Goal: Information Seeking & Learning: Check status

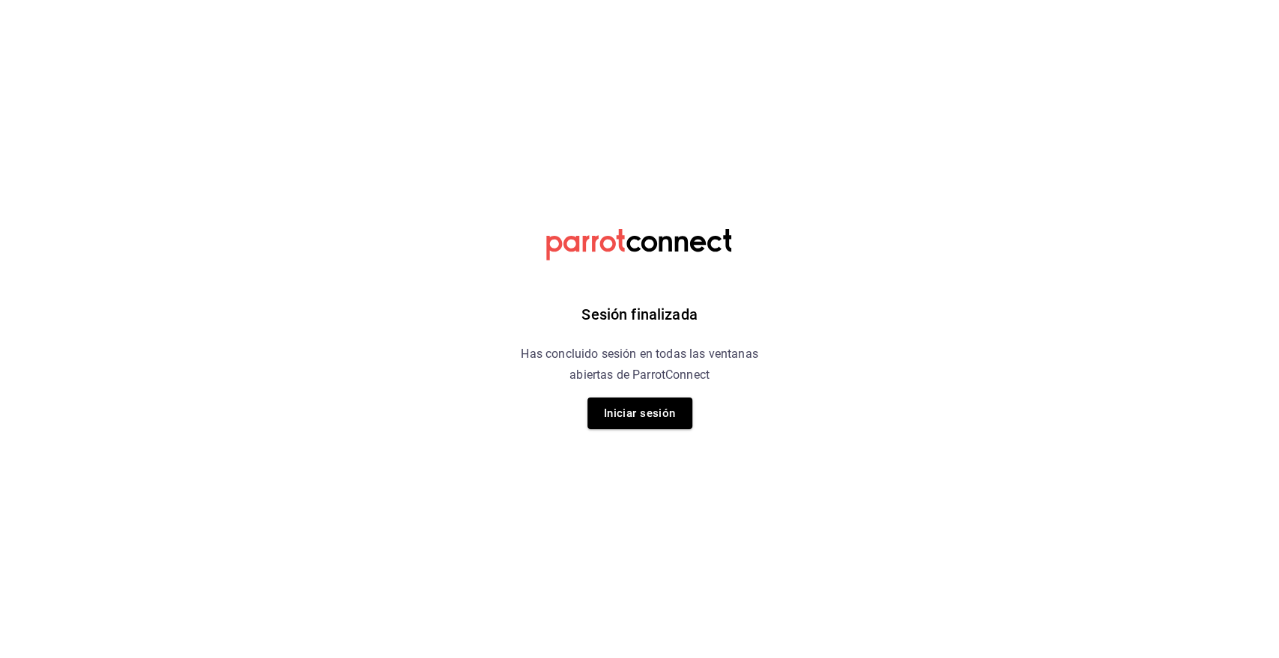
click at [651, 430] on div "Sesión finalizada Has concluido sesión en todas las ventanas abiertas de Parrot…" at bounding box center [639, 329] width 378 height 658
click at [649, 425] on button "Iniciar sesión" at bounding box center [639, 413] width 105 height 31
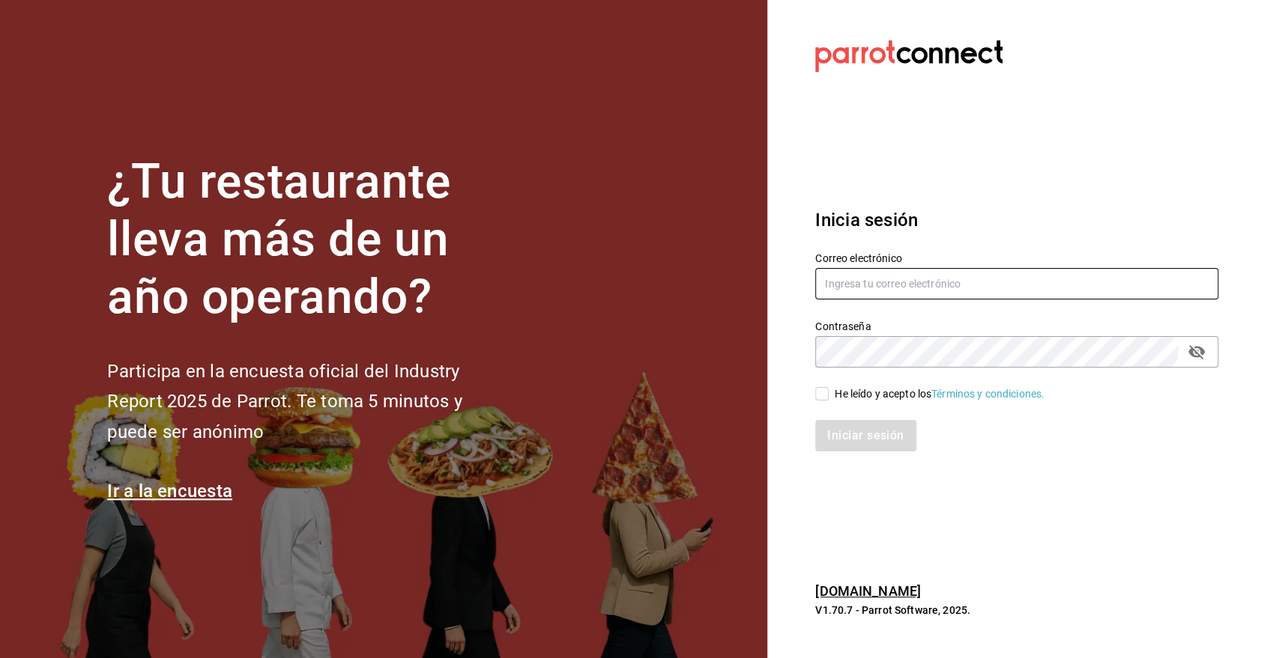
click at [839, 294] on input "text" at bounding box center [1016, 283] width 403 height 31
type input "guillermo.padilla@grupocosteno.com"
click at [828, 398] on input "He leído y acepto los Términos y condiciones." at bounding box center [821, 393] width 13 height 13
checkbox input "true"
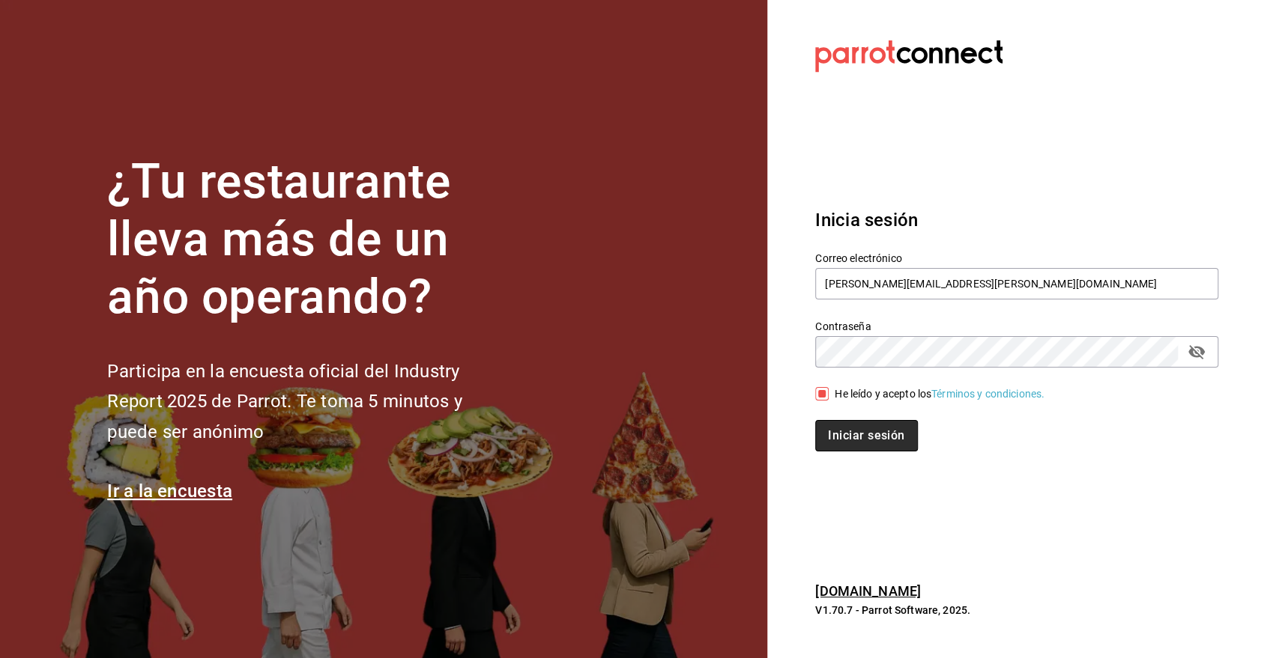
click at [861, 428] on button "Iniciar sesión" at bounding box center [866, 435] width 102 height 31
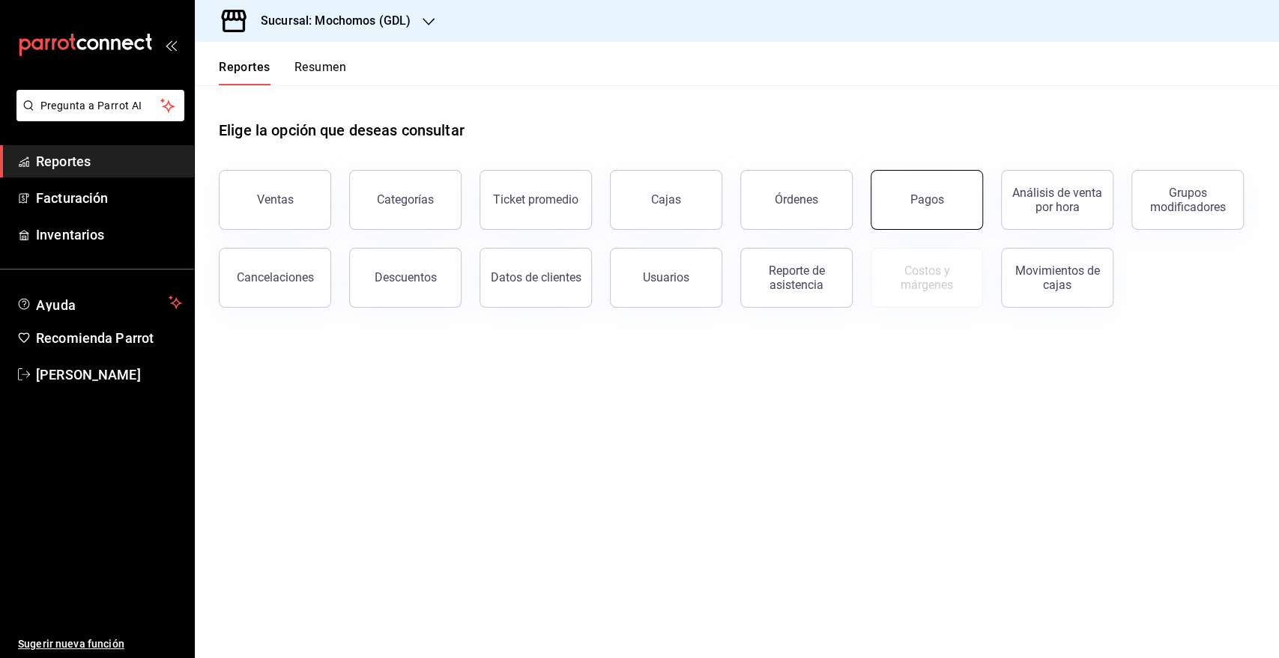
click at [907, 202] on button "Pagos" at bounding box center [926, 200] width 112 height 60
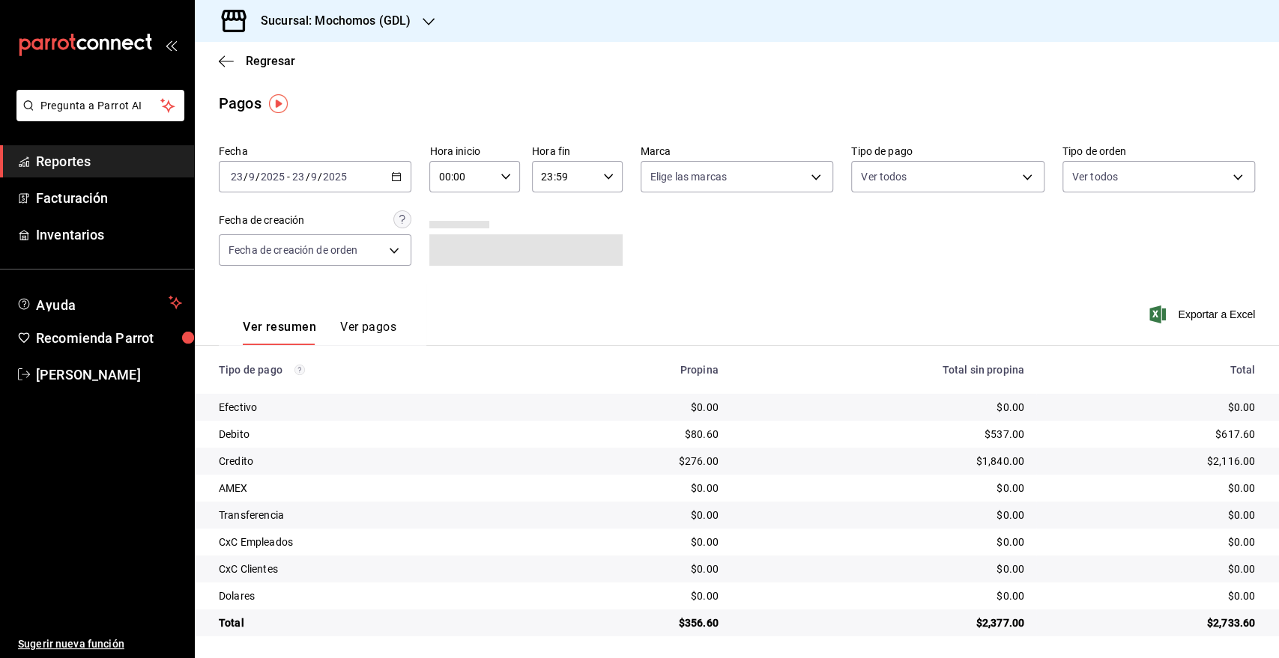
click at [395, 183] on div "2025-09-23 23 / 9 / 2025 - 2025-09-23 23 / 9 / 2025" at bounding box center [315, 176] width 192 height 31
click at [254, 384] on span "Rango de fechas" at bounding box center [289, 391] width 116 height 16
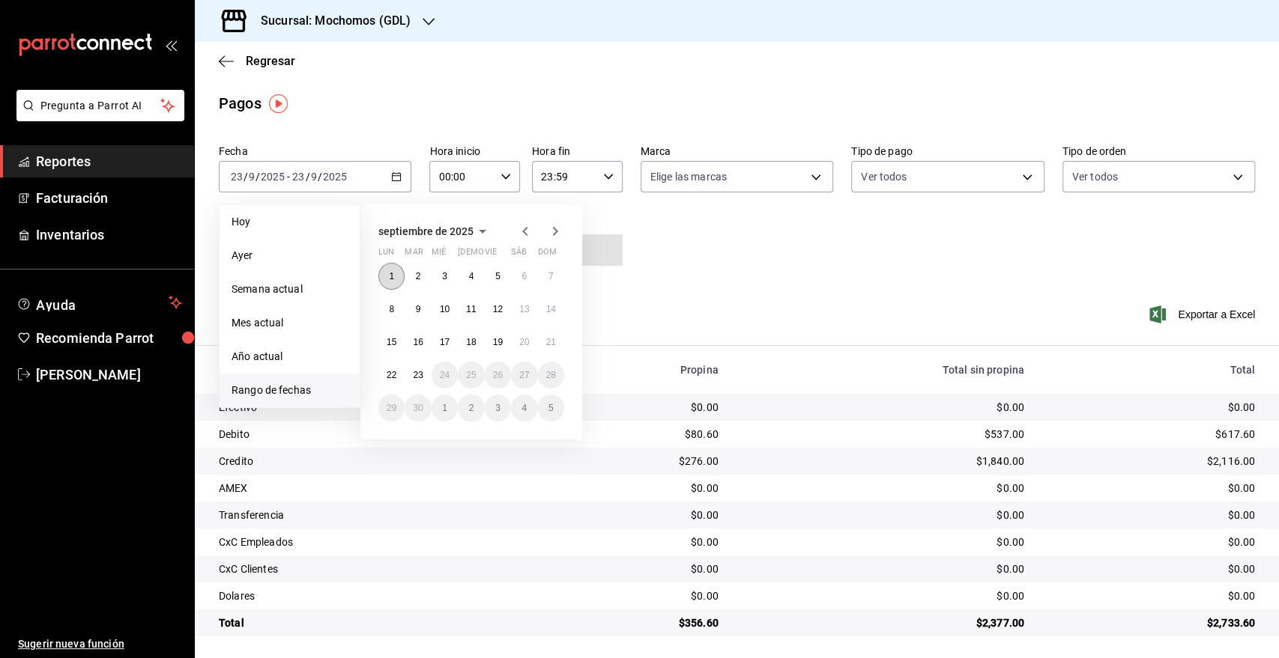
click at [386, 276] on button "1" at bounding box center [391, 276] width 26 height 27
click at [425, 377] on button "23" at bounding box center [417, 375] width 26 height 27
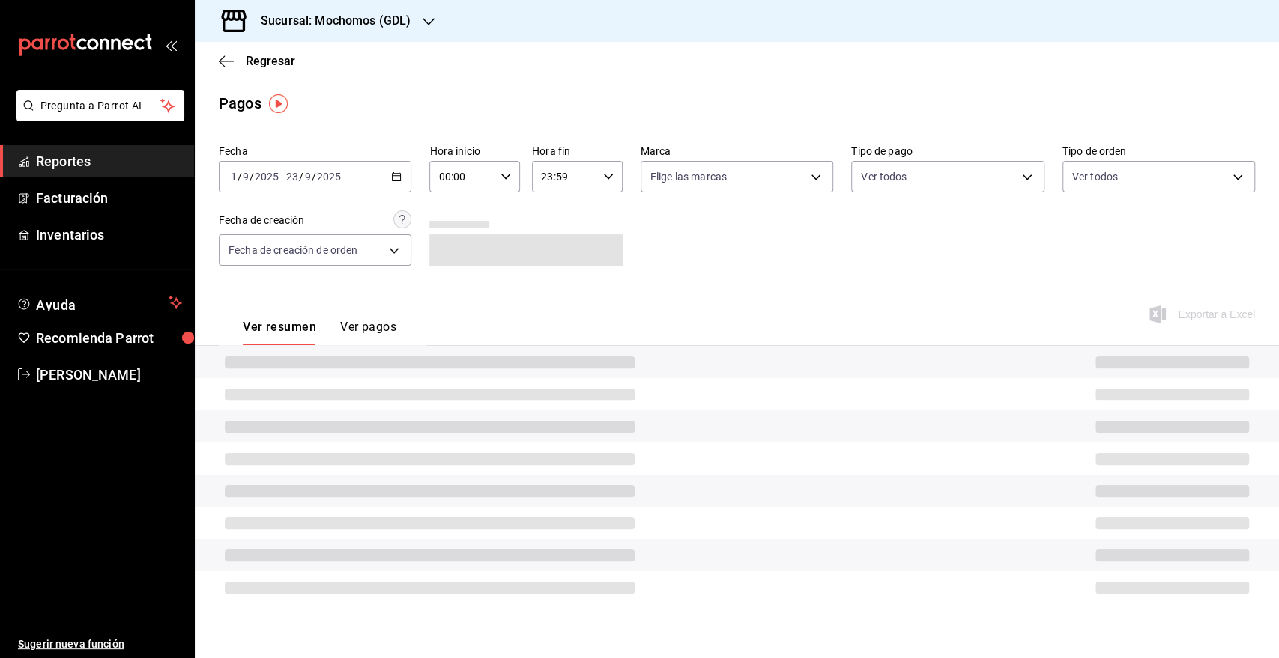
click at [500, 185] on div "00:00 Hora inicio" at bounding box center [474, 176] width 91 height 31
click at [461, 228] on span "05" at bounding box center [452, 229] width 22 height 12
type input "05:00"
click at [595, 179] on div at bounding box center [639, 329] width 1279 height 658
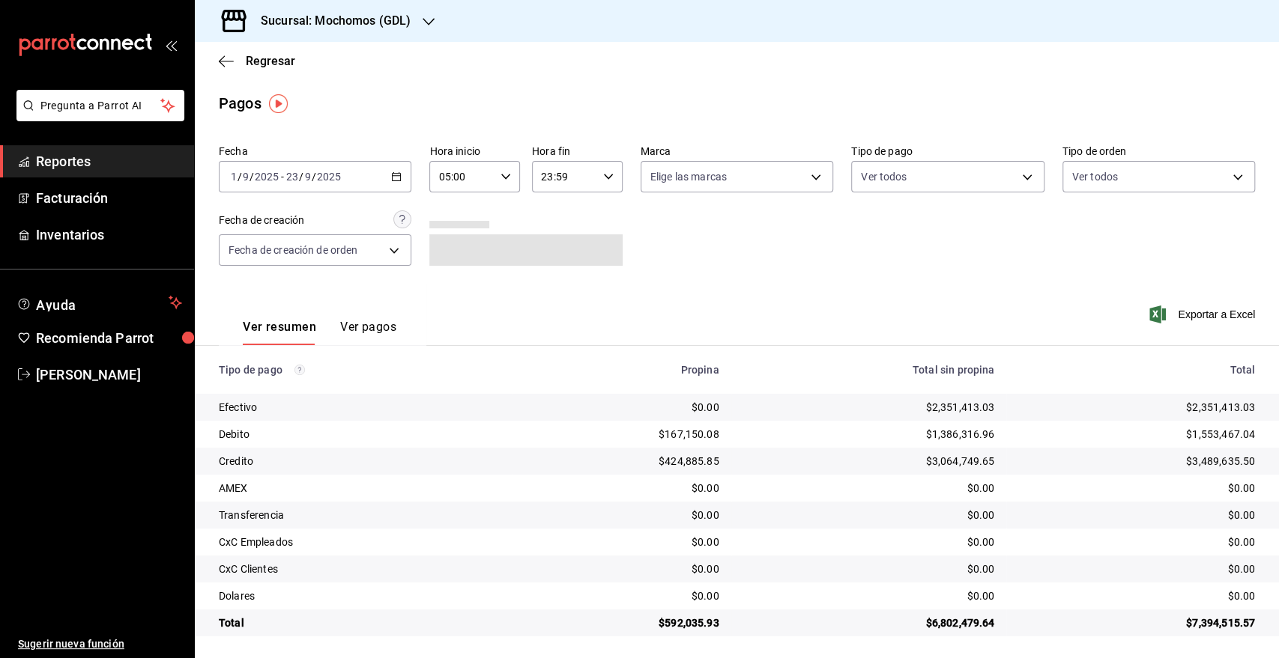
click at [603, 180] on icon "button" at bounding box center [608, 177] width 10 height 10
click at [552, 238] on span "05" at bounding box center [550, 235] width 21 height 12
type input "05:59"
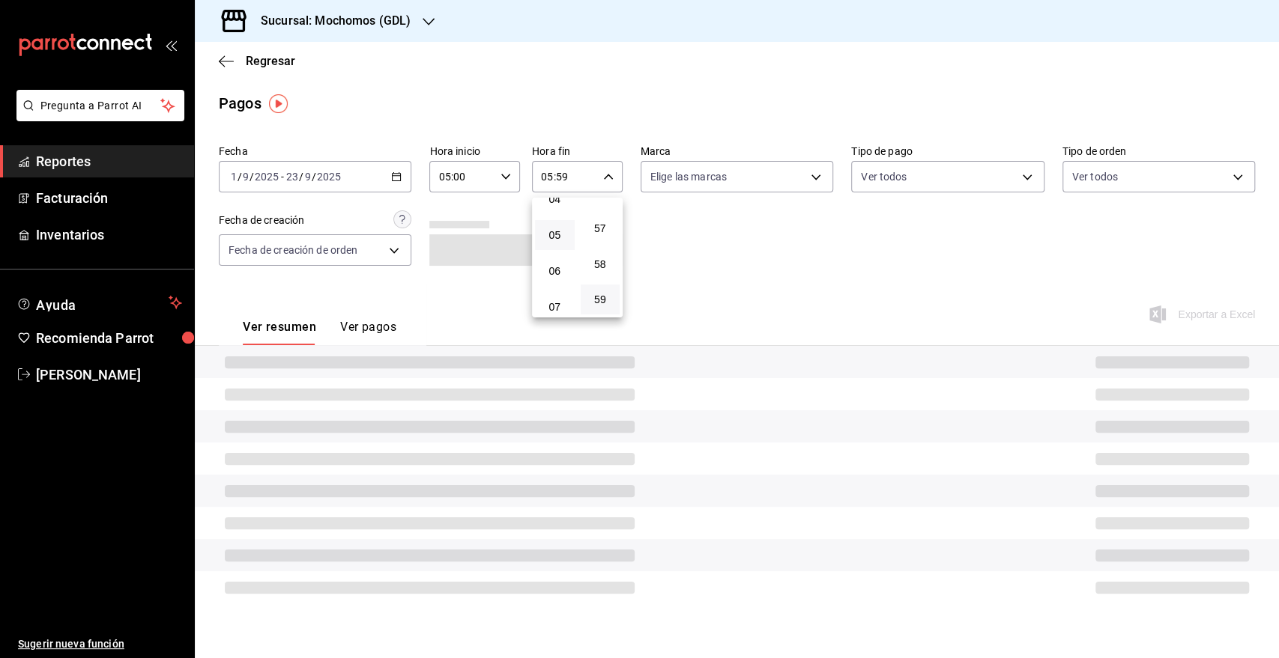
click at [797, 178] on div at bounding box center [639, 329] width 1279 height 658
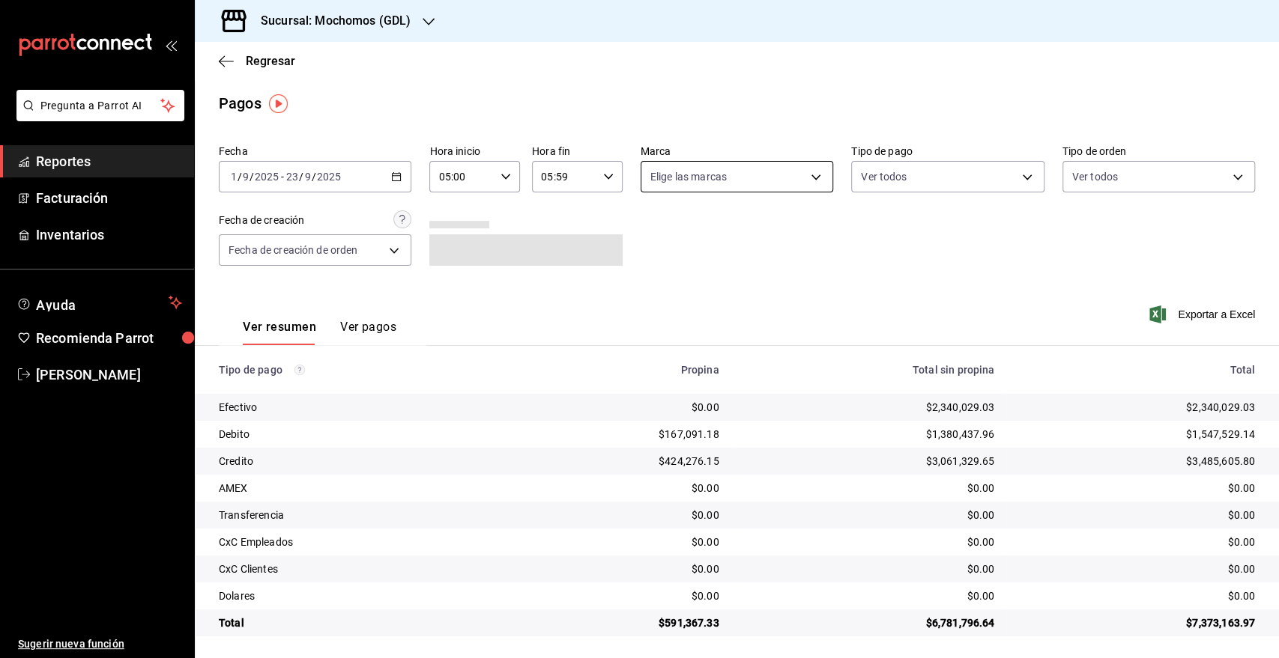
click at [798, 177] on body "Pregunta a Parrot AI Reportes Facturación Inventarios Ayuda Recomienda Parrot G…" at bounding box center [639, 329] width 1279 height 658
click at [692, 325] on span "Mika (GDL)" at bounding box center [747, 320] width 142 height 16
type input "9cac9703-0c5a-4d8b-addd-5b6b571d65b9"
checkbox input "true"
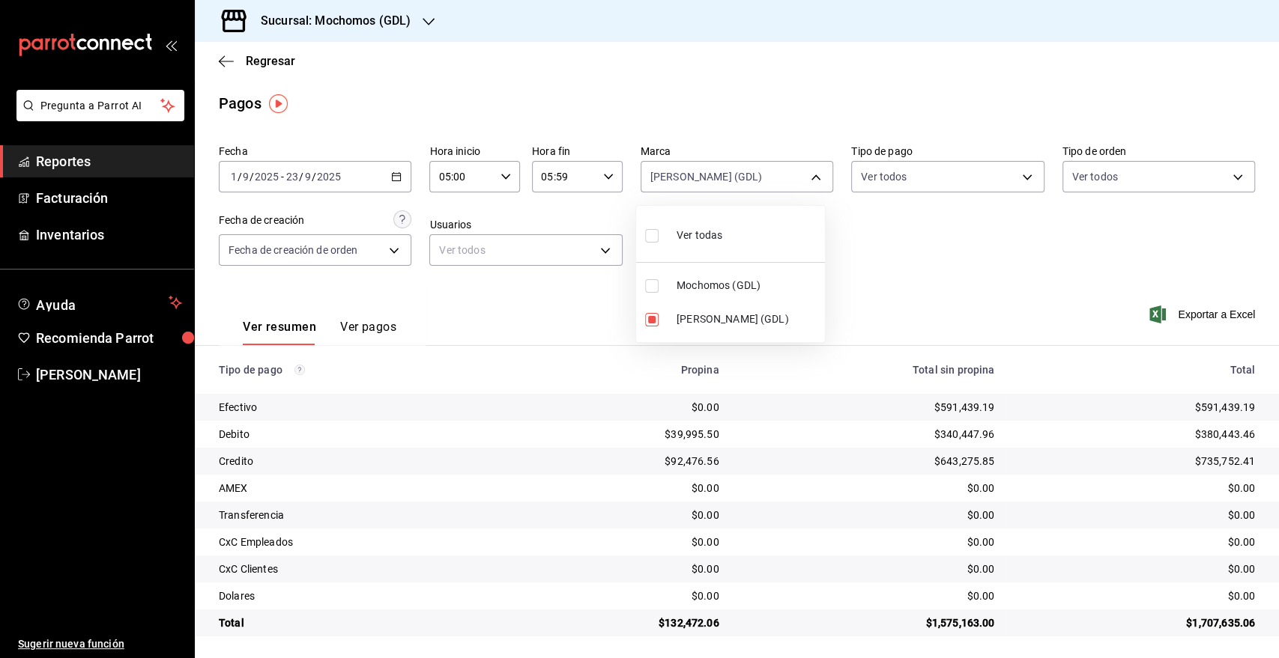
click at [1171, 316] on div at bounding box center [639, 329] width 1279 height 658
click at [1171, 316] on span "Exportar a Excel" at bounding box center [1203, 315] width 103 height 18
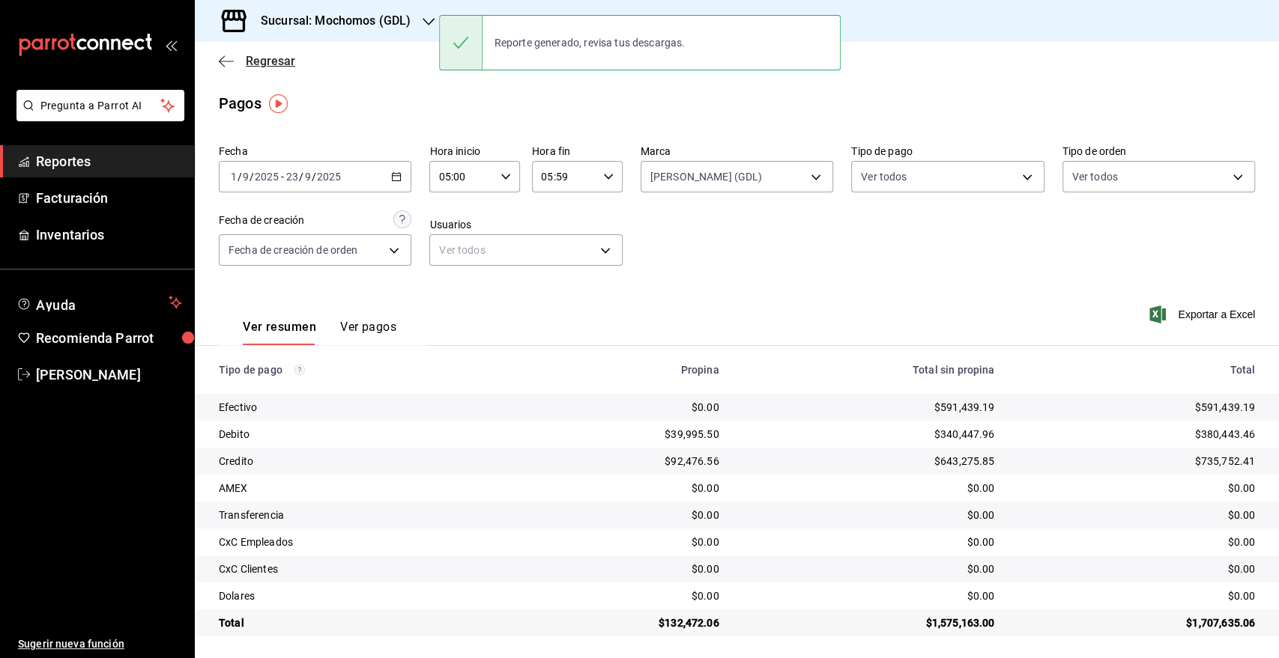
click at [233, 56] on icon "button" at bounding box center [226, 61] width 15 height 13
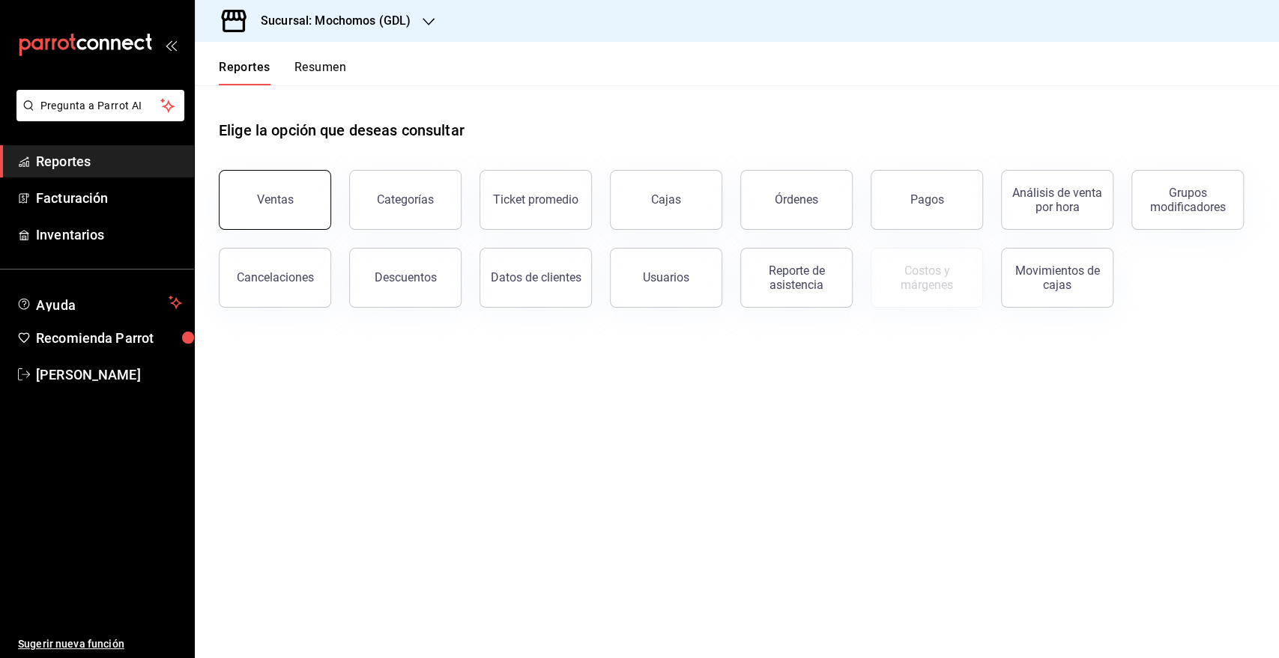
click at [309, 193] on button "Ventas" at bounding box center [275, 200] width 112 height 60
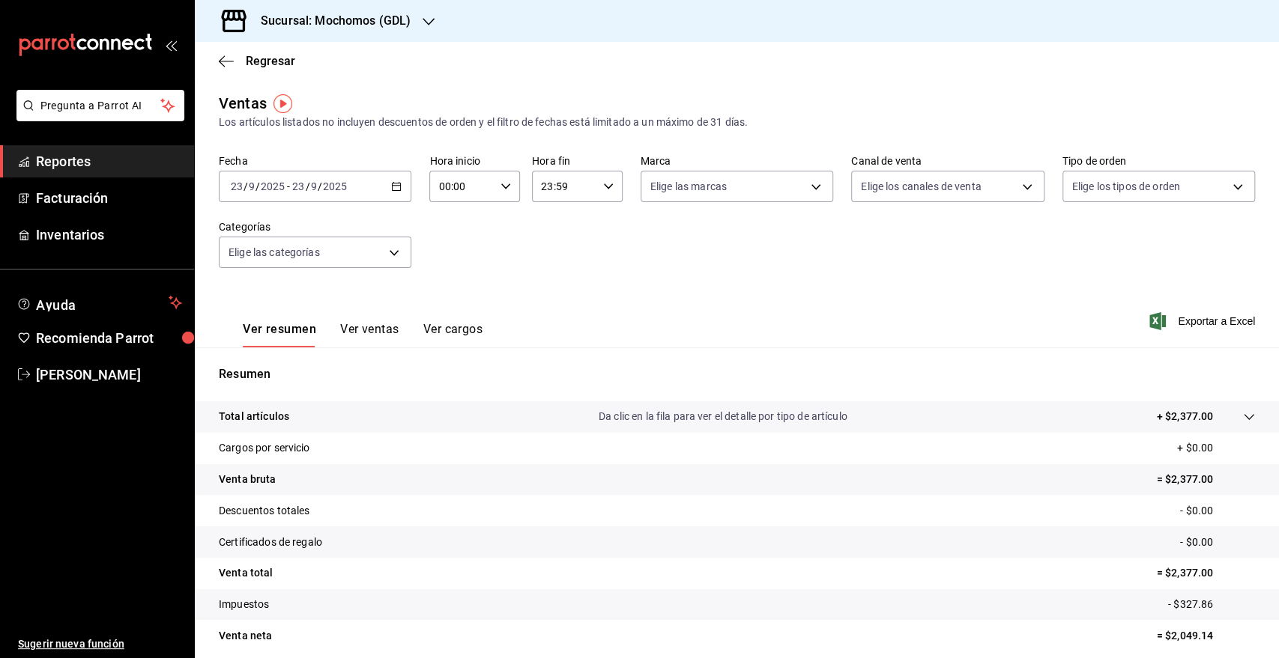
click at [319, 188] on span "/" at bounding box center [320, 187] width 4 height 12
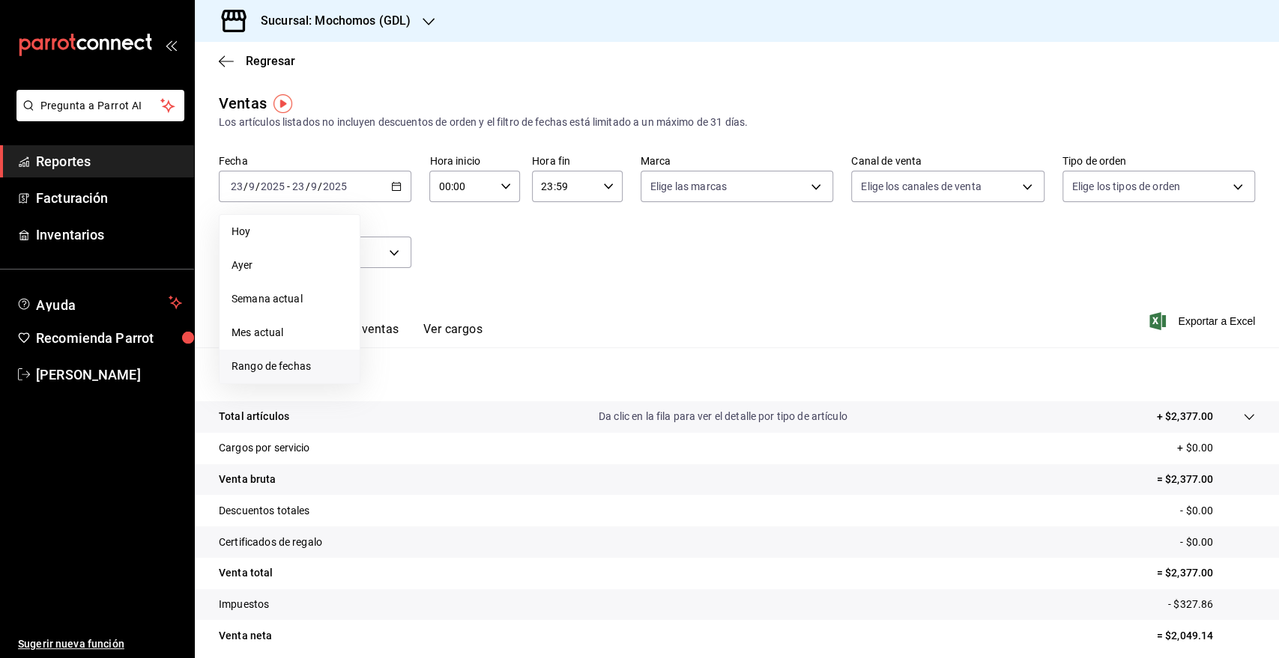
click at [255, 367] on span "Rango de fechas" at bounding box center [289, 367] width 116 height 16
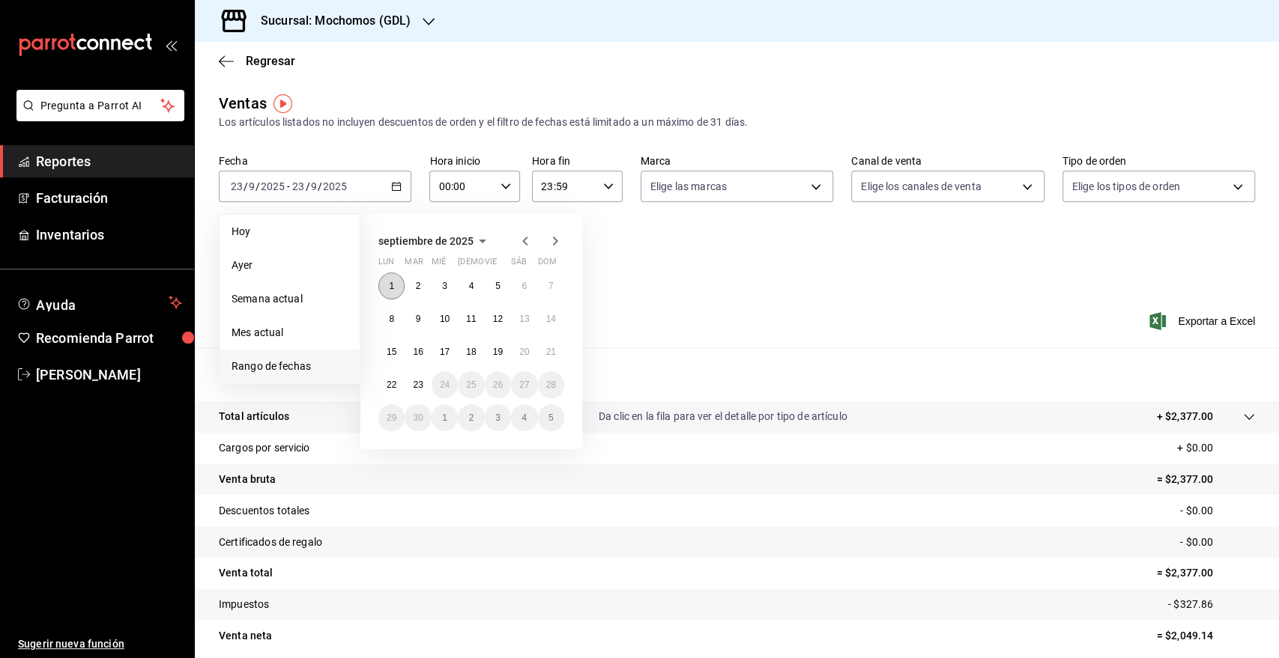
click at [392, 278] on button "1" at bounding box center [391, 286] width 26 height 27
click at [414, 386] on abbr "23" at bounding box center [418, 385] width 10 height 10
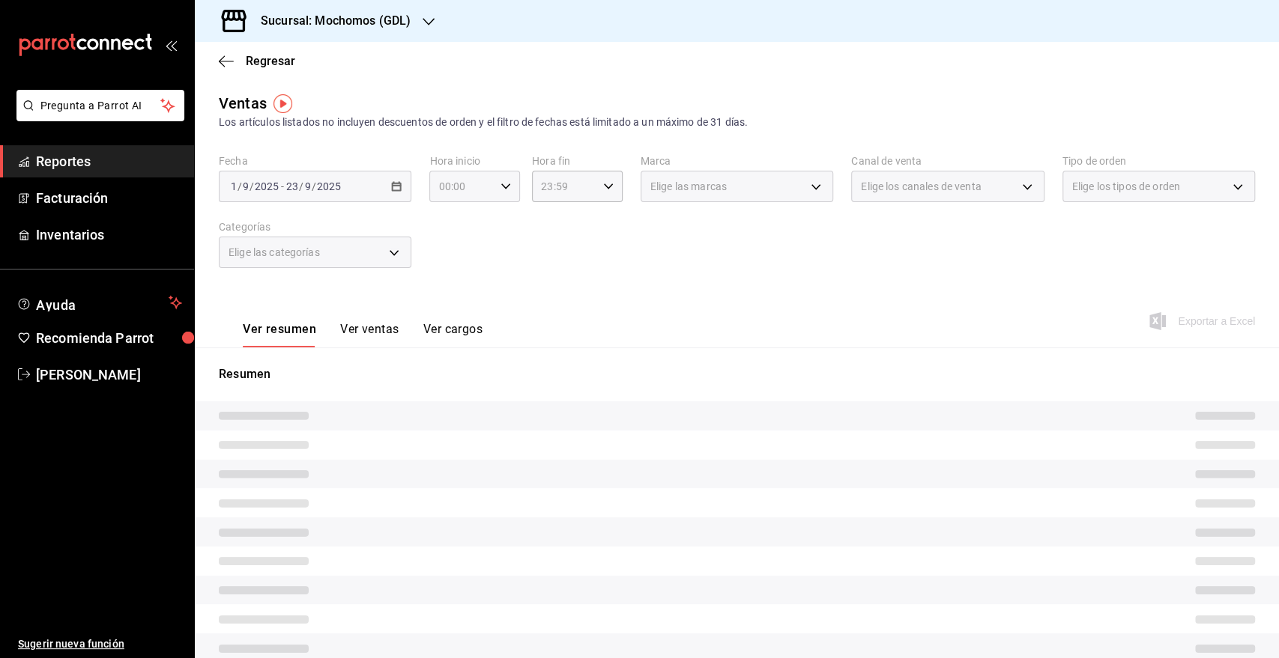
click at [497, 197] on div "00:00 Hora inicio" at bounding box center [474, 186] width 91 height 31
click at [497, 196] on div at bounding box center [639, 329] width 1279 height 658
click at [500, 190] on icon "button" at bounding box center [505, 186] width 10 height 10
click at [461, 240] on button "05" at bounding box center [449, 239] width 39 height 30
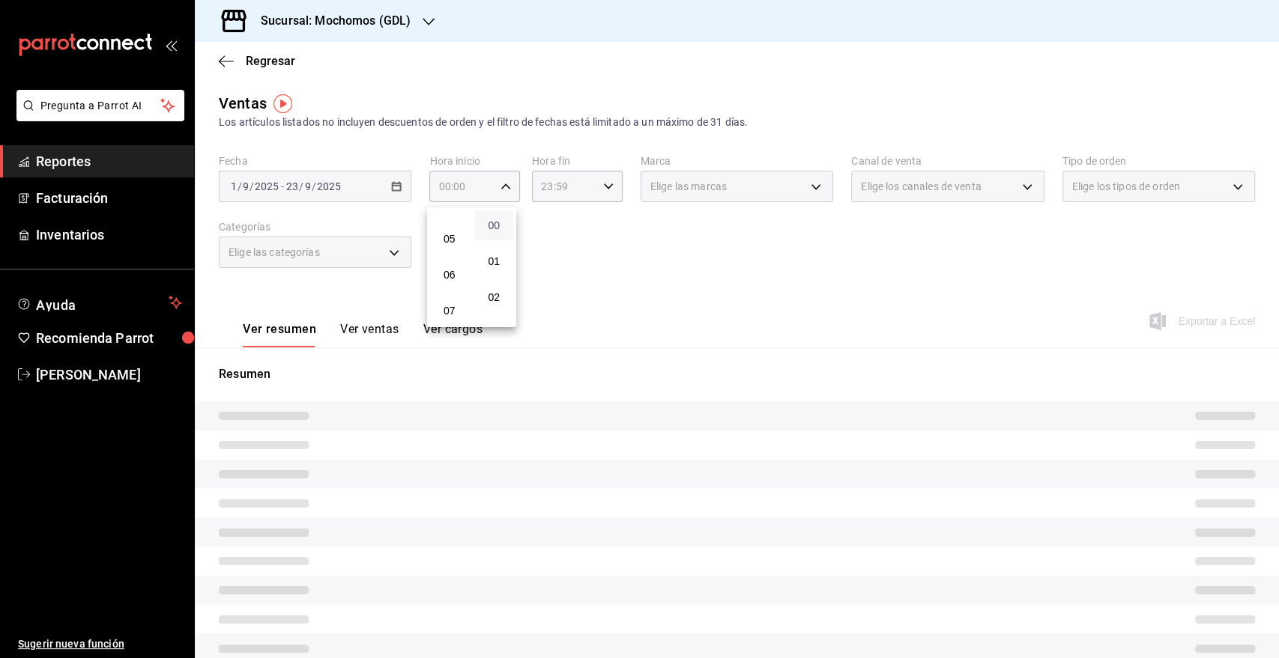
type input "05:00"
click at [595, 191] on div at bounding box center [639, 329] width 1279 height 658
click at [595, 191] on div "23:59 Hora fin" at bounding box center [577, 186] width 91 height 31
click at [550, 246] on span "05" at bounding box center [550, 245] width 21 height 12
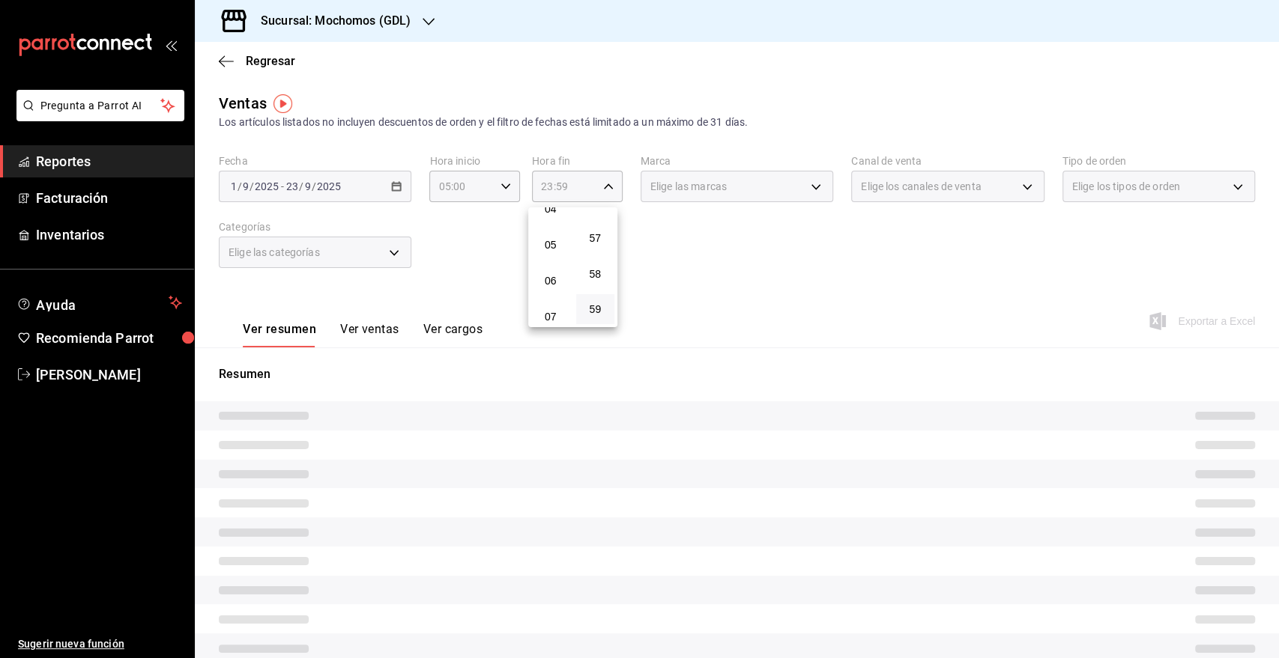
type input "05:59"
click at [791, 189] on div at bounding box center [639, 329] width 1279 height 658
click at [791, 189] on div "Elige las marcas" at bounding box center [736, 186] width 192 height 31
click at [806, 189] on div "Elige las marcas" at bounding box center [736, 186] width 192 height 31
click at [795, 190] on div "Elige las marcas" at bounding box center [736, 186] width 192 height 31
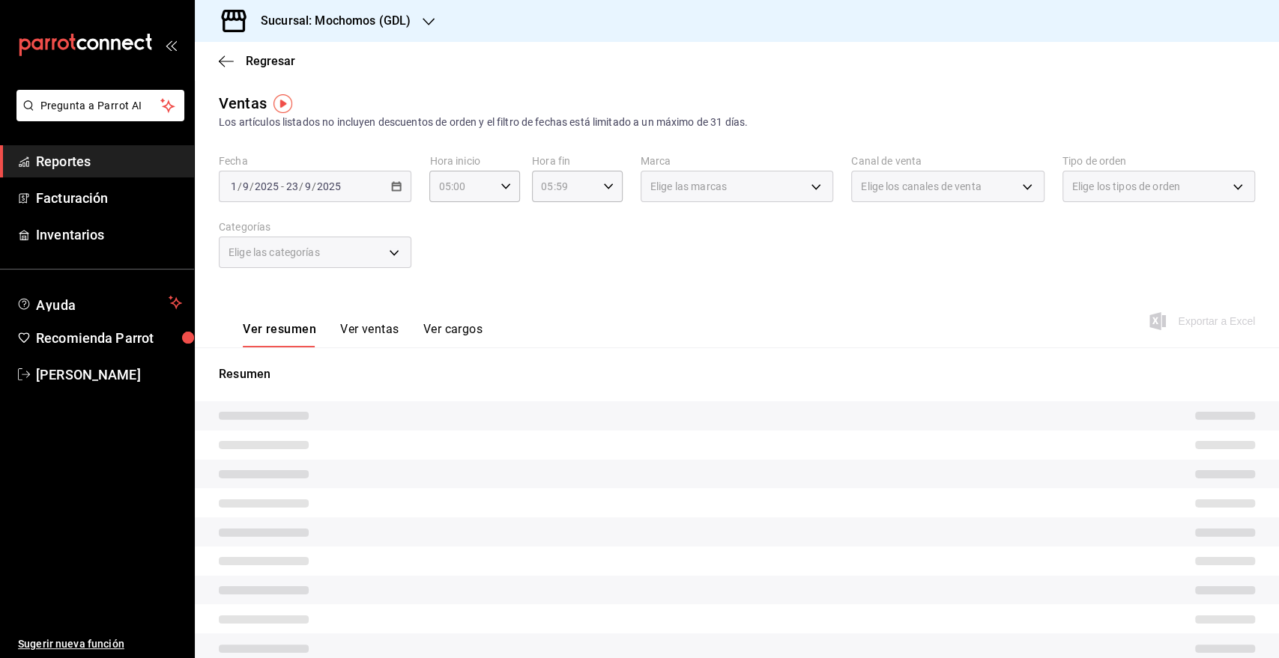
click at [809, 185] on div "Elige las marcas" at bounding box center [736, 186] width 192 height 31
click at [809, 190] on div "Elige las marcas" at bounding box center [736, 186] width 192 height 31
click at [797, 192] on div "Elige las marcas" at bounding box center [736, 186] width 192 height 31
click at [815, 192] on div "Elige las marcas" at bounding box center [736, 186] width 192 height 31
click at [581, 240] on div "Fecha 2025-09-01 1 / 9 / 2025 - 2025-09-23 23 / 9 / 2025 Hora inicio 05:00 Hora…" at bounding box center [737, 220] width 1036 height 132
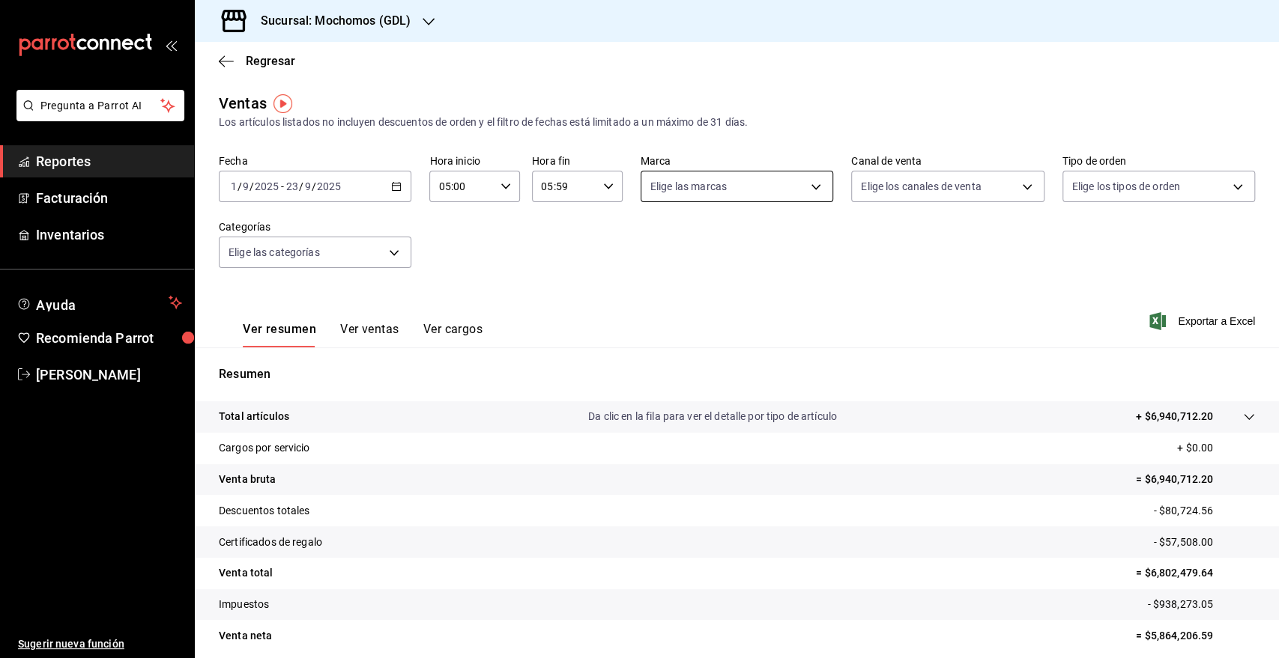
click at [715, 184] on body "Pregunta a Parrot AI Reportes Facturación Inventarios Ayuda Recomienda Parrot G…" at bounding box center [639, 329] width 1279 height 658
click at [689, 336] on span "Mika (GDL)" at bounding box center [747, 329] width 142 height 16
type input "9cac9703-0c5a-4d8b-addd-5b6b571d65b9"
checkbox input "true"
click at [1178, 322] on div at bounding box center [639, 329] width 1279 height 658
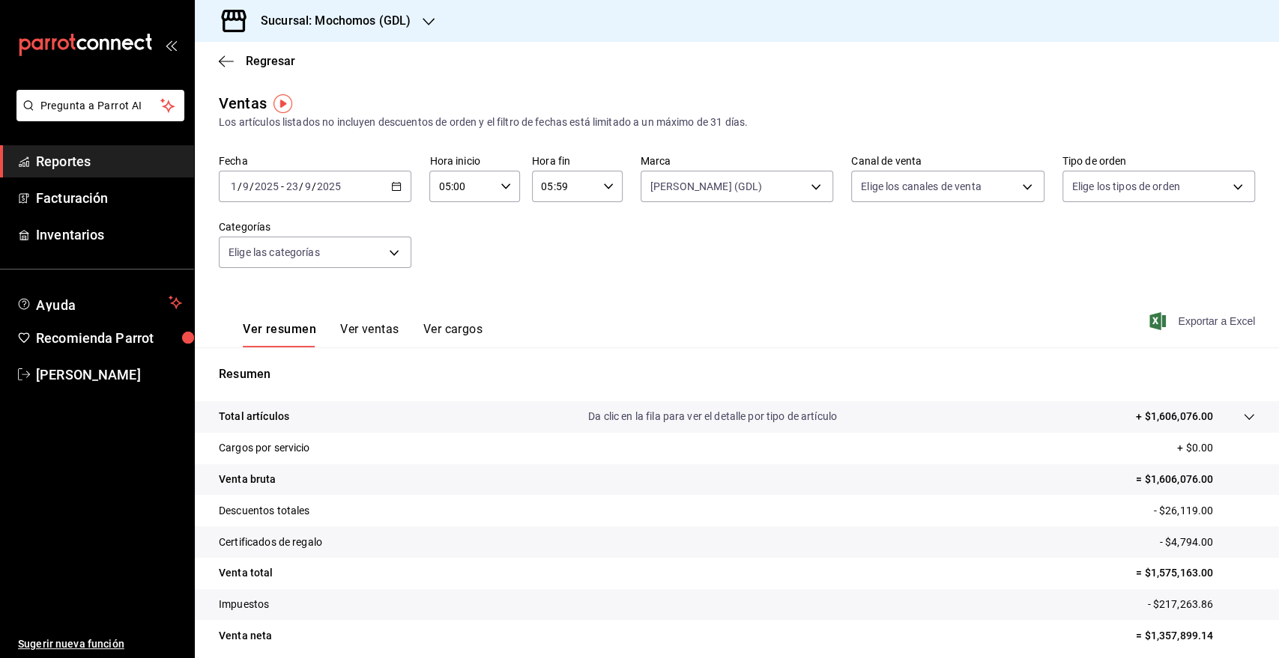
click at [1172, 321] on span "Exportar a Excel" at bounding box center [1203, 321] width 103 height 18
click at [239, 62] on span "Regresar" at bounding box center [257, 61] width 76 height 14
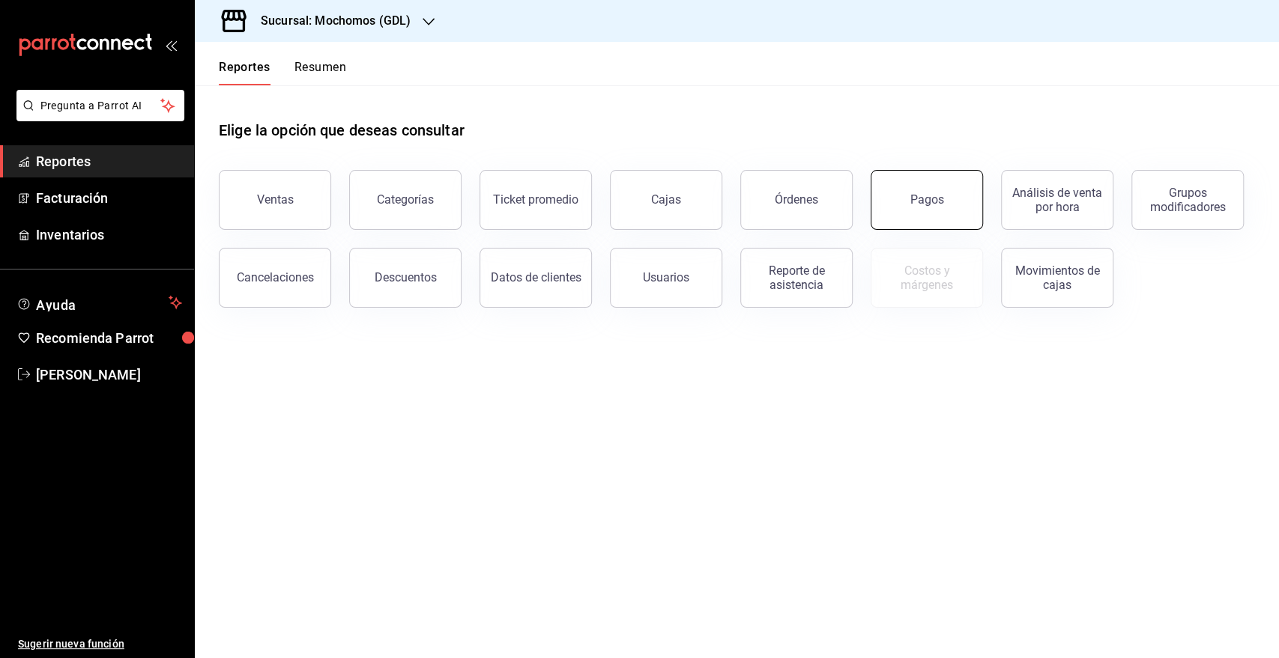
click at [917, 188] on button "Pagos" at bounding box center [926, 200] width 112 height 60
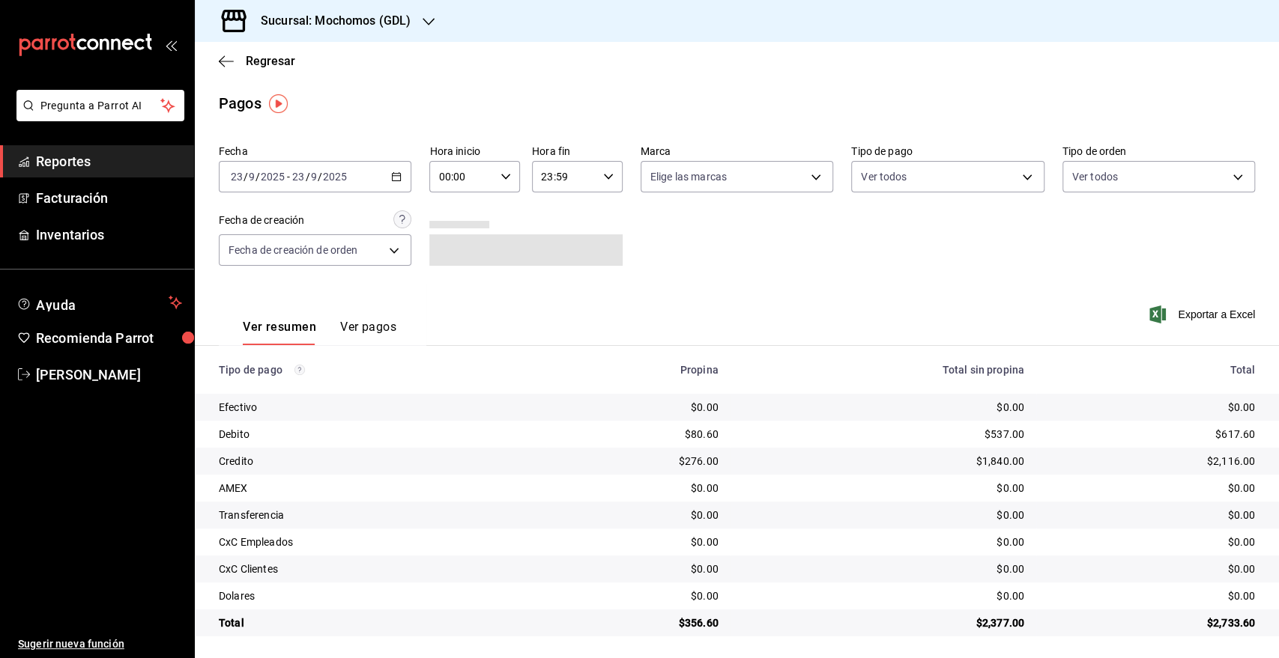
click at [298, 174] on input "23" at bounding box center [297, 177] width 13 height 12
click at [264, 387] on span "Rango de fechas" at bounding box center [289, 391] width 116 height 16
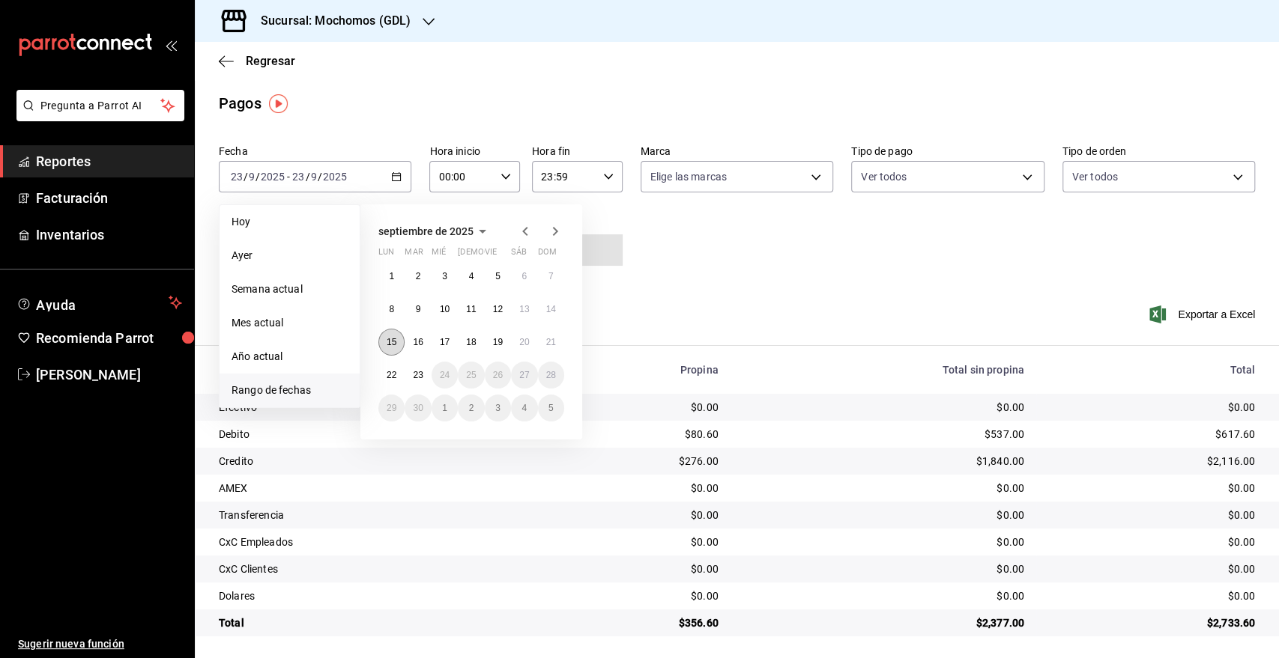
click at [397, 343] on button "15" at bounding box center [391, 342] width 26 height 27
click at [413, 345] on abbr "16" at bounding box center [418, 342] width 10 height 10
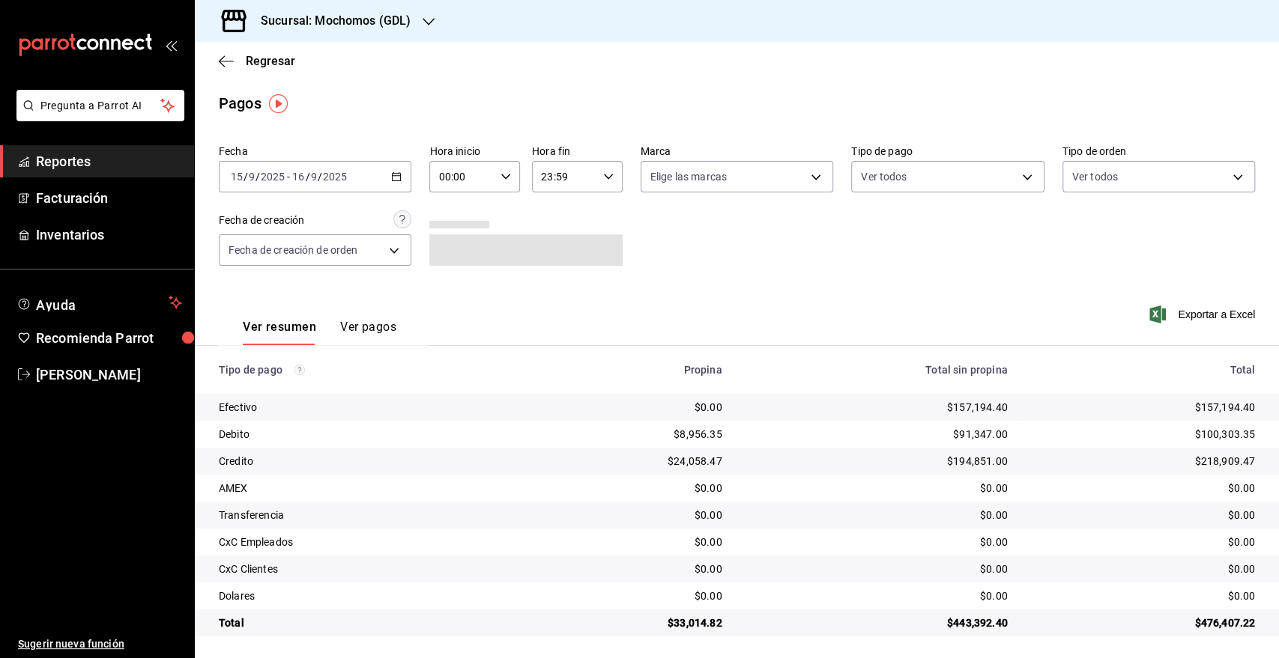
click at [500, 169] on div "00:00 Hora inicio" at bounding box center [474, 176] width 91 height 31
drag, startPoint x: 500, startPoint y: 169, endPoint x: 506, endPoint y: 178, distance: 11.2
click at [514, 178] on div at bounding box center [639, 329] width 1279 height 658
click at [507, 172] on div "00:00 Hora inicio" at bounding box center [474, 176] width 91 height 31
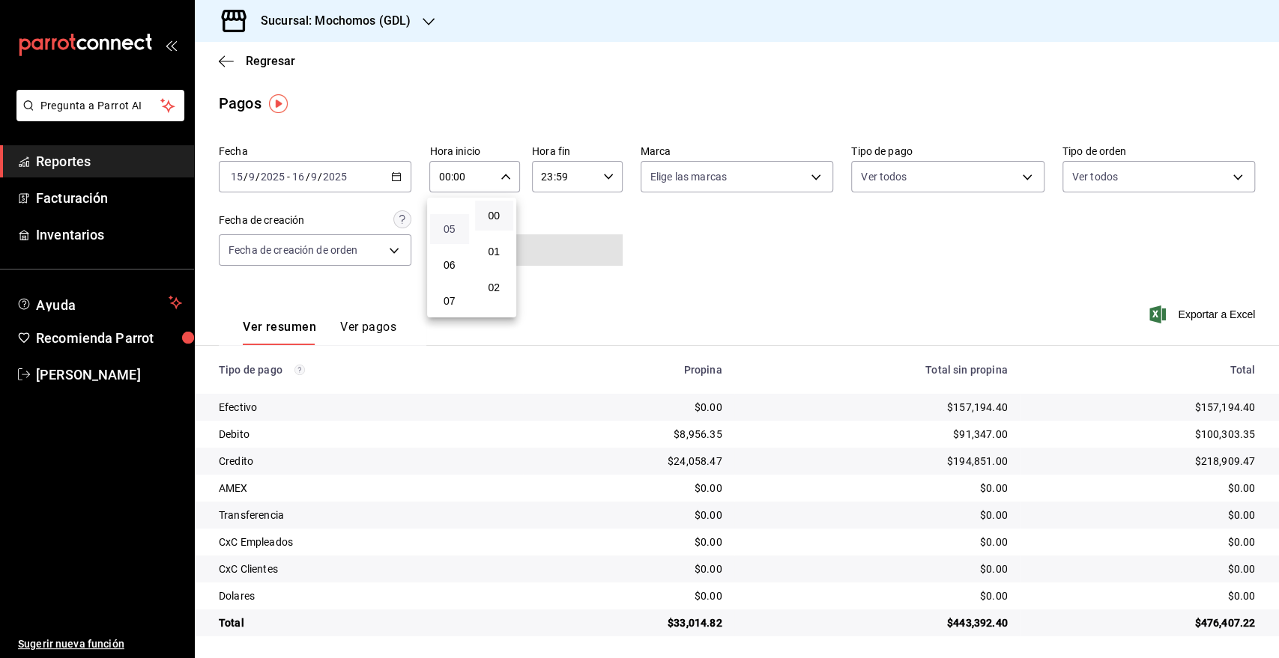
click at [452, 223] on span "05" at bounding box center [449, 229] width 21 height 12
type input "05:00"
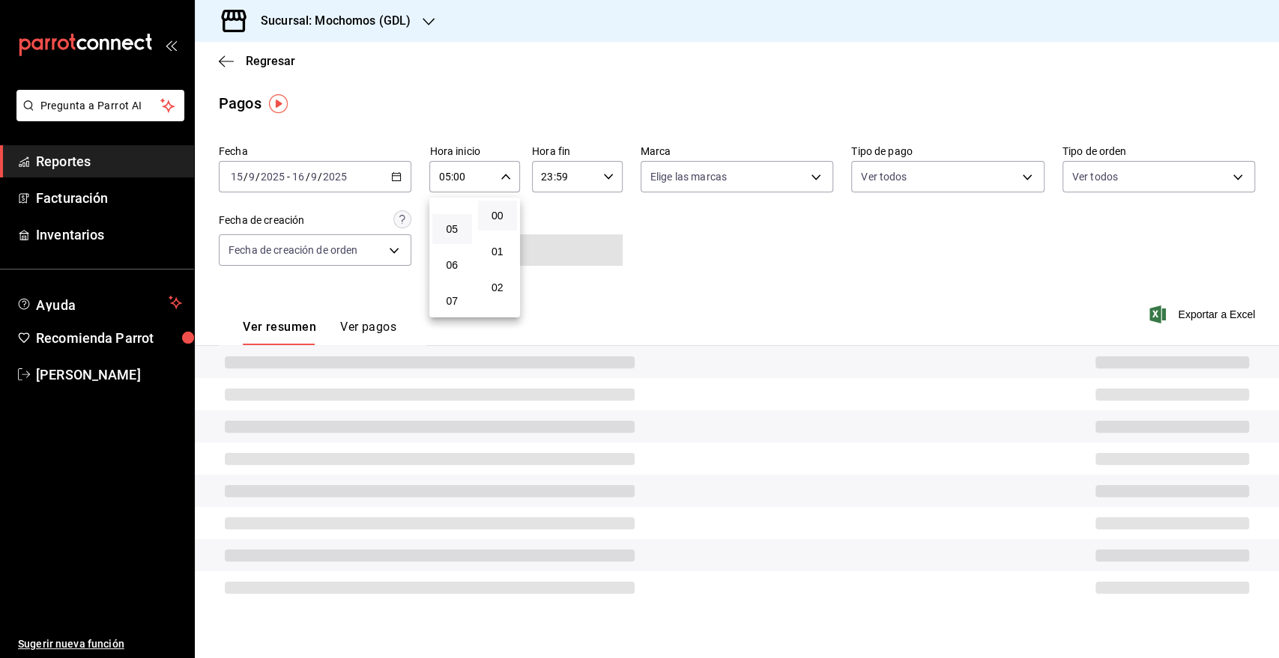
click at [565, 185] on div at bounding box center [639, 329] width 1279 height 658
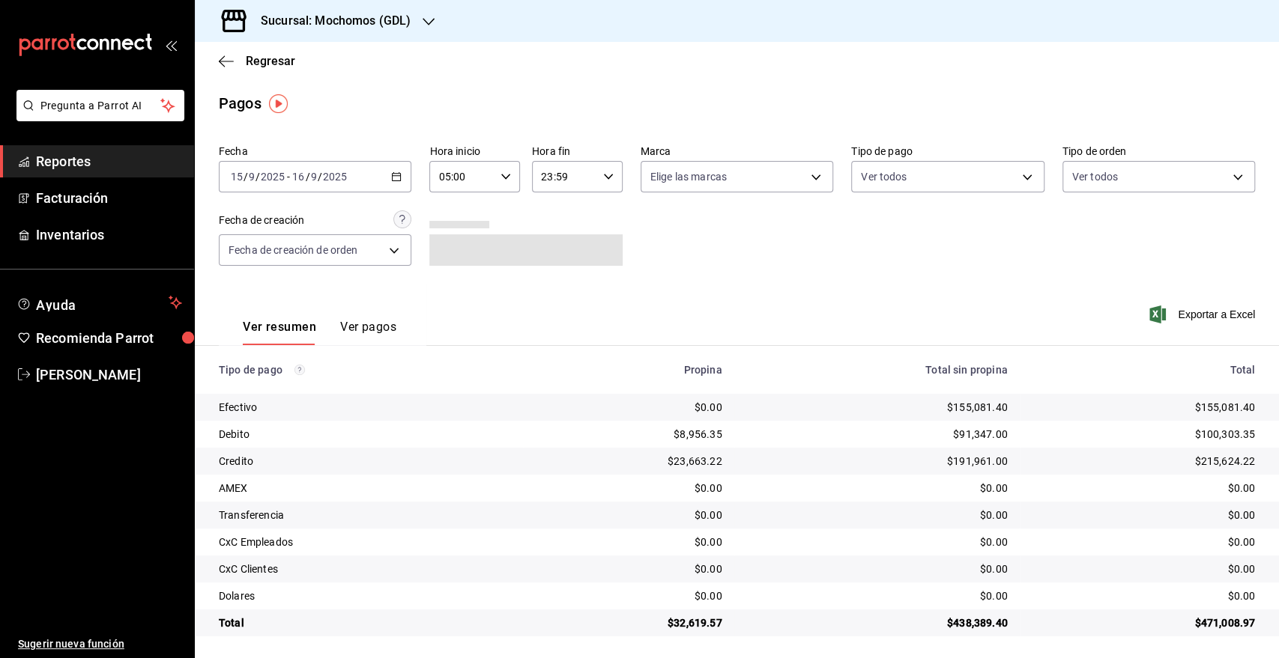
click at [580, 184] on input "23:59" at bounding box center [564, 177] width 65 height 30
click at [543, 305] on button "05" at bounding box center [550, 312] width 39 height 30
type input "05:59"
click at [771, 176] on div at bounding box center [639, 329] width 1279 height 658
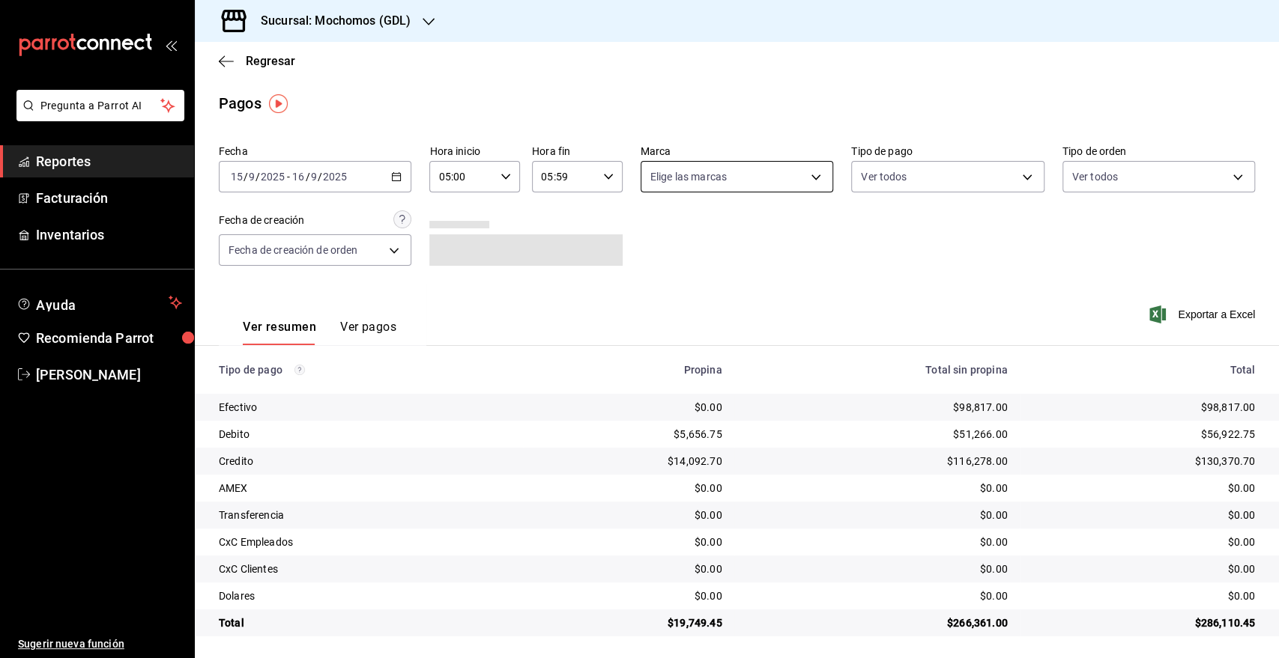
click at [788, 180] on body "Pregunta a Parrot AI Reportes Facturación Inventarios Ayuda Recomienda Parrot G…" at bounding box center [639, 329] width 1279 height 658
click at [689, 312] on span "Mika (GDL)" at bounding box center [747, 320] width 142 height 16
type input "9cac9703-0c5a-4d8b-addd-5b6b571d65b9"
checkbox input "true"
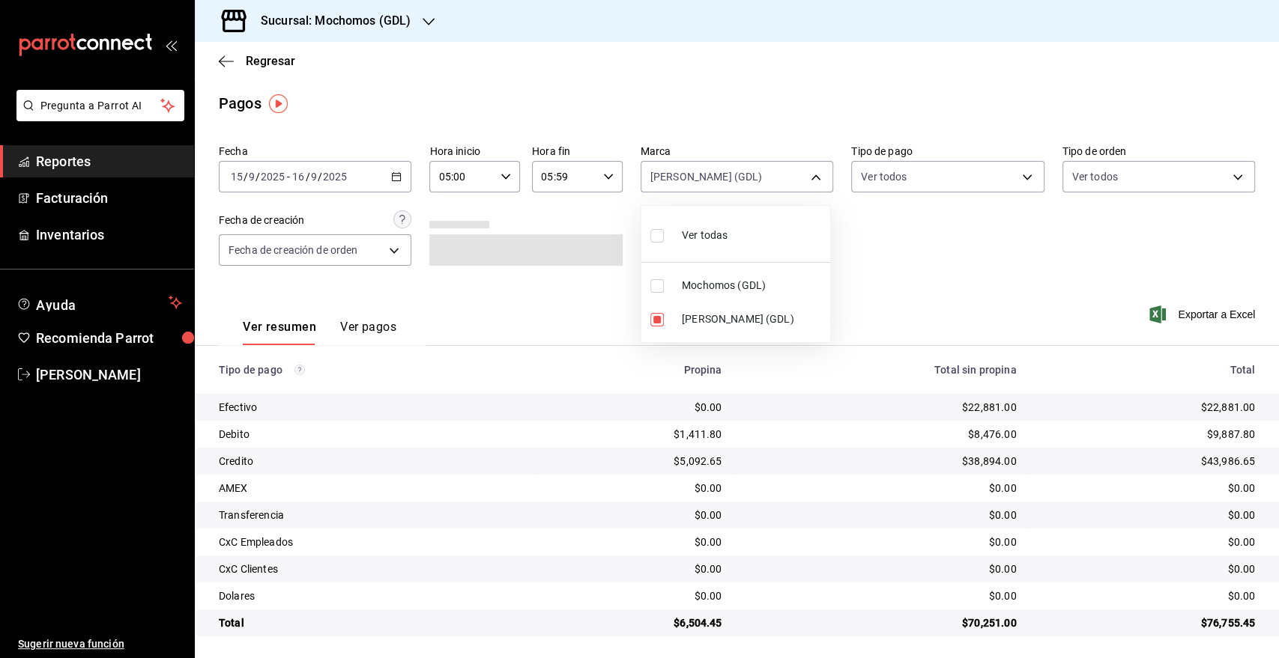
click at [1070, 289] on div at bounding box center [639, 329] width 1279 height 658
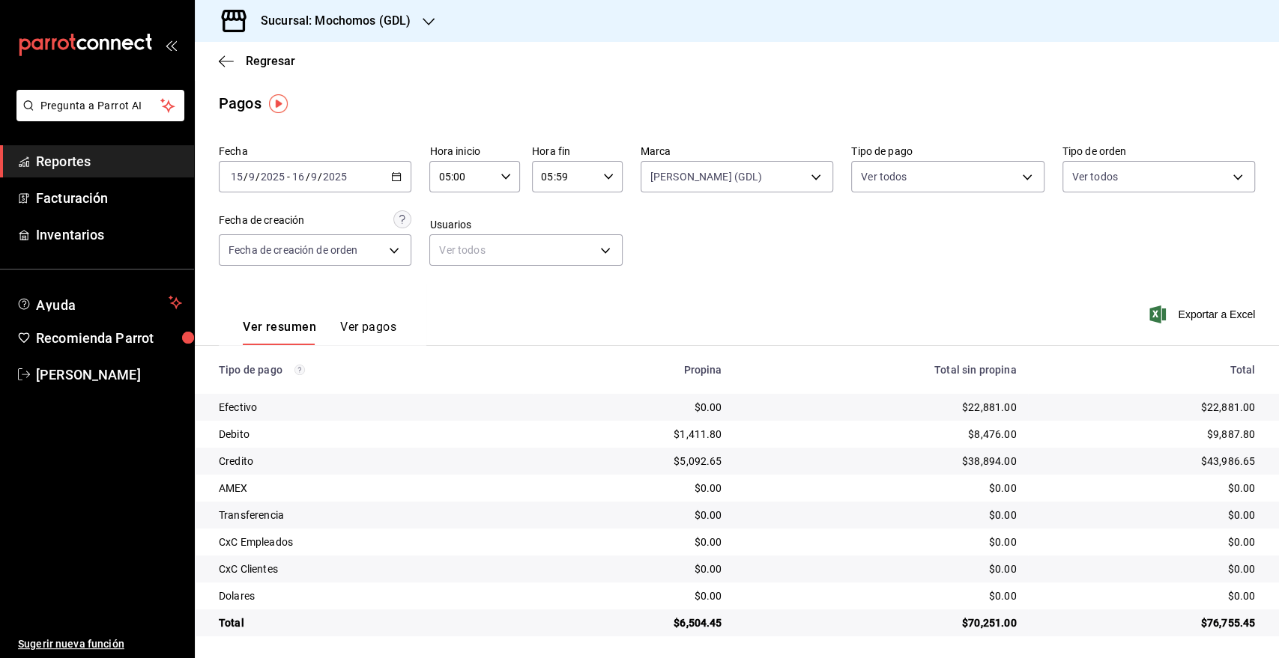
click at [311, 184] on div "2025-09-15 15 / 9 / 2025 - 2025-09-16 16 / 9 / 2025" at bounding box center [315, 176] width 192 height 31
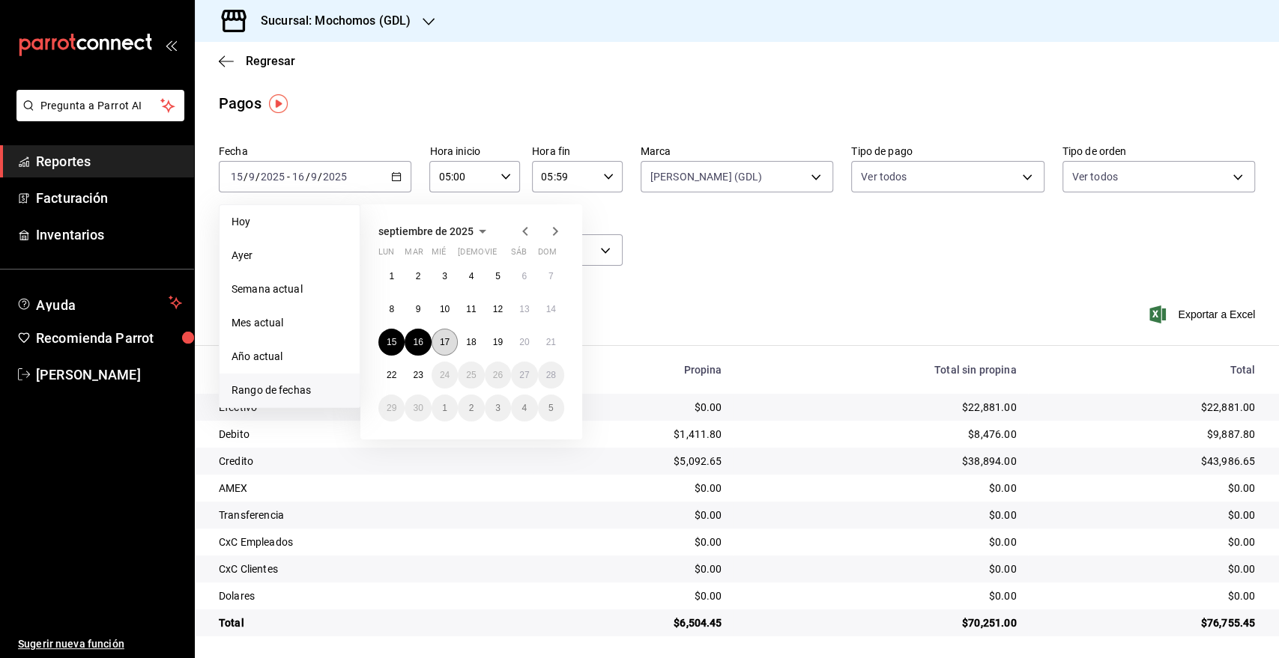
click at [431, 337] on button "17" at bounding box center [444, 342] width 26 height 27
click at [422, 340] on abbr "16" at bounding box center [418, 342] width 10 height 10
type input "00:00"
type input "23:59"
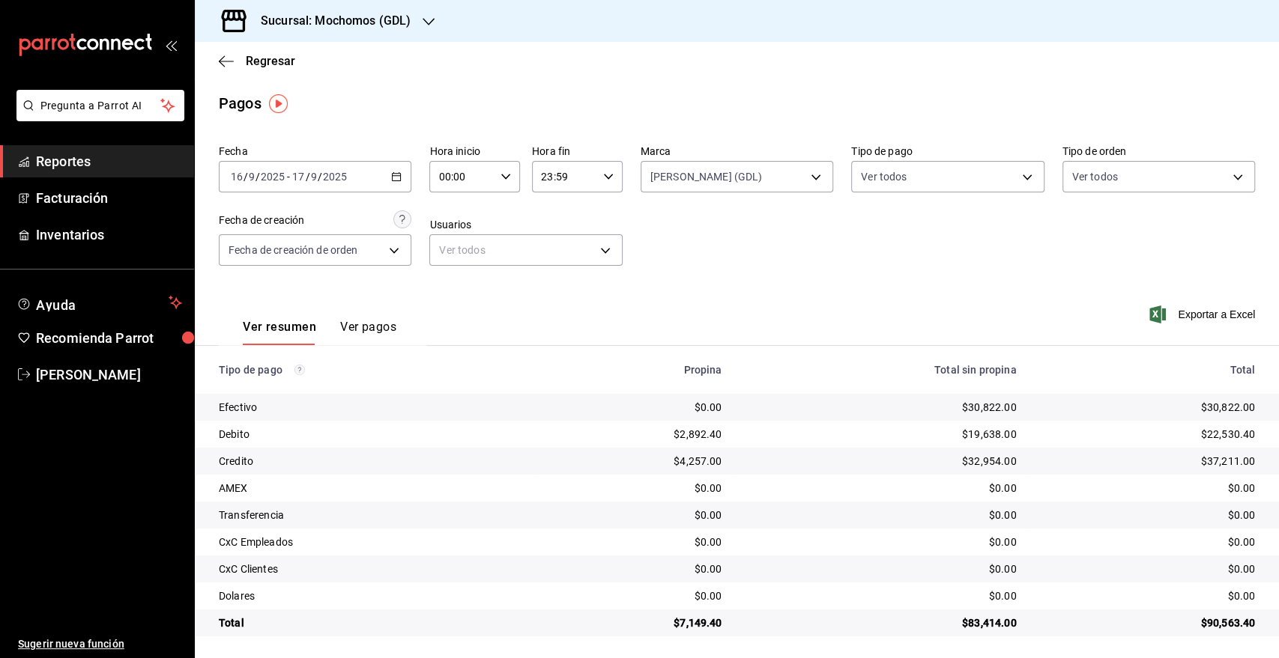
click at [481, 173] on input "00:00" at bounding box center [461, 177] width 65 height 30
click at [449, 306] on span "05" at bounding box center [449, 312] width 21 height 12
type input "05:00"
click at [571, 179] on div at bounding box center [639, 329] width 1279 height 658
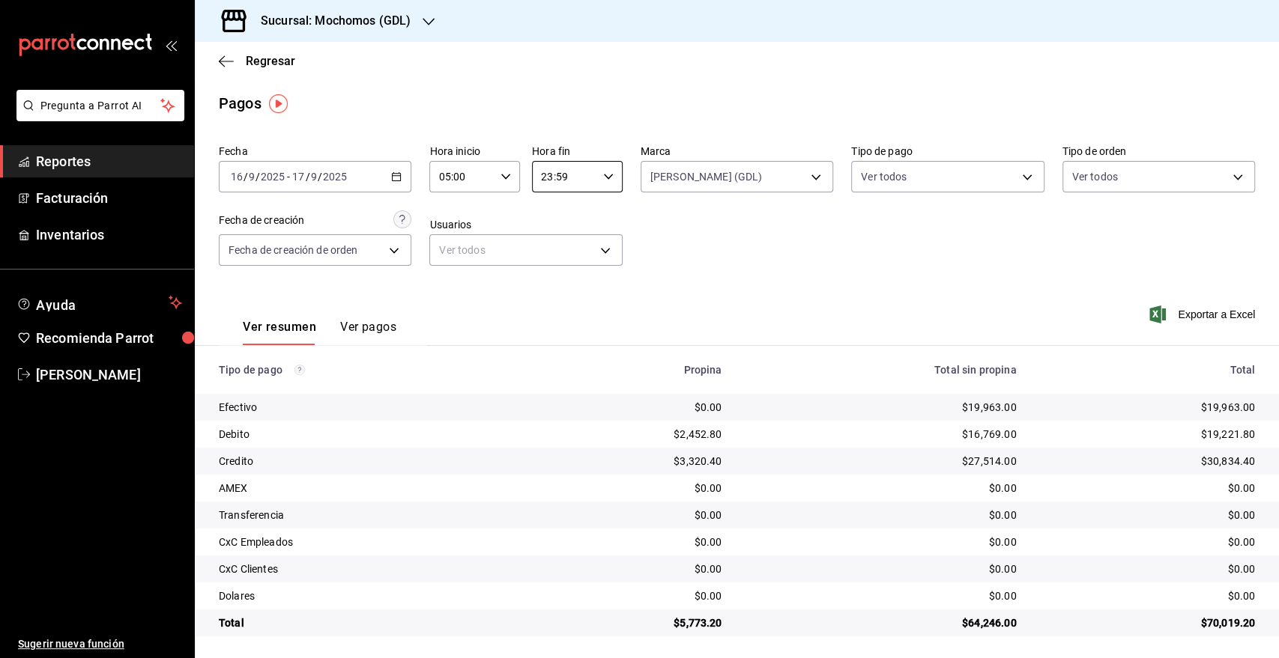
click at [571, 179] on input "23:59" at bounding box center [564, 177] width 65 height 30
click at [554, 225] on button "05" at bounding box center [550, 235] width 39 height 30
type input "05:59"
drag, startPoint x: 785, startPoint y: 220, endPoint x: 792, endPoint y: 209, distance: 13.1
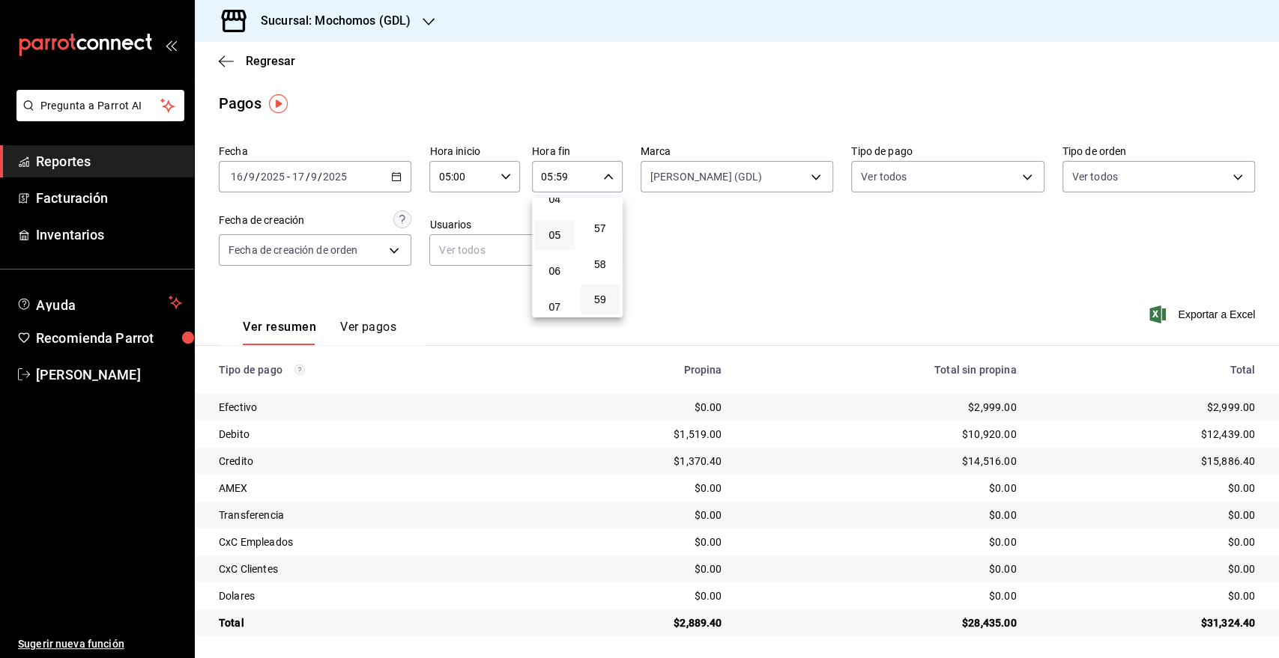
click at [790, 213] on div at bounding box center [639, 329] width 1279 height 658
click at [342, 188] on div "2025-09-16 16 / 9 / 2025 - 2025-09-17 17 / 9 / 2025" at bounding box center [315, 176] width 192 height 31
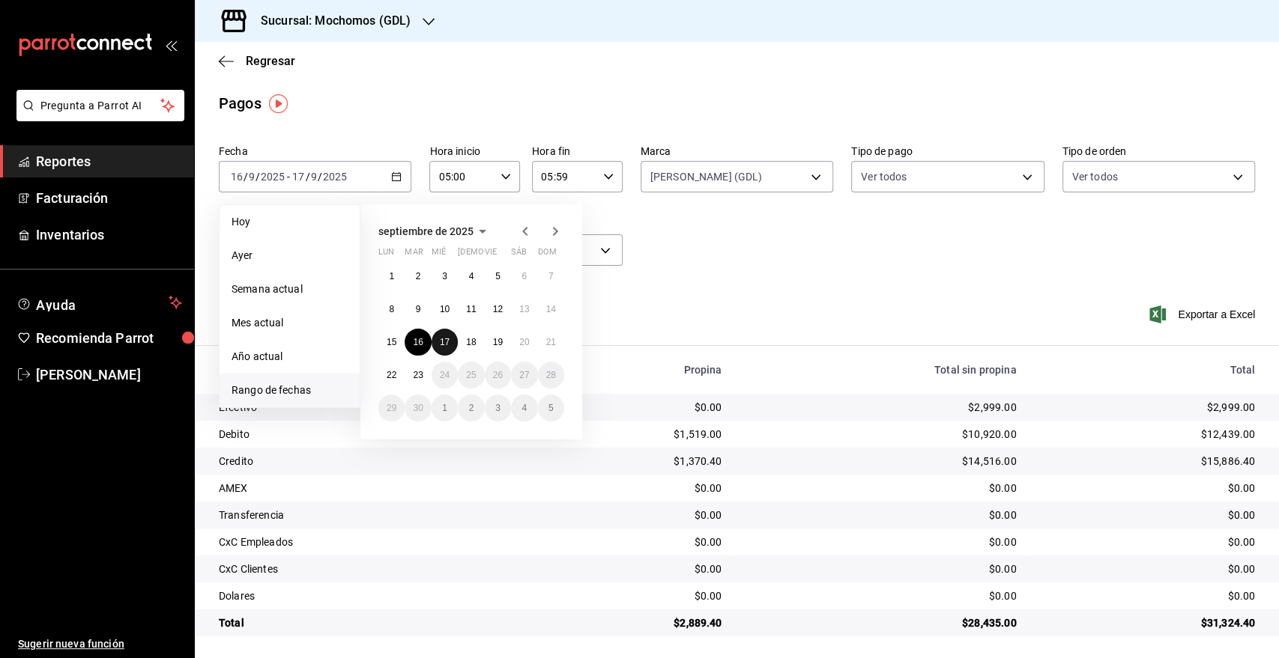
click at [455, 348] on button "17" at bounding box center [444, 342] width 26 height 27
drag, startPoint x: 471, startPoint y: 345, endPoint x: 481, endPoint y: 218, distance: 127.7
click at [472, 345] on abbr "18" at bounding box center [471, 342] width 10 height 10
type input "00:00"
type input "23:59"
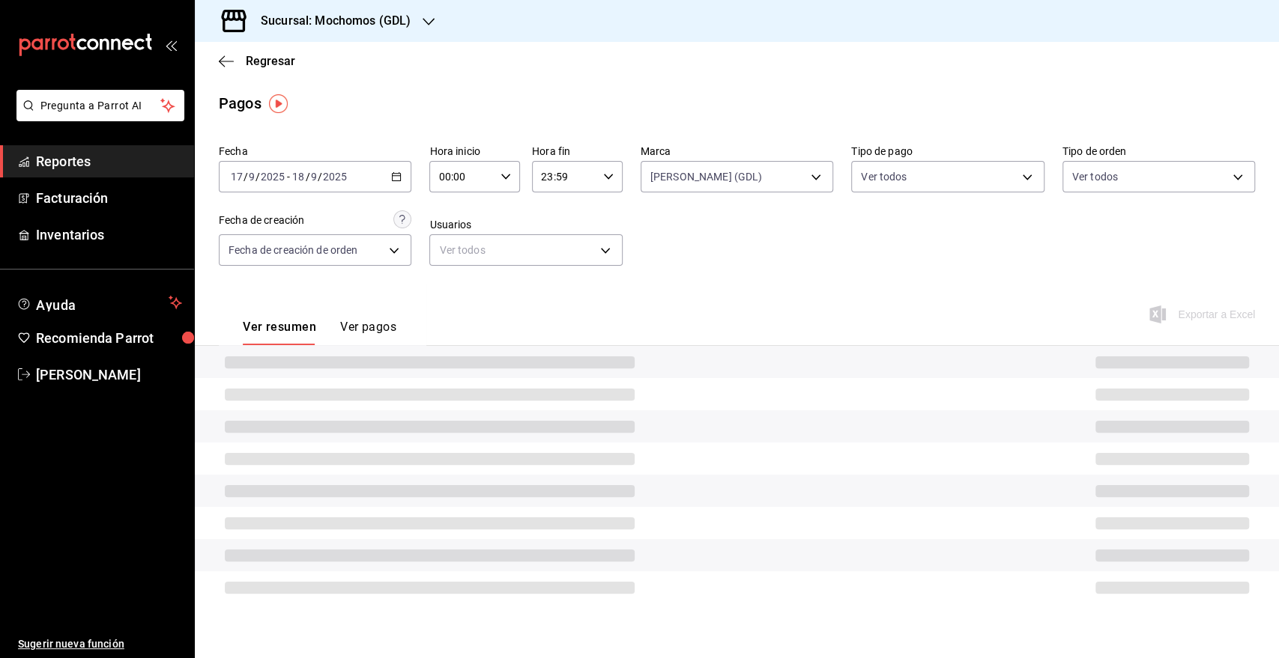
click at [491, 185] on div "00:00 Hora inicio" at bounding box center [474, 176] width 91 height 31
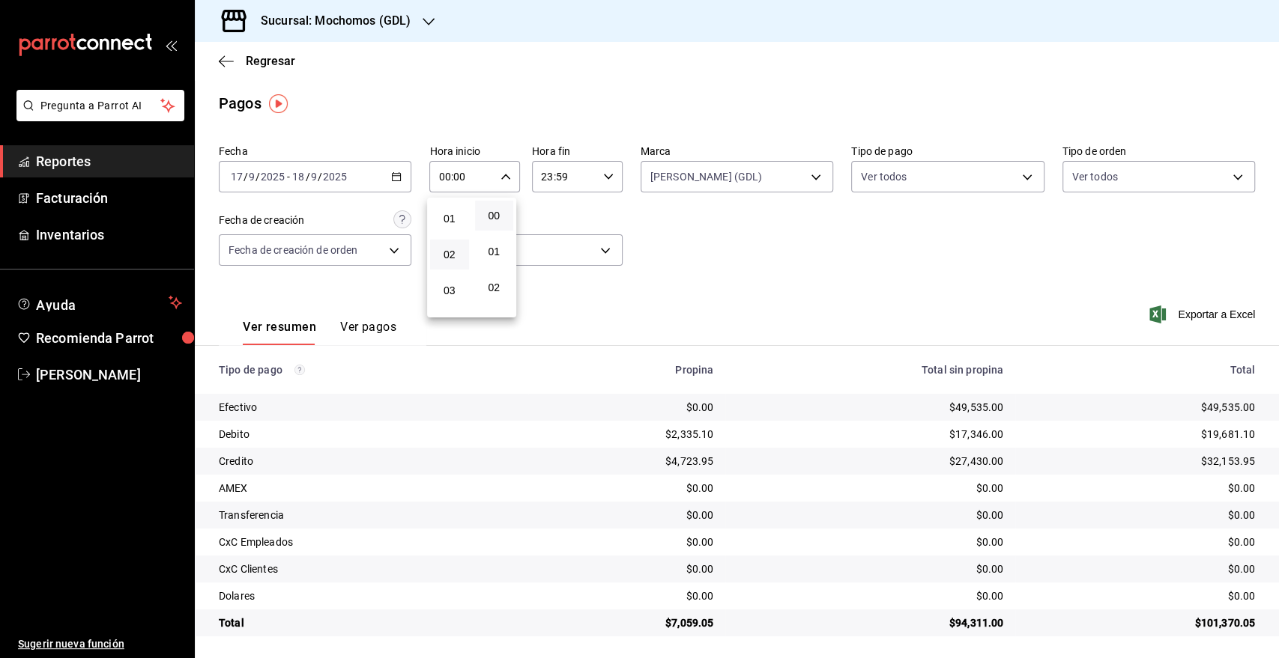
scroll to position [83, 0]
click at [452, 298] on button "05" at bounding box center [449, 312] width 39 height 30
type input "05:00"
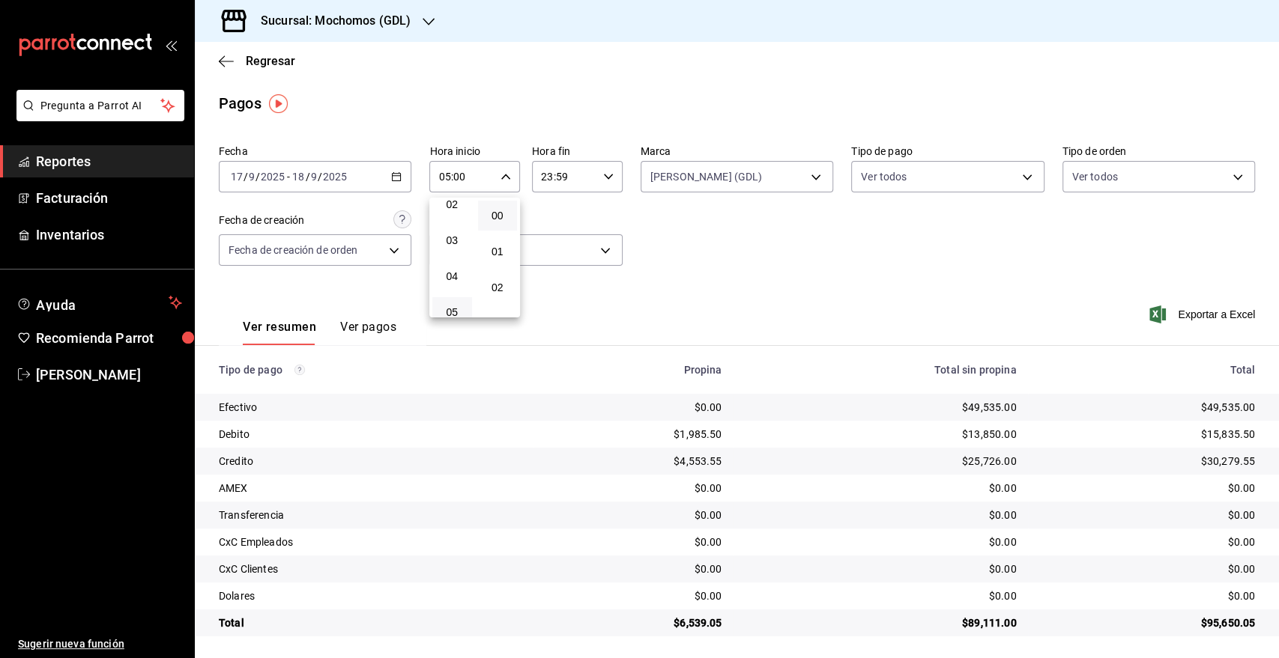
click at [583, 184] on div at bounding box center [639, 329] width 1279 height 658
click at [603, 177] on icon "button" at bounding box center [608, 177] width 10 height 10
click at [548, 242] on button "05" at bounding box center [550, 235] width 39 height 30
type input "05:59"
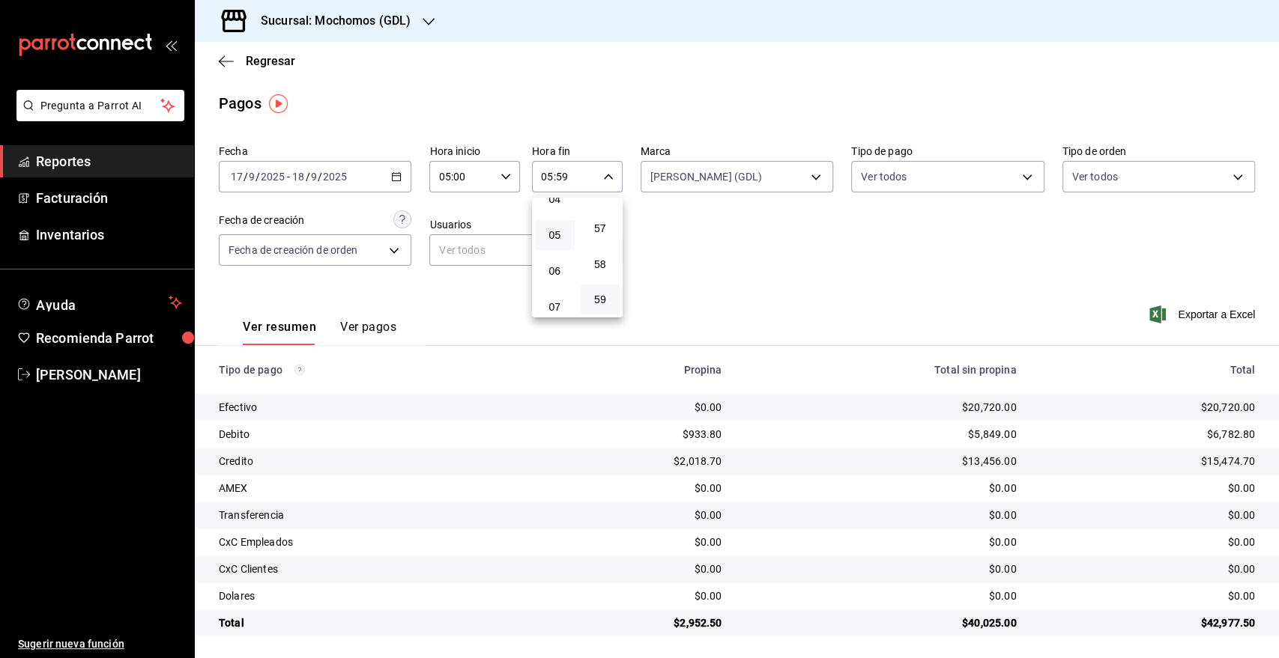
click at [893, 285] on div at bounding box center [639, 329] width 1279 height 658
click at [333, 171] on div "2025-09-17 17 / 9 / 2025 - 2025-09-18 18 / 9 / 2025" at bounding box center [315, 176] width 192 height 31
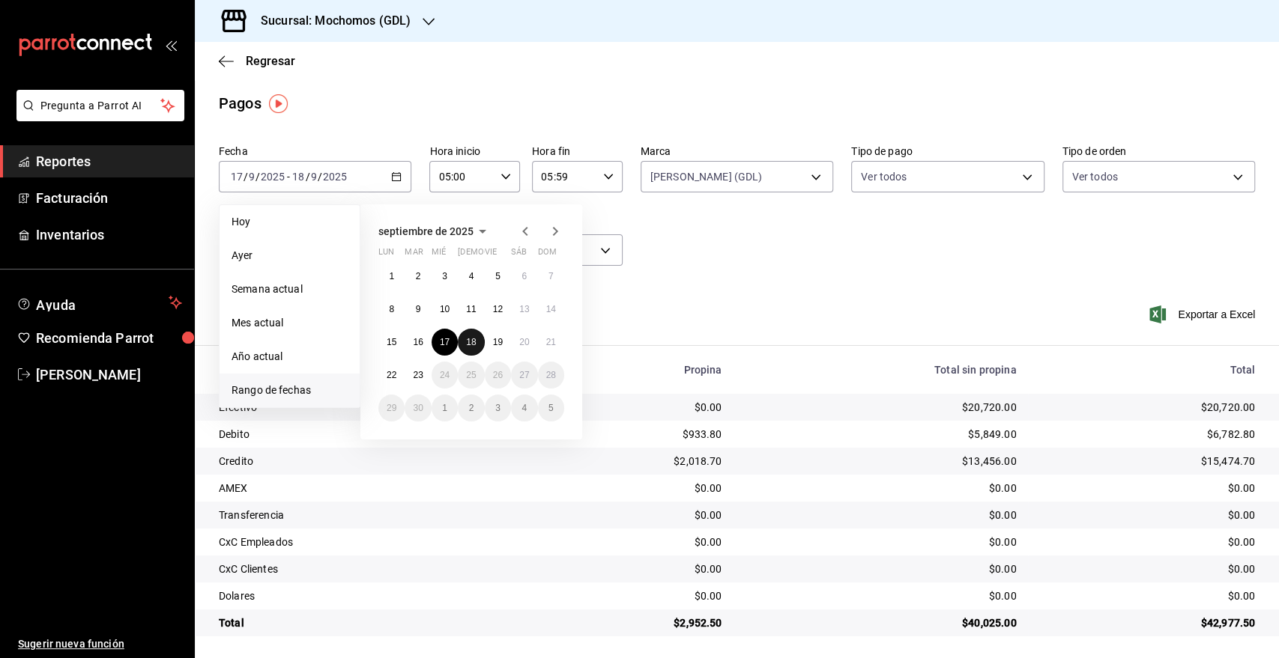
click at [468, 341] on abbr "18" at bounding box center [471, 342] width 10 height 10
click at [500, 341] on abbr "19" at bounding box center [498, 342] width 10 height 10
type input "00:00"
type input "23:59"
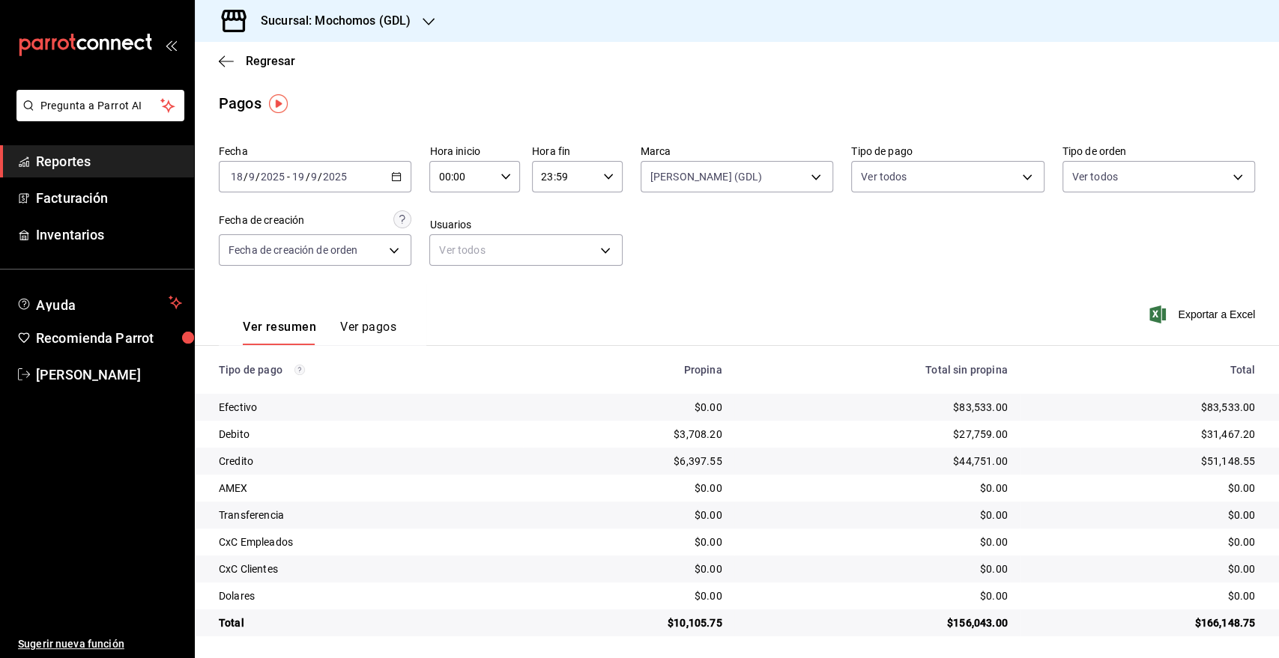
click at [507, 178] on div "00:00 Hora inicio" at bounding box center [474, 176] width 91 height 31
click at [457, 304] on button "05" at bounding box center [449, 312] width 39 height 30
type input "05:00"
click at [601, 172] on div at bounding box center [639, 329] width 1279 height 658
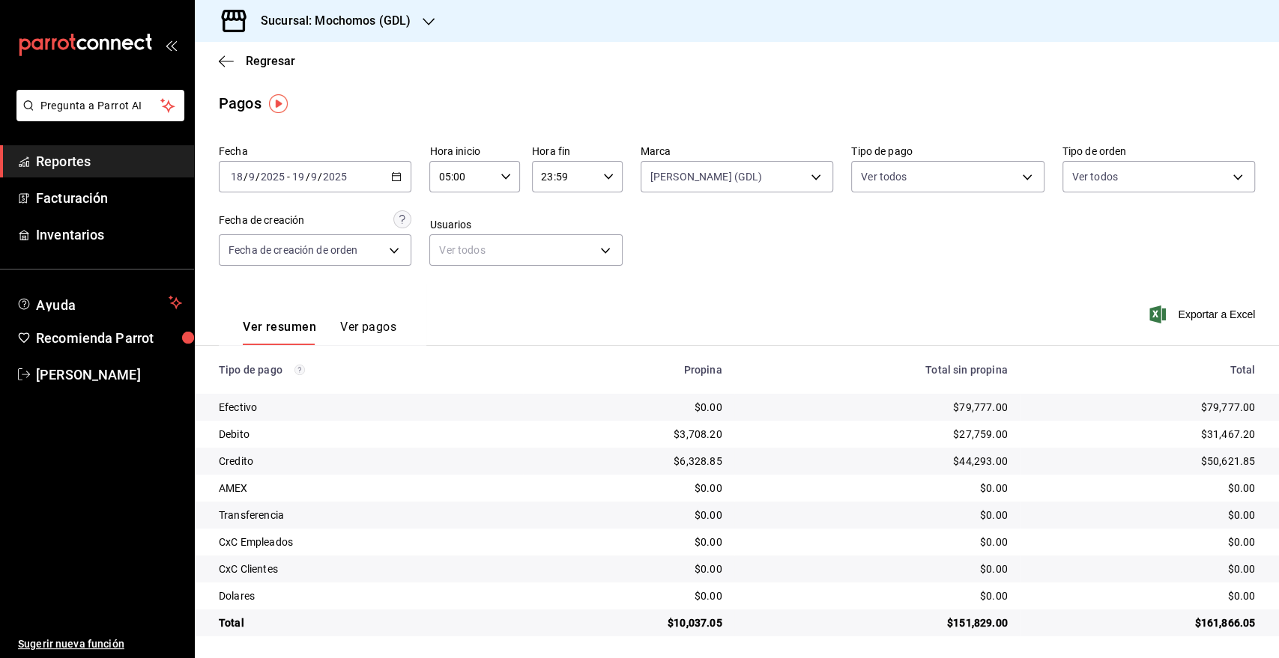
click at [603, 174] on icon "button" at bounding box center [608, 177] width 10 height 10
drag, startPoint x: 550, startPoint y: 238, endPoint x: 777, endPoint y: 257, distance: 228.5
click at [551, 237] on span "05" at bounding box center [550, 235] width 21 height 12
type input "05:59"
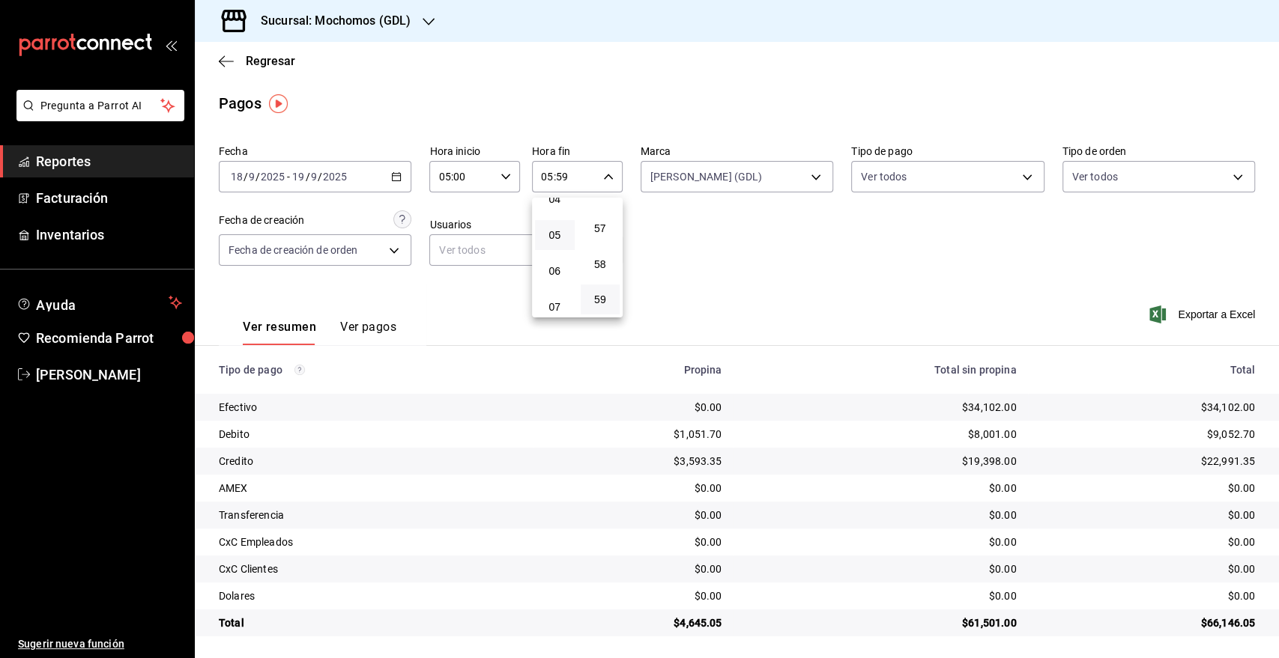
click at [335, 181] on div at bounding box center [639, 329] width 1279 height 658
click at [327, 164] on div "2025-09-18 18 / 9 / 2025 - 2025-09-19 19 / 9 / 2025" at bounding box center [315, 176] width 192 height 31
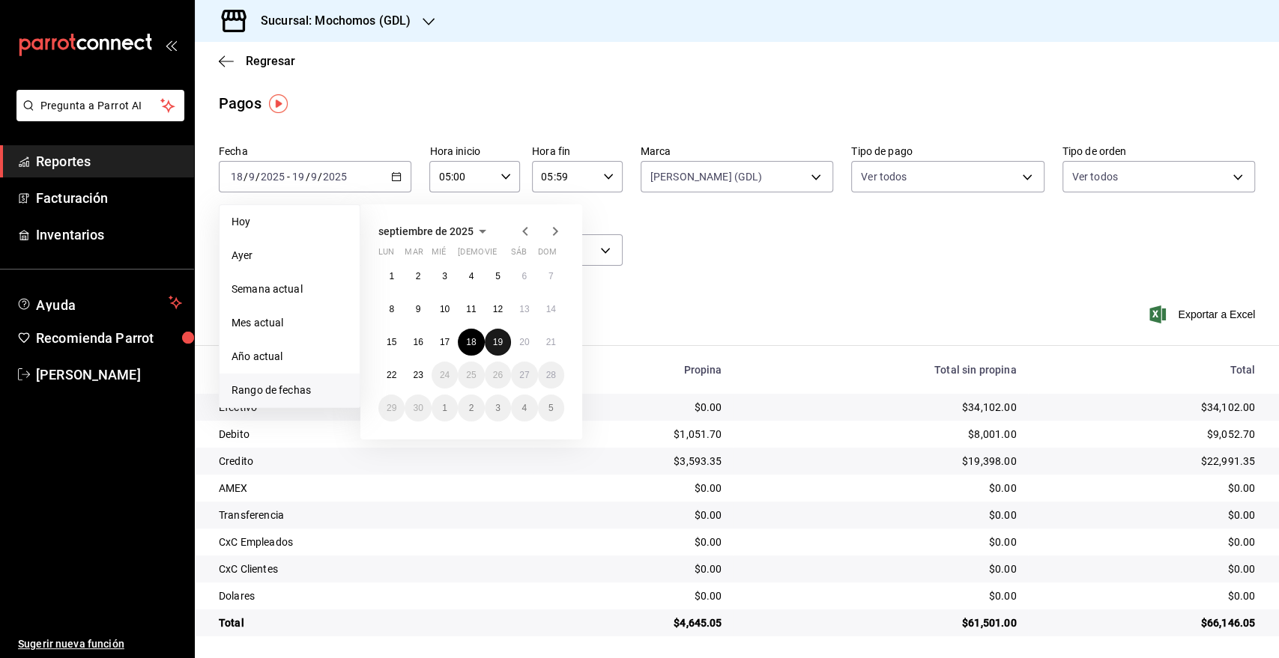
click at [497, 351] on button "19" at bounding box center [498, 342] width 26 height 27
click at [521, 346] on abbr "20" at bounding box center [524, 342] width 10 height 10
type input "00:00"
type input "23:59"
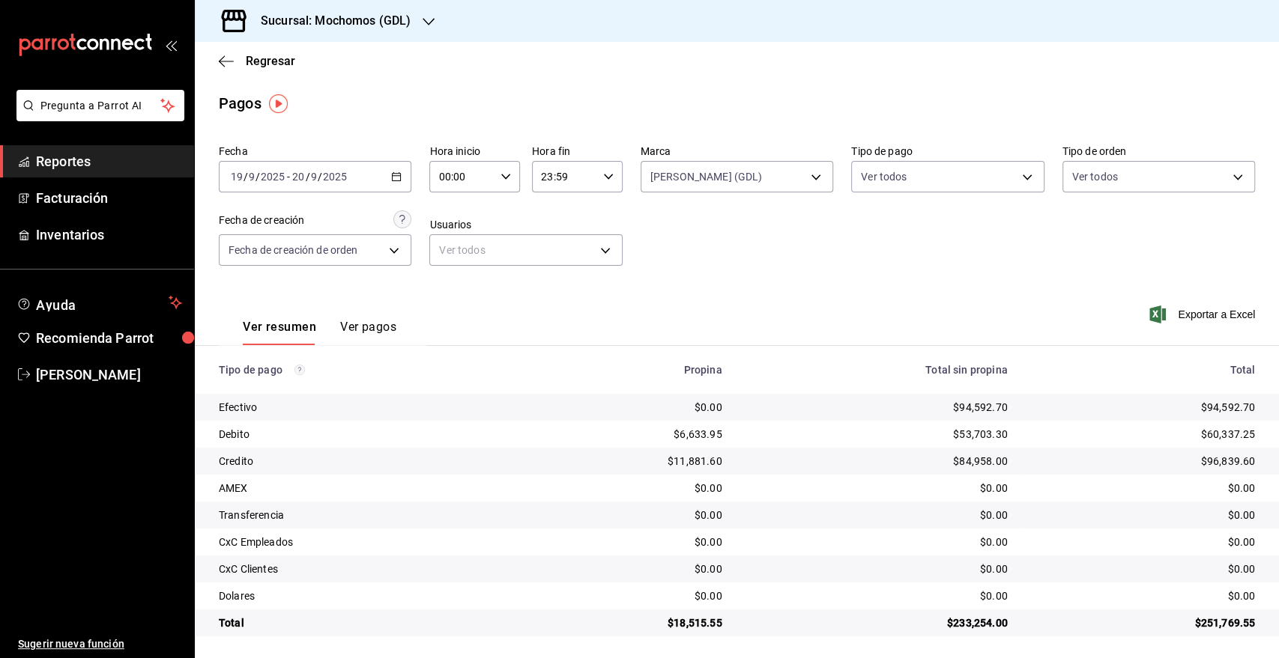
click at [482, 181] on input "00:00" at bounding box center [461, 177] width 65 height 30
click at [457, 229] on span "05" at bounding box center [449, 229] width 21 height 12
type input "05:00"
click at [627, 207] on div at bounding box center [639, 329] width 1279 height 658
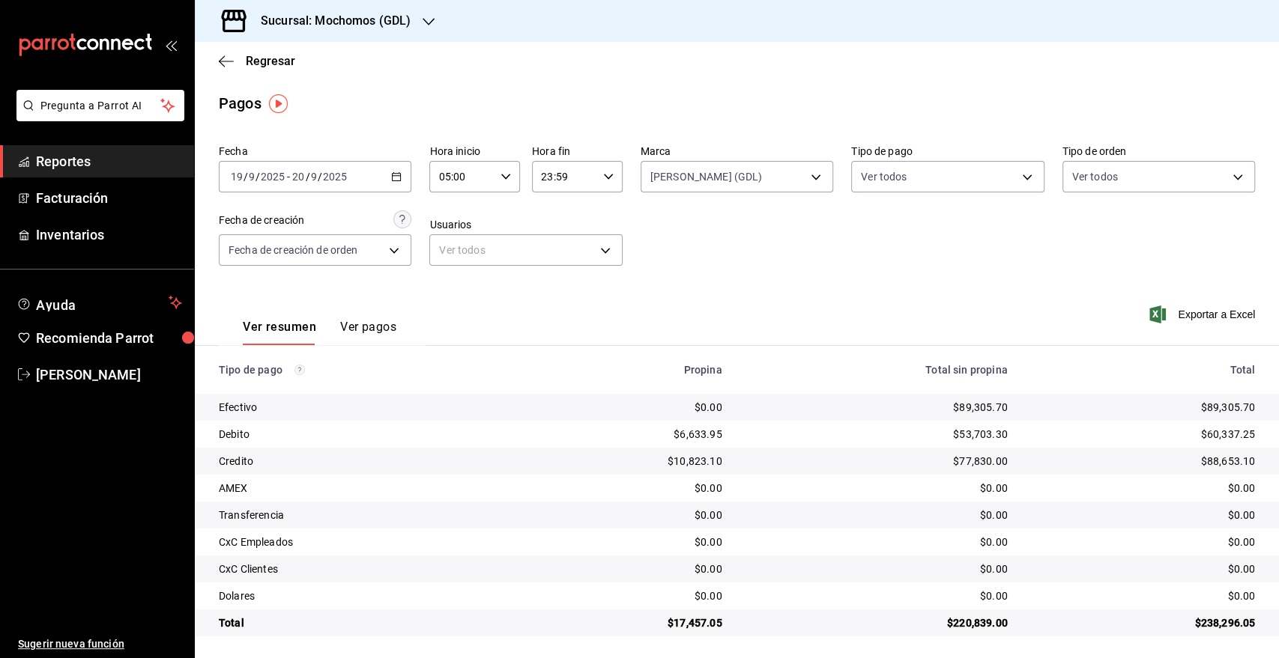
click at [603, 181] on icon "button" at bounding box center [608, 177] width 10 height 10
click at [556, 239] on span "05" at bounding box center [550, 235] width 21 height 12
type input "05:59"
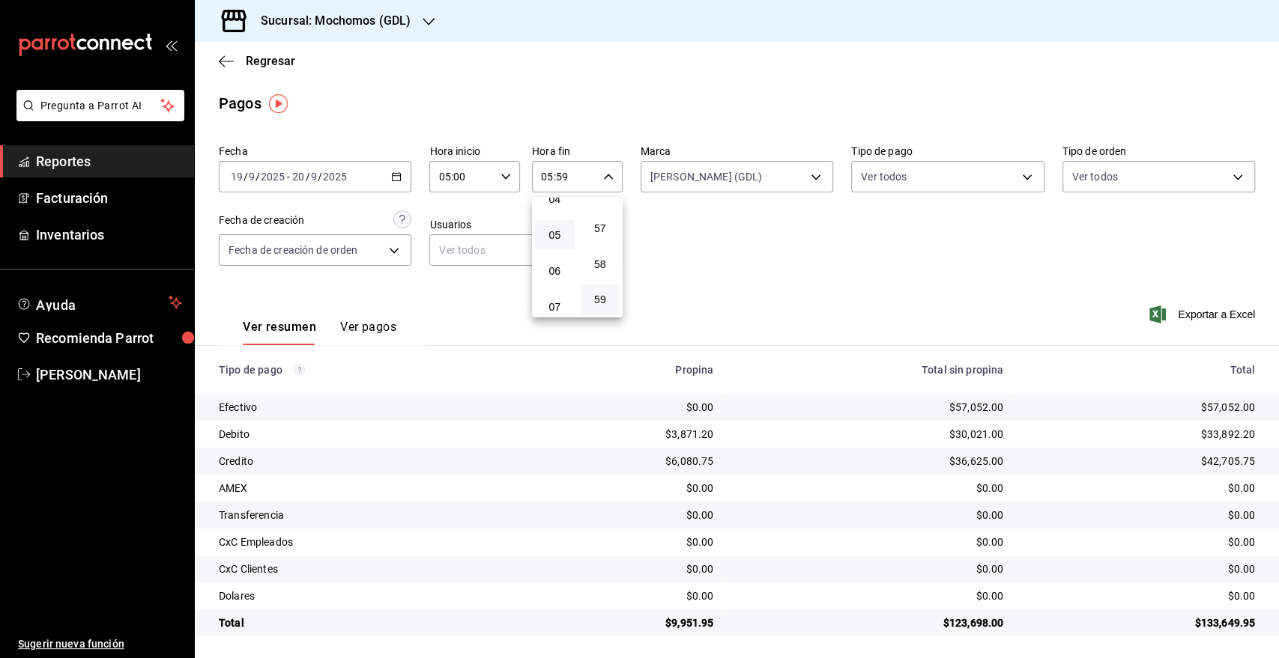
drag, startPoint x: 764, startPoint y: 247, endPoint x: 753, endPoint y: 244, distance: 10.9
click at [763, 246] on div at bounding box center [639, 329] width 1279 height 658
click at [309, 175] on div "2025-09-20 20 / 9 / 2025" at bounding box center [319, 177] width 58 height 12
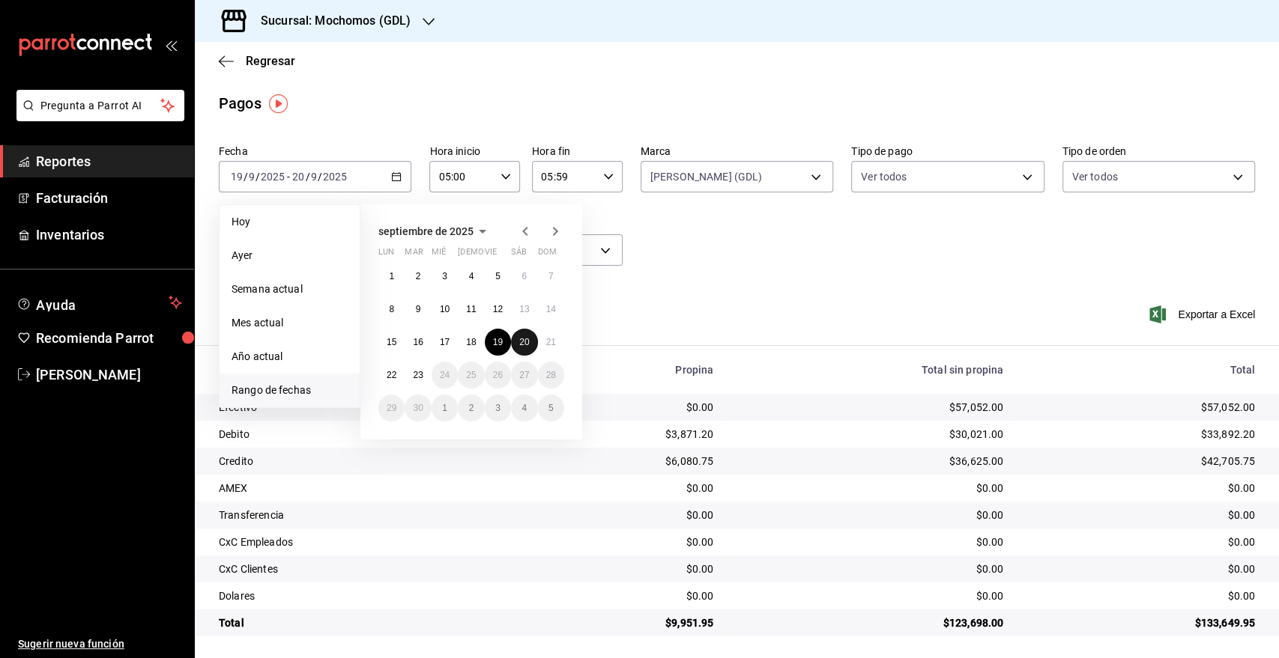
click at [531, 344] on button "20" at bounding box center [524, 342] width 26 height 27
click at [549, 341] on abbr "21" at bounding box center [551, 342] width 10 height 10
type input "00:00"
type input "23:59"
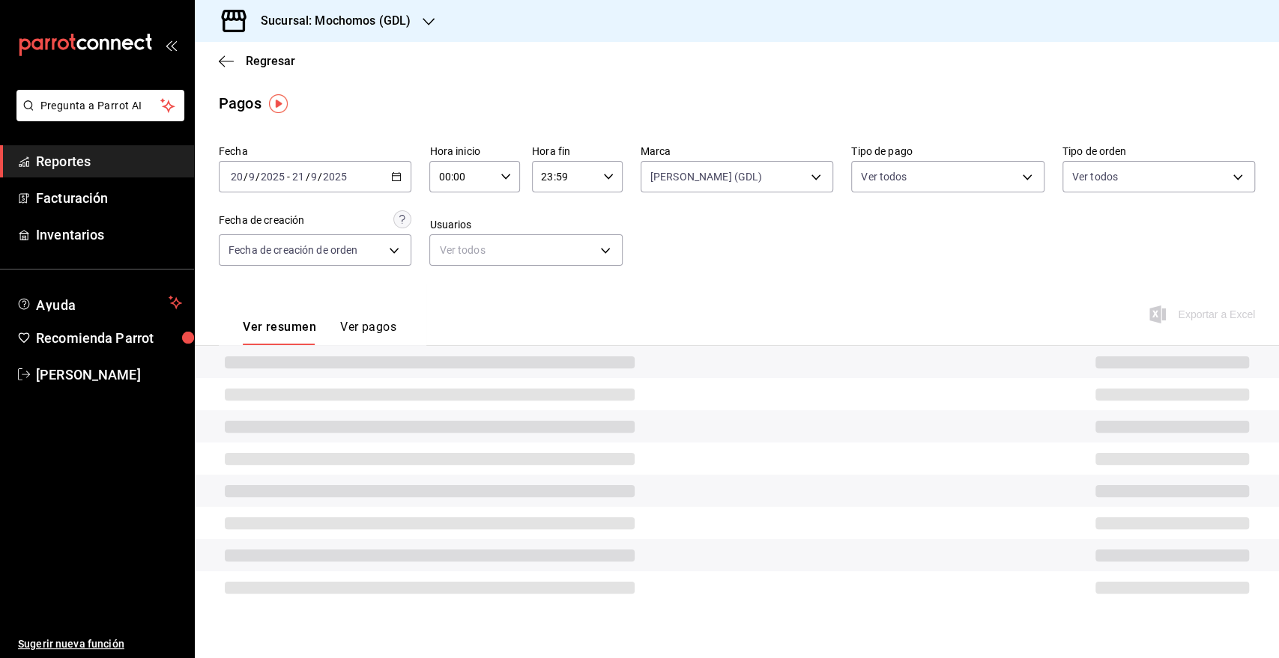
click at [509, 158] on div "Hora inicio 00:00 Hora inicio" at bounding box center [474, 169] width 91 height 48
click at [499, 180] on div at bounding box center [639, 329] width 1279 height 658
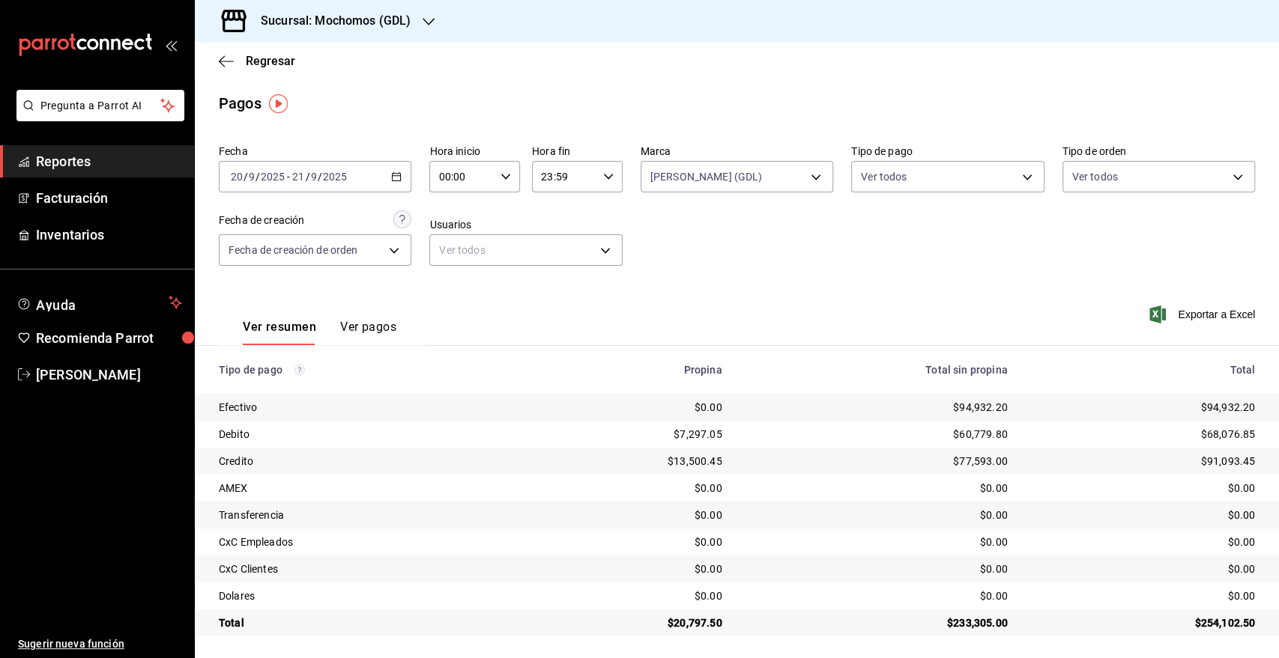
click at [503, 163] on div "00:00 Hora inicio" at bounding box center [474, 176] width 91 height 31
click at [453, 229] on span "05" at bounding box center [449, 229] width 21 height 12
type input "05:00"
click at [596, 181] on div at bounding box center [639, 329] width 1279 height 658
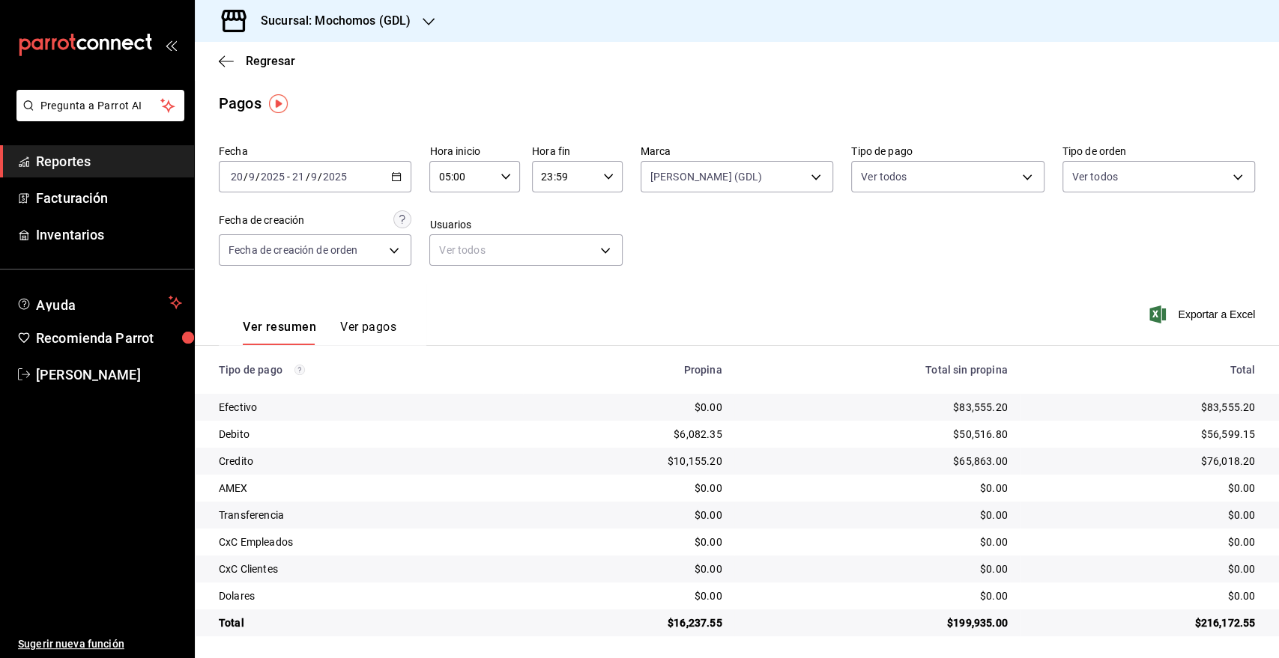
click at [596, 181] on div "23:59 Hora fin" at bounding box center [577, 176] width 91 height 31
click at [554, 309] on button "05" at bounding box center [550, 318] width 39 height 30
type input "05:59"
drag, startPoint x: 1007, startPoint y: 406, endPoint x: 970, endPoint y: 406, distance: 37.5
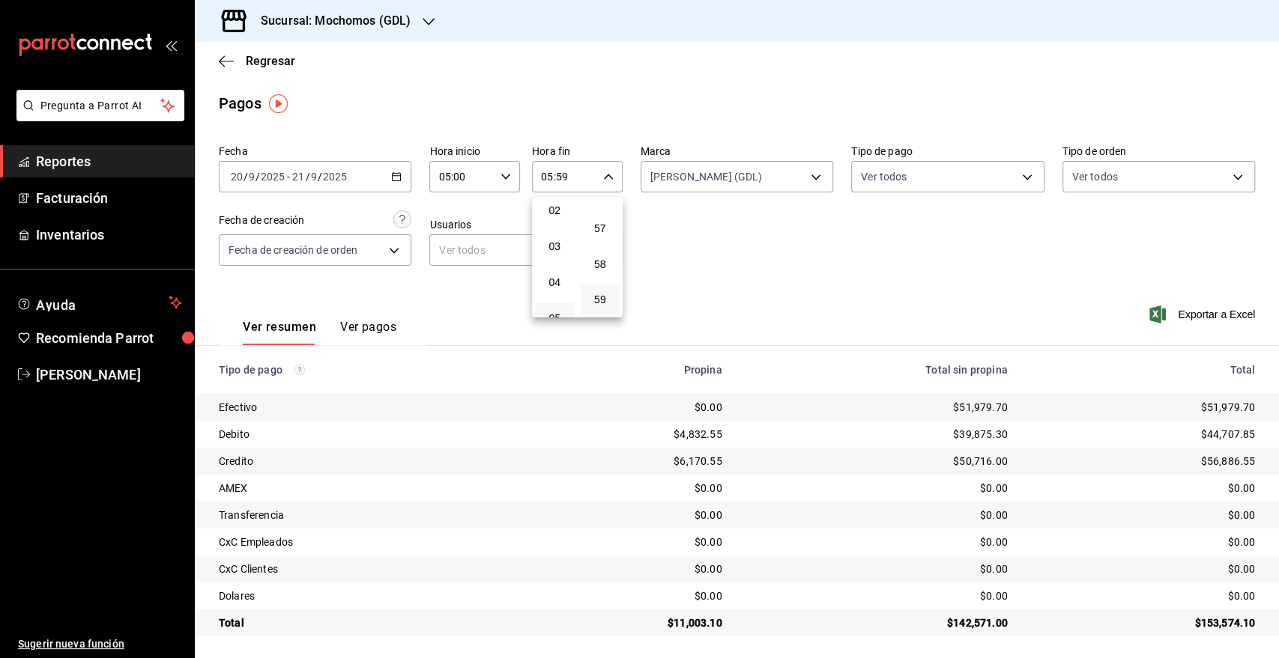
click at [960, 406] on div at bounding box center [639, 329] width 1279 height 658
click at [996, 405] on div "00 01 02 03 04 05 06 07 08 09 10 11 12 13 14 15 16 17 18 19 20 21 22 23 00 01 0…" at bounding box center [639, 331] width 1279 height 654
drag, startPoint x: 998, startPoint y: 405, endPoint x: 949, endPoint y: 409, distance: 48.8
click at [949, 409] on td "$51,979.70" at bounding box center [876, 407] width 285 height 27
copy div "51,979.70"
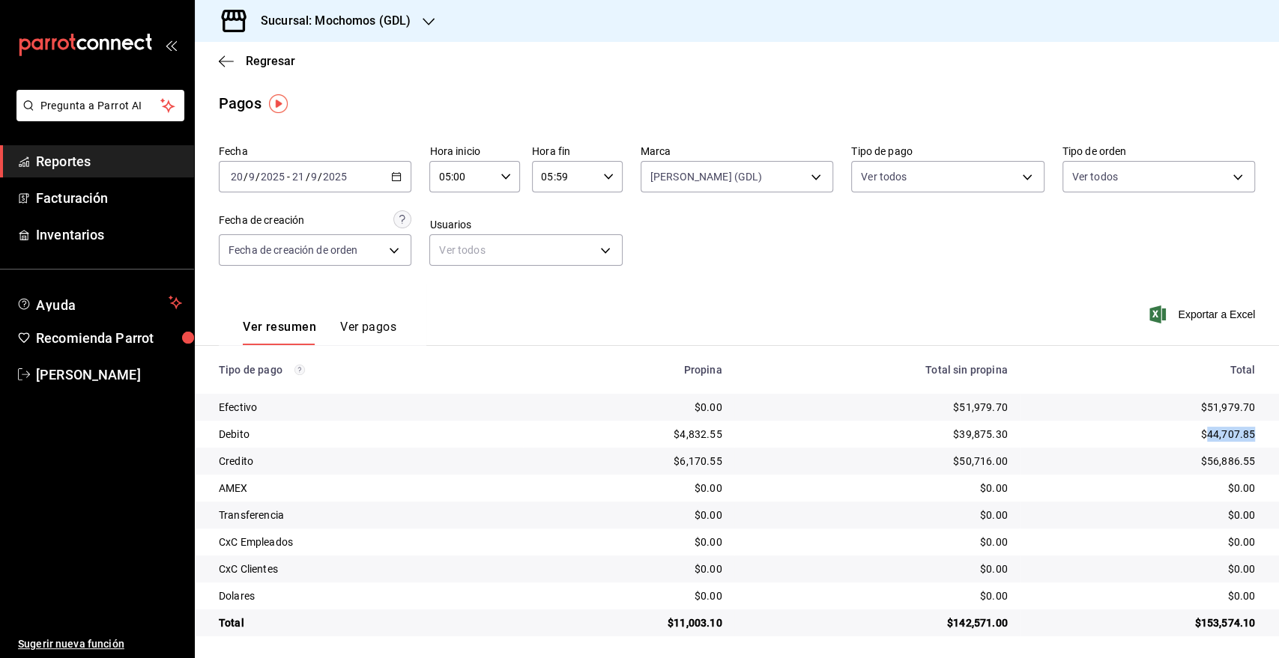
drag, startPoint x: 1246, startPoint y: 431, endPoint x: 1192, endPoint y: 432, distance: 53.9
click at [1192, 432] on td "$44,707.85" at bounding box center [1148, 434] width 259 height 27
copy div "44,707.85"
drag, startPoint x: 1242, startPoint y: 465, endPoint x: 1197, endPoint y: 461, distance: 45.1
click at [1197, 461] on td "$56,886.55" at bounding box center [1148, 461] width 259 height 27
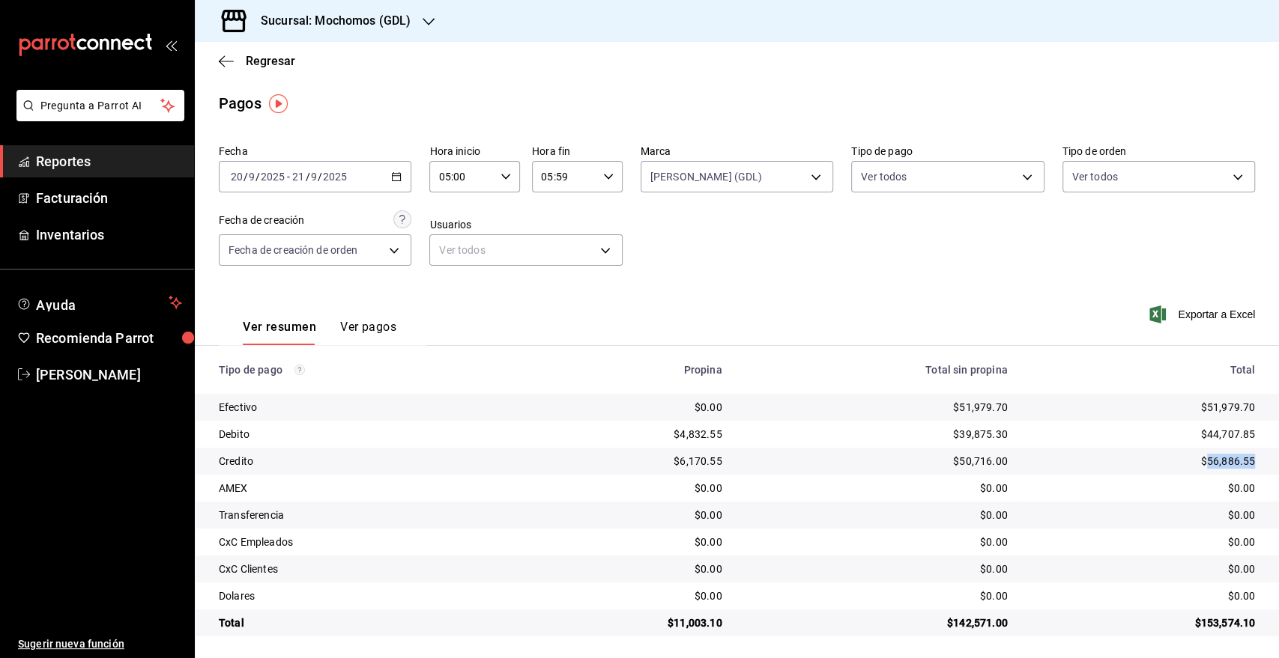
copy div "56,886.55"
click at [387, 178] on div "2025-09-20 20 / 9 / 2025 - 2025-09-21 21 / 9 / 2025" at bounding box center [315, 176] width 192 height 31
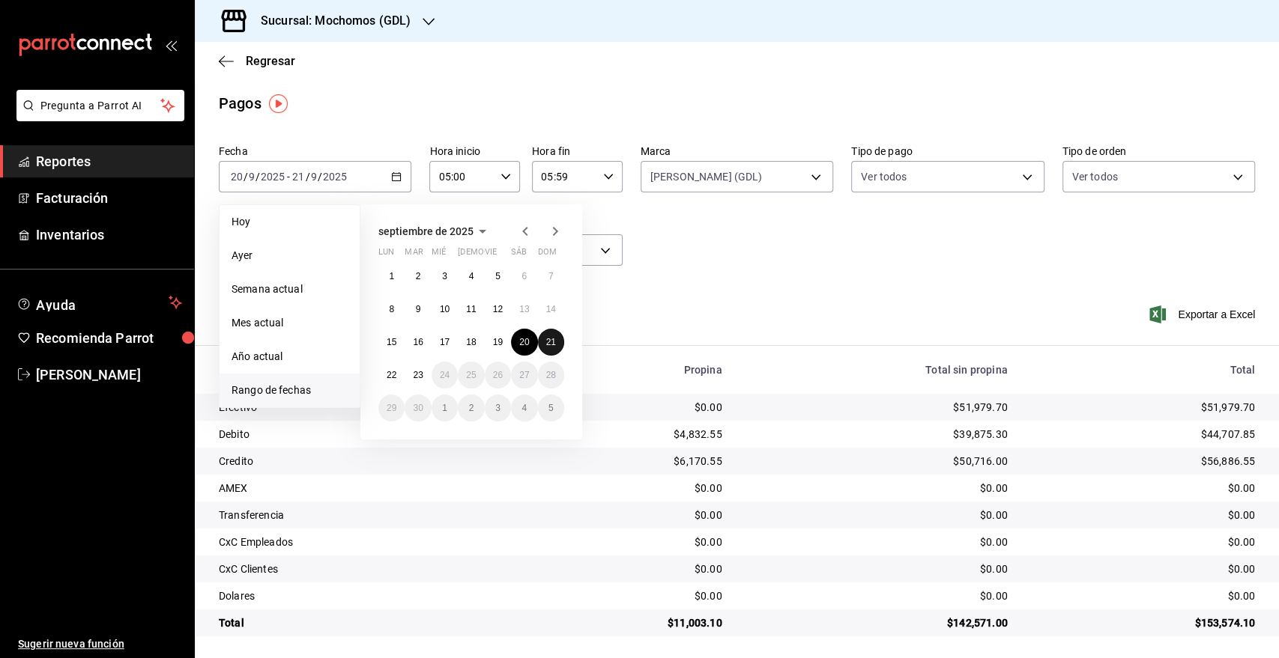
click at [547, 340] on abbr "21" at bounding box center [551, 342] width 10 height 10
click at [392, 373] on abbr "22" at bounding box center [391, 375] width 10 height 10
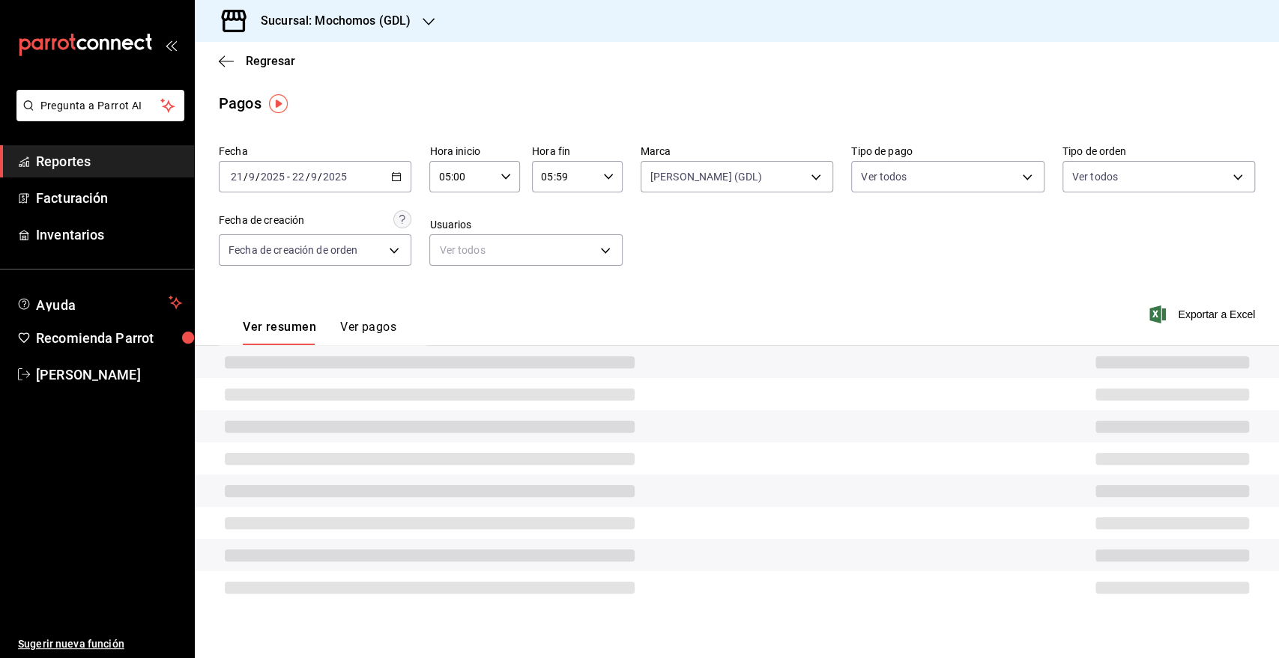
type input "00:00"
type input "23:59"
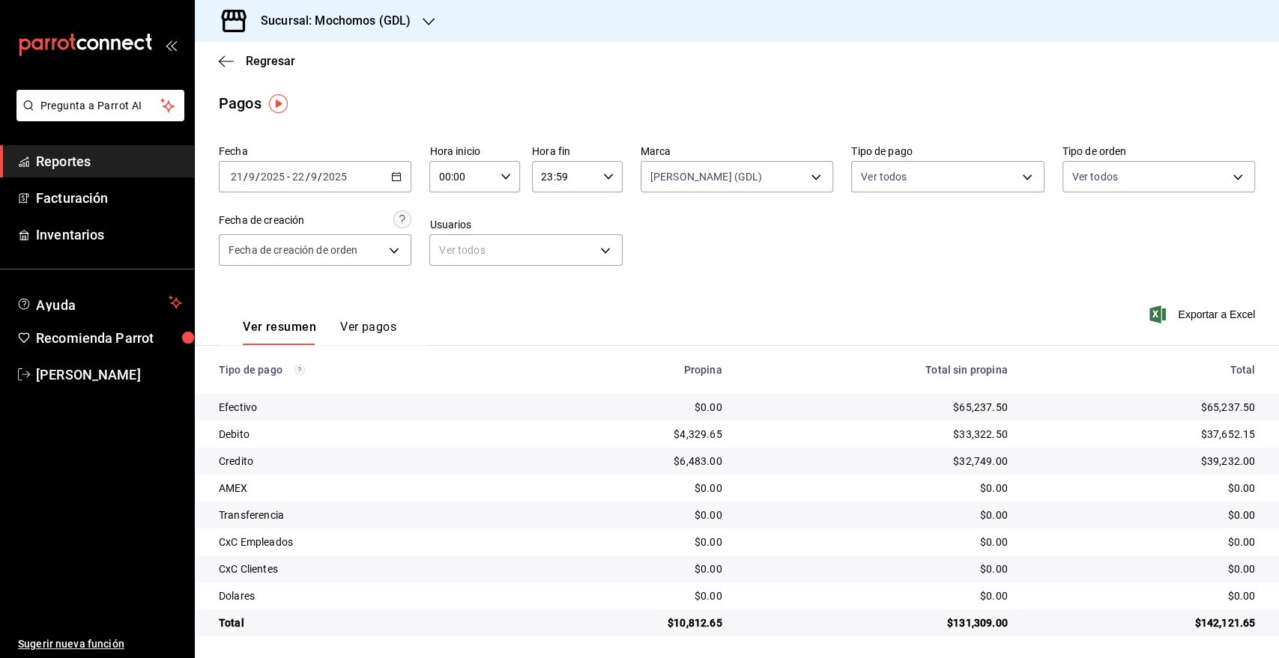
click at [500, 181] on icon "button" at bounding box center [505, 177] width 10 height 10
drag, startPoint x: 450, startPoint y: 226, endPoint x: 542, endPoint y: 199, distance: 96.0
click at [450, 225] on span "05" at bounding box center [449, 229] width 21 height 12
type input "05:00"
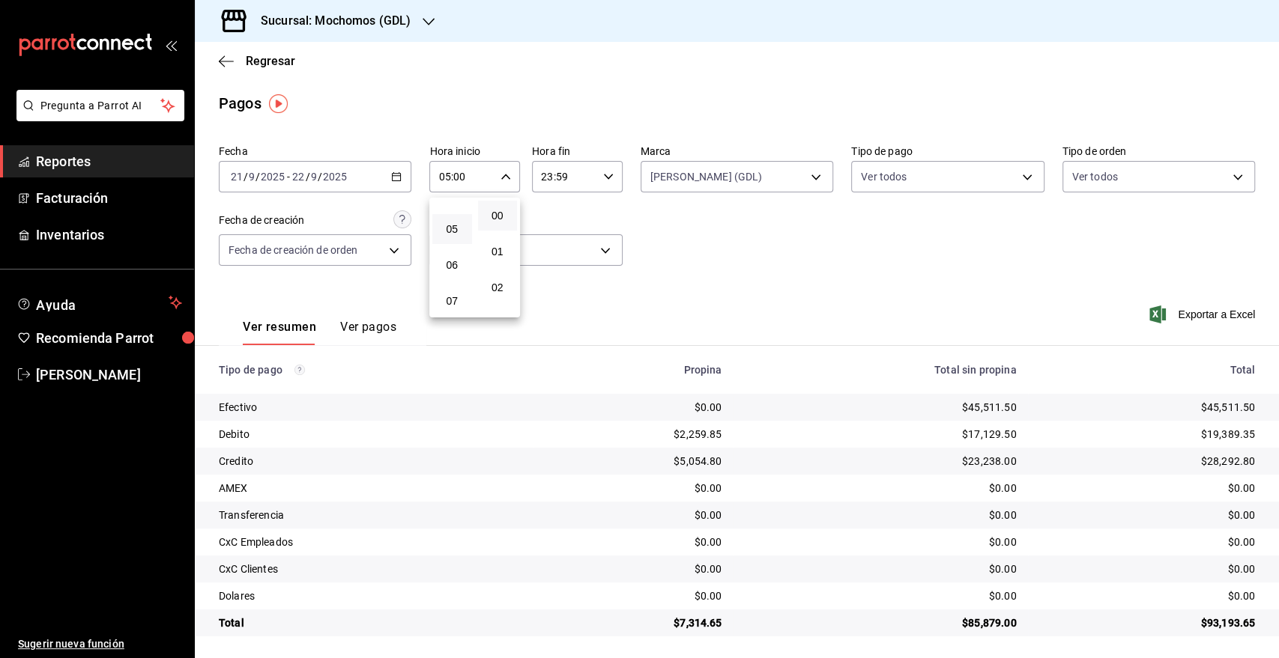
click at [574, 181] on div at bounding box center [639, 329] width 1279 height 658
click at [588, 181] on input "23:59" at bounding box center [564, 177] width 65 height 30
drag, startPoint x: 550, startPoint y: 309, endPoint x: 1078, endPoint y: 258, distance: 530.5
click at [549, 309] on button "05" at bounding box center [550, 318] width 39 height 30
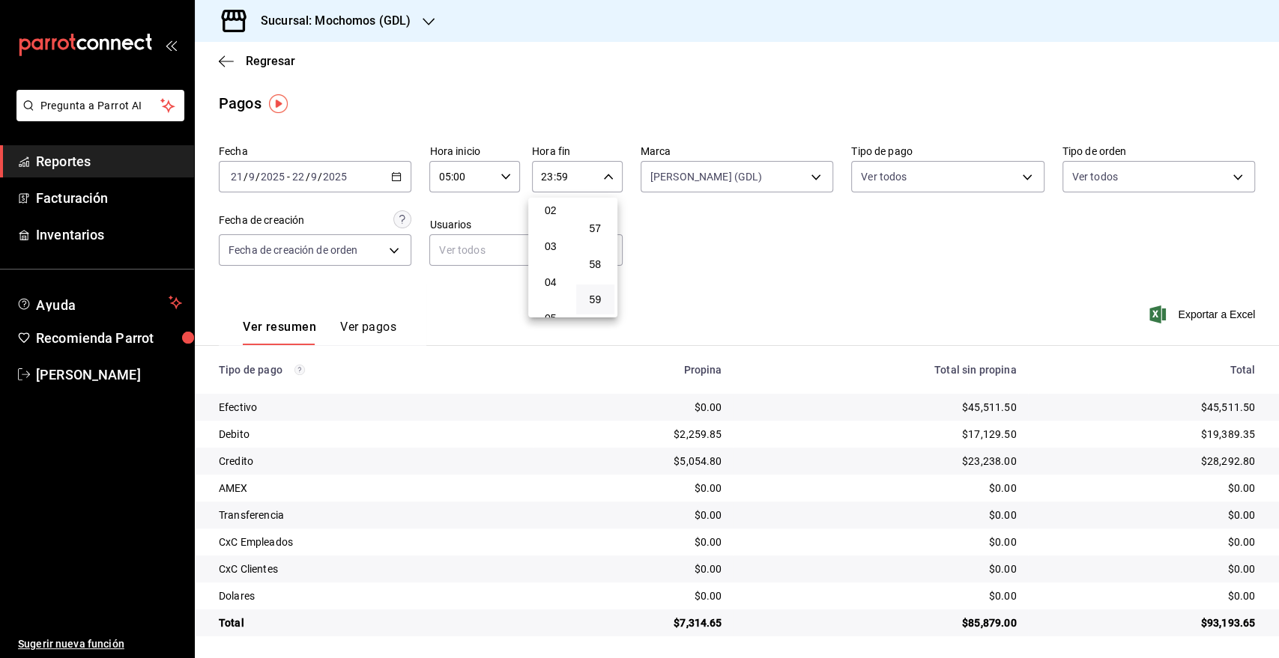
type input "05:59"
click at [361, 181] on div at bounding box center [639, 329] width 1279 height 658
click at [391, 178] on icon "button" at bounding box center [396, 177] width 10 height 10
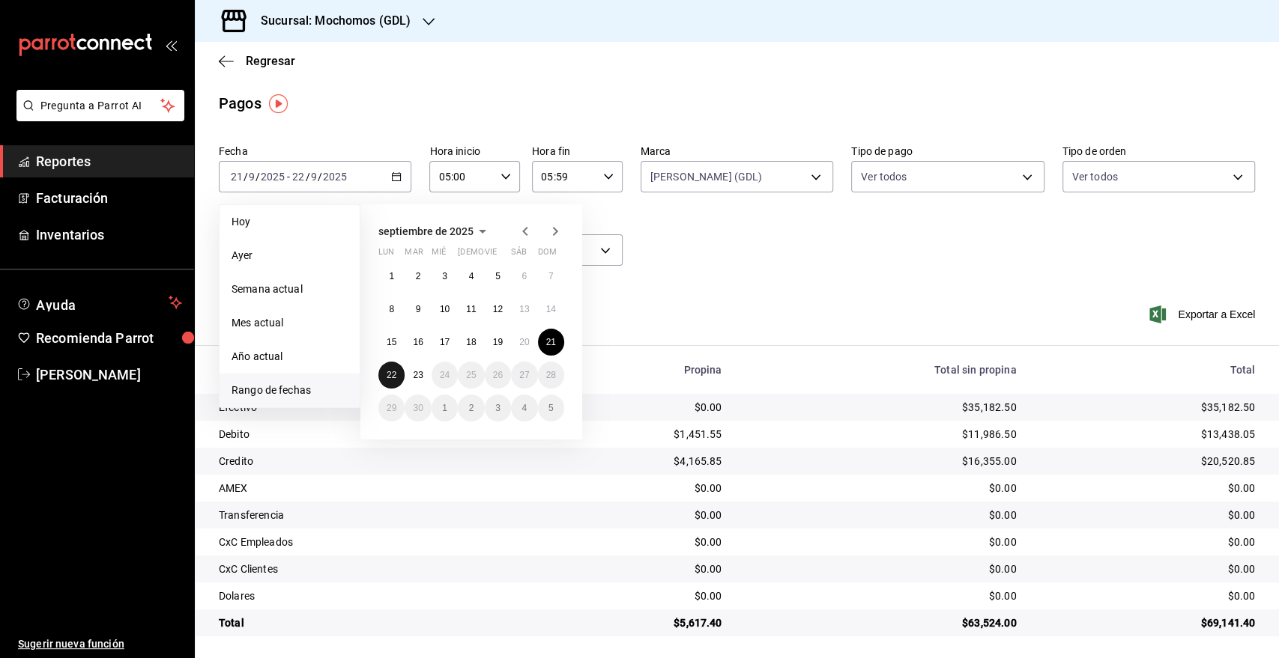
click at [399, 378] on button "22" at bounding box center [391, 375] width 26 height 27
click at [422, 376] on abbr "23" at bounding box center [418, 375] width 10 height 10
type input "00:00"
type input "23:59"
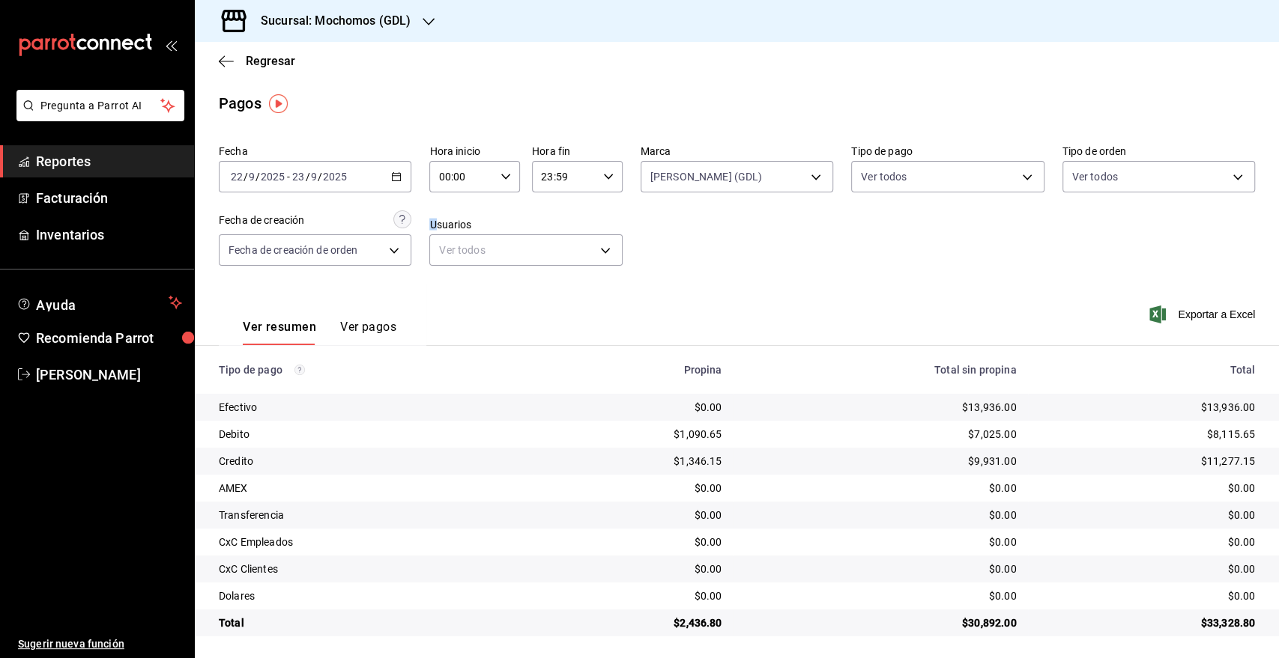
drag, startPoint x: 443, startPoint y: 210, endPoint x: 450, endPoint y: 202, distance: 11.1
click at [448, 205] on div "Fecha 2025-09-22 22 / 9 / 2025 - 2025-09-23 23 / 9 / 2025 Hora inicio 00:00 Hor…" at bounding box center [737, 211] width 1036 height 145
drag, startPoint x: 452, startPoint y: 196, endPoint x: 460, endPoint y: 188, distance: 11.1
click at [454, 195] on div "Fecha 2025-09-22 22 / 9 / 2025 - 2025-09-23 23 / 9 / 2025 Hora inicio 00:00 Hor…" at bounding box center [737, 211] width 1036 height 145
click at [462, 181] on input "00:00" at bounding box center [461, 177] width 65 height 30
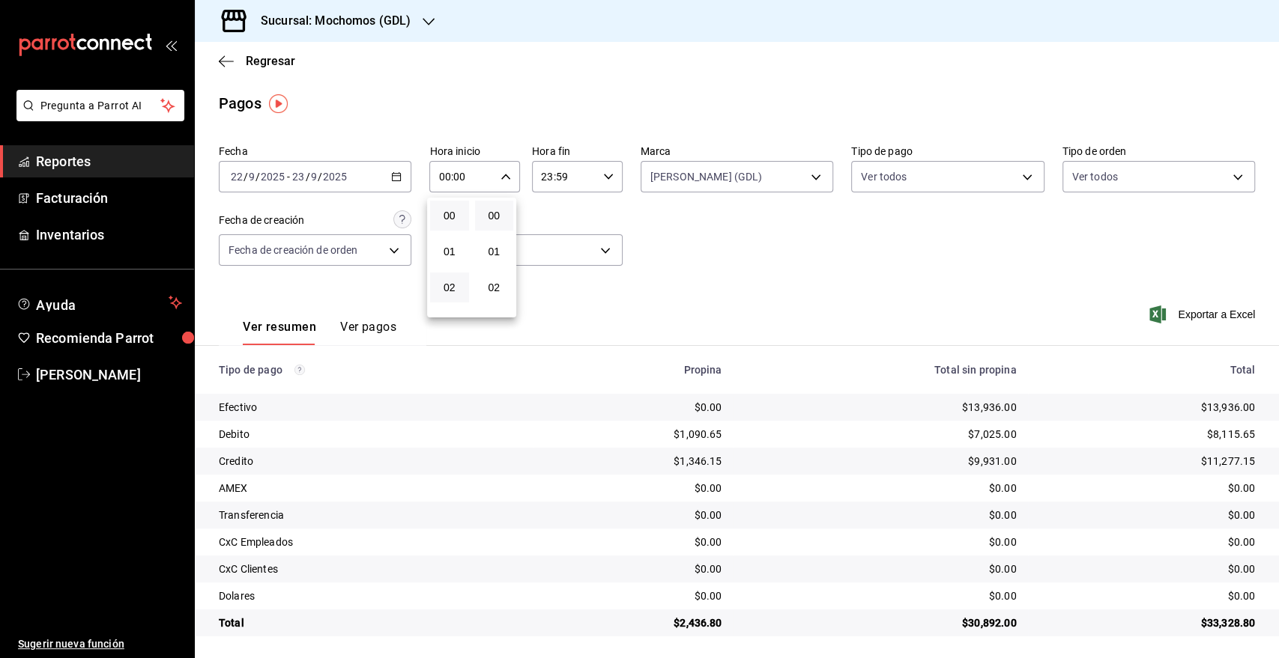
scroll to position [83, 0]
click at [449, 295] on div "05" at bounding box center [449, 312] width 45 height 36
click at [449, 299] on button "05" at bounding box center [449, 312] width 39 height 30
type input "05:00"
drag, startPoint x: 586, startPoint y: 166, endPoint x: 593, endPoint y: 172, distance: 9.6
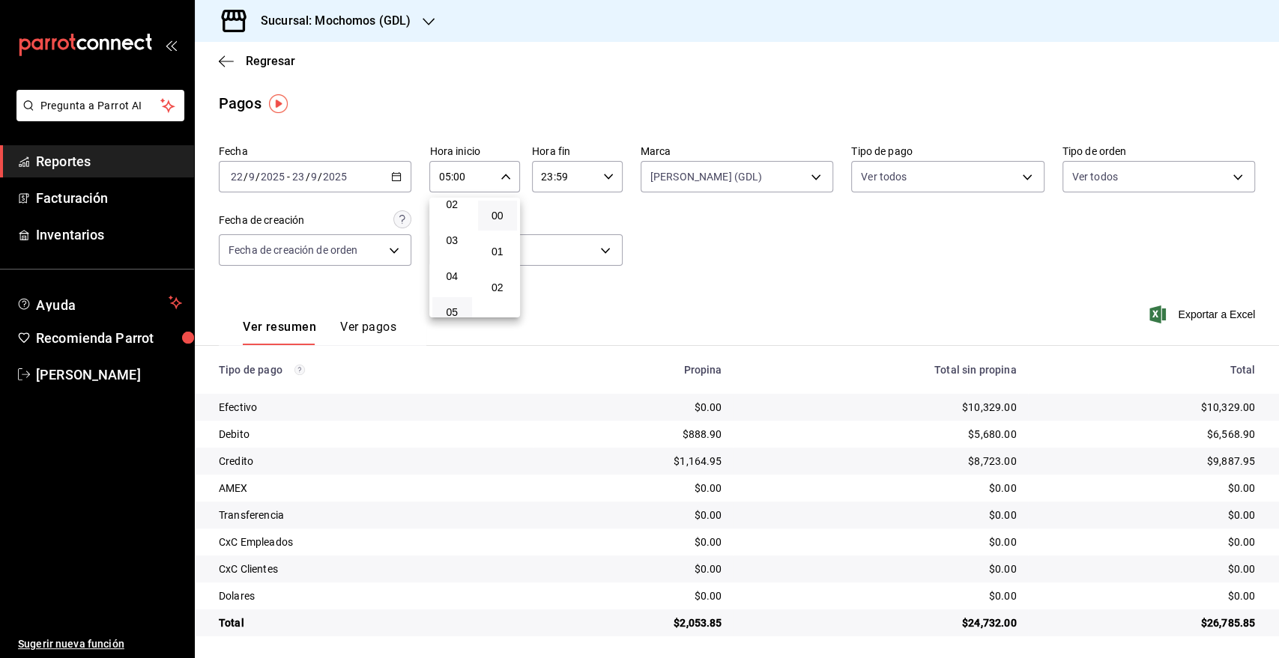
click at [587, 166] on div at bounding box center [639, 329] width 1279 height 658
click at [597, 178] on div "00 01 02 03 04 05 06 07 08 09 10 11 12 13 14 15 16 17 18 19 20 21 22 23 00 01 0…" at bounding box center [639, 331] width 1279 height 654
click at [603, 178] on icon "button" at bounding box center [608, 177] width 10 height 10
click at [554, 235] on span "05" at bounding box center [550, 235] width 21 height 12
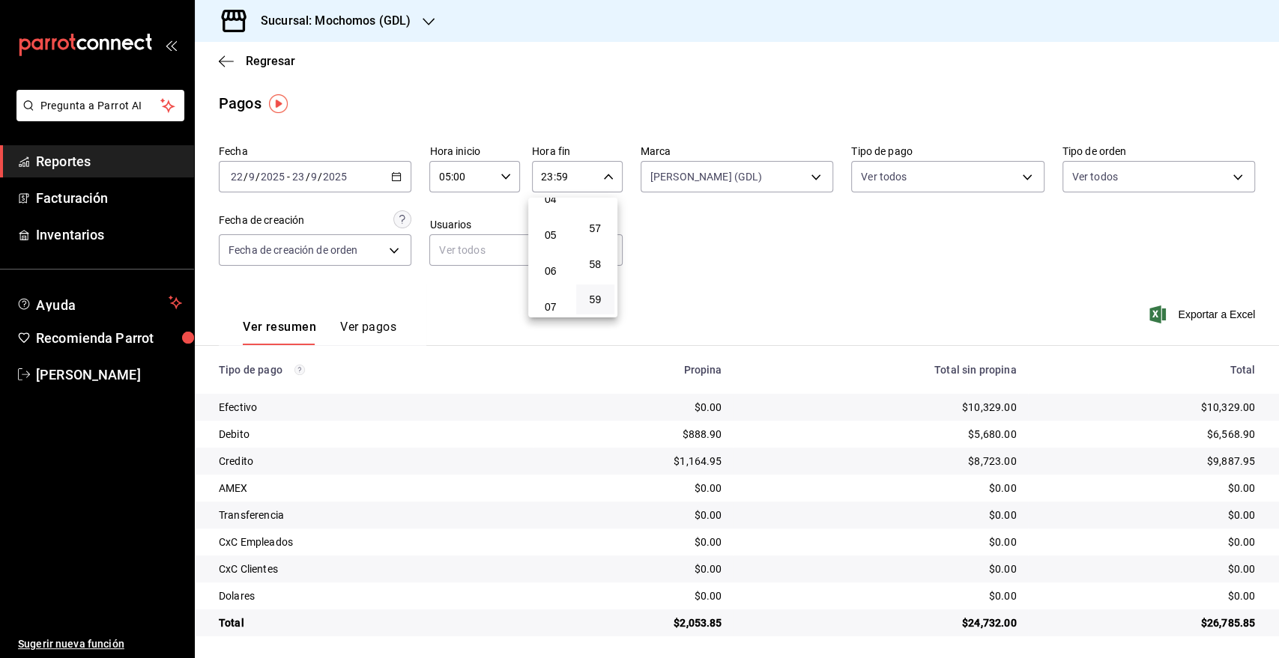
type input "05:59"
click at [306, 175] on div at bounding box center [639, 329] width 1279 height 658
click at [345, 187] on div "2025-09-22 22 / 9 / 2025 - 2025-09-23 23 / 9 / 2025" at bounding box center [315, 176] width 192 height 31
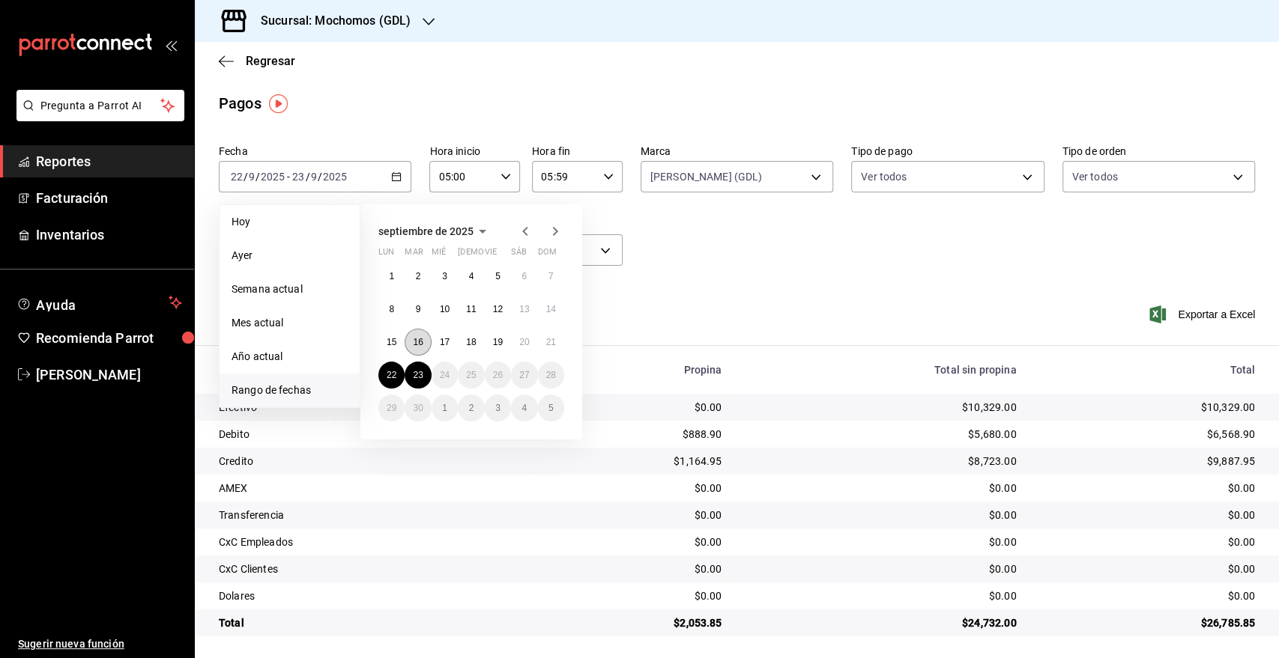
click at [419, 336] on button "16" at bounding box center [417, 342] width 26 height 27
click at [446, 336] on button "17" at bounding box center [444, 342] width 26 height 27
type input "00:00"
type input "23:59"
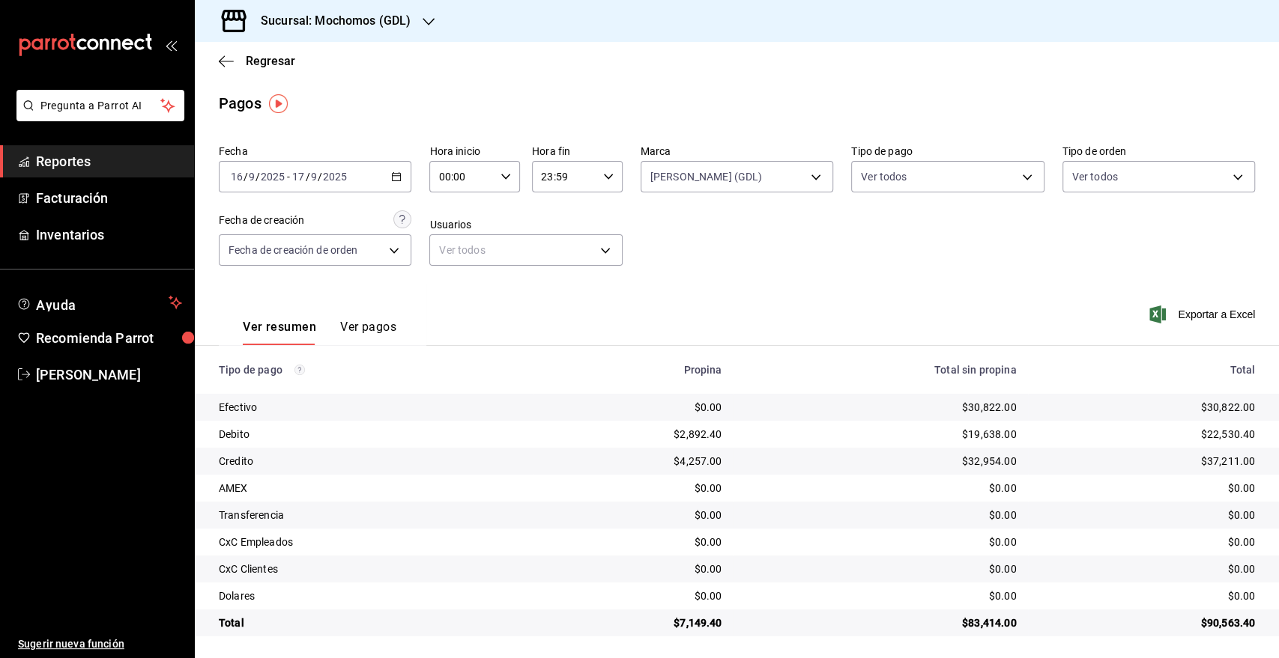
click at [496, 188] on div "00:00 Hora inicio" at bounding box center [474, 176] width 91 height 31
click at [453, 302] on button "05" at bounding box center [449, 312] width 39 height 30
type input "05:00"
click at [574, 178] on div at bounding box center [639, 329] width 1279 height 658
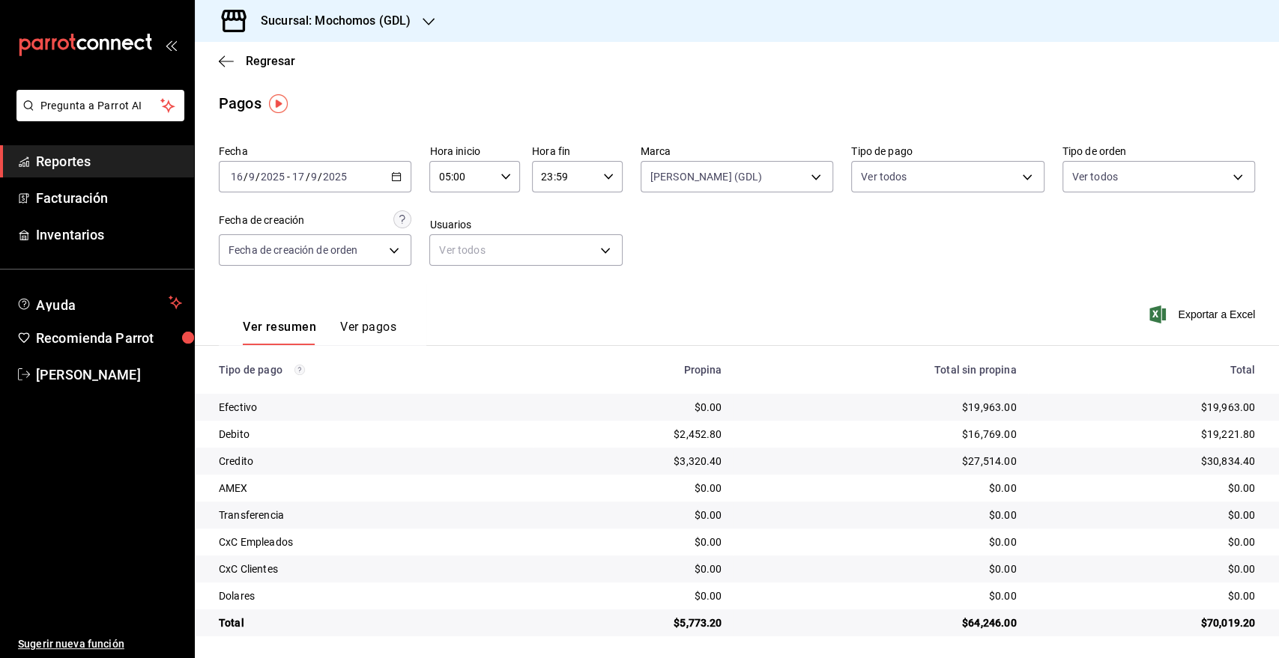
click at [575, 177] on div "00 01 02 03 04 05 06 07 08 09 10 11 12 13 14 15 16 17 18 19 20 21 22 23 00 01 0…" at bounding box center [639, 331] width 1279 height 654
click at [575, 177] on input "23:59" at bounding box center [564, 177] width 65 height 30
click at [554, 233] on span "05" at bounding box center [550, 235] width 21 height 12
type input "05:59"
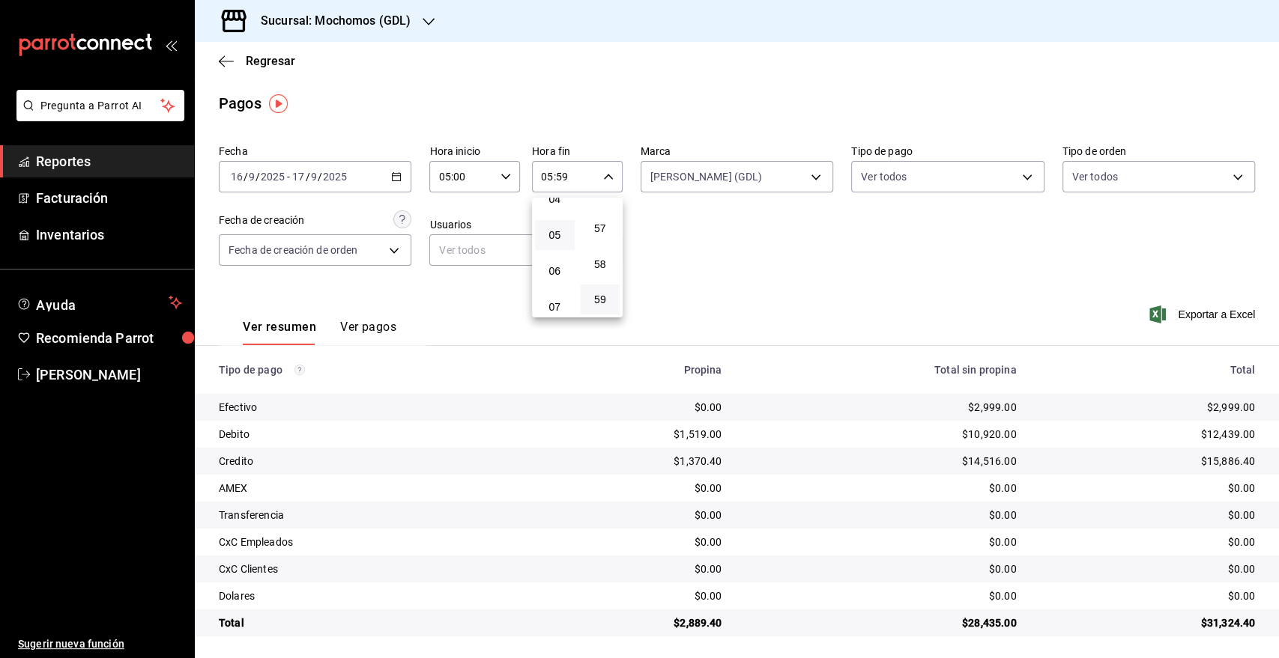
click at [742, 248] on div at bounding box center [639, 329] width 1279 height 658
click at [344, 183] on input "2025" at bounding box center [334, 177] width 25 height 12
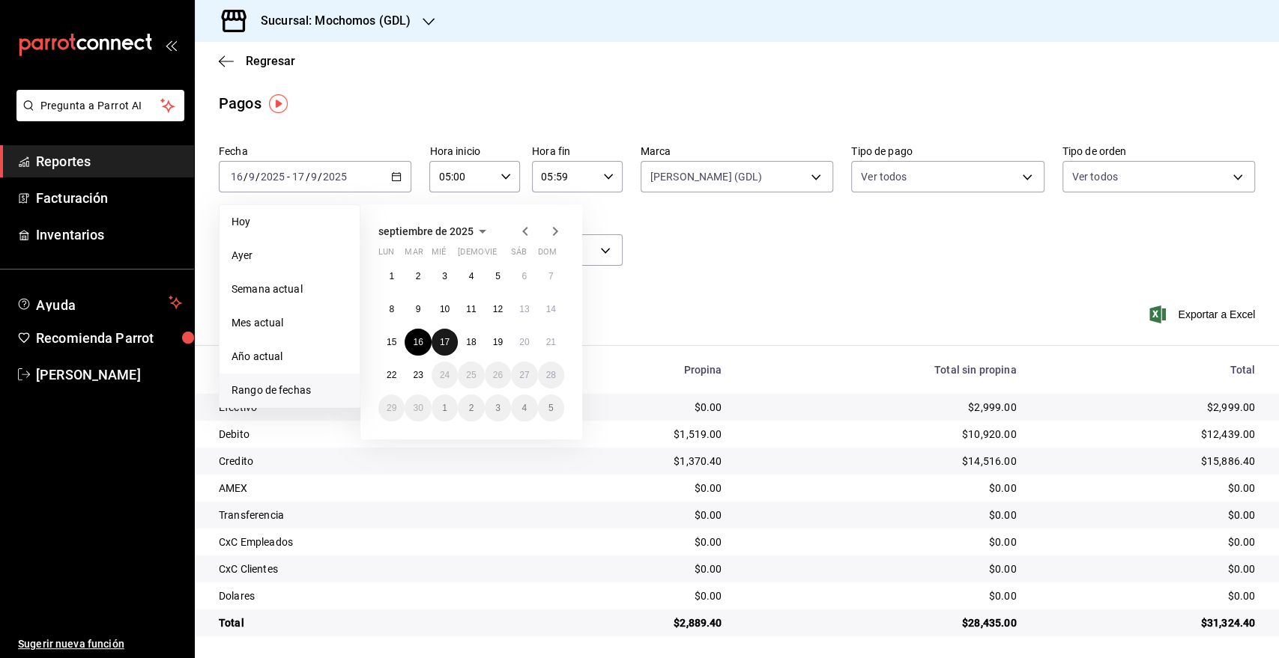
click at [444, 340] on abbr "17" at bounding box center [445, 342] width 10 height 10
click at [464, 342] on button "18" at bounding box center [471, 342] width 26 height 27
type input "00:00"
type input "23:59"
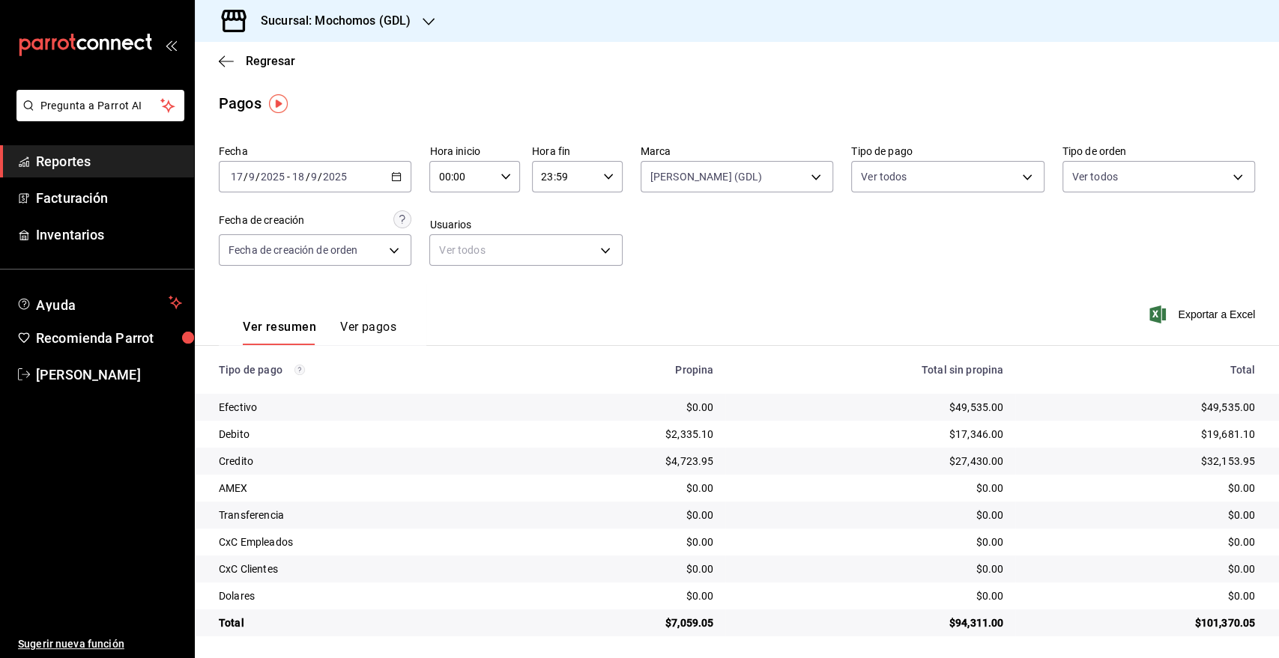
click at [494, 173] on div "00:00 Hora inicio" at bounding box center [474, 176] width 91 height 31
click at [456, 219] on button "05" at bounding box center [449, 229] width 39 height 30
type input "05:00"
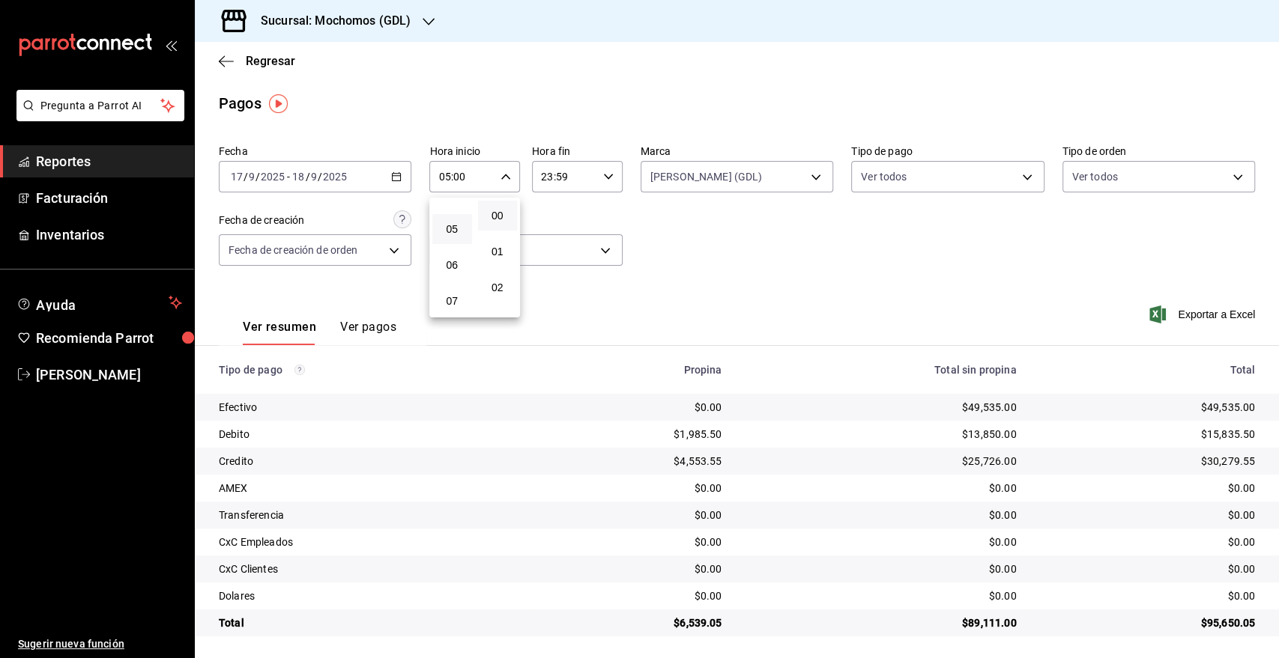
click at [571, 180] on div at bounding box center [639, 329] width 1279 height 658
click at [571, 180] on input "23:59" at bounding box center [564, 177] width 65 height 30
click at [551, 239] on span "05" at bounding box center [550, 235] width 21 height 12
type input "05:59"
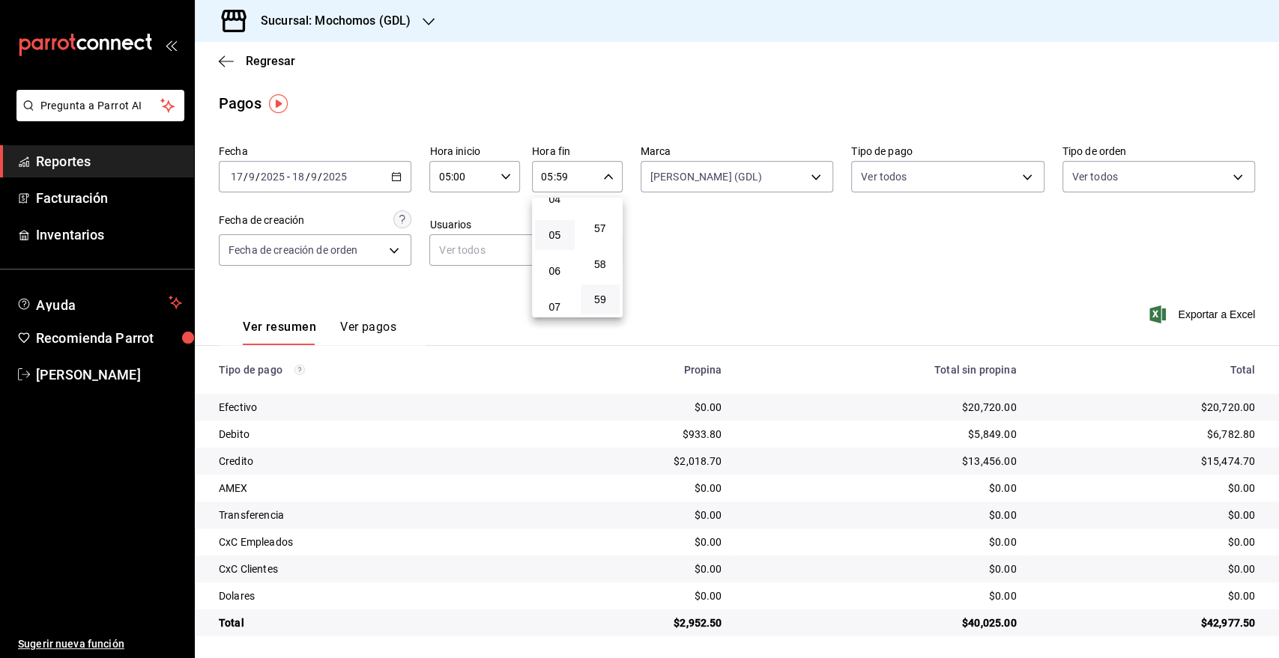
click at [755, 264] on div at bounding box center [639, 329] width 1279 height 658
drag, startPoint x: 1277, startPoint y: 697, endPoint x: 715, endPoint y: 231, distance: 730.3
click at [715, 232] on div "Fecha 2025-09-17 17 / 9 / 2025 - 2025-09-18 18 / 9 / 2025 Hora inicio 05:00 Hor…" at bounding box center [737, 211] width 1036 height 145
click at [368, 180] on div "2025-09-17 17 / 9 / 2025 - 2025-09-18 18 / 9 / 2025" at bounding box center [315, 176] width 192 height 31
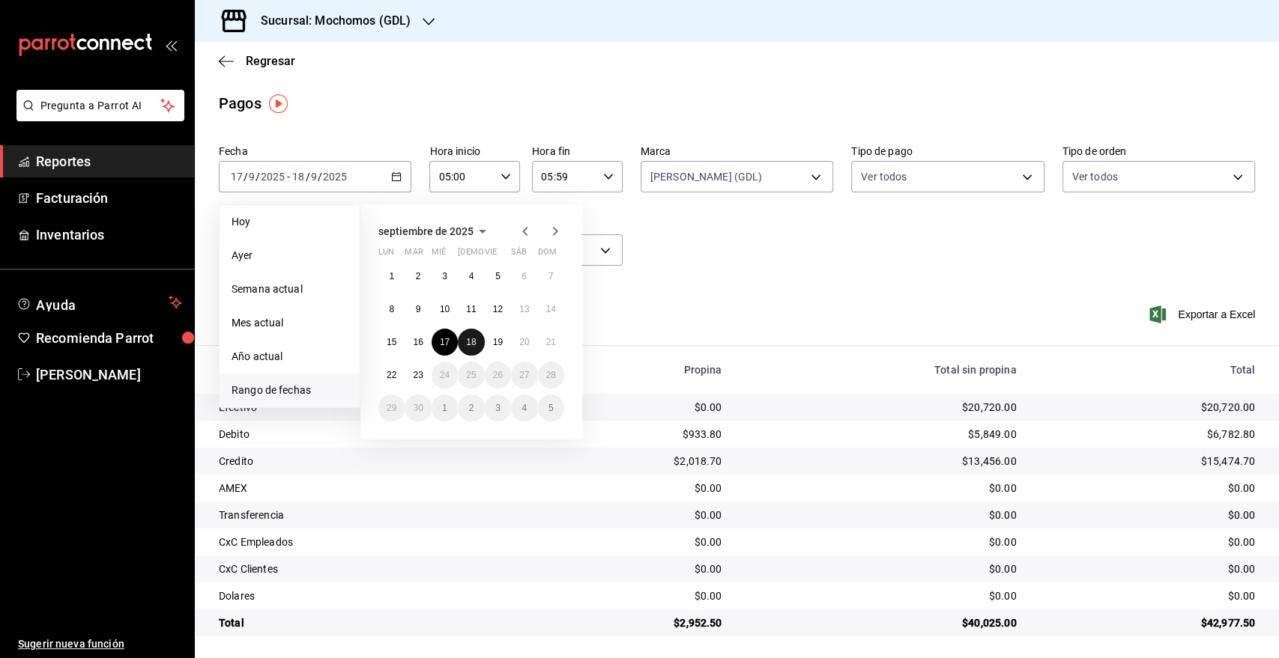
click at [475, 333] on button "18" at bounding box center [471, 342] width 26 height 27
click at [503, 351] on button "19" at bounding box center [498, 342] width 26 height 27
type input "00:00"
type input "23:59"
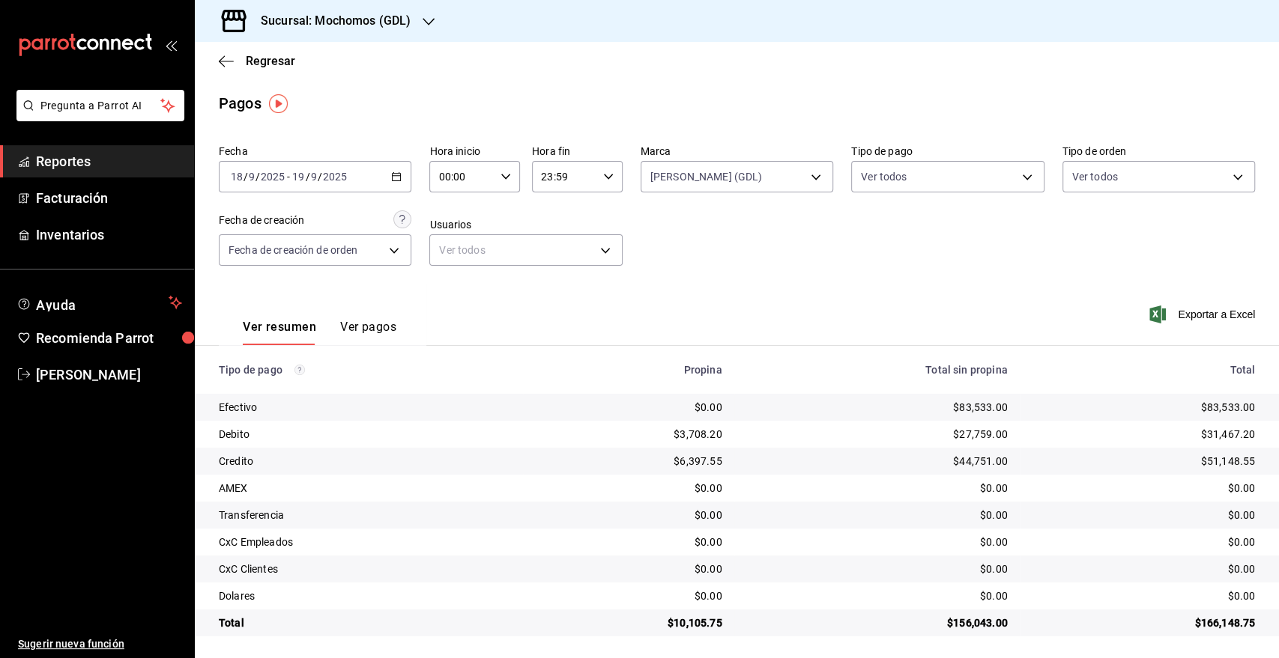
click at [503, 181] on icon "button" at bounding box center [505, 177] width 10 height 10
click at [452, 228] on span "05" at bounding box center [449, 229] width 21 height 12
type input "05:00"
click at [592, 178] on div at bounding box center [639, 329] width 1279 height 658
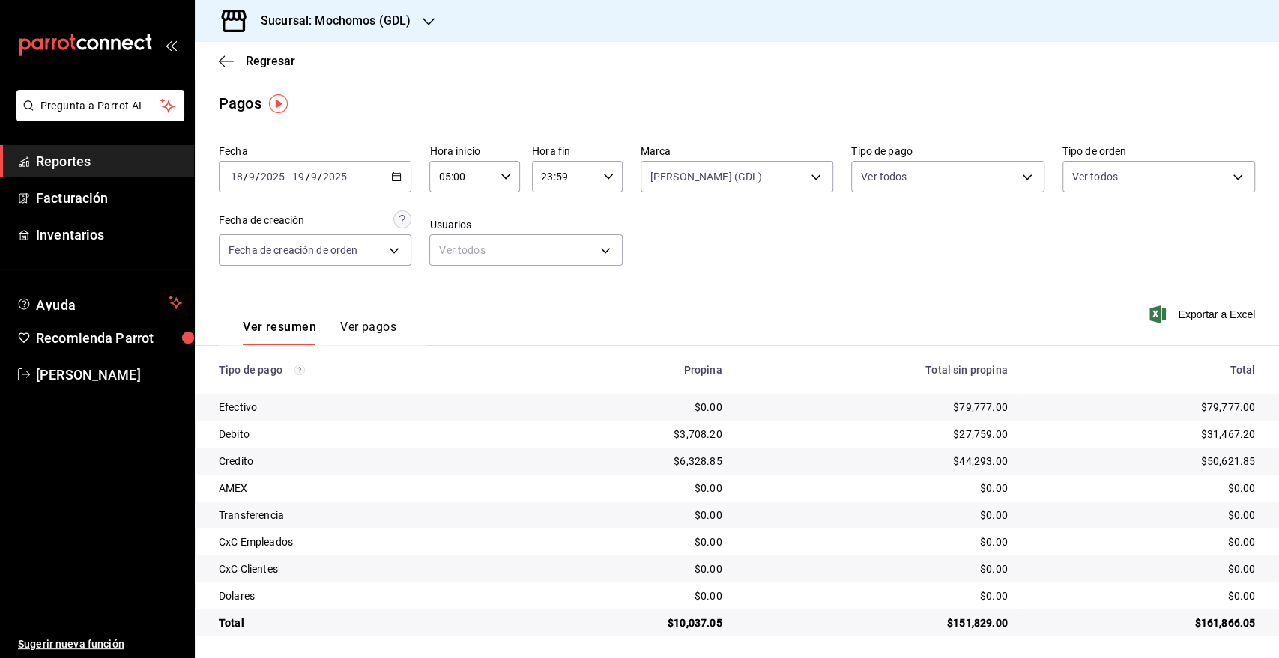
click at [611, 184] on div "23:59 Hora fin" at bounding box center [577, 176] width 91 height 31
click at [552, 234] on span "05" at bounding box center [550, 235] width 21 height 12
type input "05:59"
click at [321, 183] on div at bounding box center [639, 329] width 1279 height 658
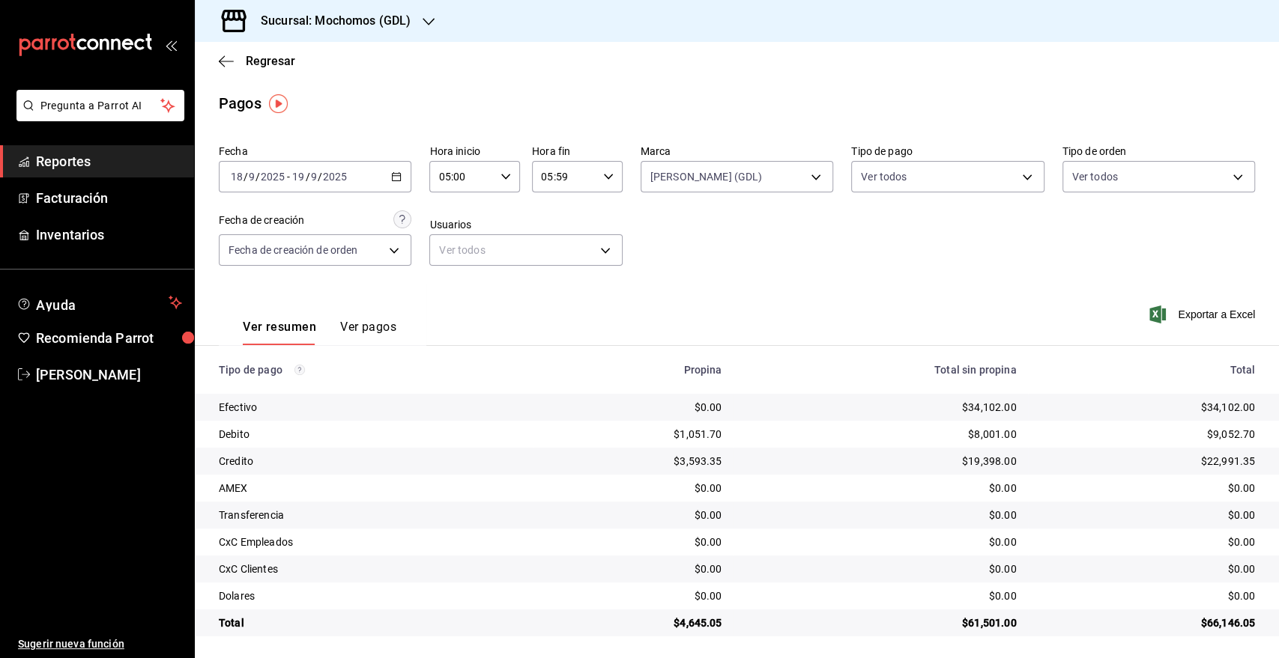
click at [336, 177] on input "2025" at bounding box center [334, 177] width 25 height 12
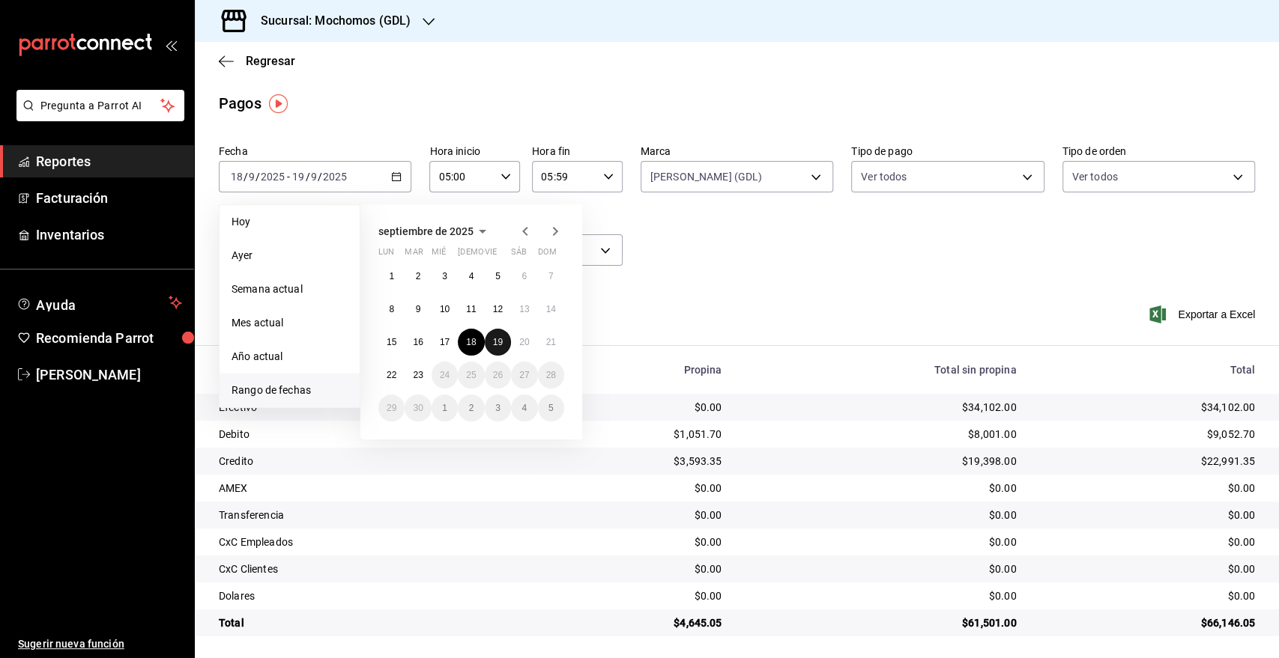
click at [506, 342] on button "19" at bounding box center [498, 342] width 26 height 27
click at [527, 341] on abbr "20" at bounding box center [524, 342] width 10 height 10
type input "00:00"
type input "23:59"
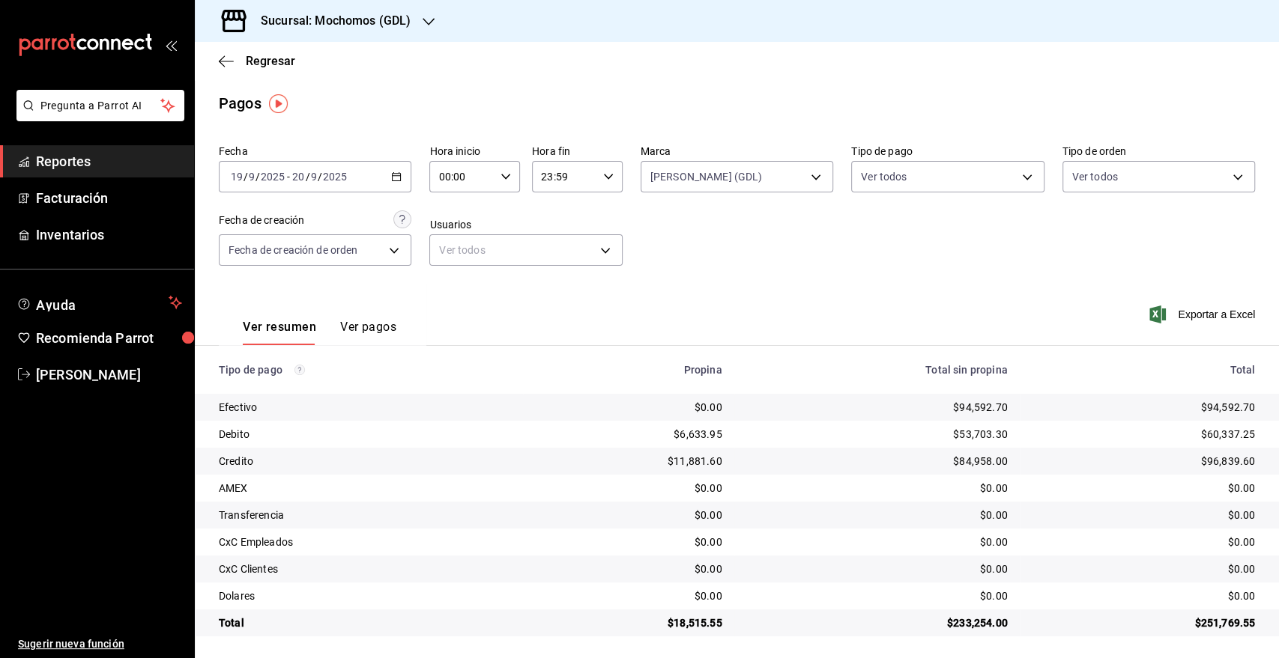
click at [471, 179] on input "00:00" at bounding box center [461, 177] width 65 height 30
drag, startPoint x: 458, startPoint y: 221, endPoint x: 554, endPoint y: 200, distance: 98.9
click at [460, 219] on button "05" at bounding box center [449, 229] width 39 height 30
type input "05:00"
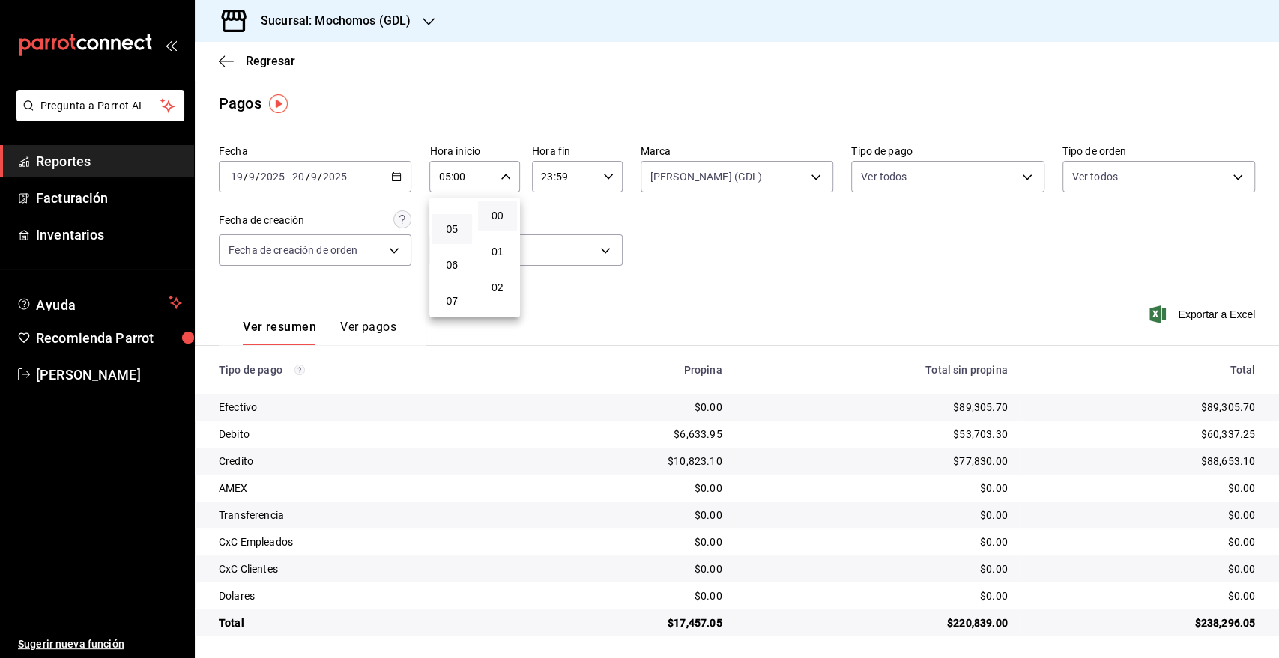
click at [600, 183] on div at bounding box center [639, 329] width 1279 height 658
click at [604, 180] on icon "button" at bounding box center [608, 177] width 10 height 10
drag, startPoint x: 553, startPoint y: 311, endPoint x: 733, endPoint y: 280, distance: 183.1
click at [552, 311] on span "05" at bounding box center [550, 312] width 21 height 12
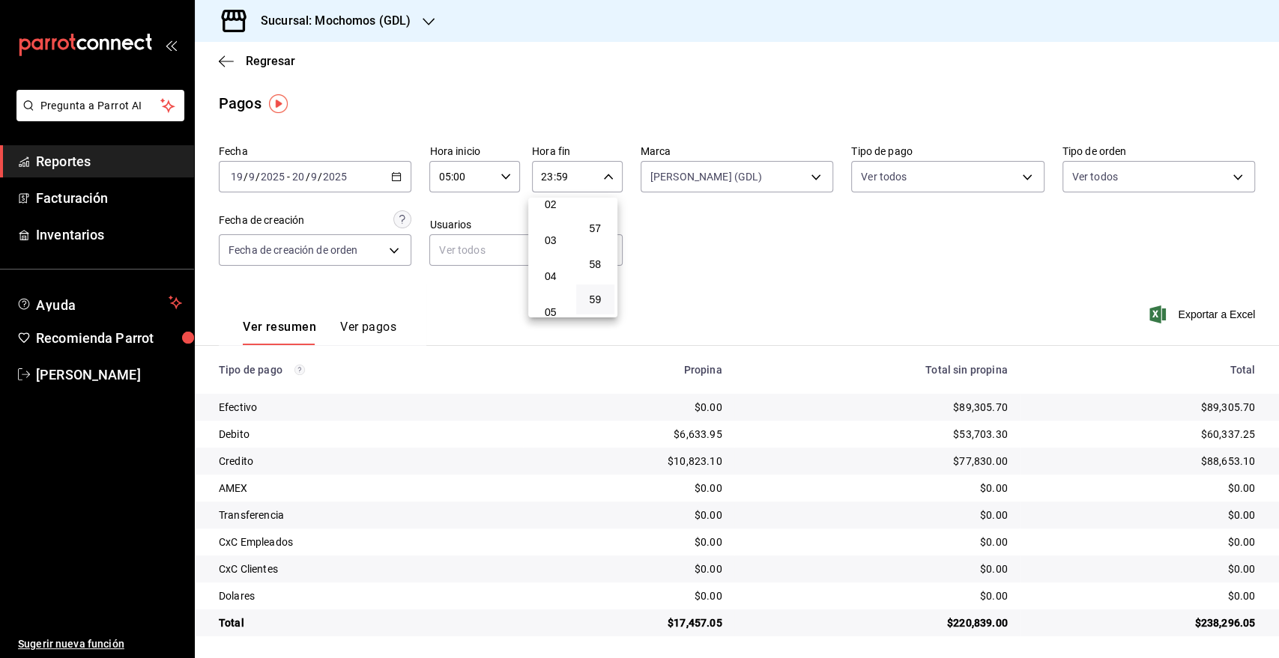
type input "05:59"
click at [859, 261] on div at bounding box center [639, 329] width 1279 height 658
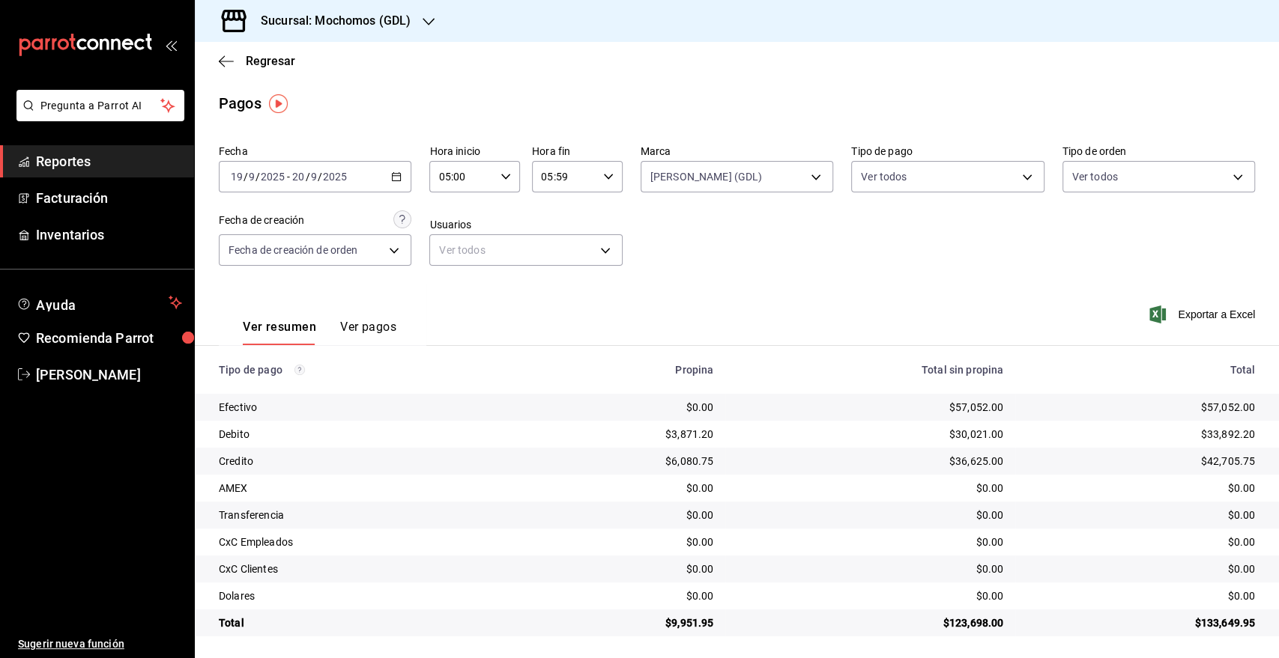
click at [377, 175] on div "2025-09-19 19 / 9 / 2025 - 2025-09-20 20 / 9 / 2025" at bounding box center [315, 176] width 192 height 31
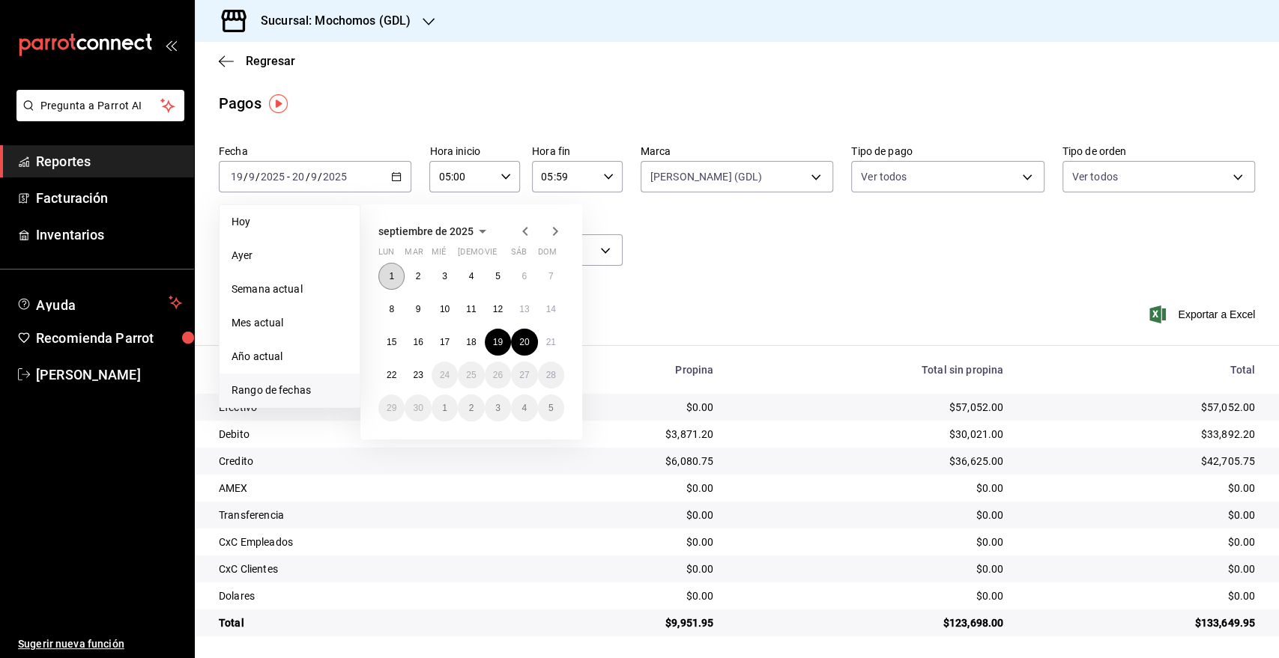
click at [389, 271] on abbr "1" at bounding box center [391, 276] width 5 height 10
click at [424, 369] on button "23" at bounding box center [417, 375] width 26 height 27
type input "00:00"
type input "23:59"
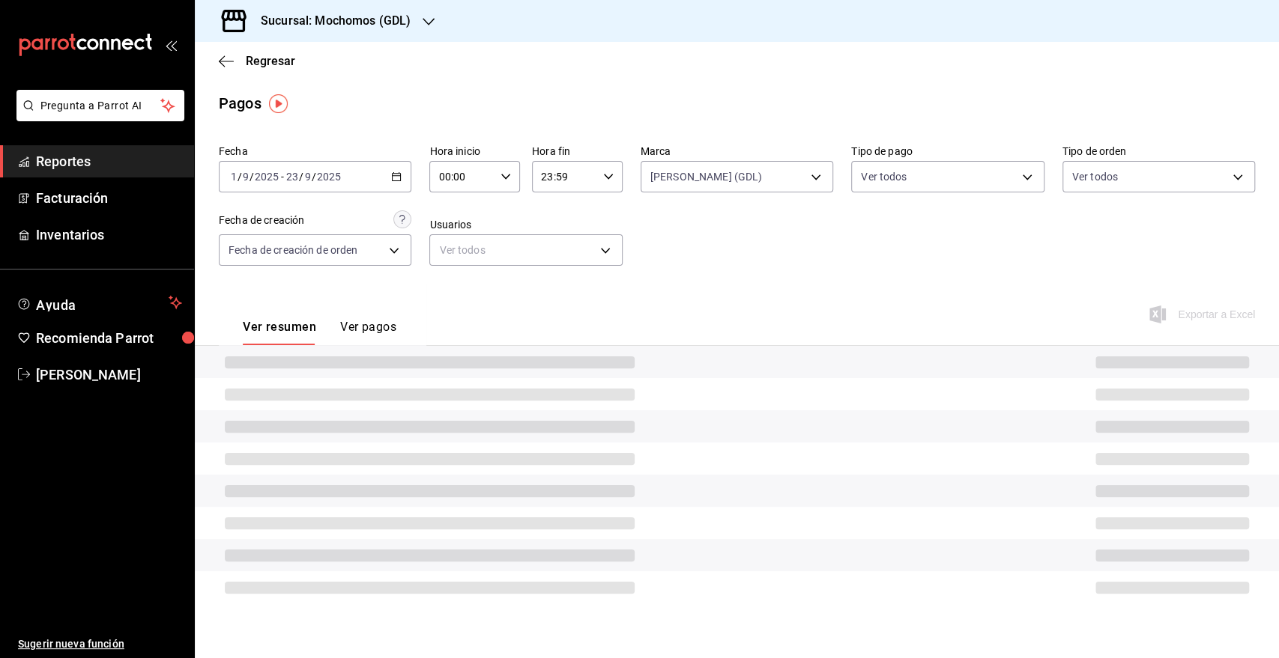
click at [491, 177] on input "00:00" at bounding box center [461, 177] width 65 height 30
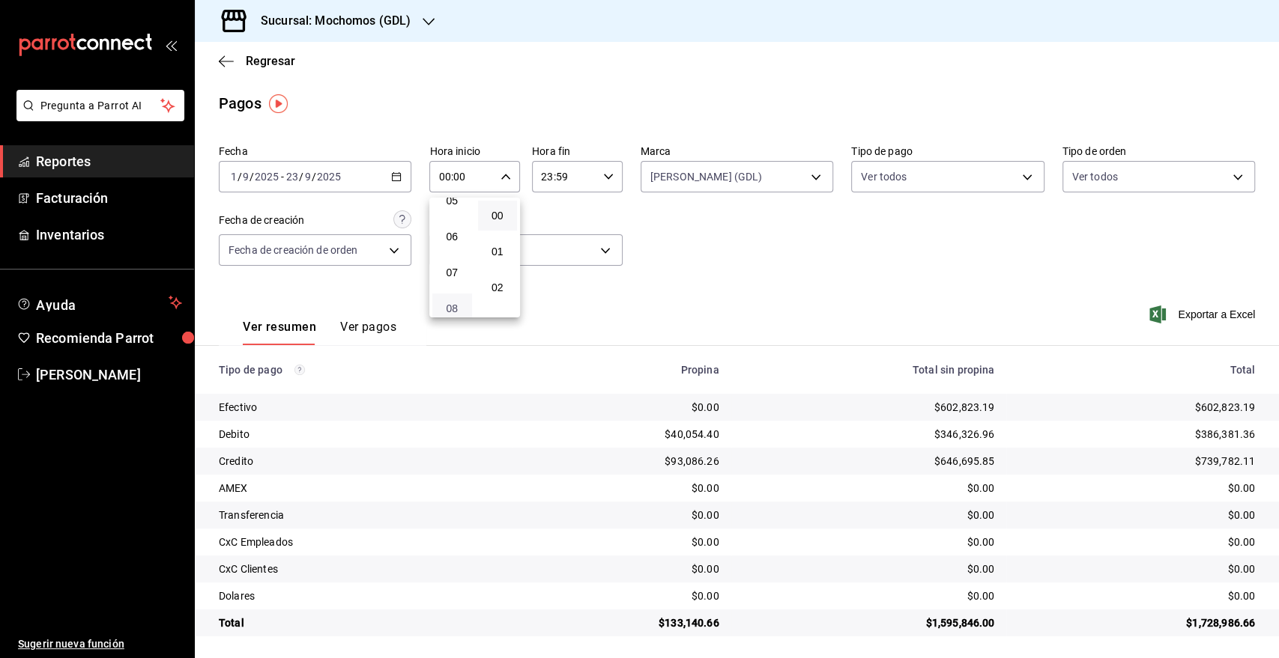
scroll to position [166, 0]
drag, startPoint x: 452, startPoint y: 227, endPoint x: 564, endPoint y: 187, distance: 118.5
click at [452, 226] on span "05" at bounding box center [452, 229] width 22 height 12
type input "05:00"
click at [571, 180] on div at bounding box center [639, 329] width 1279 height 658
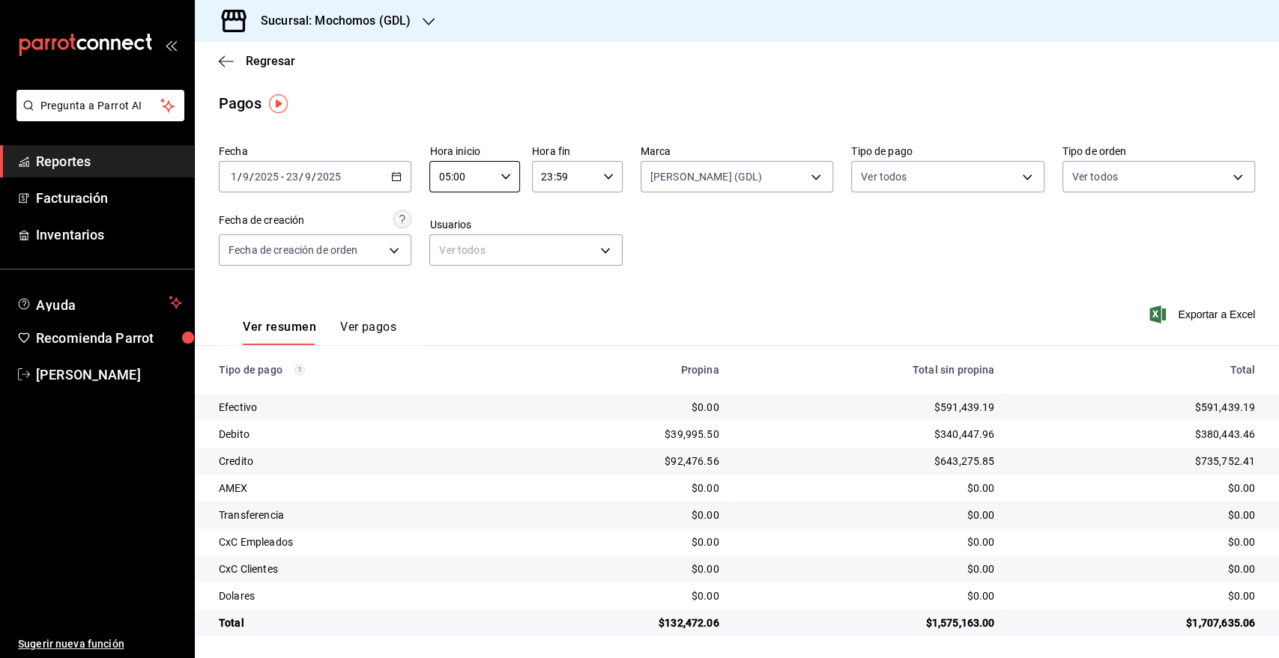
click at [567, 192] on div "Fecha 2025-09-01 1 / 9 / 2025 - 2025-09-23 23 / 9 / 2025 Hora inicio 05:00 Hora…" at bounding box center [737, 211] width 1036 height 145
click at [581, 166] on input "23:59" at bounding box center [564, 177] width 65 height 30
click at [547, 308] on button "05" at bounding box center [550, 318] width 39 height 30
type input "05:59"
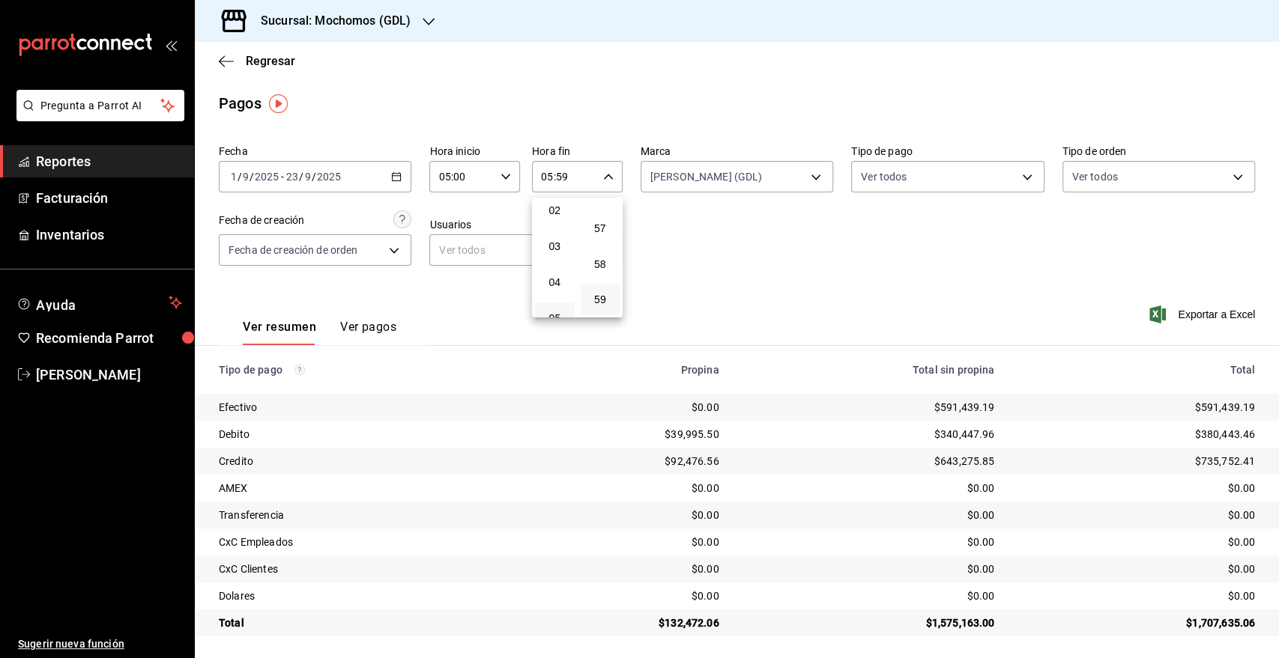
click at [743, 171] on div at bounding box center [639, 329] width 1279 height 658
click at [789, 172] on body "Pregunta a Parrot AI Reportes Facturación Inventarios Ayuda Recomienda Parrot G…" at bounding box center [639, 329] width 1279 height 658
click at [659, 319] on label at bounding box center [654, 319] width 19 height 13
click at [658, 319] on input "checkbox" at bounding box center [651, 319] width 13 height 13
checkbox input "true"
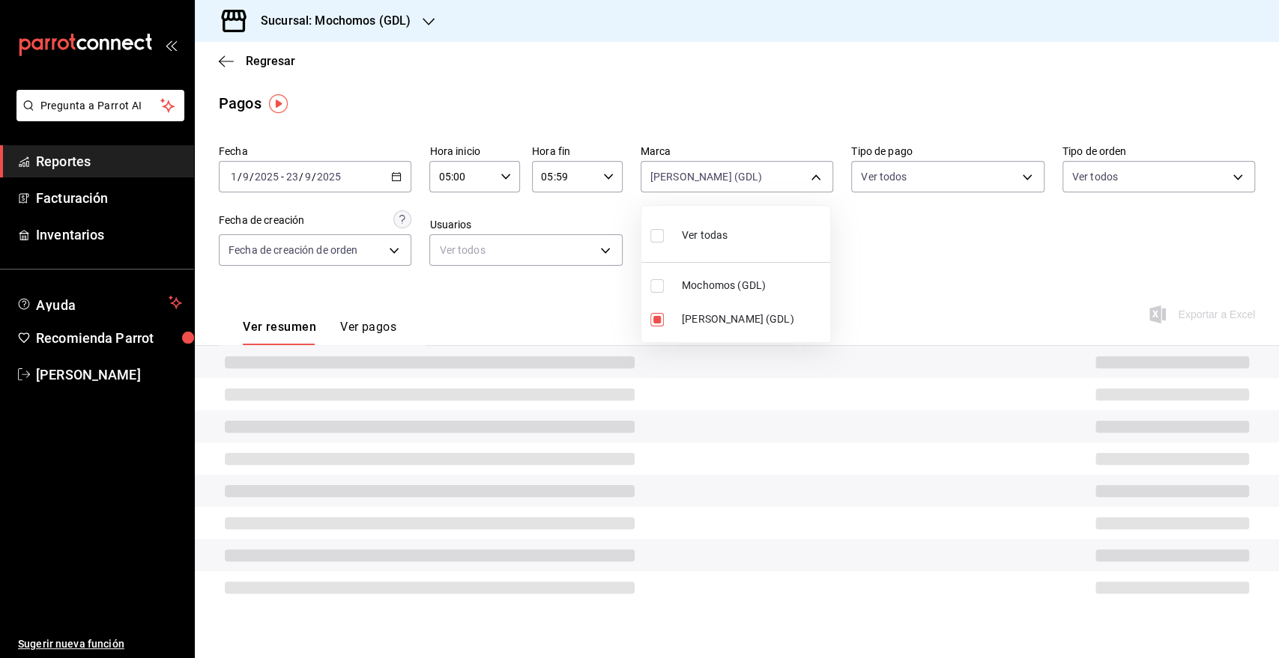
click at [697, 283] on span "Mochomos (GDL)" at bounding box center [753, 286] width 142 height 16
type input "9cac9703-0c5a-4d8b-addd-5b6b571d65b9,36c25d4a-7cb0-456c-a434-e981d54830bc"
checkbox input "true"
click at [656, 321] on input "checkbox" at bounding box center [656, 319] width 13 height 13
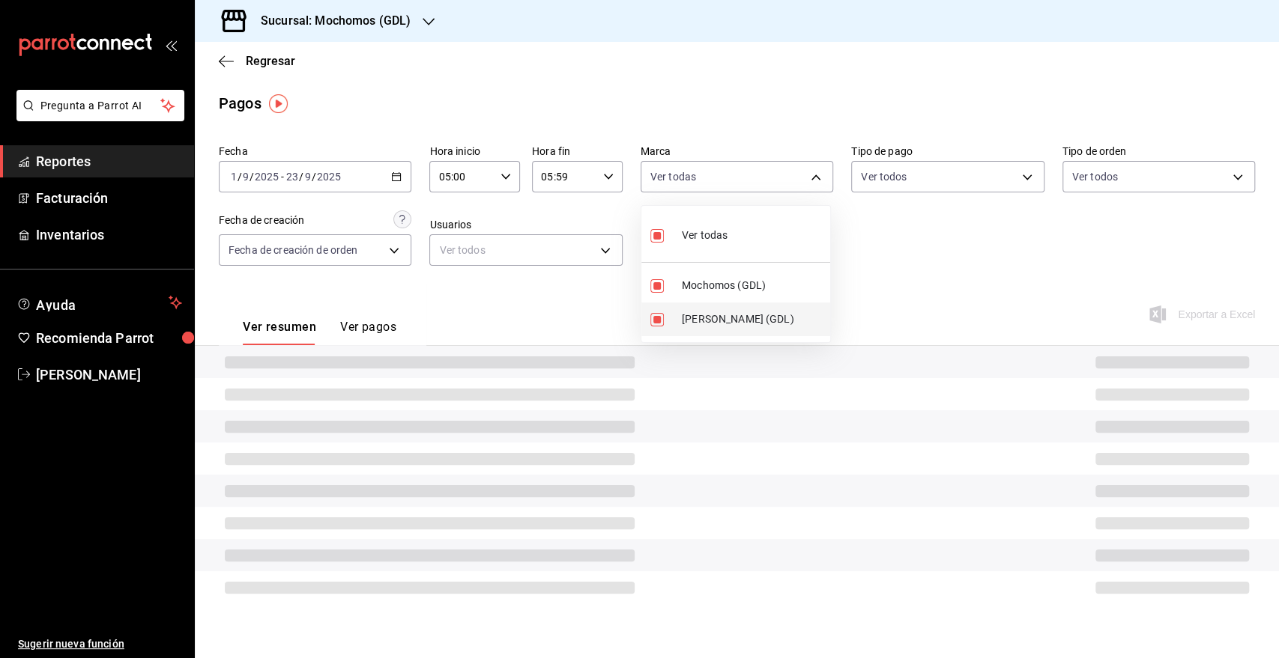
checkbox input "false"
type input "36c25d4a-7cb0-456c-a434-e981d54830bc"
checkbox input "false"
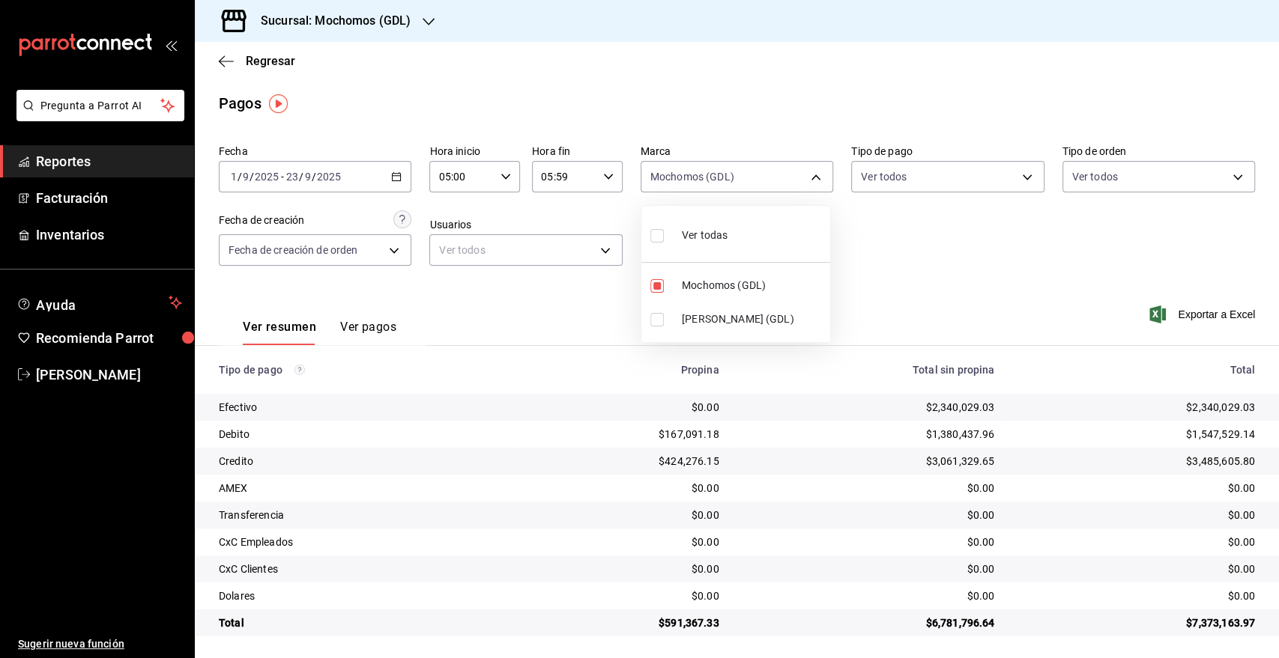
click at [1037, 273] on div at bounding box center [639, 329] width 1279 height 658
click at [1177, 310] on span "Exportar a Excel" at bounding box center [1203, 315] width 103 height 18
drag, startPoint x: 822, startPoint y: 153, endPoint x: 820, endPoint y: 179, distance: 26.3
click at [822, 153] on label "Marca" at bounding box center [736, 151] width 192 height 10
click at [807, 189] on body "Pregunta a Parrot AI Reportes Facturación Inventarios Ayuda Recomienda Parrot G…" at bounding box center [639, 329] width 1279 height 658
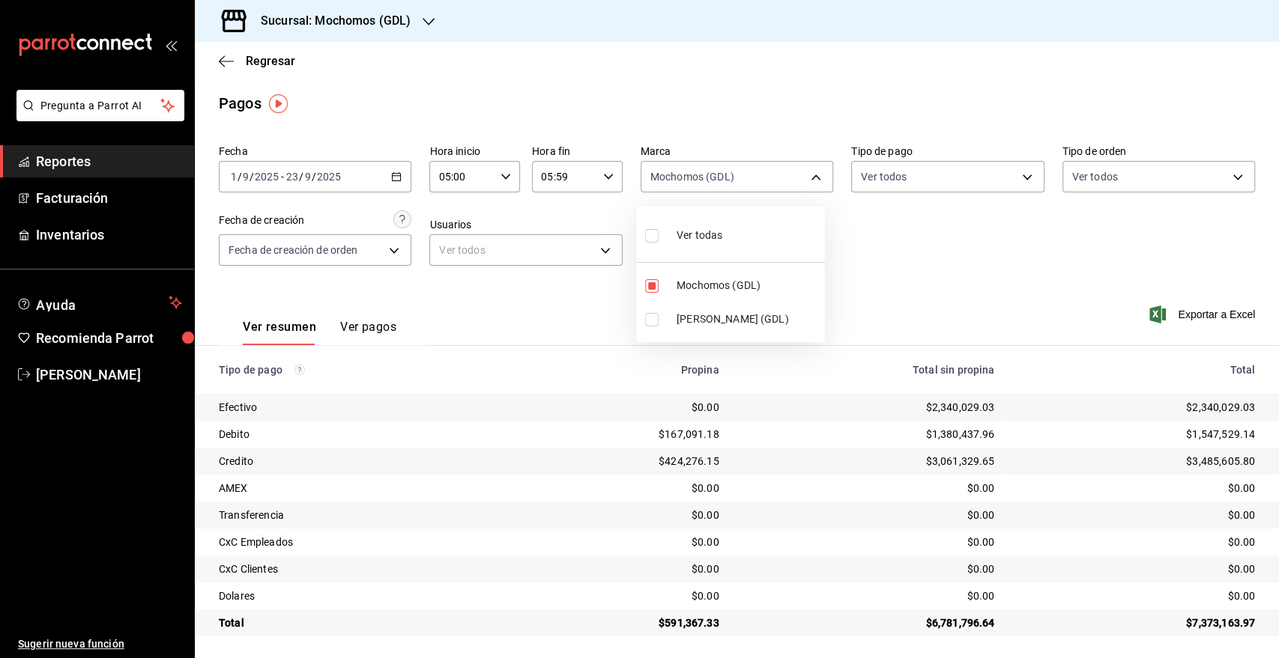
click at [932, 249] on div at bounding box center [639, 329] width 1279 height 658
click at [1204, 312] on span "Exportar a Excel" at bounding box center [1203, 315] width 103 height 18
click at [392, 171] on \(Stroke\) "button" at bounding box center [396, 175] width 9 height 8
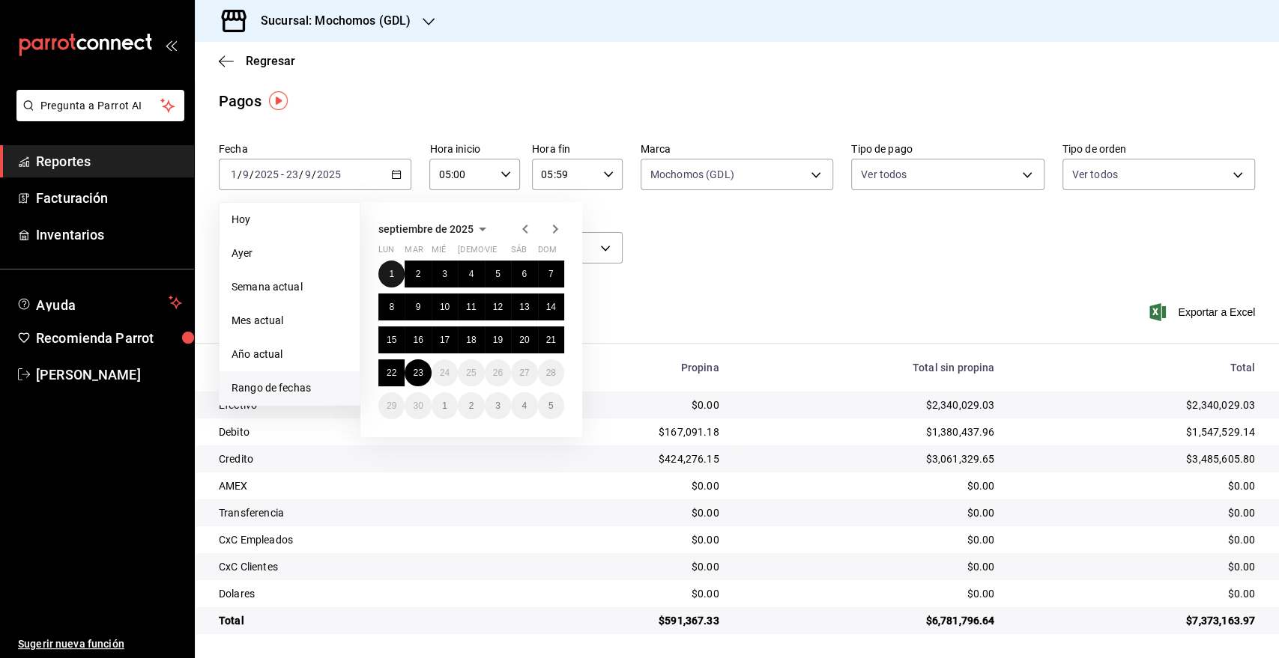
click at [384, 268] on button "1" at bounding box center [391, 274] width 26 height 27
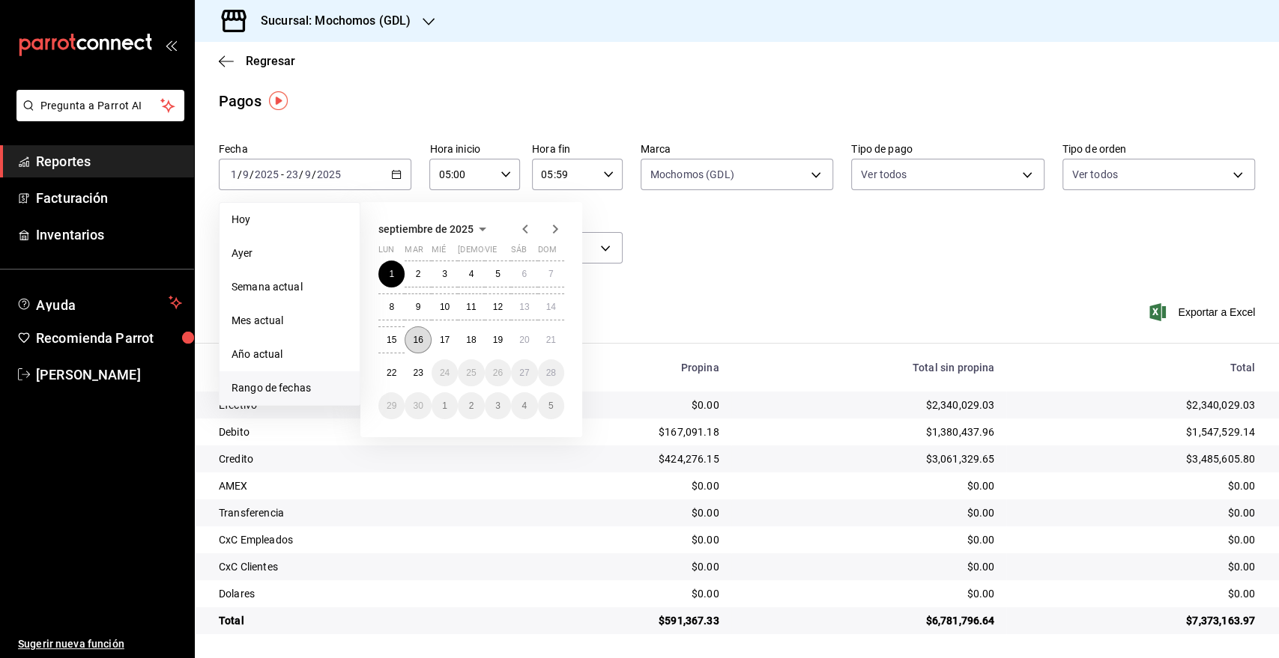
click at [425, 339] on button "16" at bounding box center [417, 340] width 26 height 27
type input "00:00"
type input "23:59"
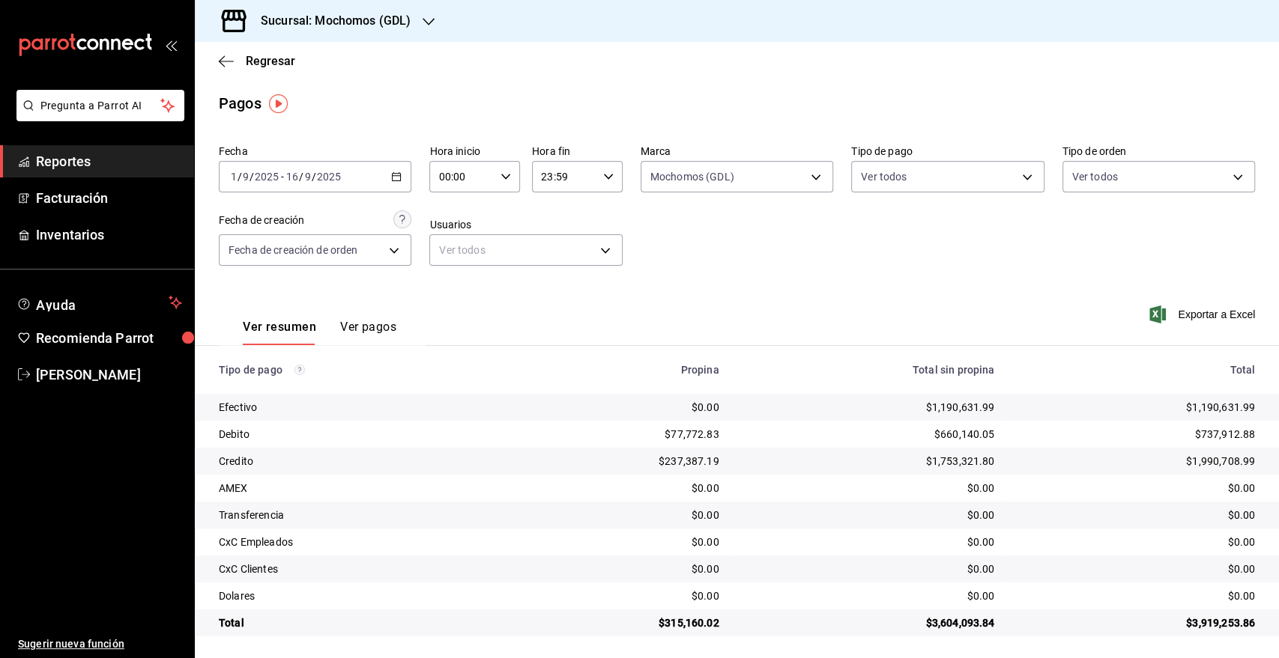
click at [488, 175] on input "00:00" at bounding box center [461, 177] width 65 height 30
click at [461, 252] on button "01" at bounding box center [449, 252] width 39 height 30
click at [455, 232] on span "05" at bounding box center [452, 229] width 22 height 12
type input "05:00"
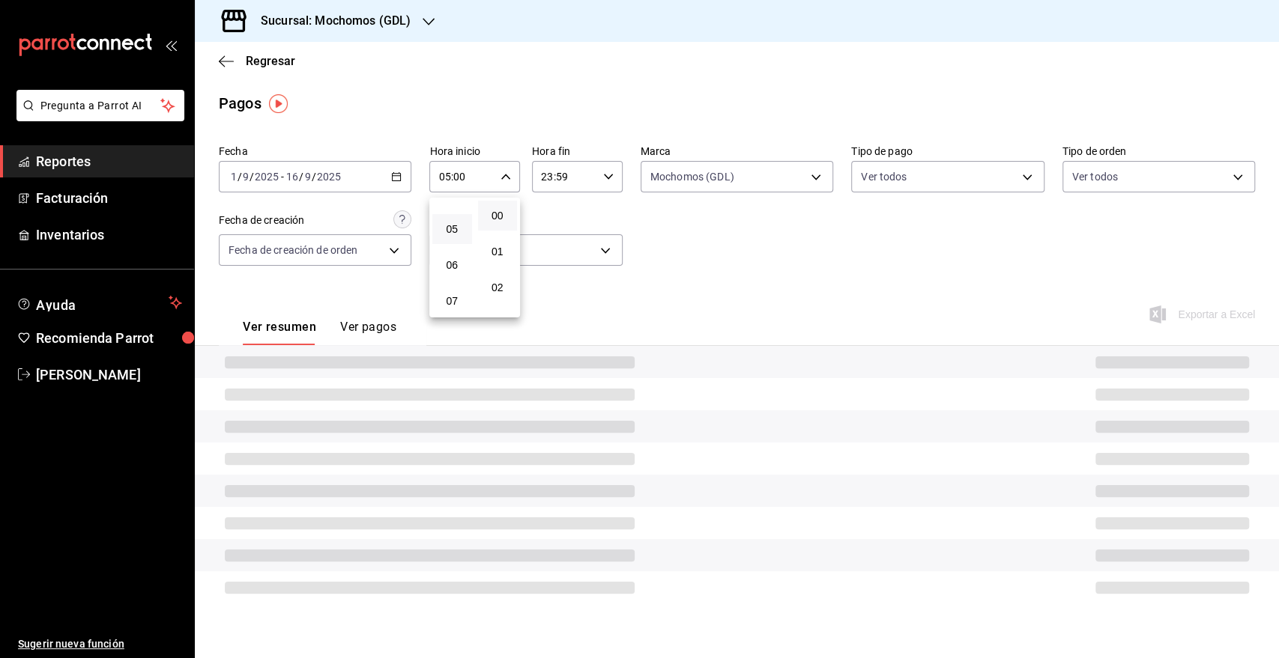
click at [597, 178] on div at bounding box center [639, 329] width 1279 height 658
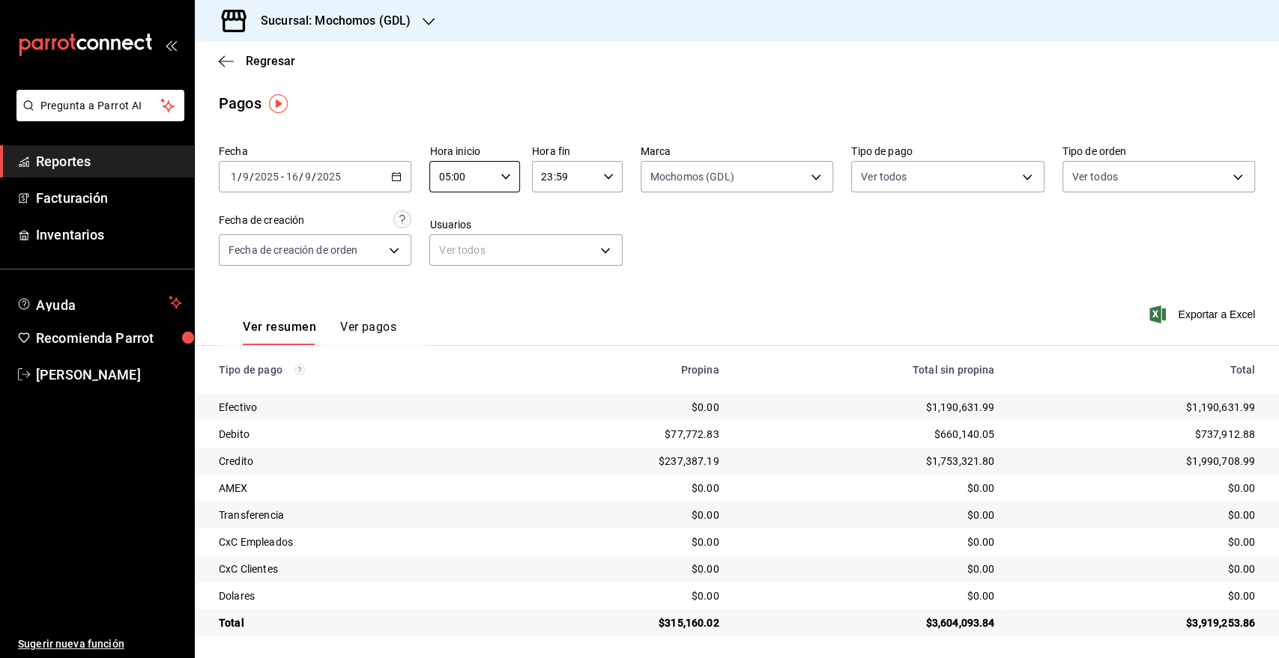
click at [603, 178] on icon "button" at bounding box center [608, 177] width 10 height 10
click at [546, 235] on span "05" at bounding box center [550, 235] width 21 height 12
type input "05:59"
click at [1192, 327] on div at bounding box center [639, 329] width 1279 height 658
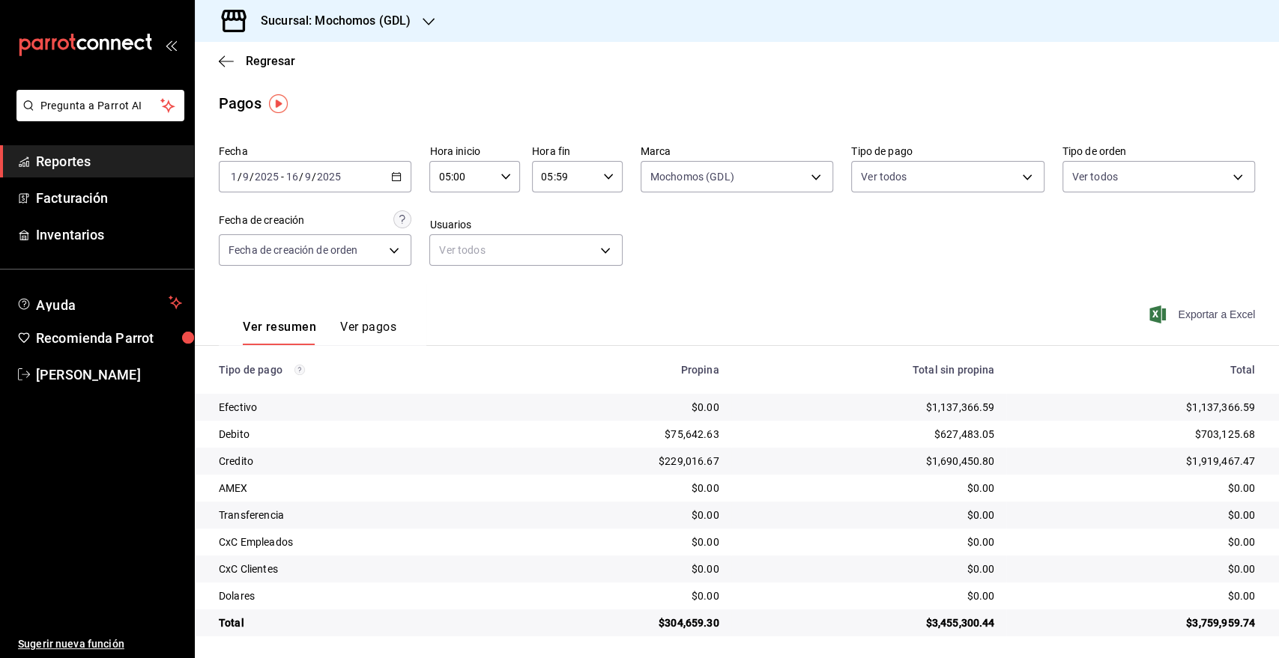
click at [1177, 321] on span "Exportar a Excel" at bounding box center [1203, 315] width 103 height 18
click at [386, 175] on div "2025-09-01 1 / 9 / 2025 - 2025-09-16 16 / 9 / 2025" at bounding box center [315, 176] width 192 height 31
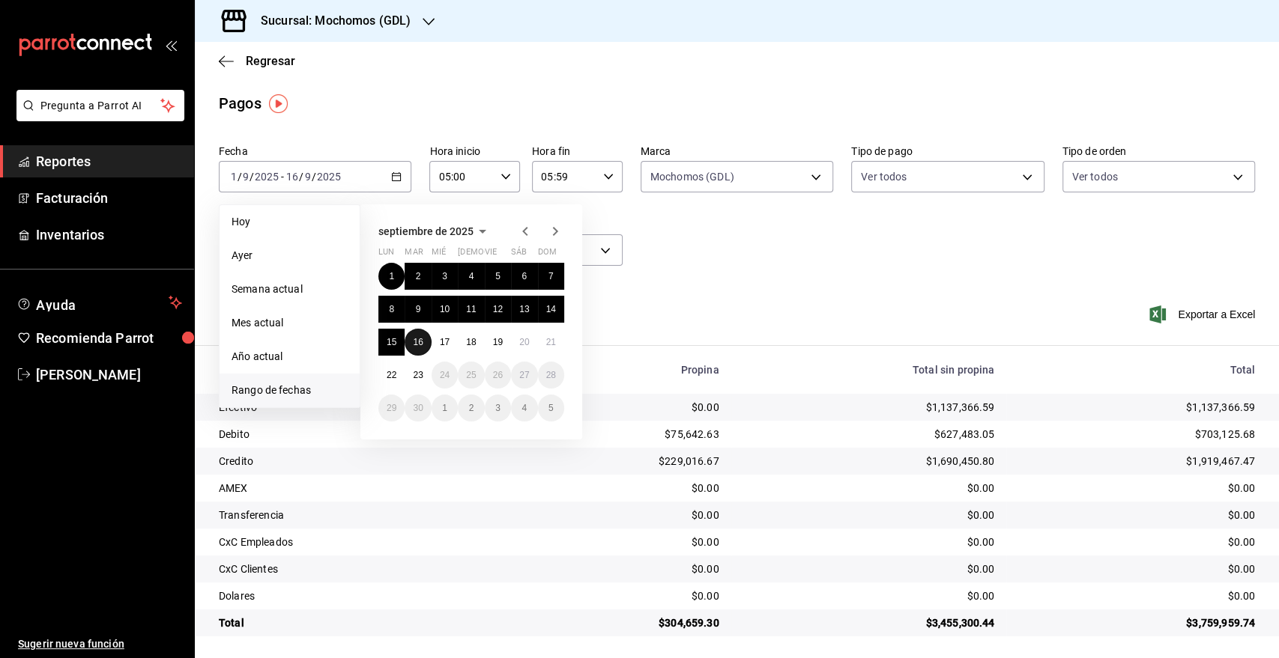
click at [419, 343] on abbr "16" at bounding box center [418, 342] width 10 height 10
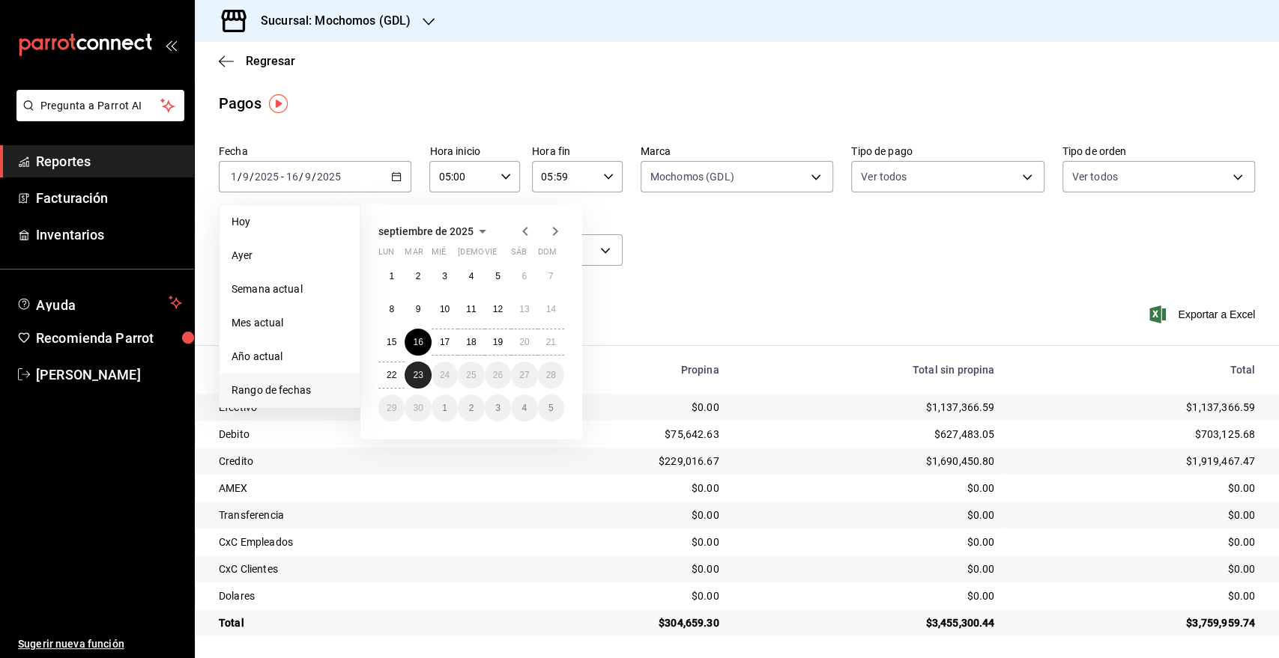
click at [418, 368] on button "23" at bounding box center [417, 375] width 26 height 27
type input "00:00"
type input "23:59"
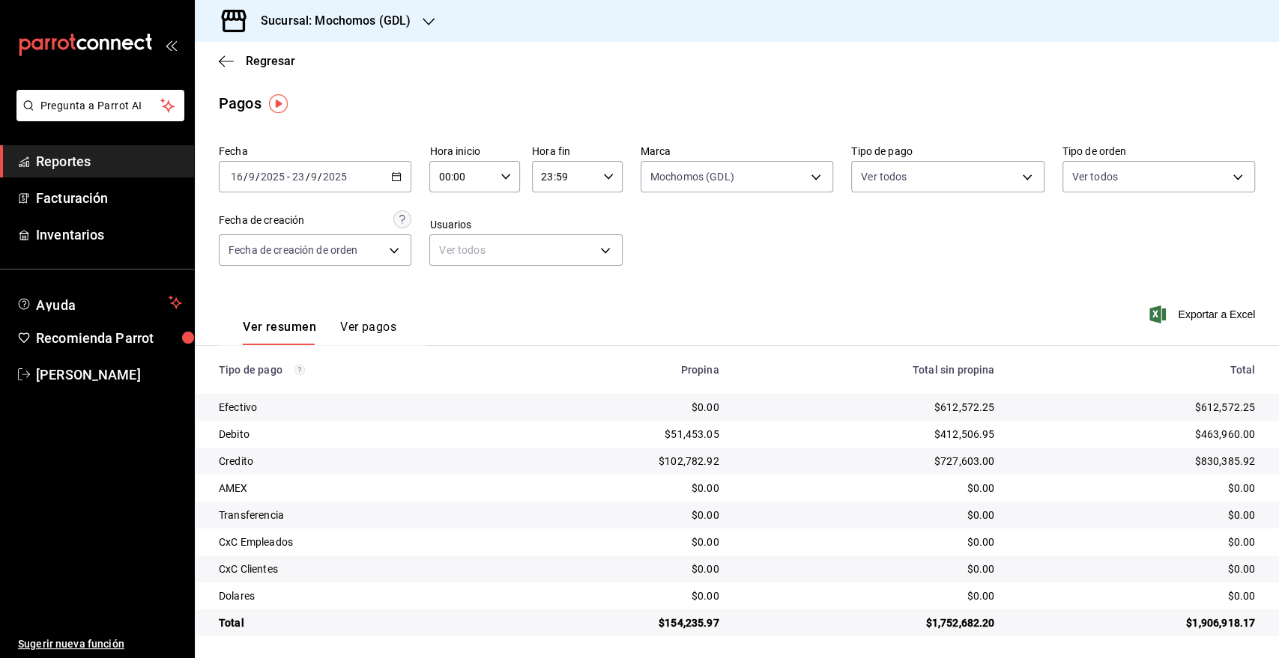
click at [470, 178] on input "00:00" at bounding box center [461, 177] width 65 height 30
click at [458, 226] on span "05" at bounding box center [449, 229] width 21 height 12
type input "05:00"
click at [583, 173] on div at bounding box center [639, 329] width 1279 height 658
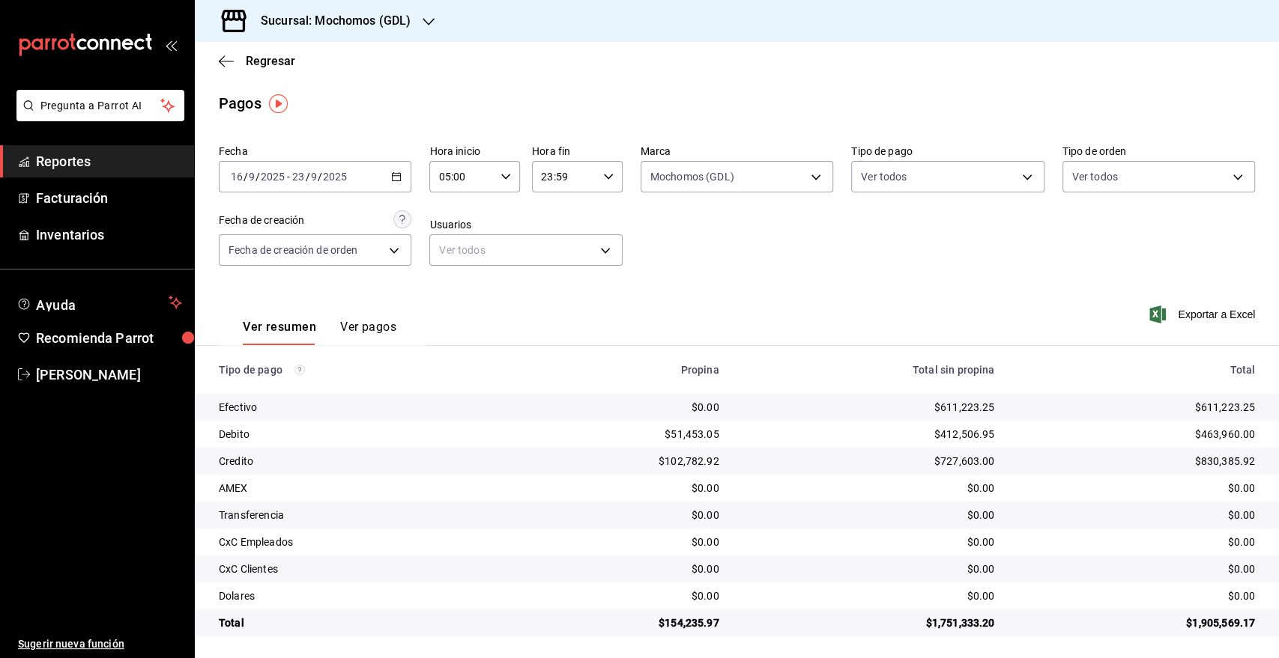
click at [587, 177] on div "00 01 02 03 04 05 06 07 08 09 10 11 12 13 14 15 16 17 18 19 20 21 22 23 00 01 0…" at bounding box center [639, 331] width 1279 height 654
click at [603, 177] on icon "button" at bounding box center [608, 177] width 10 height 10
click at [556, 240] on span "05" at bounding box center [550, 235] width 21 height 12
type input "05:59"
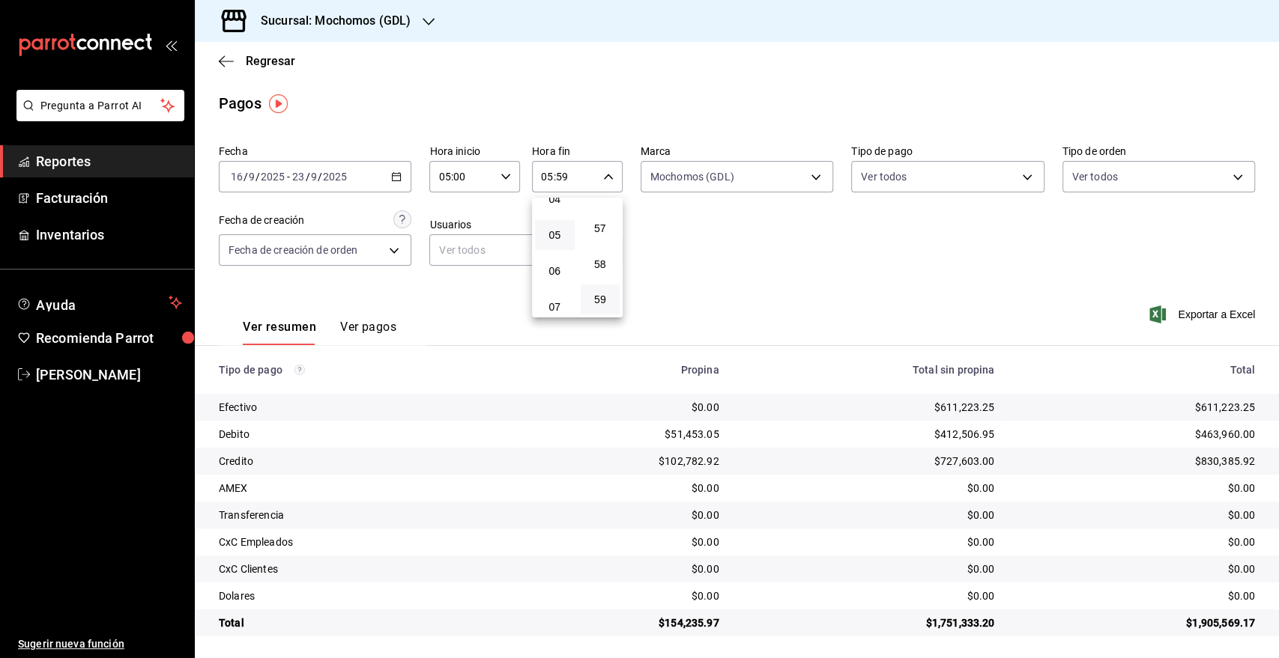
click at [1199, 312] on div at bounding box center [639, 329] width 1279 height 658
click at [1199, 312] on span "Exportar a Excel" at bounding box center [1203, 315] width 103 height 18
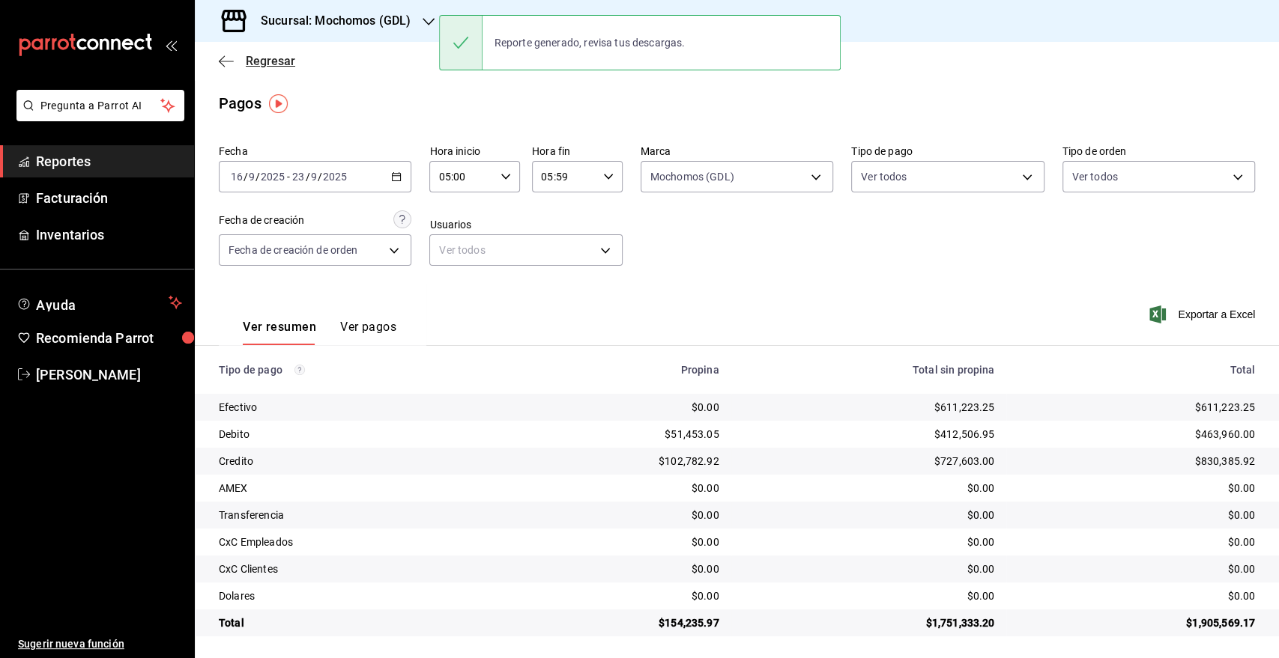
click at [240, 60] on span "Regresar" at bounding box center [257, 61] width 76 height 14
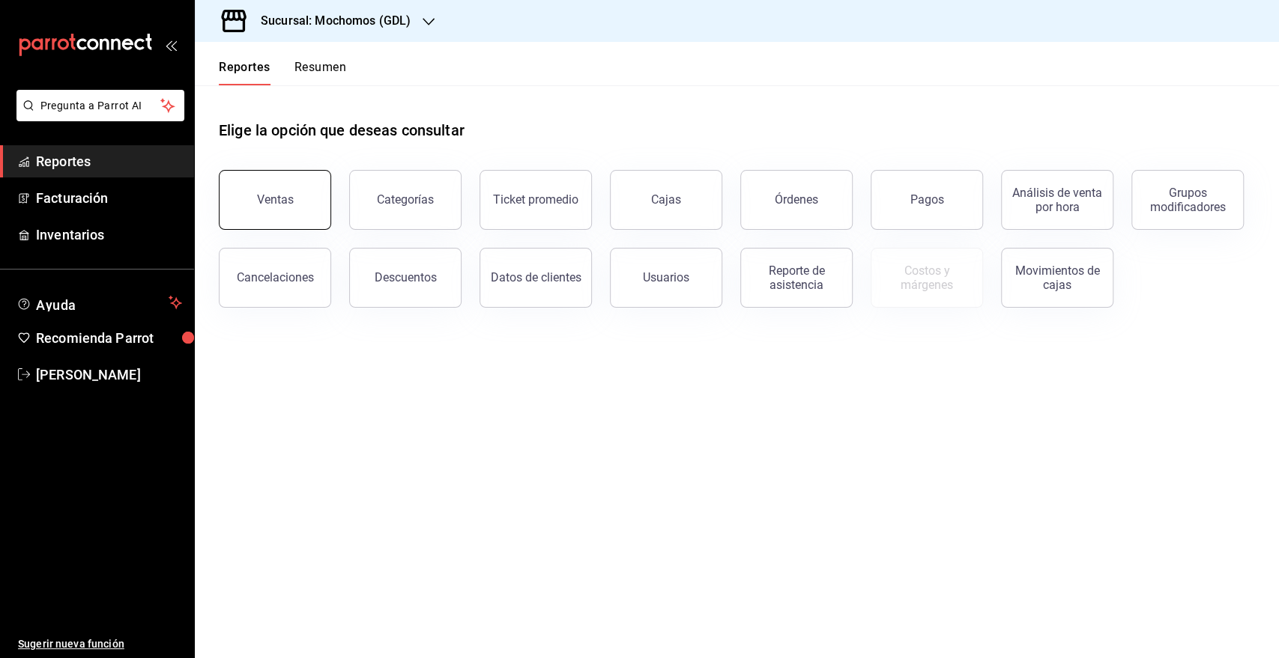
click at [262, 195] on div "Ventas" at bounding box center [275, 199] width 37 height 14
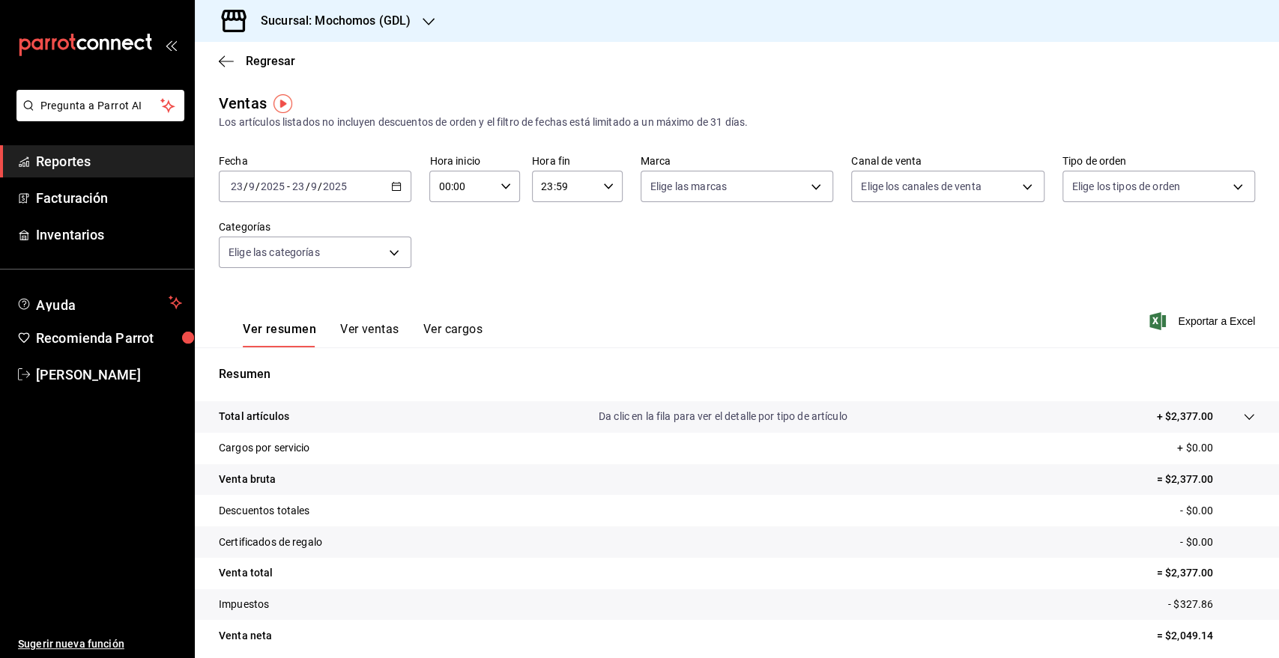
click at [400, 188] on div "2025-09-23 23 / 9 / 2025 - 2025-09-23 23 / 9 / 2025" at bounding box center [315, 186] width 192 height 31
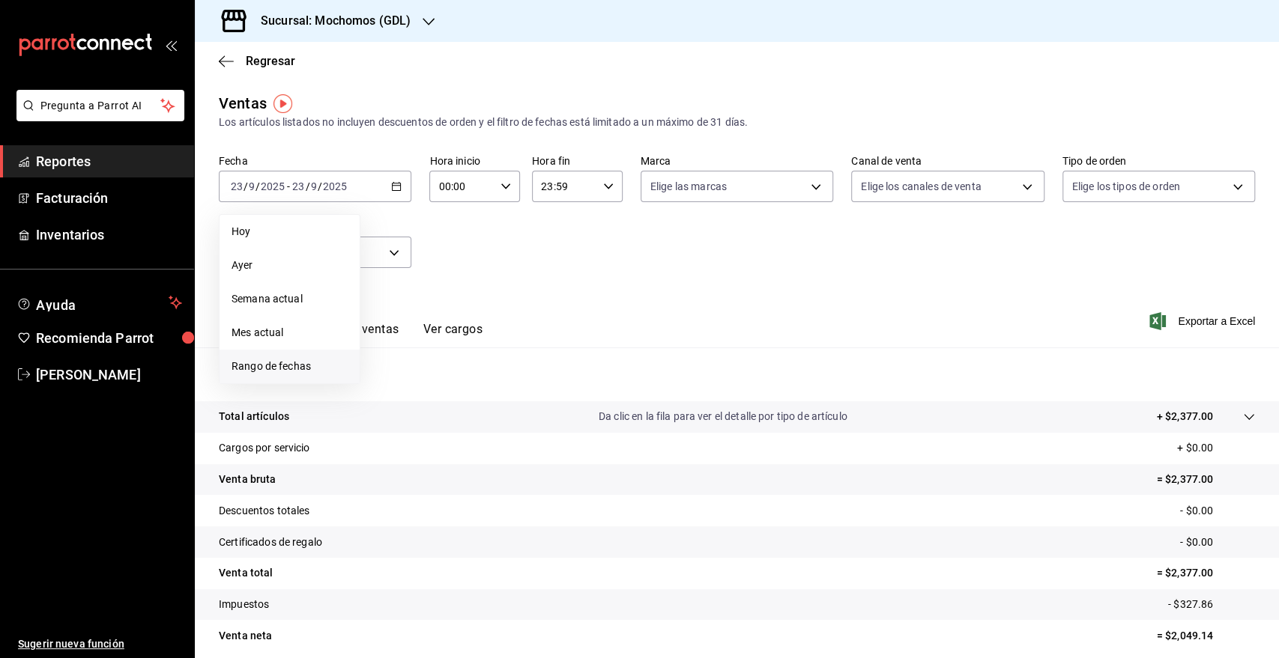
click at [279, 366] on span "Rango de fechas" at bounding box center [289, 367] width 116 height 16
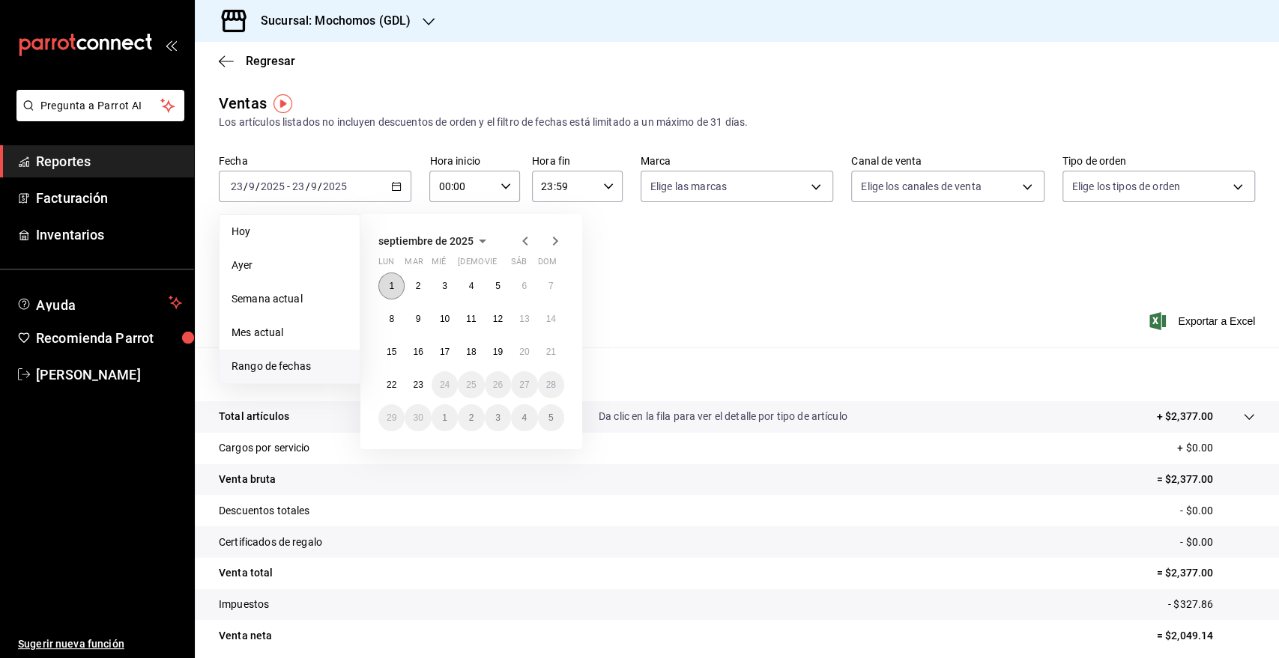
click at [395, 289] on button "1" at bounding box center [391, 286] width 26 height 27
click at [411, 389] on button "23" at bounding box center [417, 385] width 26 height 27
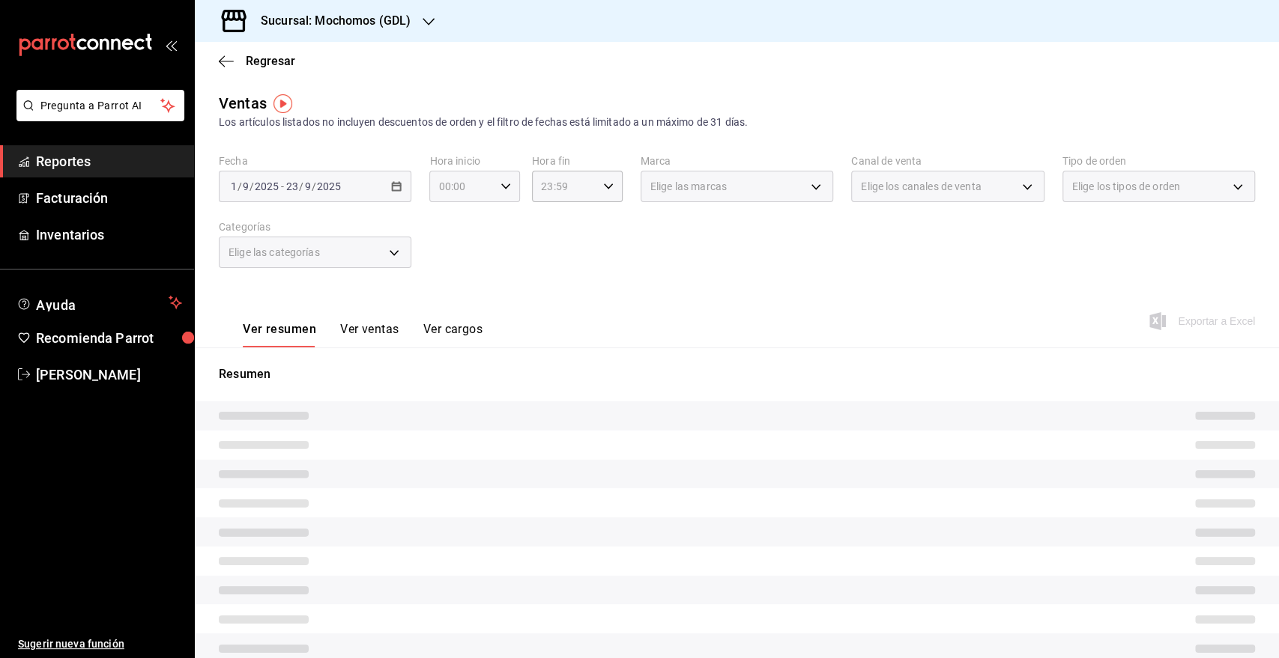
click at [491, 198] on div "00:00 Hora inicio" at bounding box center [474, 186] width 91 height 31
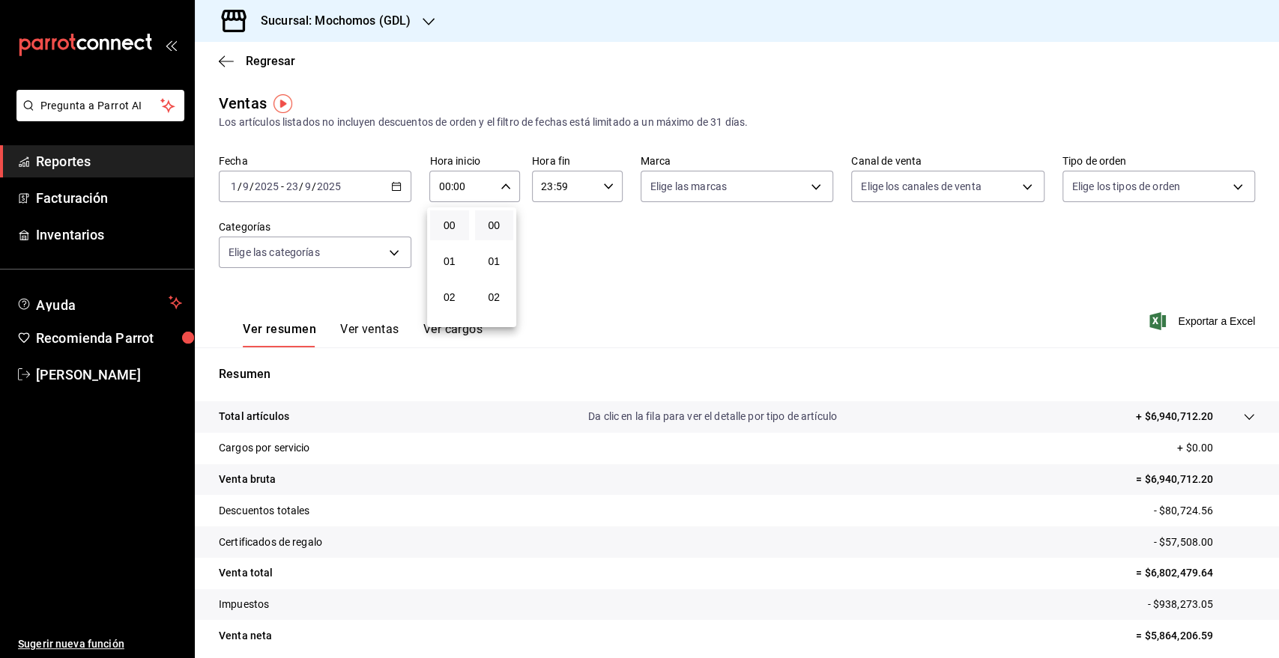
click at [503, 193] on div at bounding box center [639, 329] width 1279 height 658
click at [491, 189] on div "00:00 Hora inicio" at bounding box center [474, 186] width 91 height 31
drag, startPoint x: 449, startPoint y: 243, endPoint x: 667, endPoint y: 187, distance: 225.1
click at [449, 243] on span "05" at bounding box center [449, 239] width 21 height 12
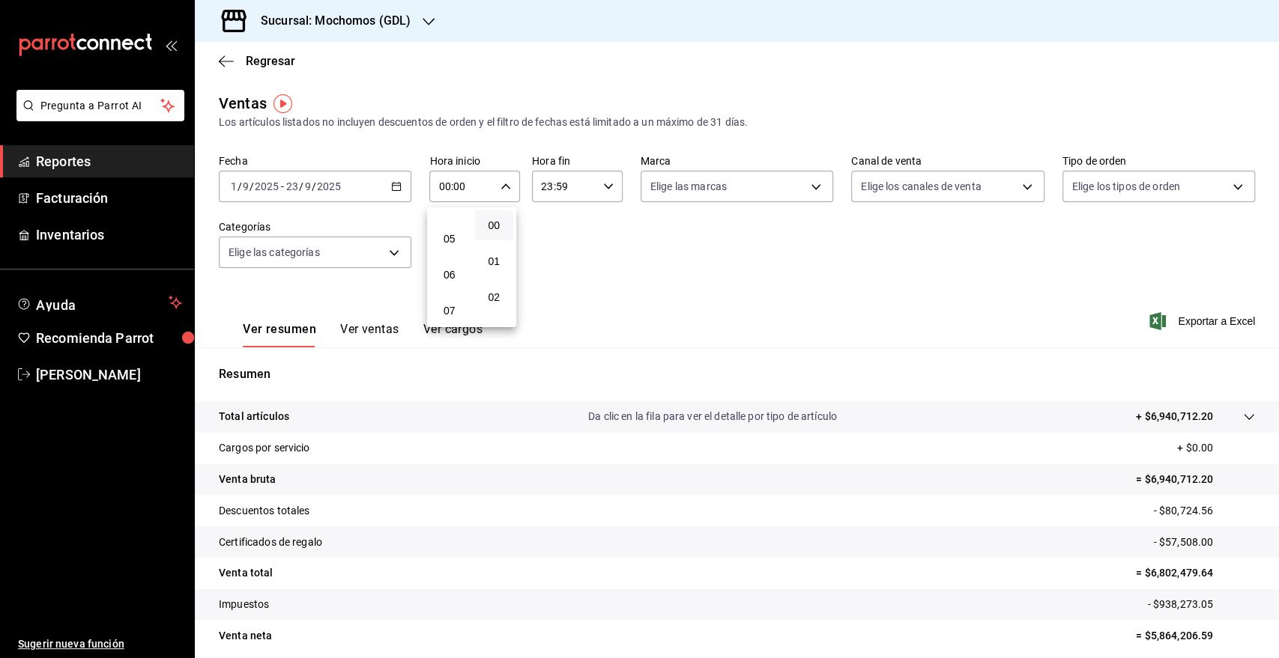
type input "05:00"
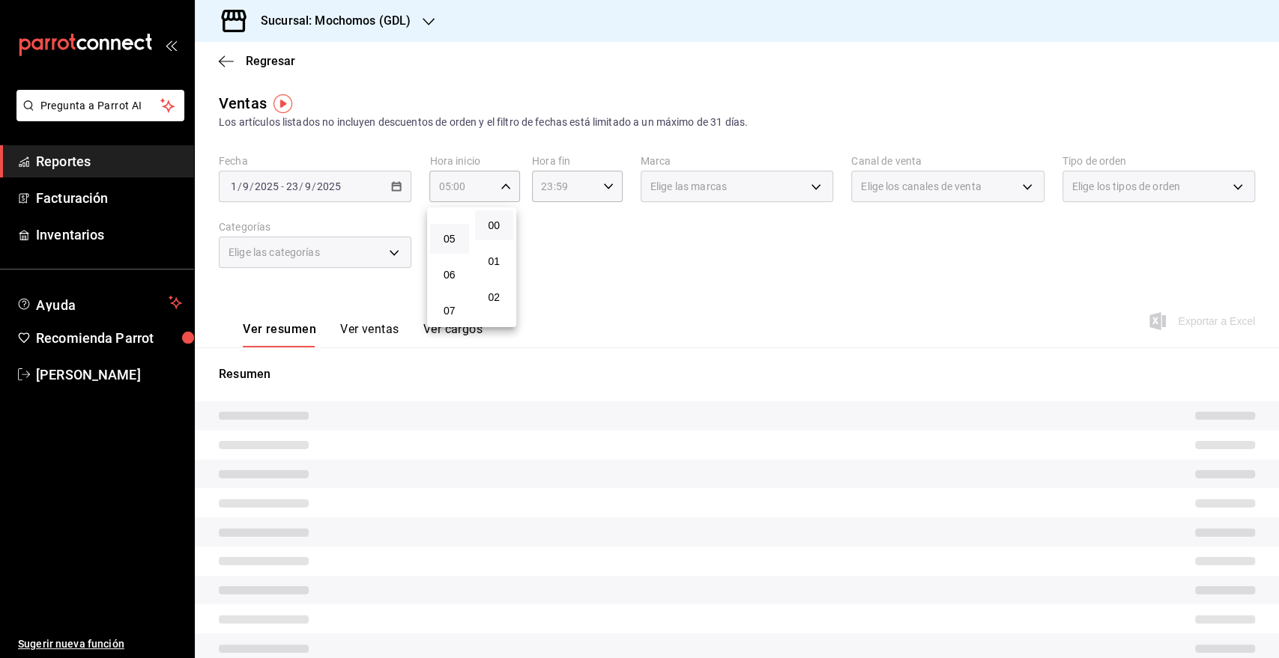
drag, startPoint x: 619, startPoint y: 174, endPoint x: 604, endPoint y: 184, distance: 17.9
click at [613, 178] on div at bounding box center [639, 329] width 1279 height 658
click at [599, 186] on div at bounding box center [639, 329] width 1279 height 658
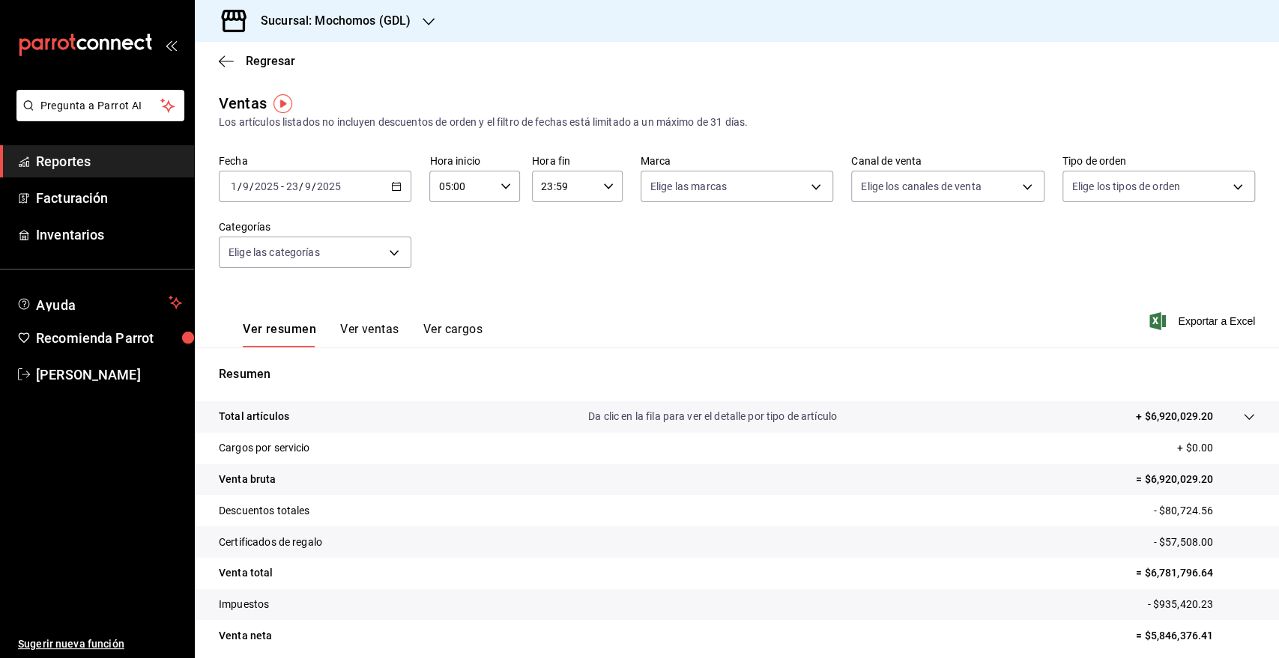
click at [604, 186] on \(Stroke\) "button" at bounding box center [608, 186] width 9 height 5
click at [546, 231] on button "05" at bounding box center [550, 245] width 39 height 30
type input "05:59"
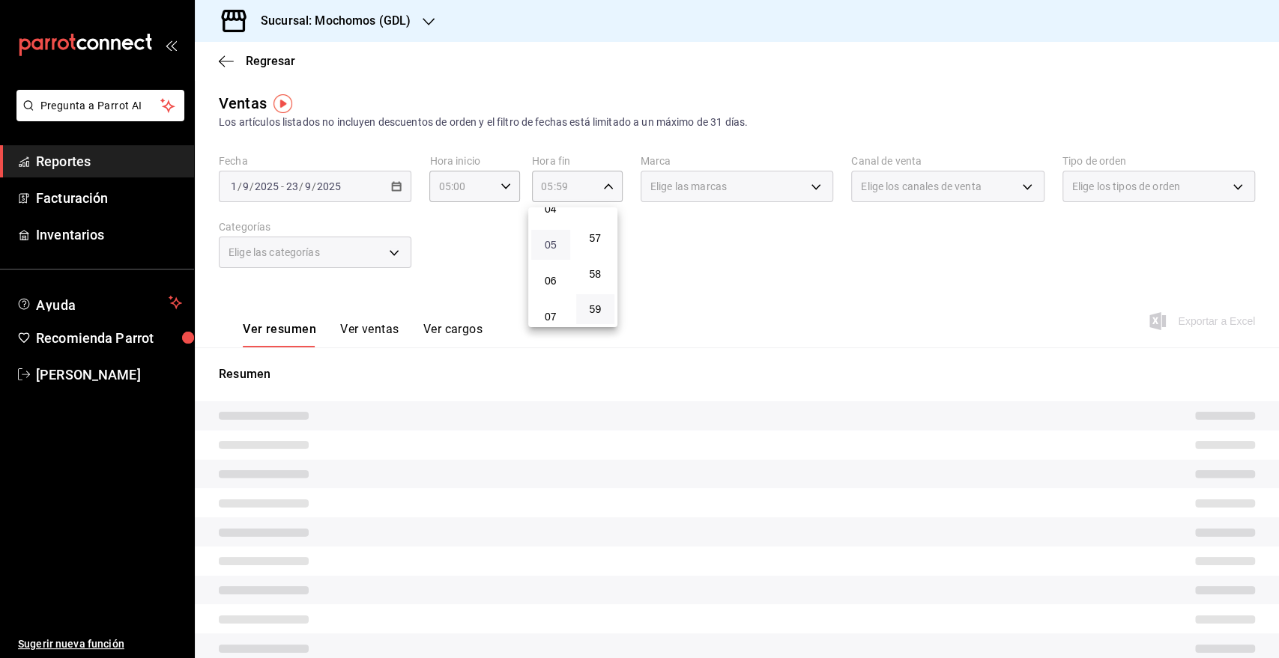
click at [551, 243] on span "05" at bounding box center [550, 245] width 21 height 12
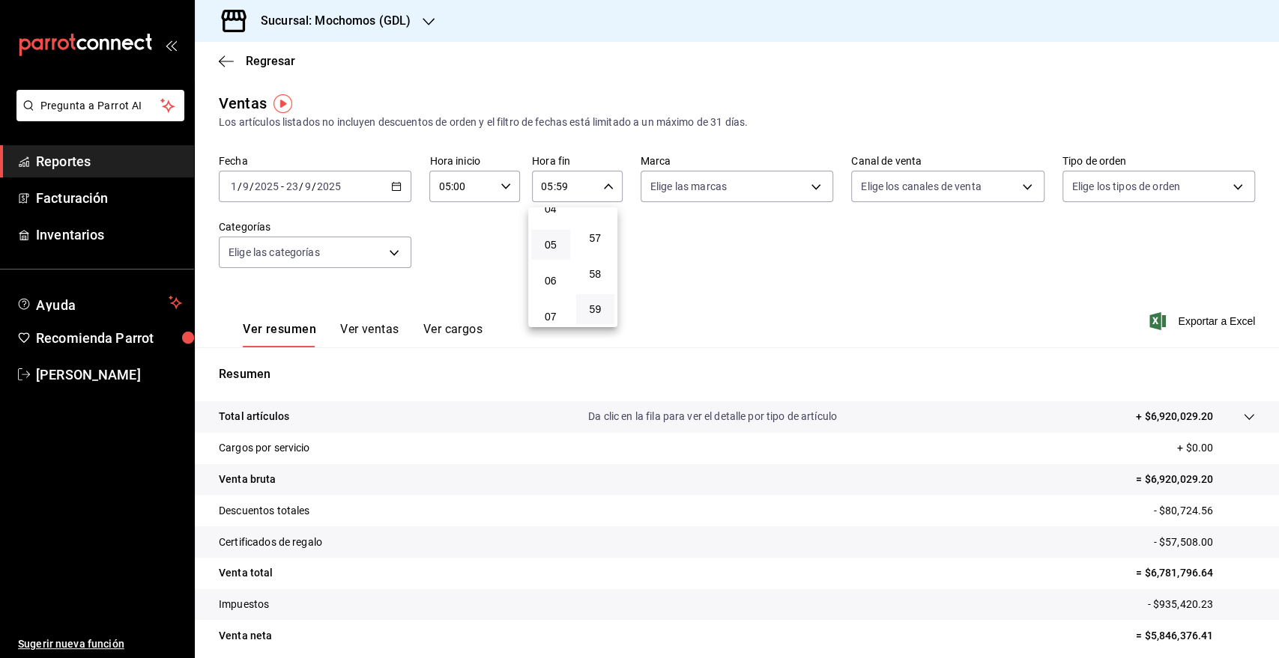
click at [755, 183] on div at bounding box center [639, 329] width 1279 height 658
click at [794, 192] on body "Pregunta a Parrot AI Reportes Facturación Inventarios Ayuda Recomienda Parrot G…" at bounding box center [639, 329] width 1279 height 658
click at [694, 298] on span "Mochomos (GDL)" at bounding box center [747, 296] width 142 height 16
type input "36c25d4a-7cb0-456c-a434-e981d54830bc"
checkbox input "true"
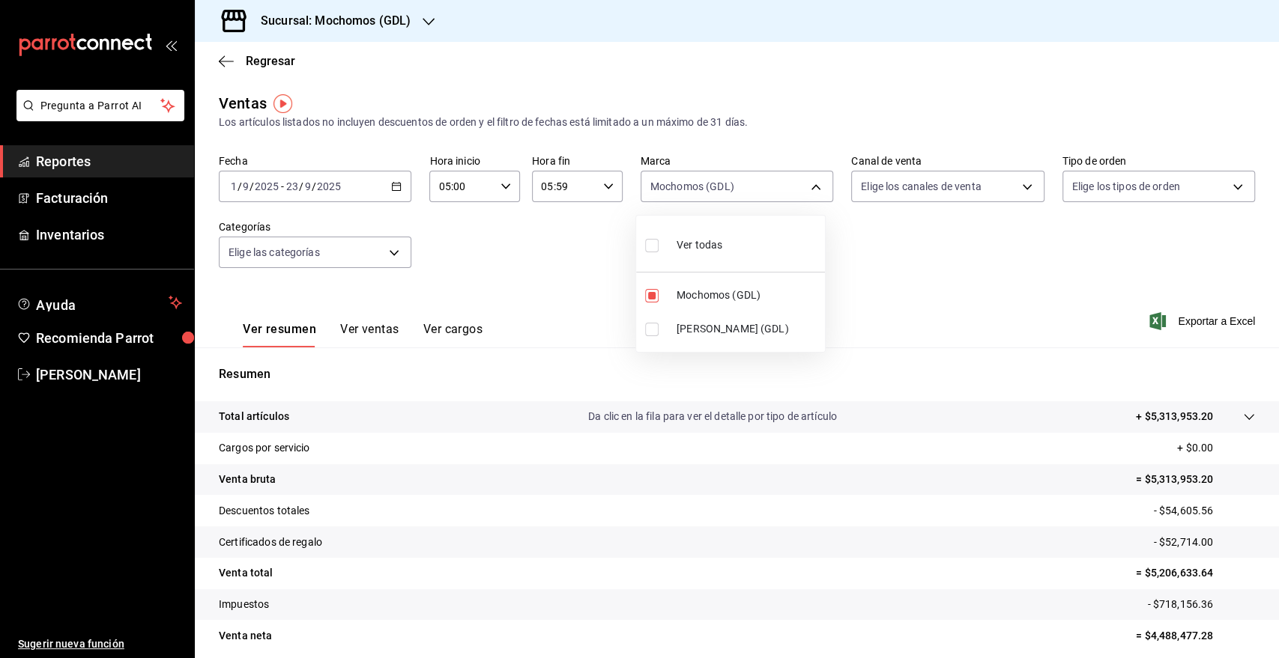
click at [1173, 319] on div at bounding box center [639, 329] width 1279 height 658
click at [1173, 319] on span "Exportar a Excel" at bounding box center [1203, 321] width 103 height 18
click at [231, 62] on icon "button" at bounding box center [226, 61] width 15 height 13
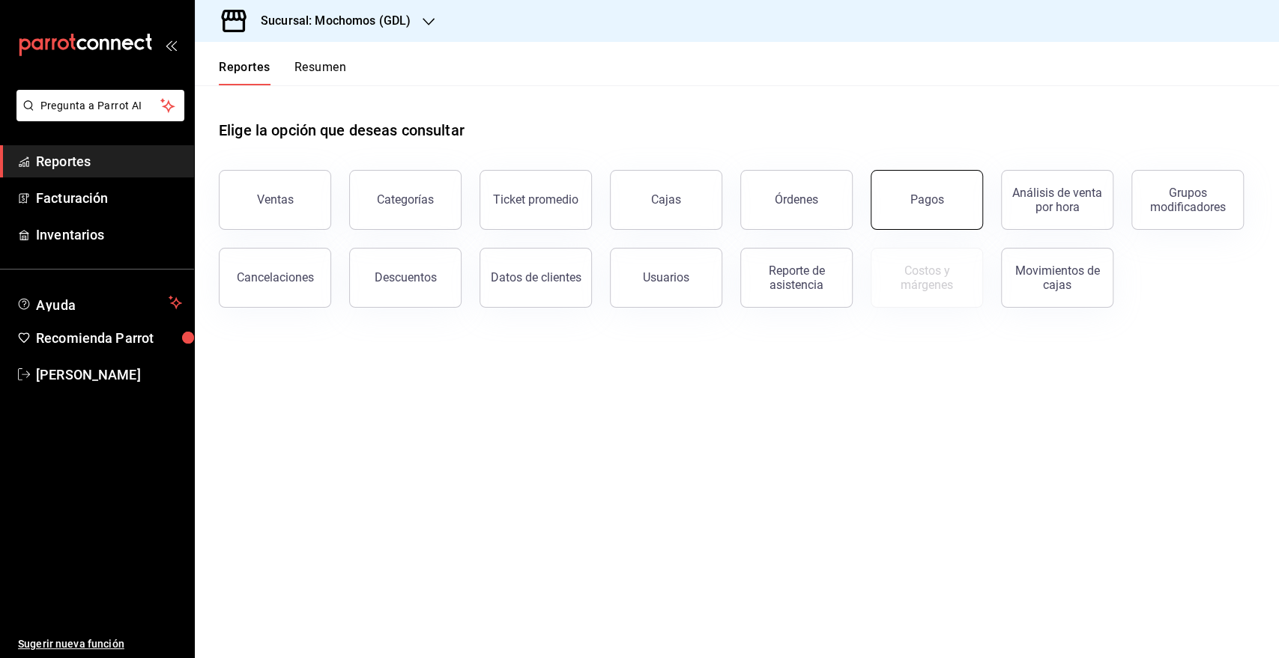
click at [906, 206] on button "Pagos" at bounding box center [926, 200] width 112 height 60
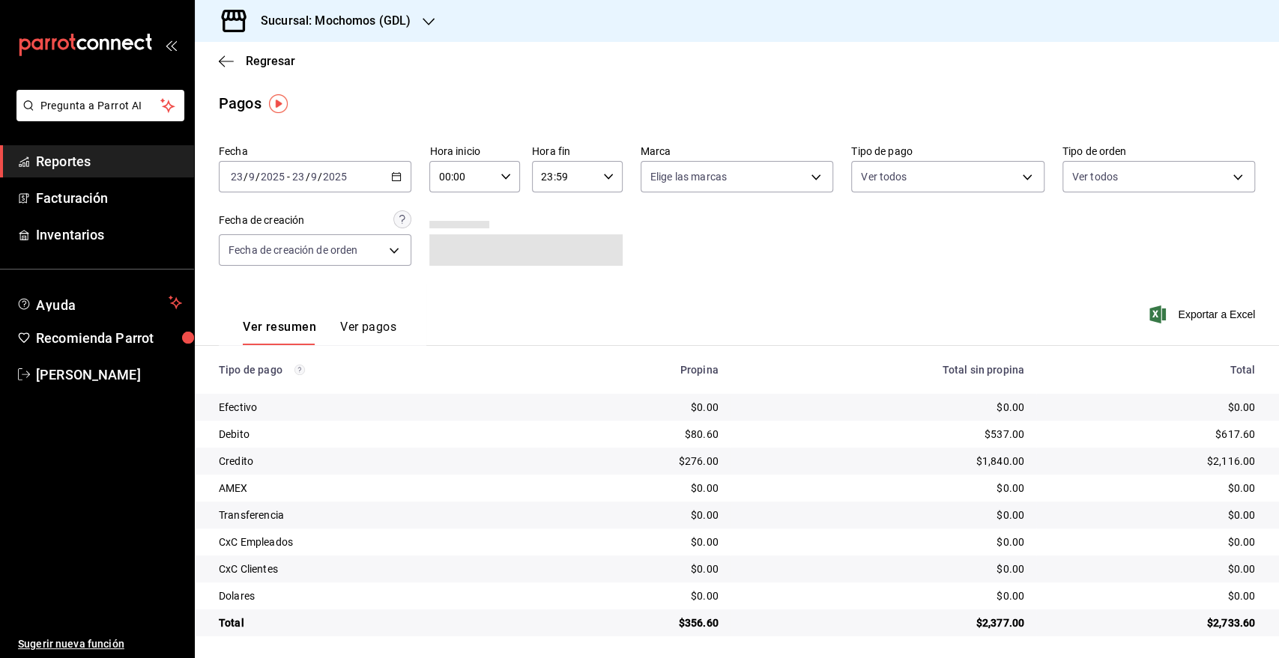
click at [392, 178] on icon "button" at bounding box center [396, 177] width 10 height 10
click at [303, 383] on span "Rango de fechas" at bounding box center [289, 391] width 116 height 16
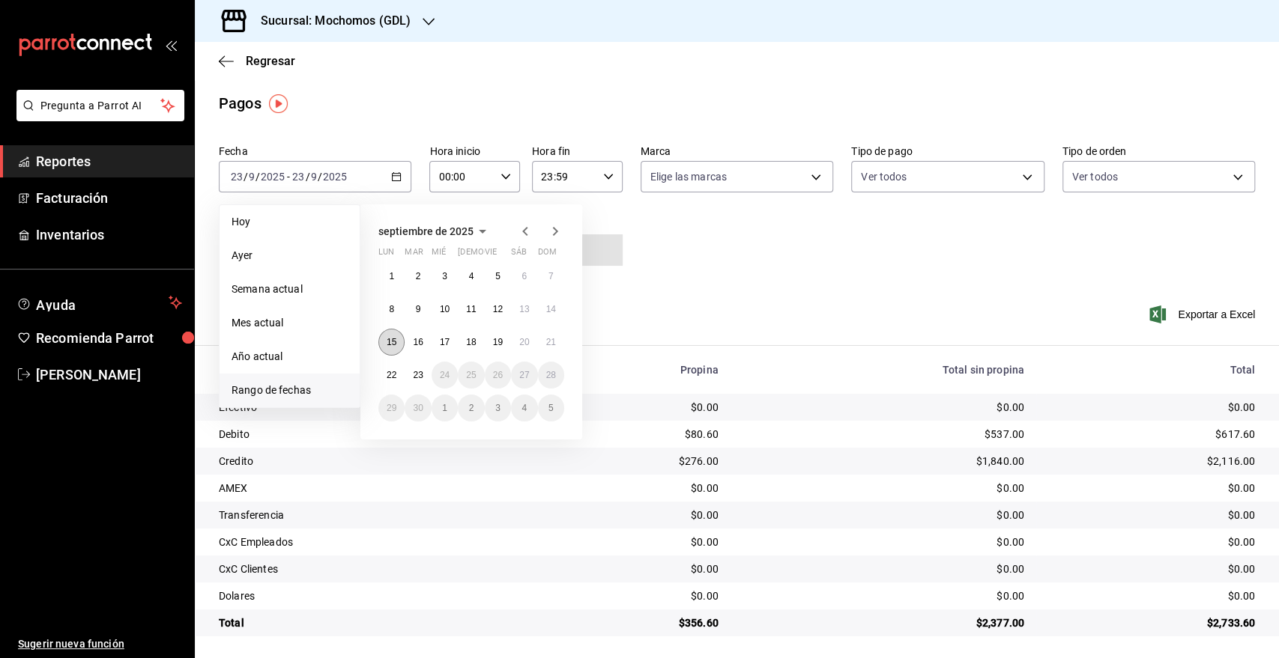
click at [401, 343] on button "15" at bounding box center [391, 342] width 26 height 27
click at [410, 343] on button "16" at bounding box center [417, 342] width 26 height 27
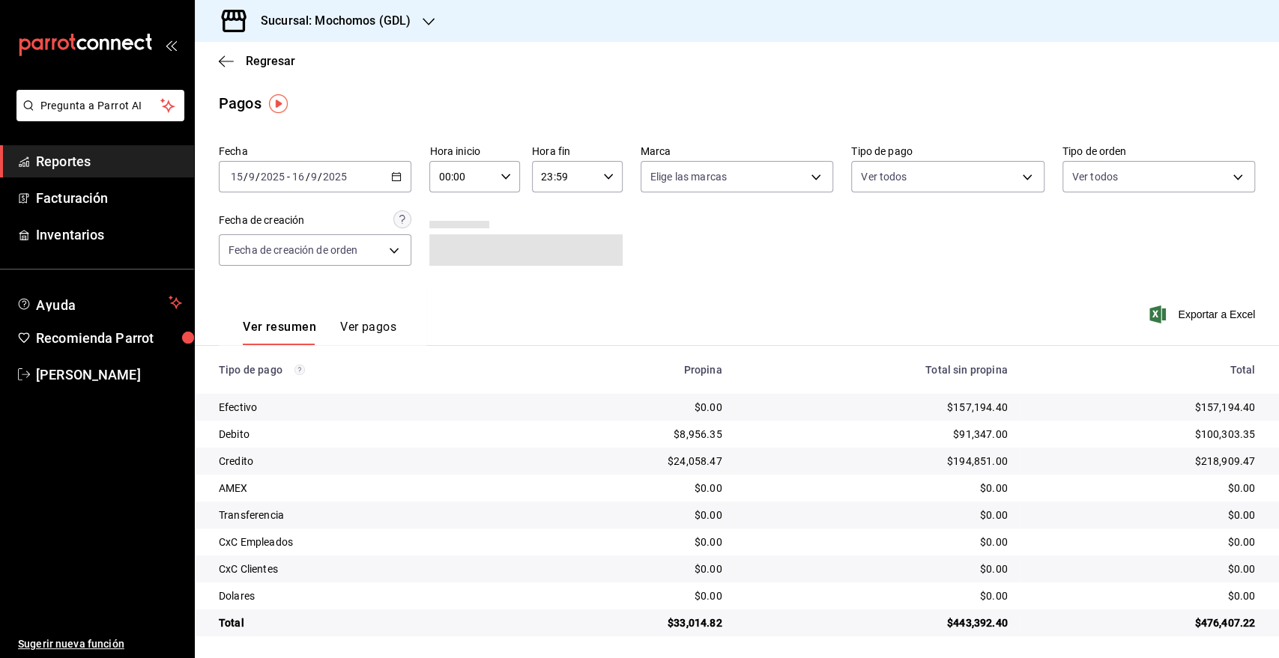
drag, startPoint x: 467, startPoint y: 204, endPoint x: 491, endPoint y: 178, distance: 36.1
click at [471, 201] on div "Fecha 2025-09-15 15 / 9 / 2025 - 2025-09-16 16 / 9 / 2025 Hora inicio 00:00 Hor…" at bounding box center [737, 211] width 1036 height 145
click at [491, 178] on div "00:00 Hora inicio" at bounding box center [474, 176] width 91 height 31
click at [505, 184] on div at bounding box center [639, 329] width 1279 height 658
click at [471, 181] on input "00:00" at bounding box center [461, 177] width 65 height 30
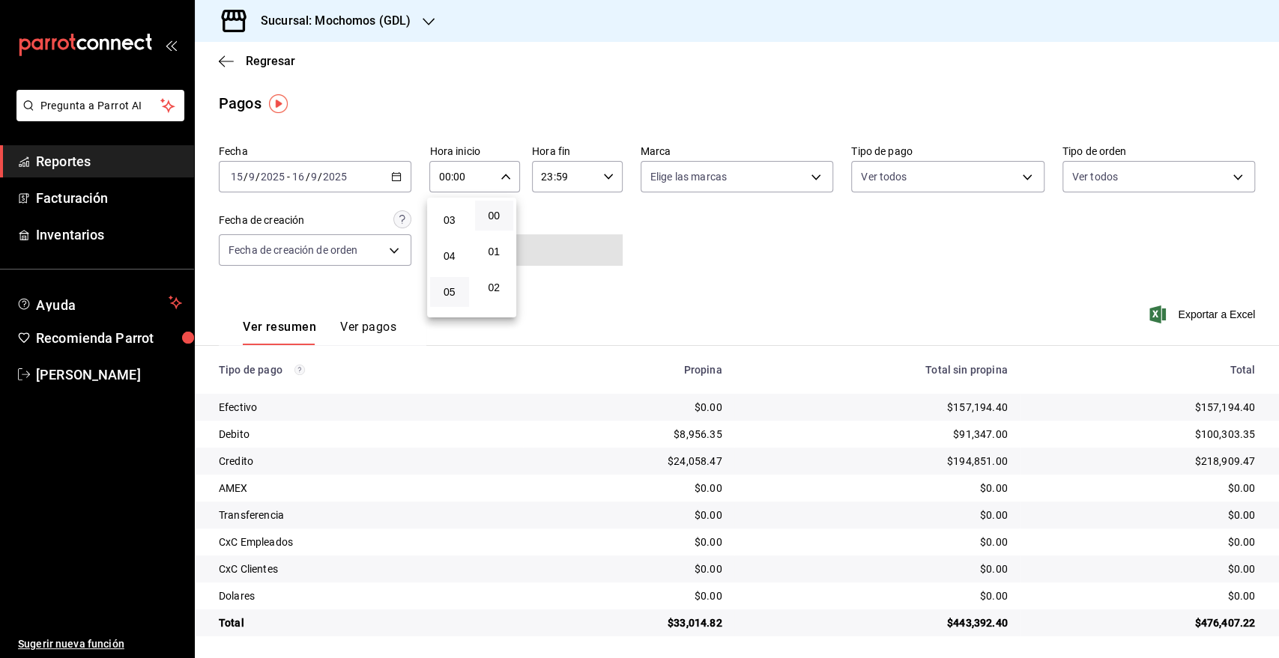
scroll to position [83, 0]
click at [453, 314] on span "05" at bounding box center [449, 312] width 21 height 12
type input "05:00"
click at [579, 176] on div at bounding box center [639, 329] width 1279 height 658
click at [579, 176] on input "23:59" at bounding box center [564, 177] width 65 height 30
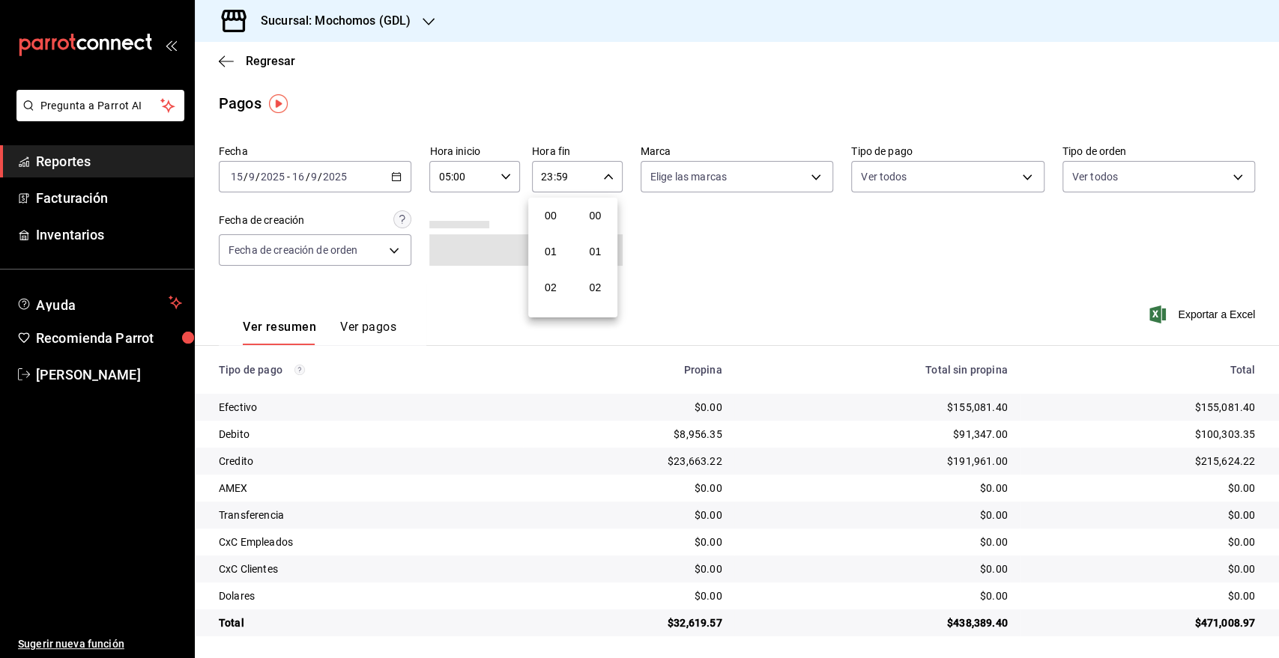
scroll to position [2037, 0]
click at [579, 176] on div at bounding box center [639, 329] width 1279 height 658
click at [581, 160] on div "Hora fin 23:59 Hora fin" at bounding box center [577, 169] width 91 height 48
drag, startPoint x: 581, startPoint y: 160, endPoint x: 604, endPoint y: 174, distance: 26.2
click at [598, 174] on div at bounding box center [639, 329] width 1279 height 658
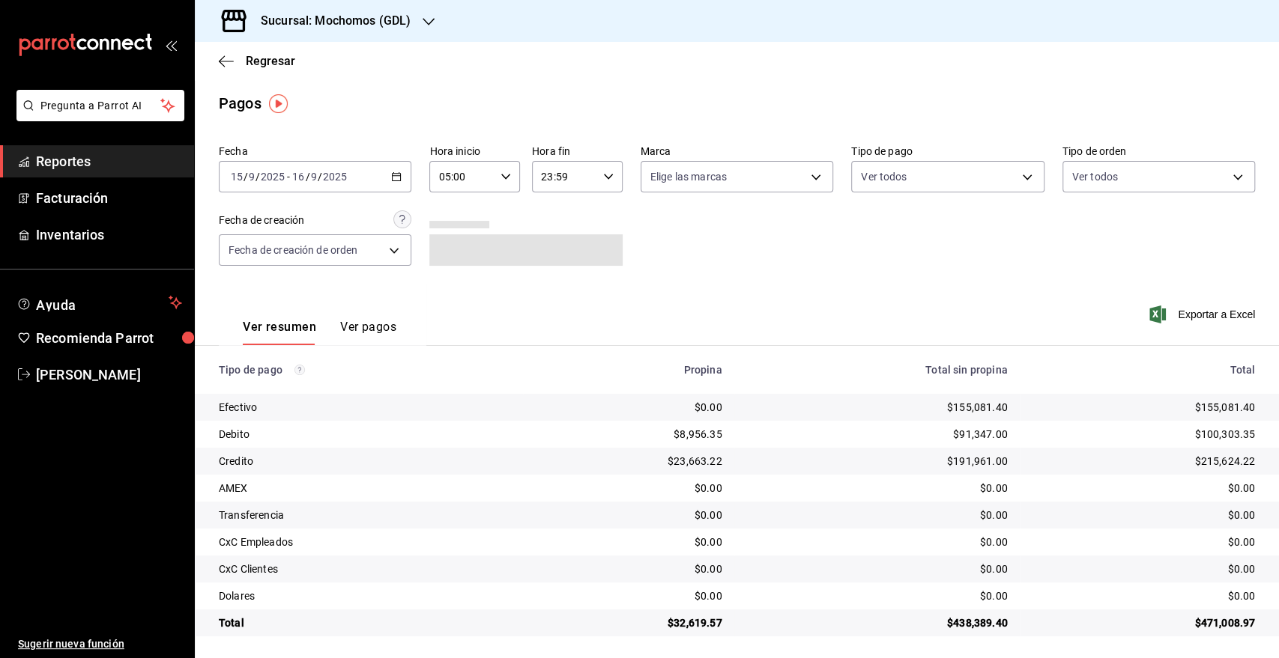
click at [589, 183] on input "23:59" at bounding box center [564, 177] width 65 height 30
click at [552, 234] on span "05" at bounding box center [550, 235] width 21 height 12
type input "05:59"
click at [760, 166] on div at bounding box center [639, 329] width 1279 height 658
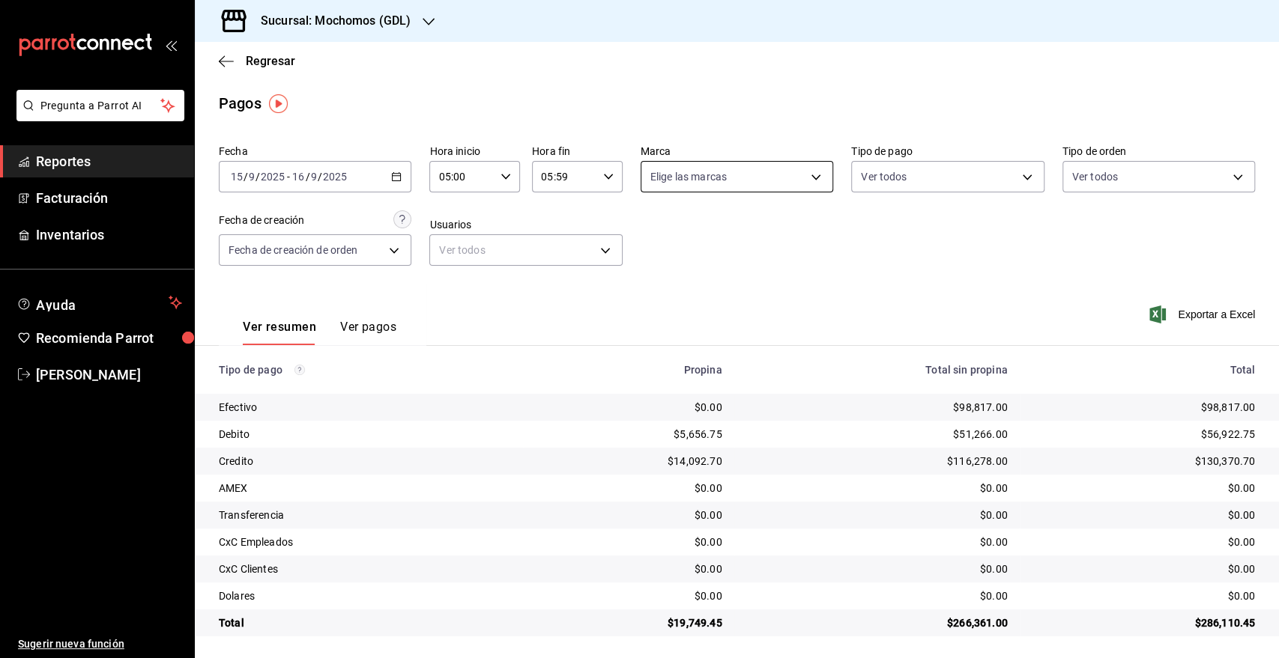
click at [776, 180] on body "Pregunta a Parrot AI Reportes Facturación Inventarios Ayuda Recomienda Parrot G…" at bounding box center [639, 329] width 1279 height 658
drag, startPoint x: 703, startPoint y: 289, endPoint x: 855, endPoint y: 288, distance: 152.8
click at [703, 289] on span "Mochomos (GDL)" at bounding box center [747, 286] width 142 height 16
type input "36c25d4a-7cb0-456c-a434-e981d54830bc"
checkbox input "true"
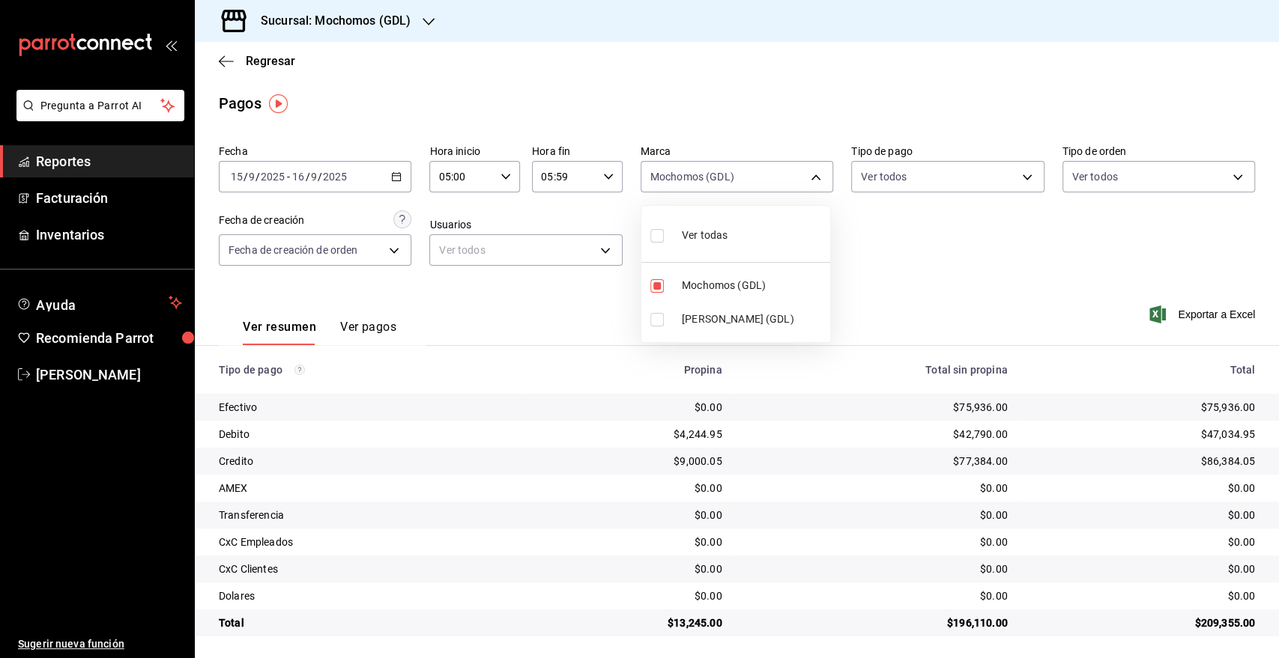
click at [984, 267] on div at bounding box center [639, 329] width 1279 height 658
click at [360, 167] on div "2025-09-15 15 / 9 / 2025 - 2025-09-16 16 / 9 / 2025" at bounding box center [315, 176] width 192 height 31
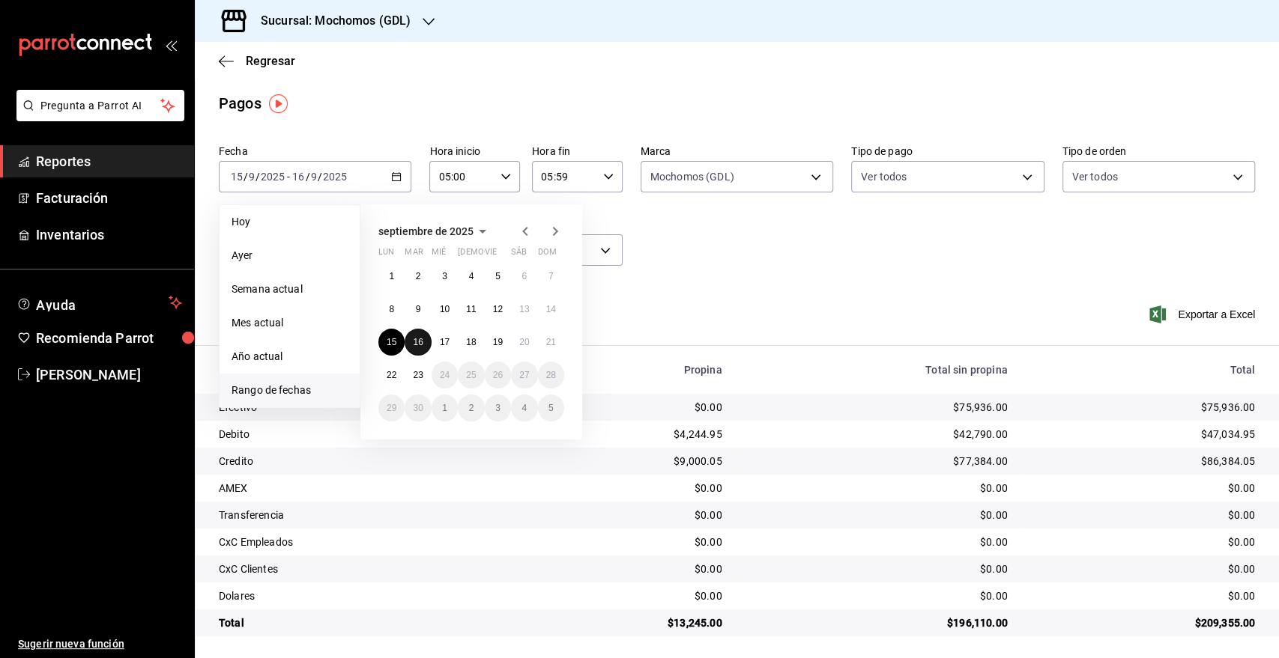
click at [422, 344] on abbr "16" at bounding box center [418, 342] width 10 height 10
click at [438, 341] on button "17" at bounding box center [444, 342] width 26 height 27
type input "00:00"
type input "23:59"
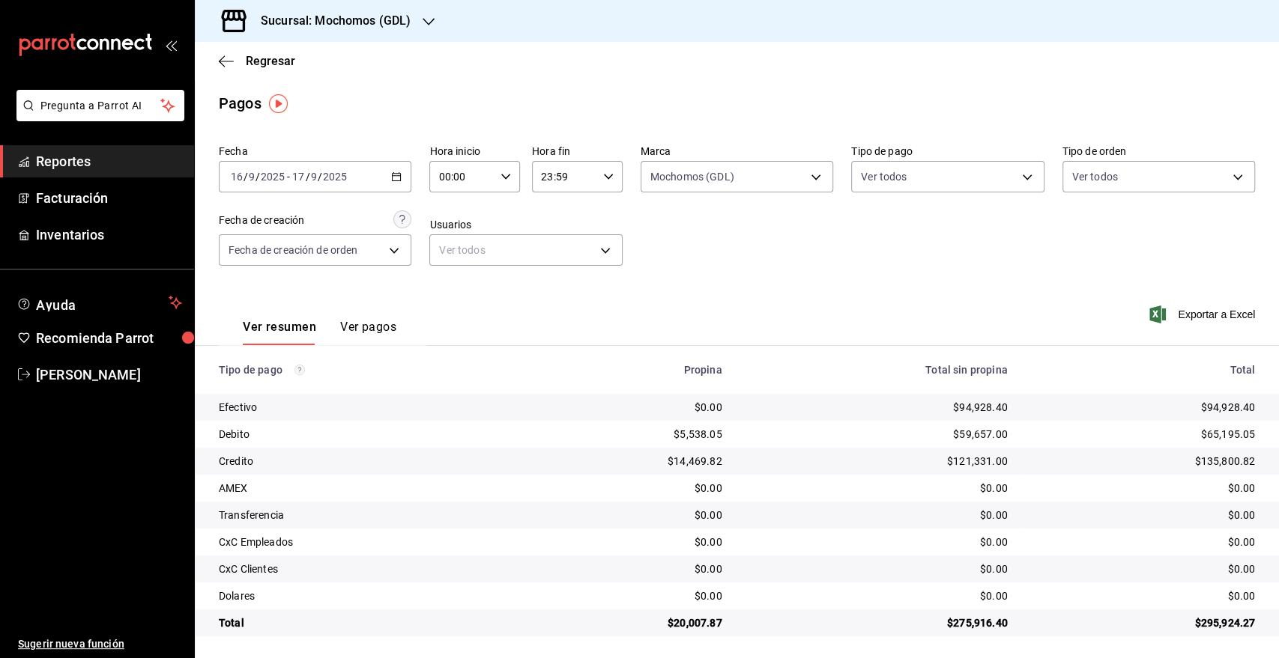
click at [506, 176] on div "00:00 Hora inicio" at bounding box center [474, 176] width 91 height 31
click at [455, 231] on span "05" at bounding box center [449, 229] width 21 height 12
type input "05:00"
click at [621, 178] on div at bounding box center [639, 329] width 1279 height 658
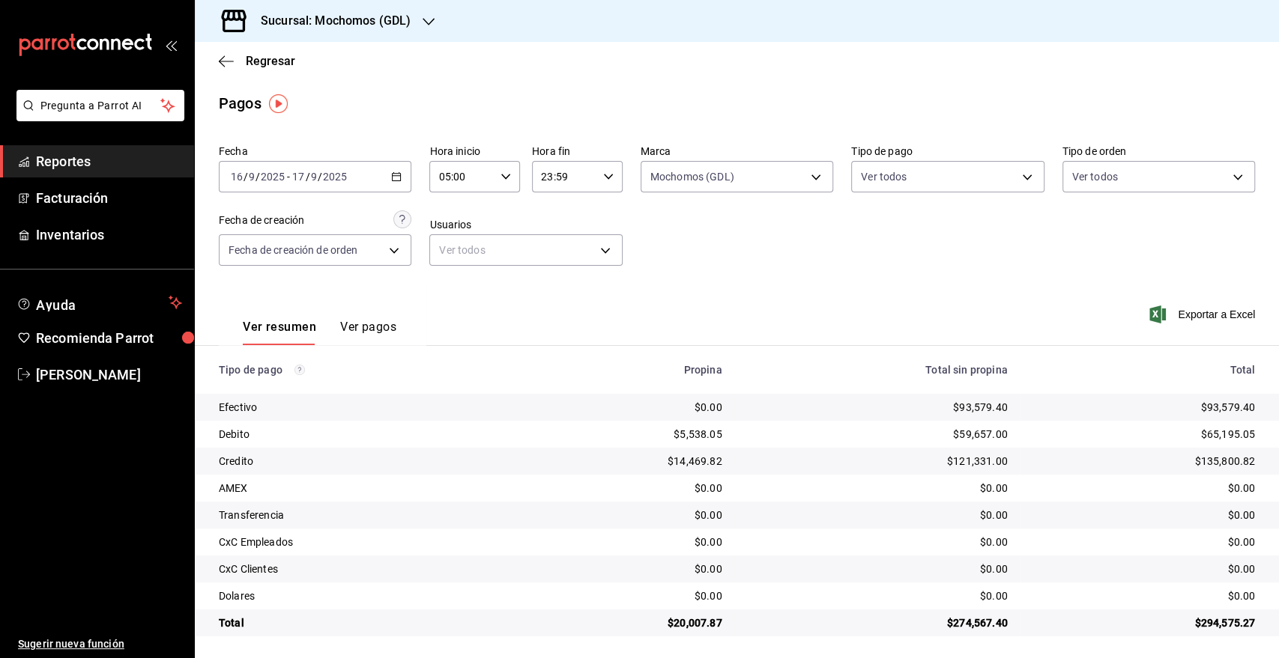
click at [603, 178] on icon "button" at bounding box center [608, 177] width 10 height 10
click at [555, 310] on button "05" at bounding box center [550, 318] width 39 height 30
type input "05:59"
click at [553, 304] on button "05" at bounding box center [555, 318] width 40 height 30
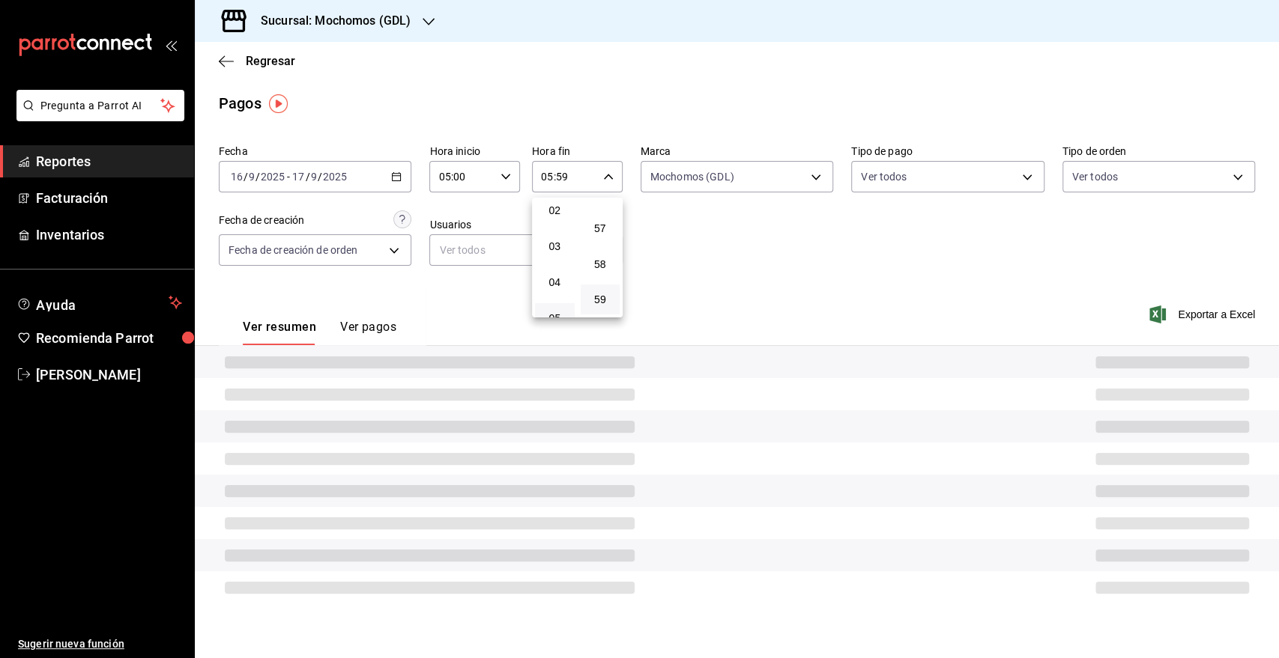
scroll to position [160, 0]
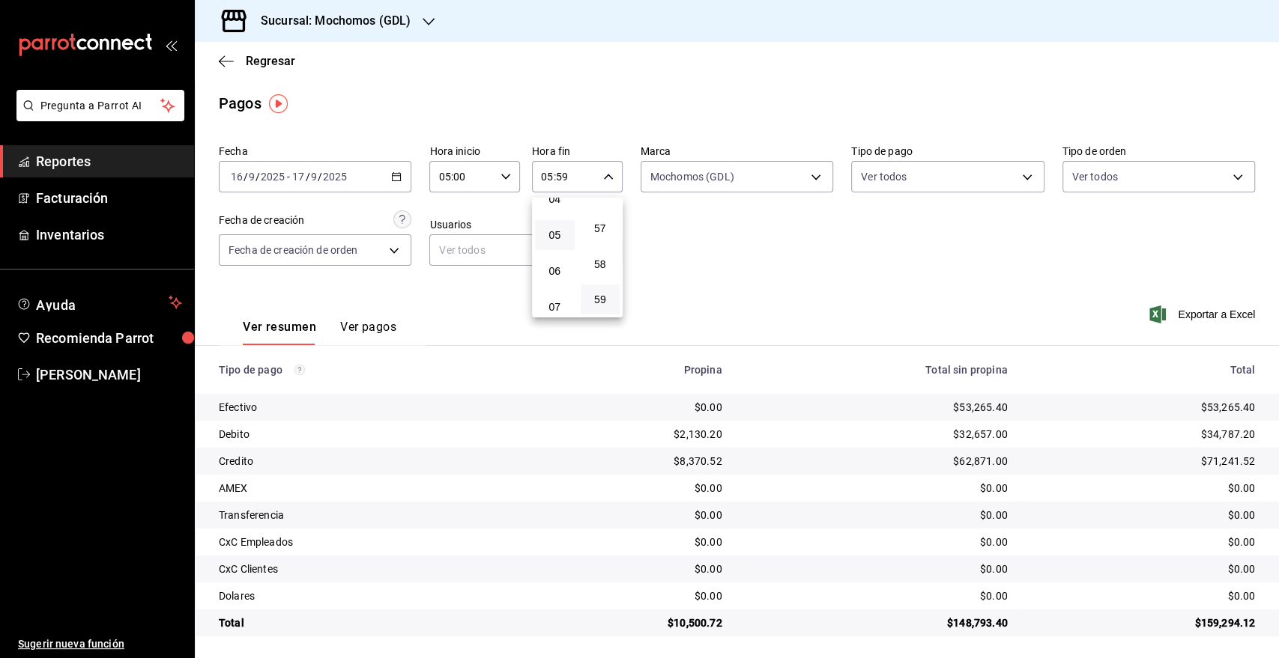
click at [893, 213] on div at bounding box center [639, 329] width 1279 height 658
click at [401, 175] on div "2025-09-16 16 / 9 / 2025 - 2025-09-17 17 / 9 / 2025" at bounding box center [315, 176] width 192 height 31
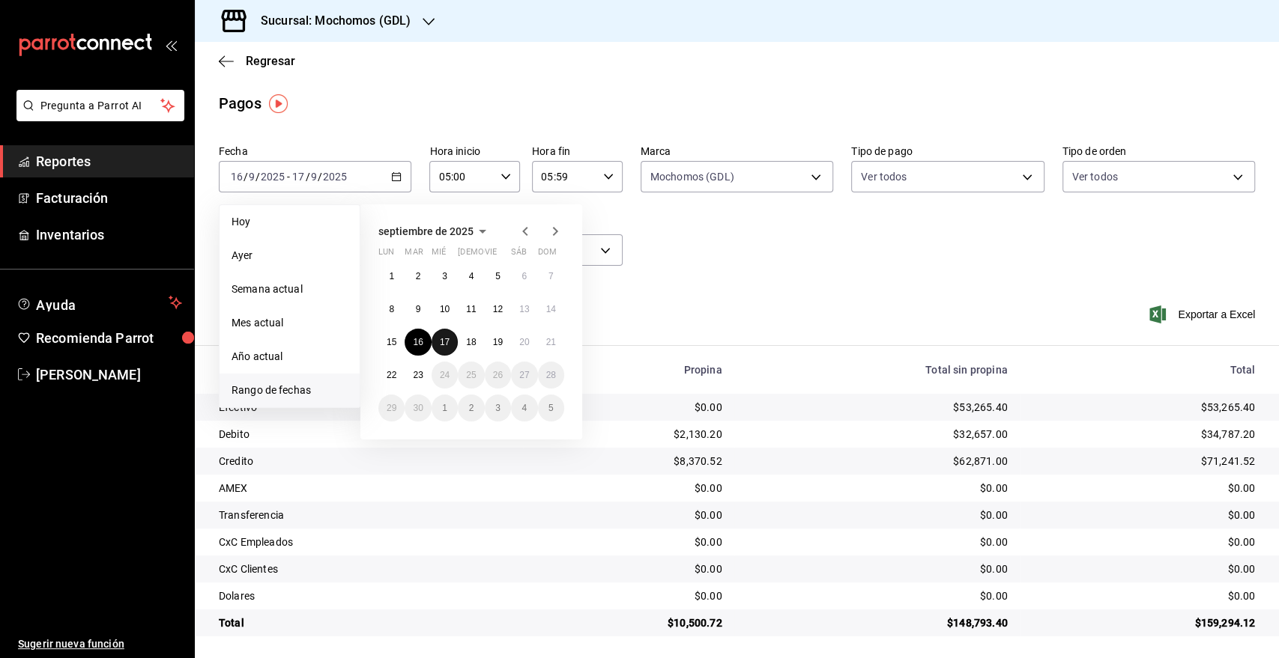
drag, startPoint x: 443, startPoint y: 339, endPoint x: 453, endPoint y: 345, distance: 11.4
click at [443, 339] on abbr "17" at bounding box center [445, 342] width 10 height 10
click at [464, 346] on button "18" at bounding box center [471, 342] width 26 height 27
type input "00:00"
type input "23:59"
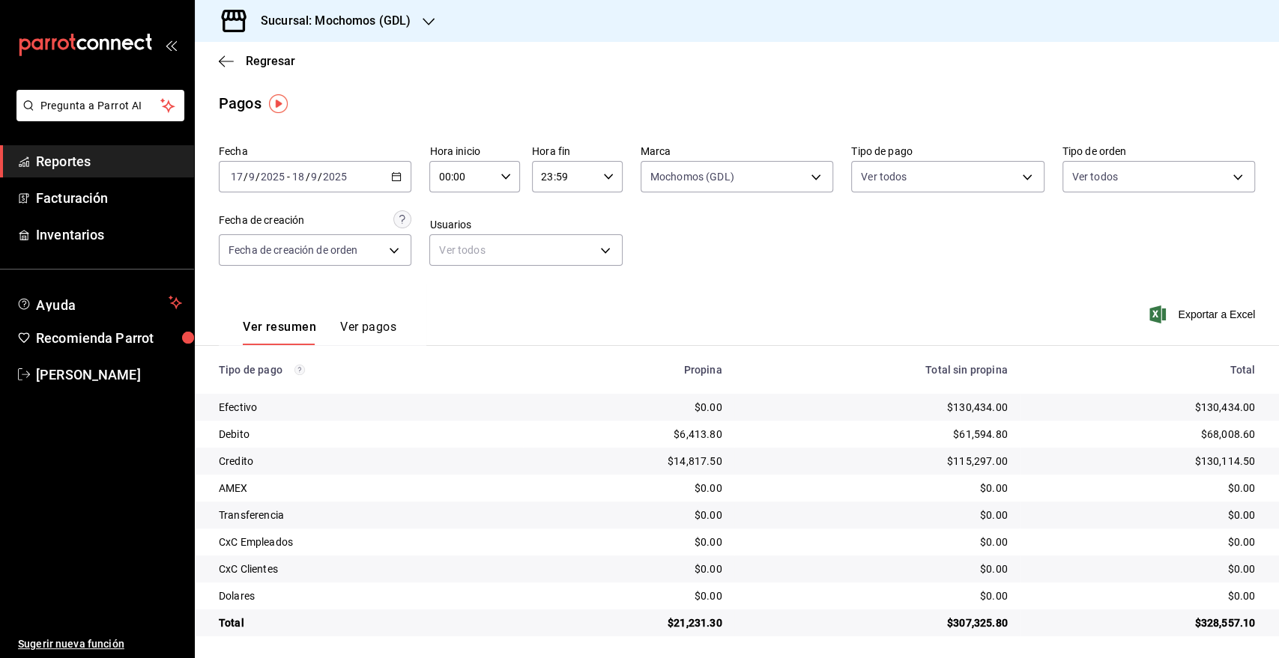
click at [512, 178] on div "00:00 Hora inicio" at bounding box center [474, 176] width 91 height 31
click at [506, 180] on div at bounding box center [639, 329] width 1279 height 658
click at [512, 178] on div "00:00 Hora inicio" at bounding box center [474, 176] width 91 height 31
click at [447, 304] on button "05" at bounding box center [449, 312] width 39 height 30
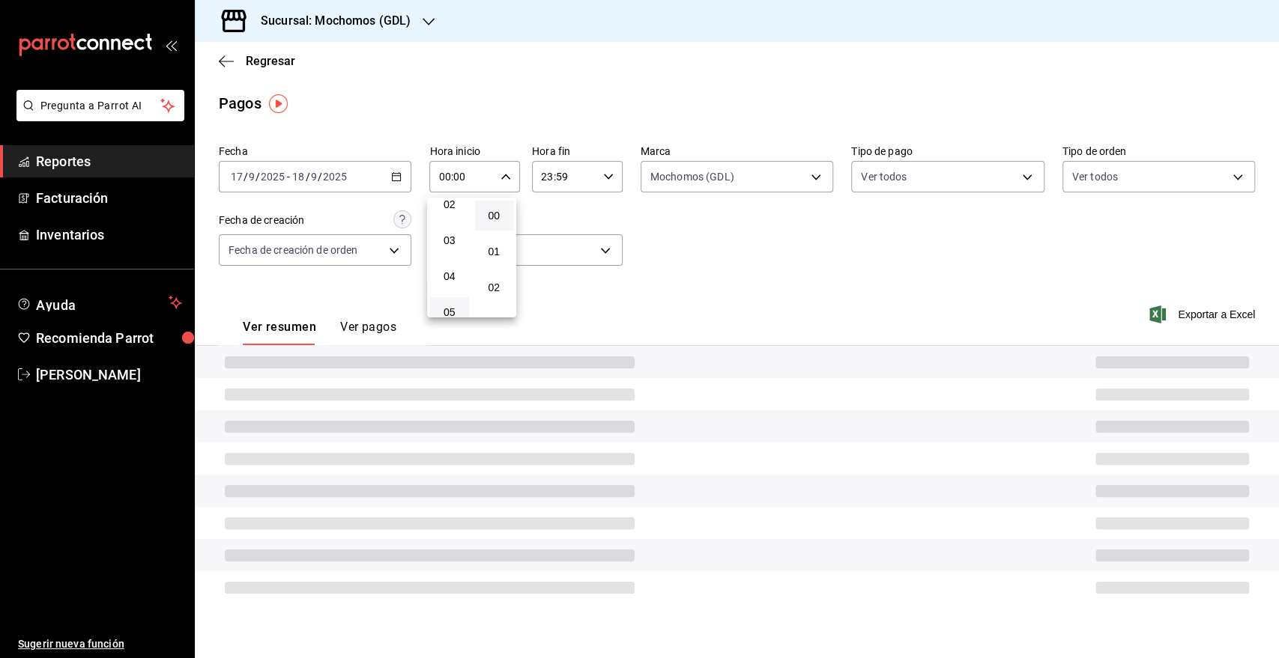
type input "05:00"
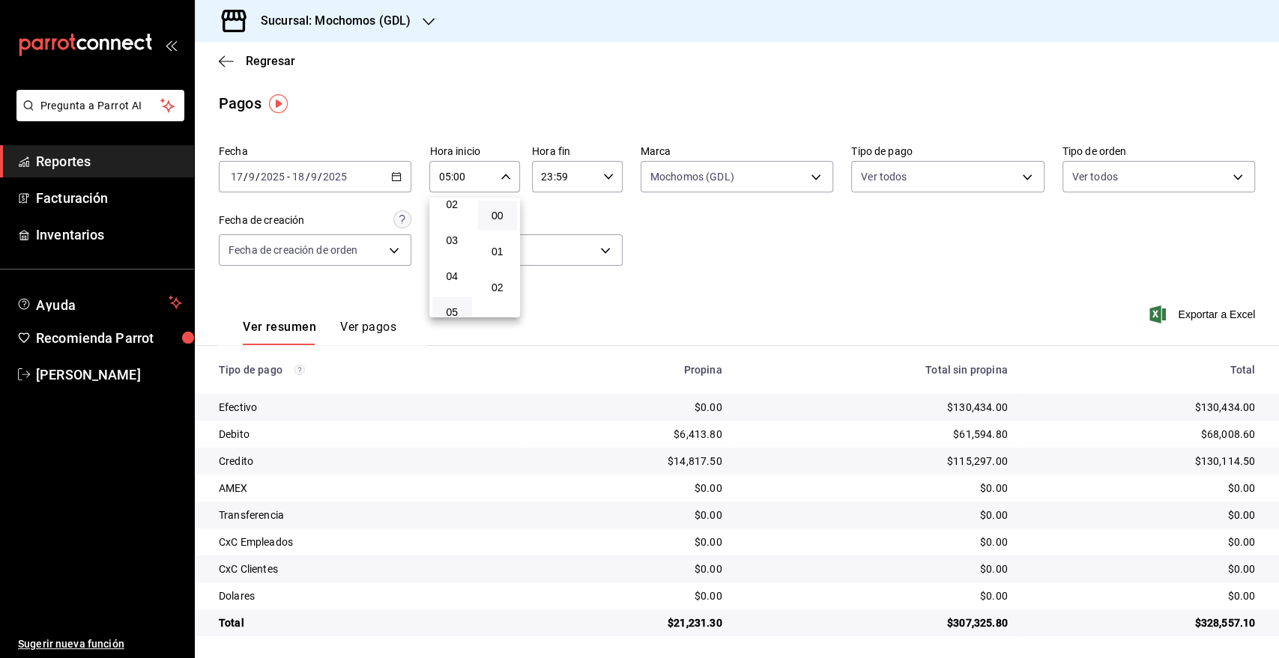
click at [598, 178] on div at bounding box center [639, 329] width 1279 height 658
click at [603, 178] on icon "button" at bounding box center [608, 177] width 10 height 10
click at [560, 229] on span "05" at bounding box center [550, 235] width 21 height 12
type input "05:59"
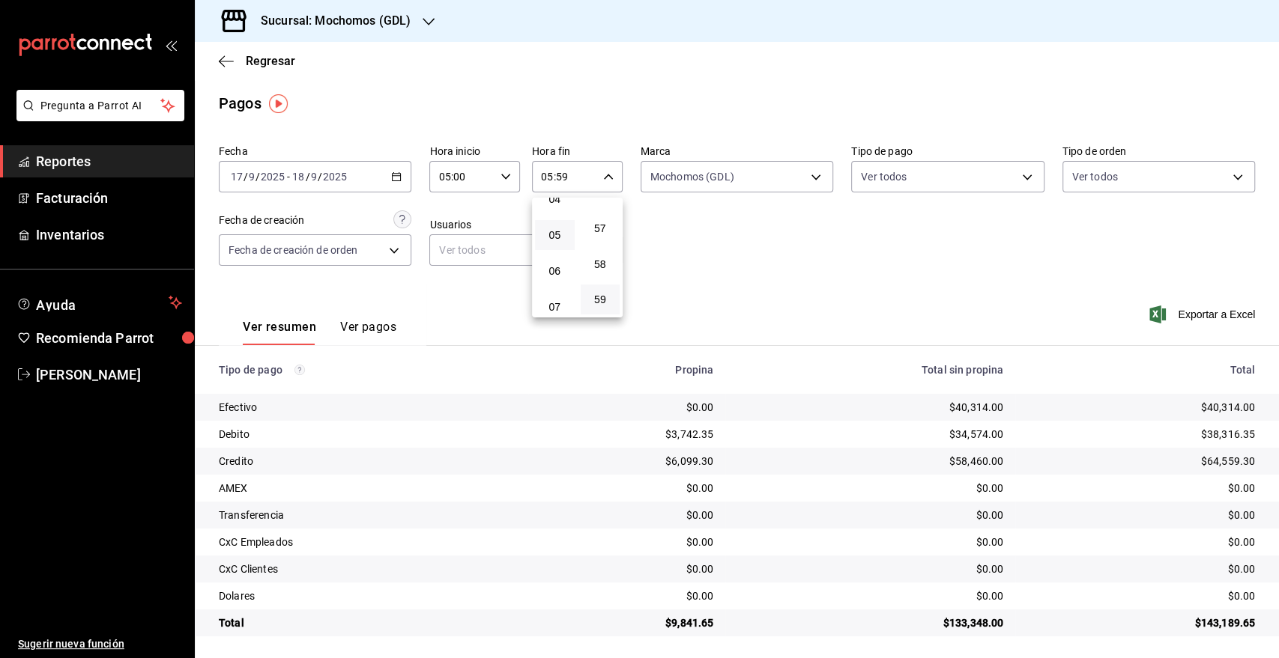
click at [700, 297] on div at bounding box center [639, 329] width 1279 height 658
click at [351, 178] on div "2025-09-17 17 / 9 / 2025 - 2025-09-18 18 / 9 / 2025" at bounding box center [315, 176] width 192 height 31
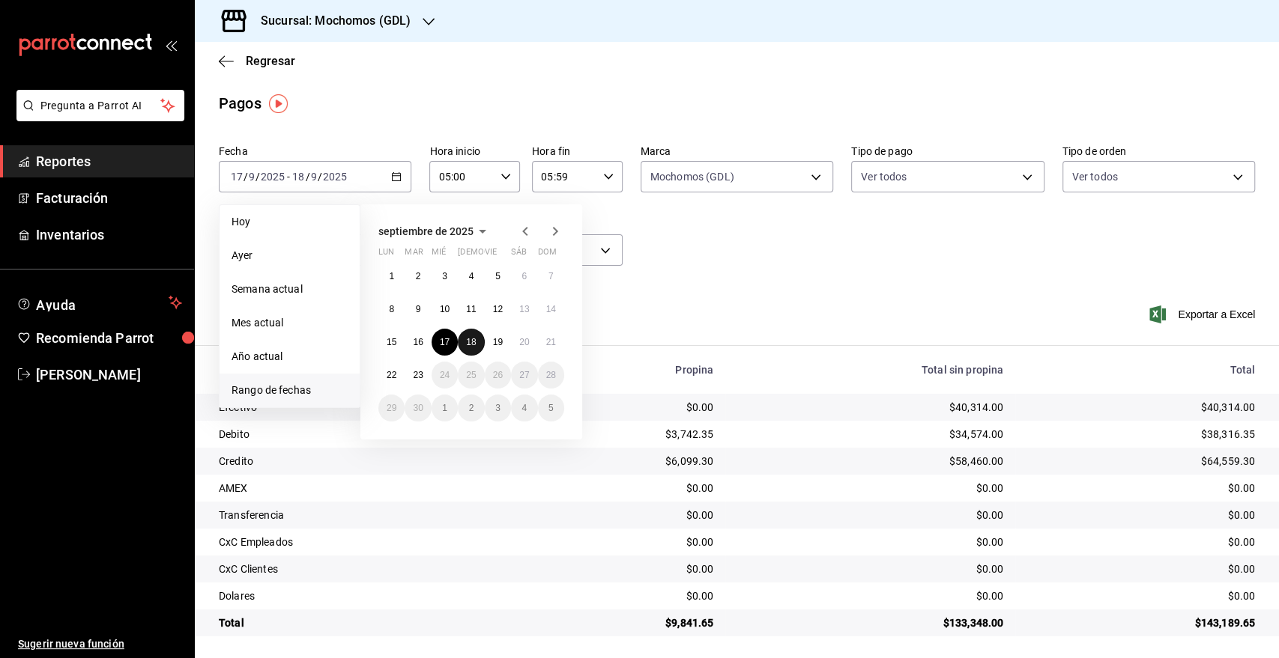
click at [481, 339] on button "18" at bounding box center [471, 342] width 26 height 27
click at [501, 339] on abbr "19" at bounding box center [498, 342] width 10 height 10
type input "00:00"
type input "23:59"
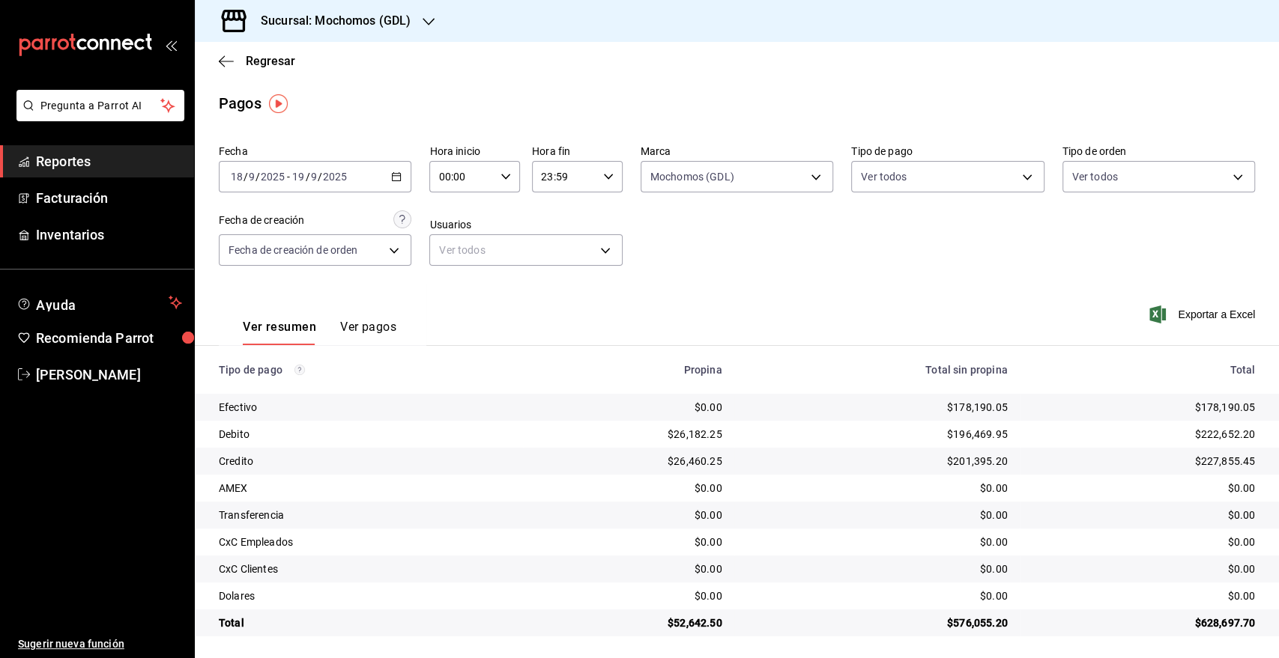
click at [496, 184] on div "00:00 Hora inicio" at bounding box center [474, 176] width 91 height 31
click at [454, 235] on button "05" at bounding box center [449, 229] width 39 height 30
type input "05:00"
click at [576, 178] on div at bounding box center [639, 329] width 1279 height 658
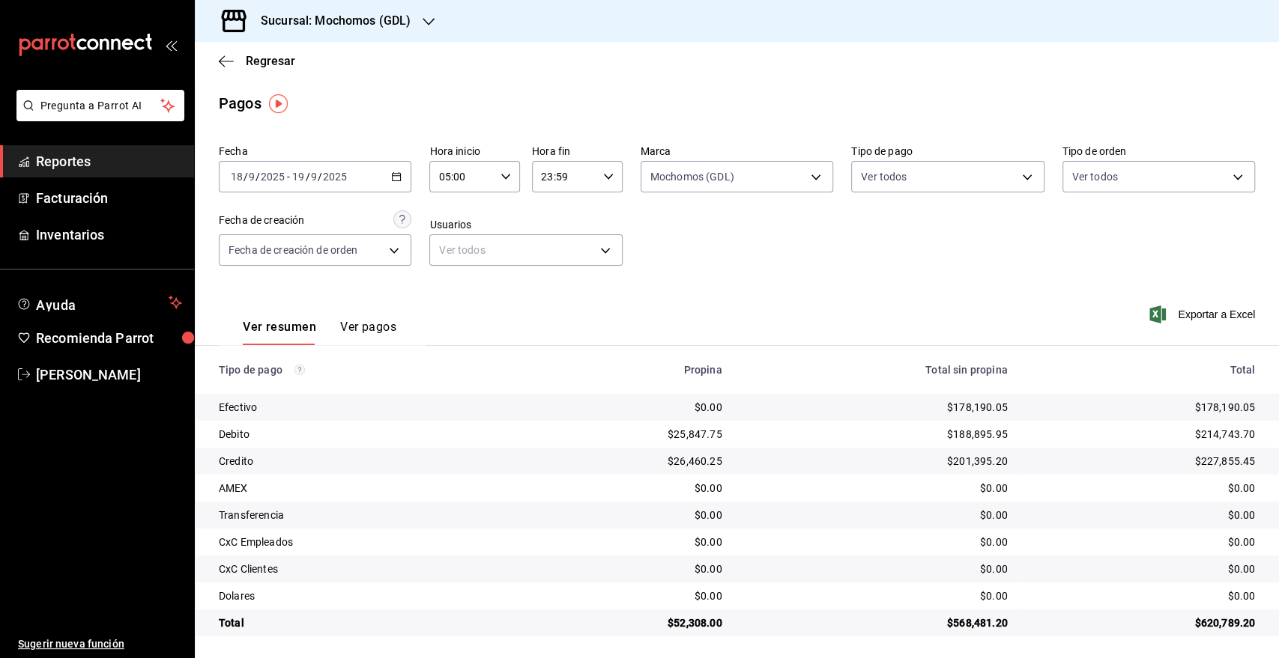
click at [605, 175] on icon "button" at bounding box center [608, 177] width 10 height 10
click at [550, 312] on span "05" at bounding box center [550, 318] width 21 height 12
type input "05:59"
click at [767, 237] on div at bounding box center [639, 329] width 1279 height 658
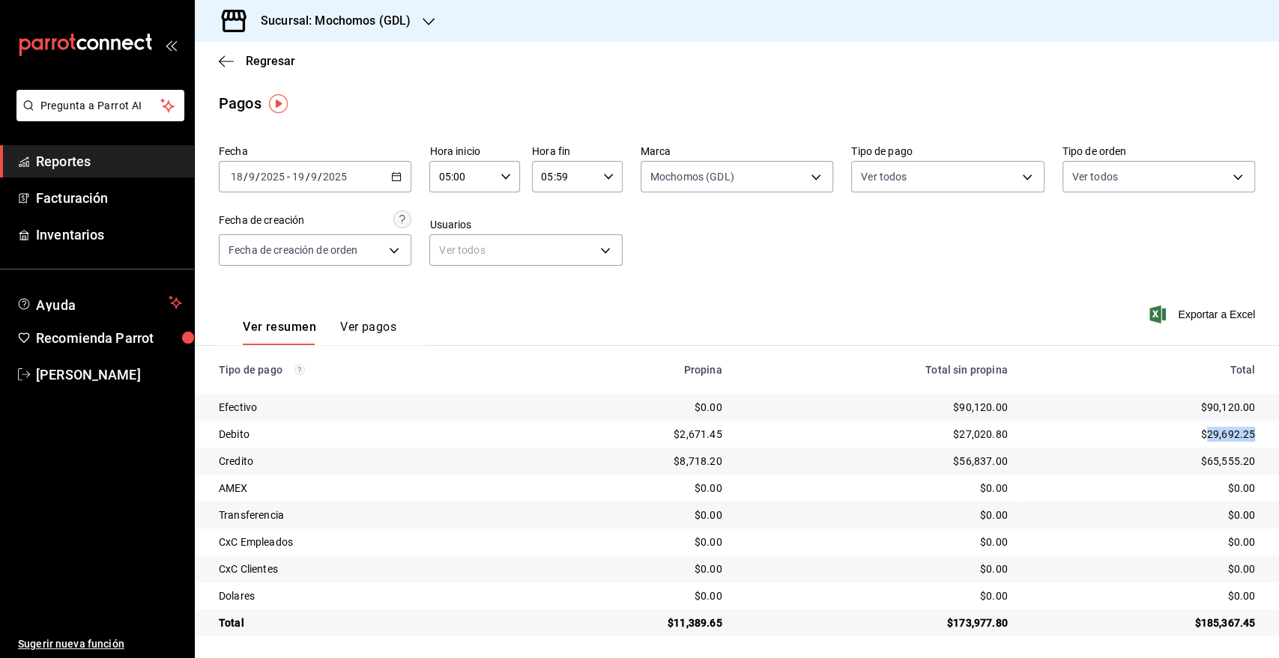
drag, startPoint x: 1244, startPoint y: 437, endPoint x: 1196, endPoint y: 437, distance: 47.9
click at [1196, 437] on td "$29,692.25" at bounding box center [1148, 434] width 259 height 27
copy div "29,692.25"
click at [334, 184] on div "2025-09-18 18 / 9 / 2025 - 2025-09-19 19 / 9 / 2025" at bounding box center [315, 176] width 192 height 31
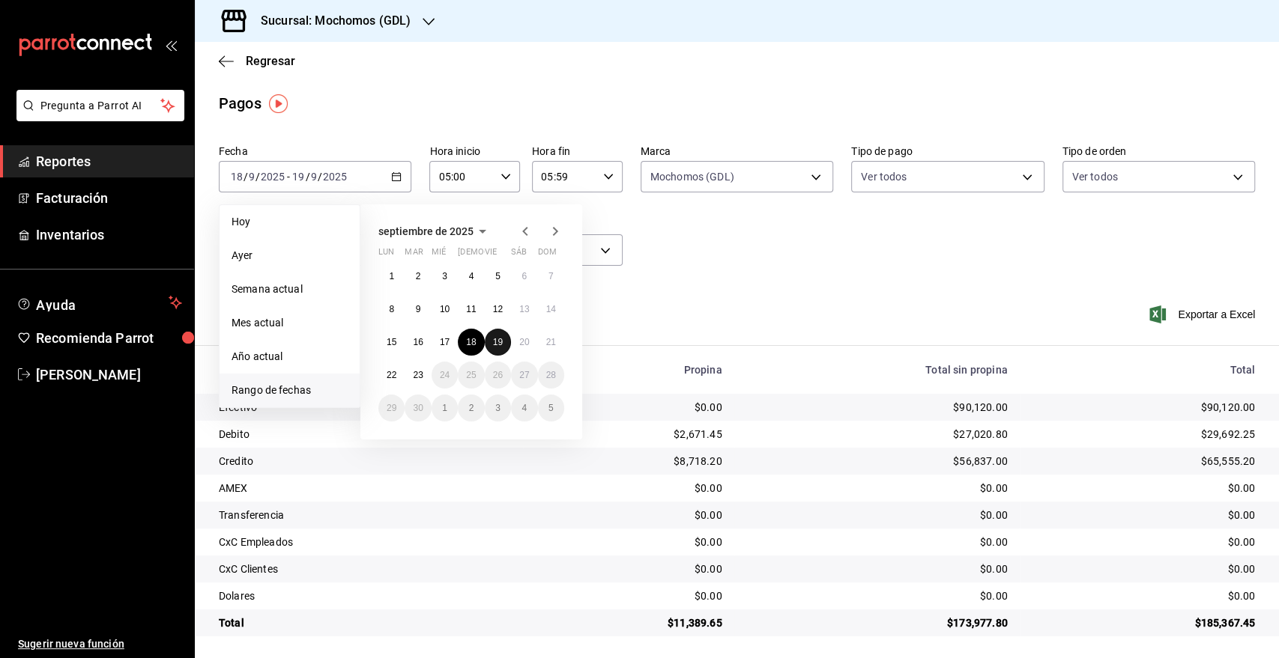
click at [499, 345] on abbr "19" at bounding box center [498, 342] width 10 height 10
click at [519, 345] on abbr "20" at bounding box center [524, 342] width 10 height 10
type input "00:00"
type input "23:59"
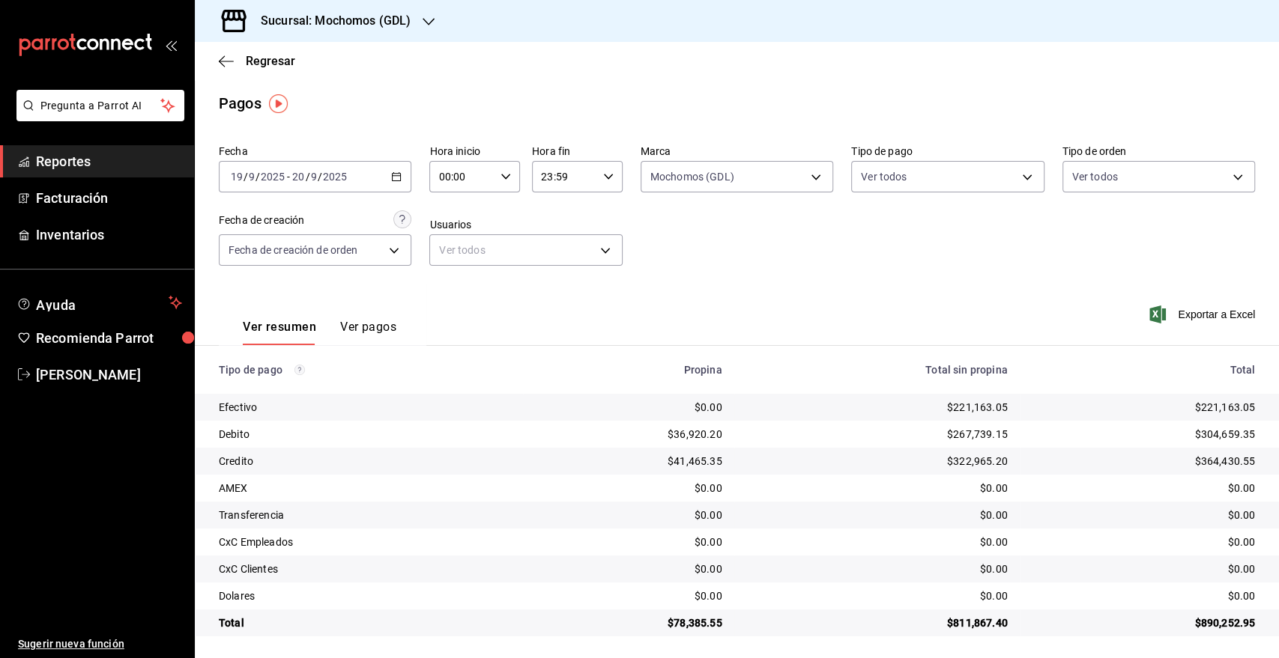
click at [483, 169] on input "00:00" at bounding box center [461, 177] width 65 height 30
click at [485, 177] on div at bounding box center [639, 329] width 1279 height 658
click at [486, 178] on input "00:00" at bounding box center [461, 177] width 65 height 30
click at [446, 231] on span "05" at bounding box center [449, 229] width 21 height 12
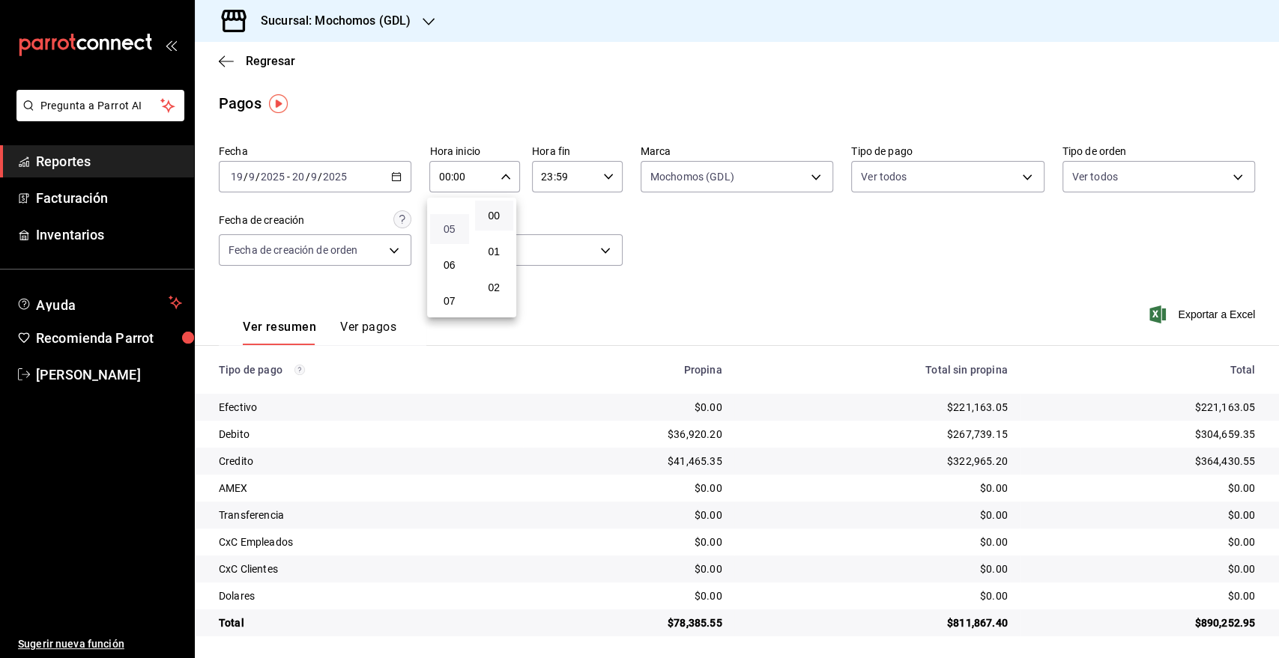
type input "05:00"
click at [598, 178] on div at bounding box center [639, 329] width 1279 height 658
click at [603, 178] on icon "button" at bounding box center [608, 177] width 10 height 10
click at [559, 229] on span "05" at bounding box center [550, 235] width 21 height 12
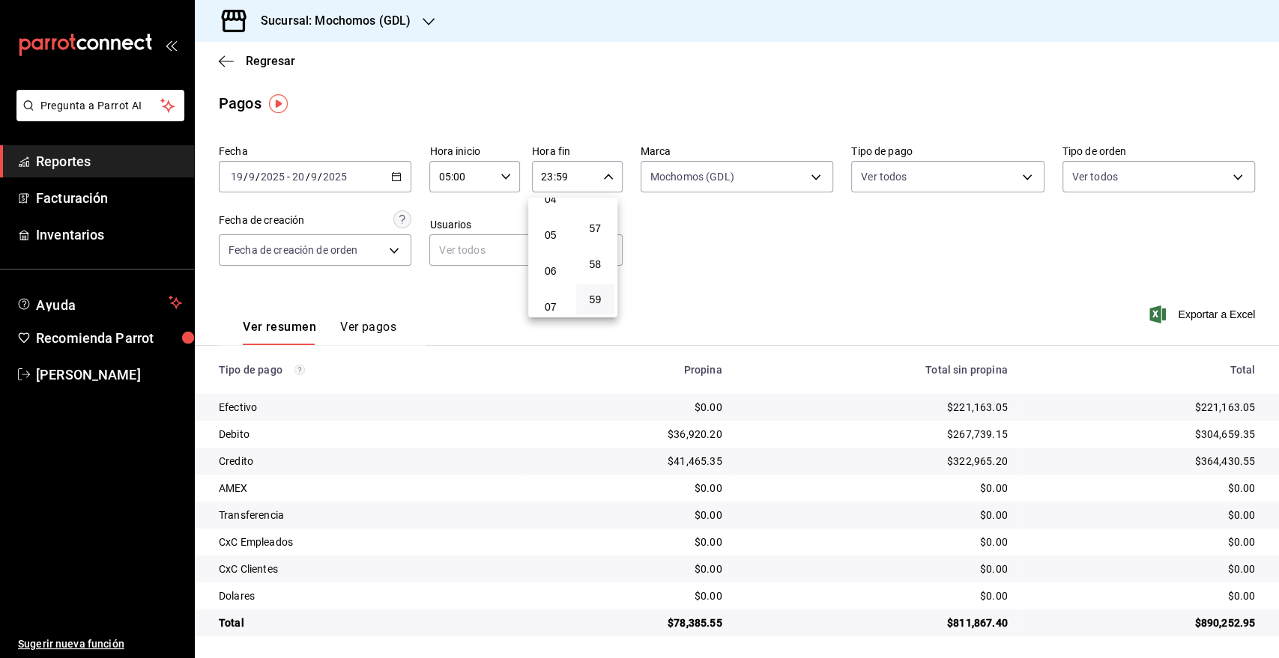
type input "05:59"
click at [807, 283] on div at bounding box center [639, 329] width 1279 height 658
click at [285, 187] on div "2025-09-19 19 / 9 / 2025 - 2025-09-20 20 / 9 / 2025" at bounding box center [315, 176] width 192 height 31
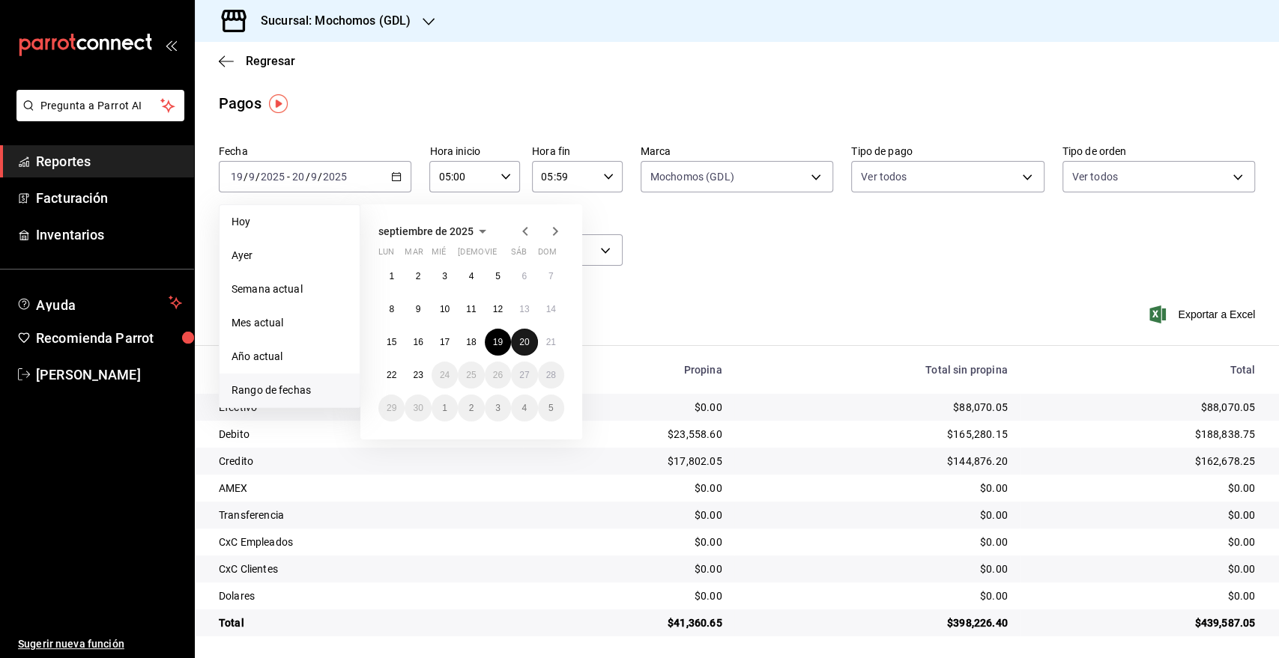
click at [529, 344] on button "20" at bounding box center [524, 342] width 26 height 27
click at [552, 344] on abbr "21" at bounding box center [551, 342] width 10 height 10
type input "00:00"
type input "23:59"
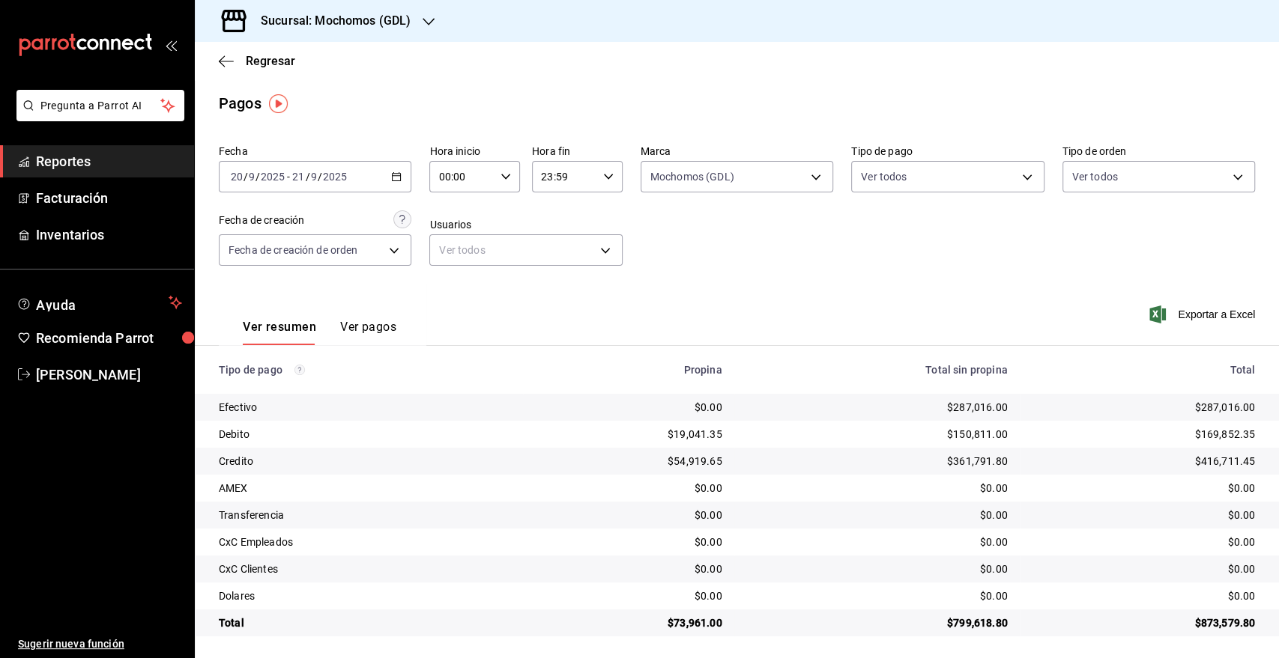
click at [509, 178] on div "00:00 Hora inicio" at bounding box center [474, 176] width 91 height 31
click at [449, 316] on span "05" at bounding box center [449, 312] width 21 height 12
type input "05:00"
click at [587, 190] on div at bounding box center [639, 329] width 1279 height 658
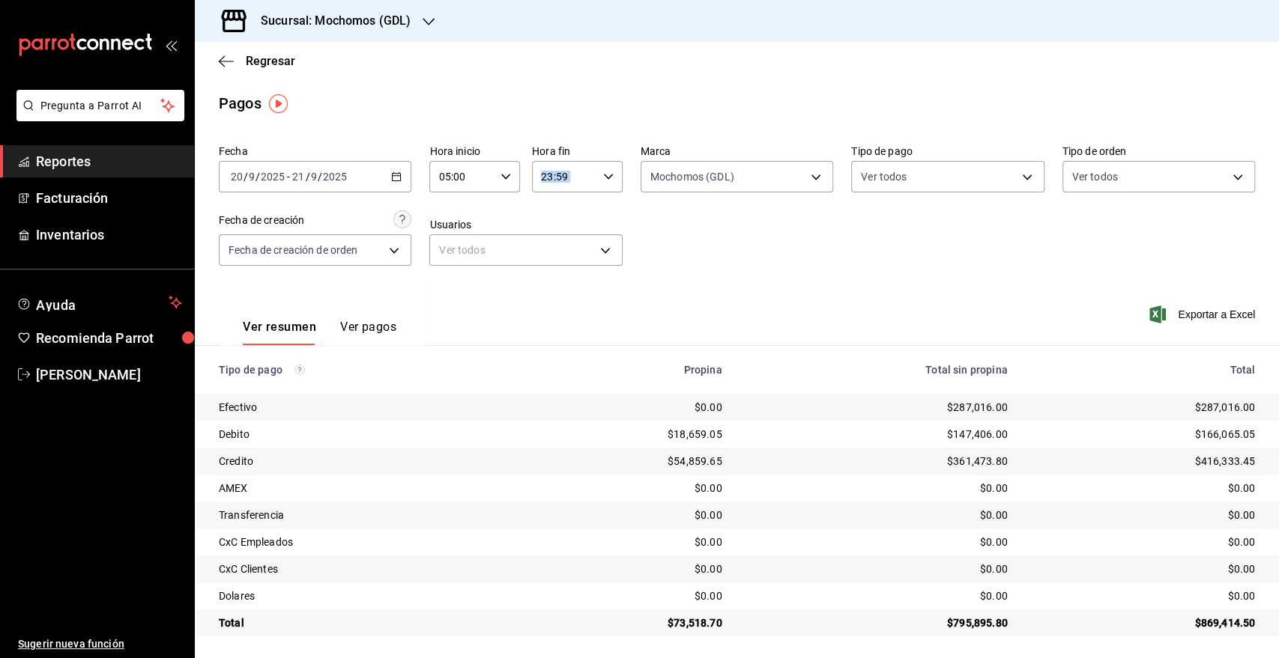
click at [595, 181] on div "23:59 Hora fin" at bounding box center [577, 176] width 91 height 31
click at [555, 230] on span "05" at bounding box center [550, 235] width 21 height 12
type input "05:59"
click at [340, 178] on div at bounding box center [639, 329] width 1279 height 658
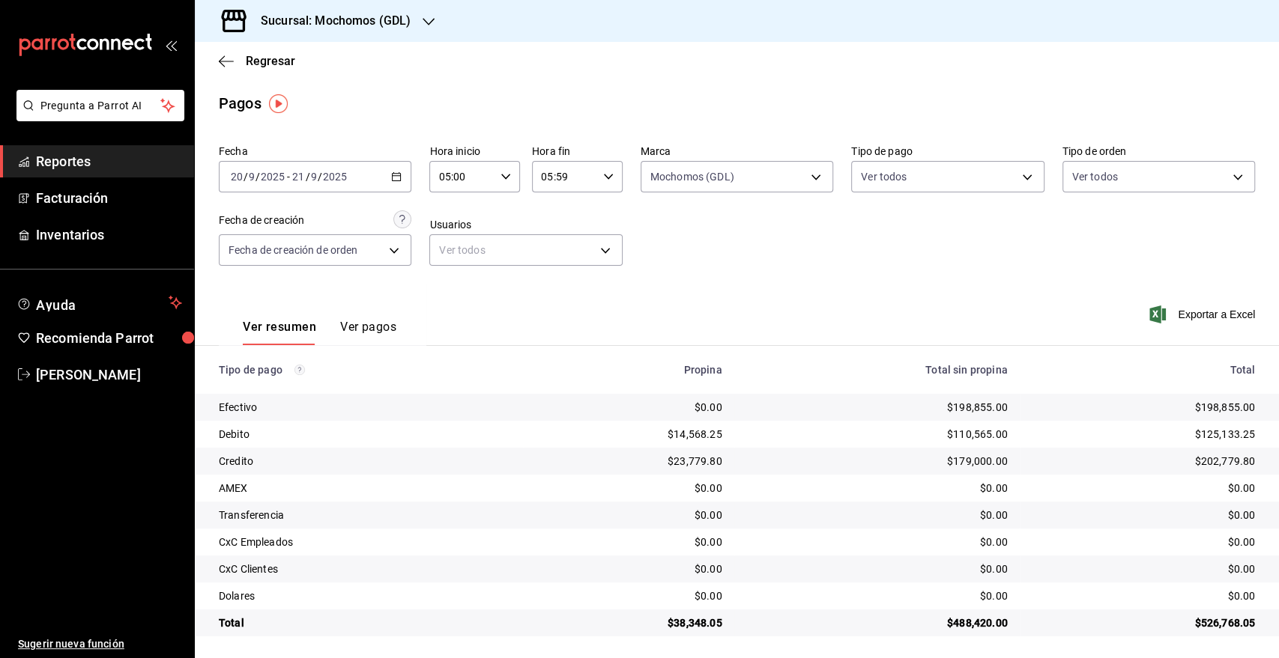
click at [369, 178] on div "2025-09-20 20 / 9 / 2025 - 2025-09-21 21 / 9 / 2025" at bounding box center [315, 176] width 192 height 31
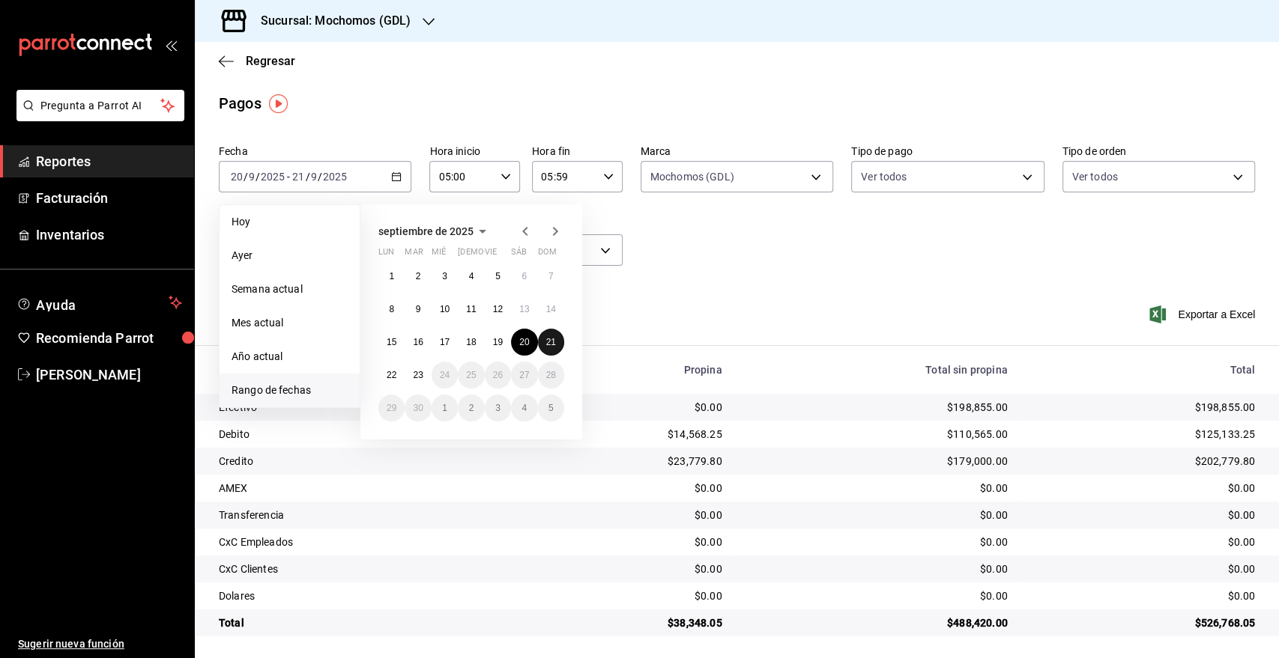
click at [551, 345] on abbr "21" at bounding box center [551, 342] width 10 height 10
click at [394, 376] on abbr "22" at bounding box center [391, 375] width 10 height 10
type input "00:00"
type input "23:59"
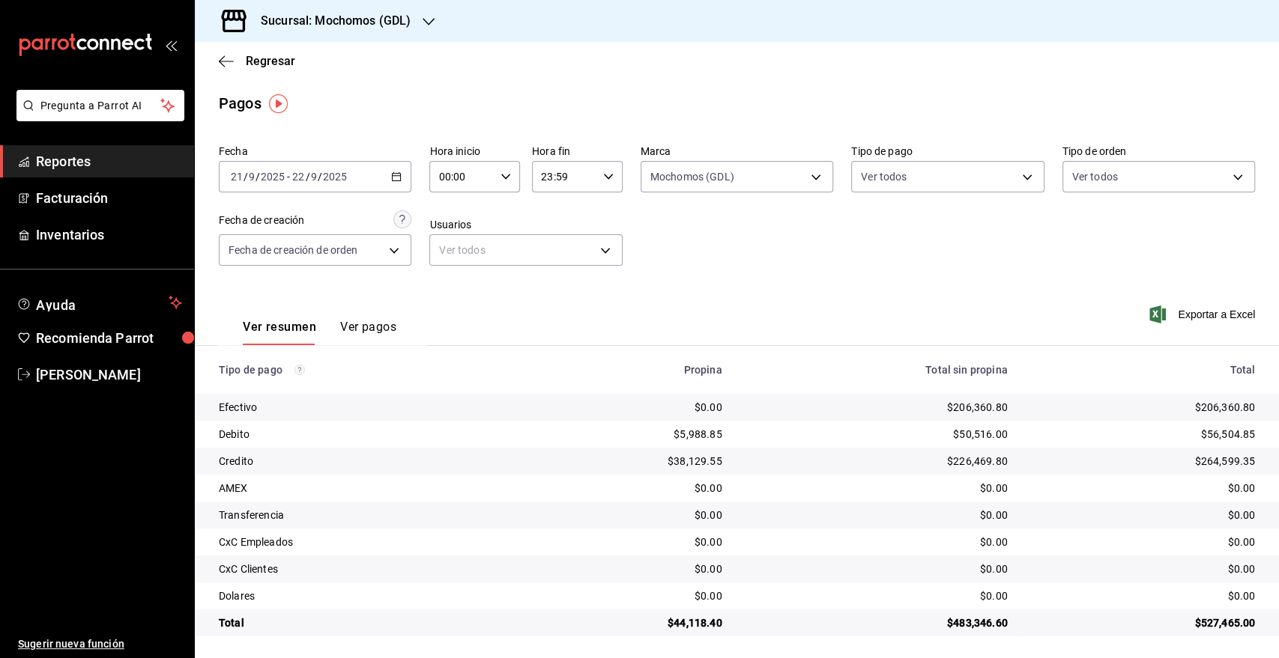
click at [503, 184] on div "00:00 Hora inicio" at bounding box center [474, 176] width 91 height 31
click at [452, 306] on span "05" at bounding box center [449, 312] width 21 height 12
type input "05:00"
click at [596, 180] on div at bounding box center [639, 329] width 1279 height 658
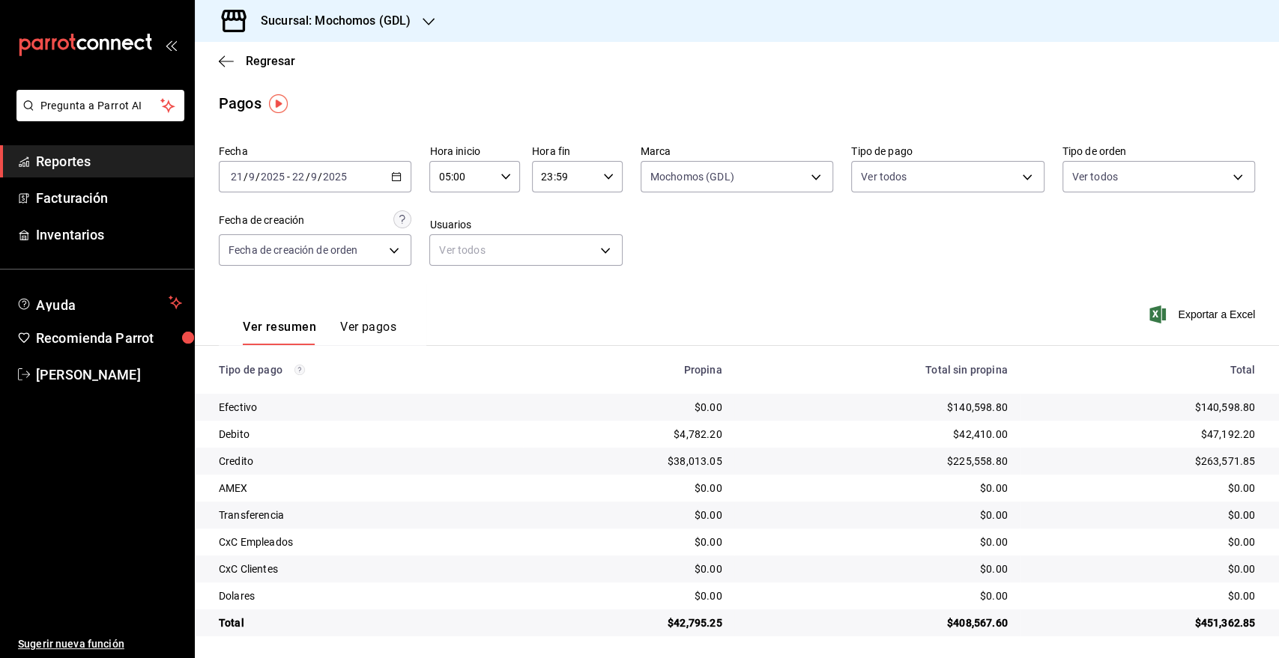
click at [603, 181] on icon "button" at bounding box center [608, 177] width 10 height 10
click at [550, 309] on button "05" at bounding box center [550, 318] width 39 height 30
type input "05:59"
drag, startPoint x: 998, startPoint y: 406, endPoint x: 963, endPoint y: 407, distance: 34.5
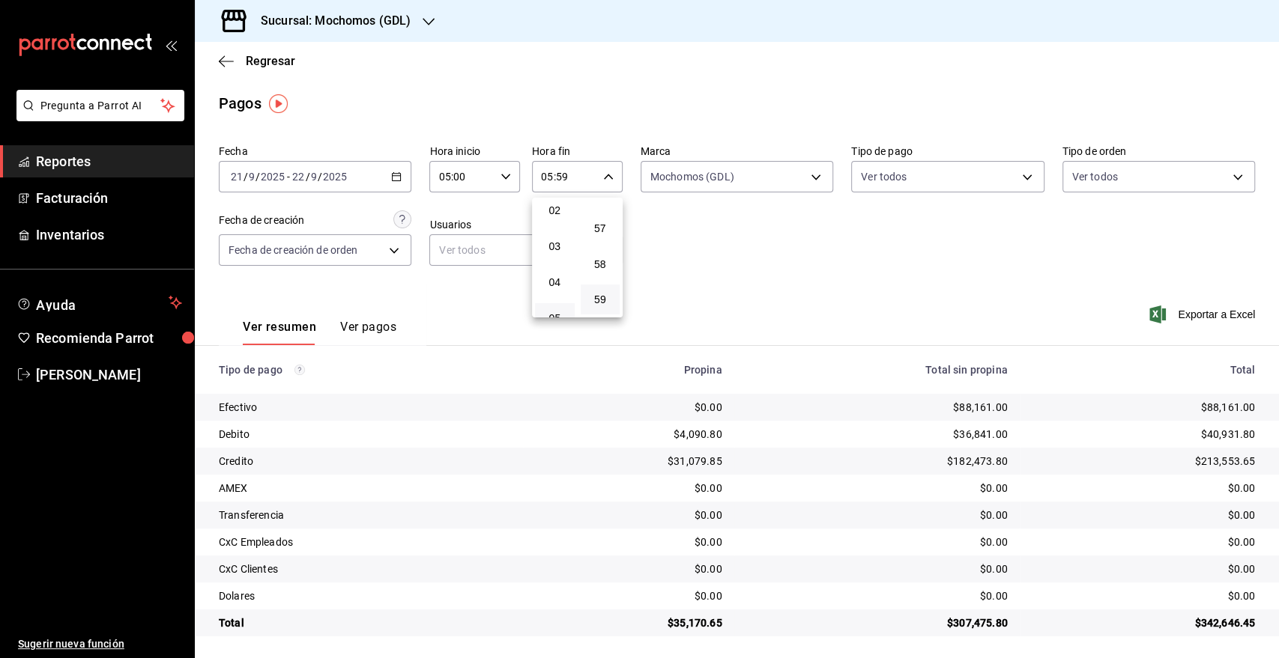
click at [963, 407] on div at bounding box center [639, 329] width 1279 height 658
drag, startPoint x: 992, startPoint y: 403, endPoint x: 947, endPoint y: 407, distance: 45.1
click at [947, 407] on div "$88,161.00" at bounding box center [876, 407] width 261 height 15
copy div "88,161.00"
drag, startPoint x: 1240, startPoint y: 432, endPoint x: 1197, endPoint y: 430, distance: 42.8
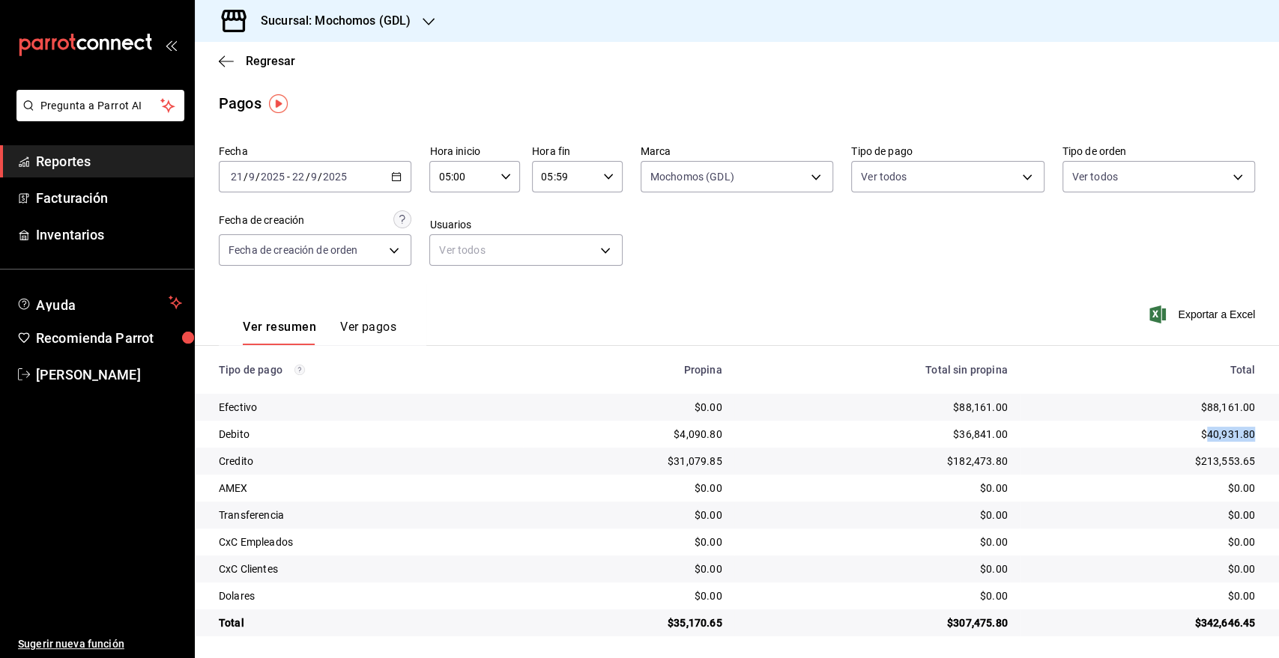
click at [1197, 430] on td "$40,931.80" at bounding box center [1148, 434] width 259 height 27
copy div "40,931.80"
drag, startPoint x: 1246, startPoint y: 461, endPoint x: 1190, endPoint y: 465, distance: 56.3
click at [1190, 465] on td "$213,553.65" at bounding box center [1148, 461] width 259 height 27
copy div "213,553.65"
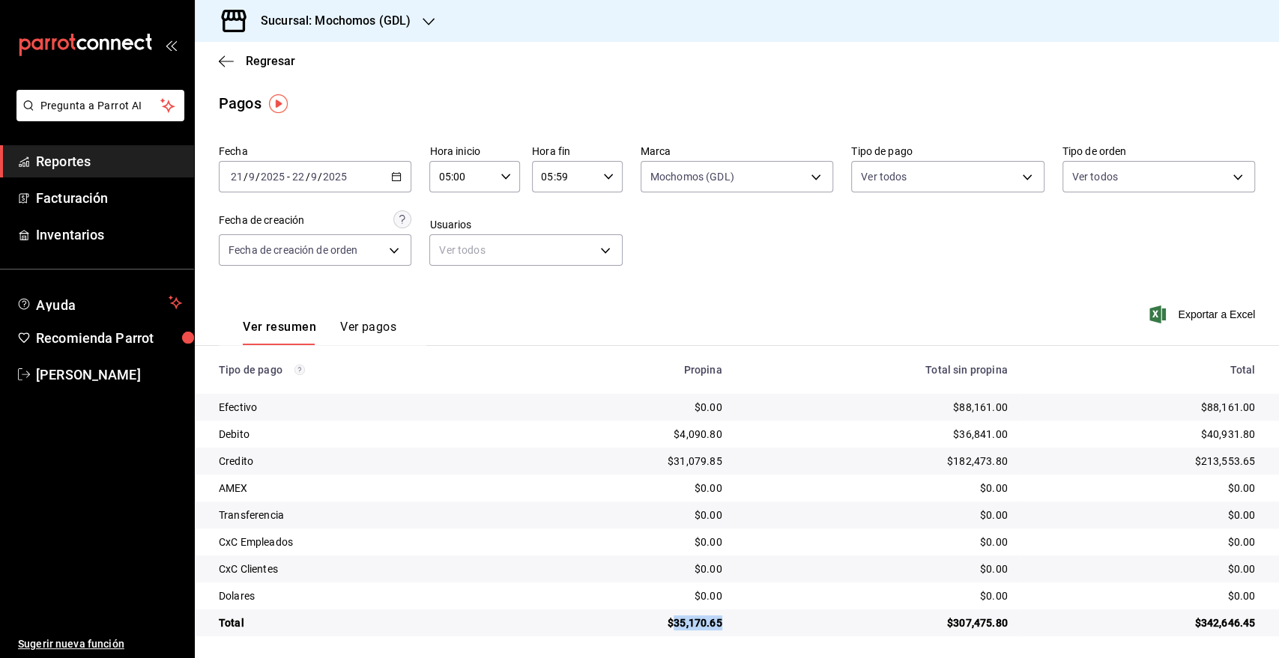
drag, startPoint x: 717, startPoint y: 623, endPoint x: 670, endPoint y: 622, distance: 47.2
click at [670, 622] on div "$35,170.65" at bounding box center [628, 623] width 187 height 15
copy div "35,170.65"
click at [346, 181] on input "2025" at bounding box center [334, 177] width 25 height 12
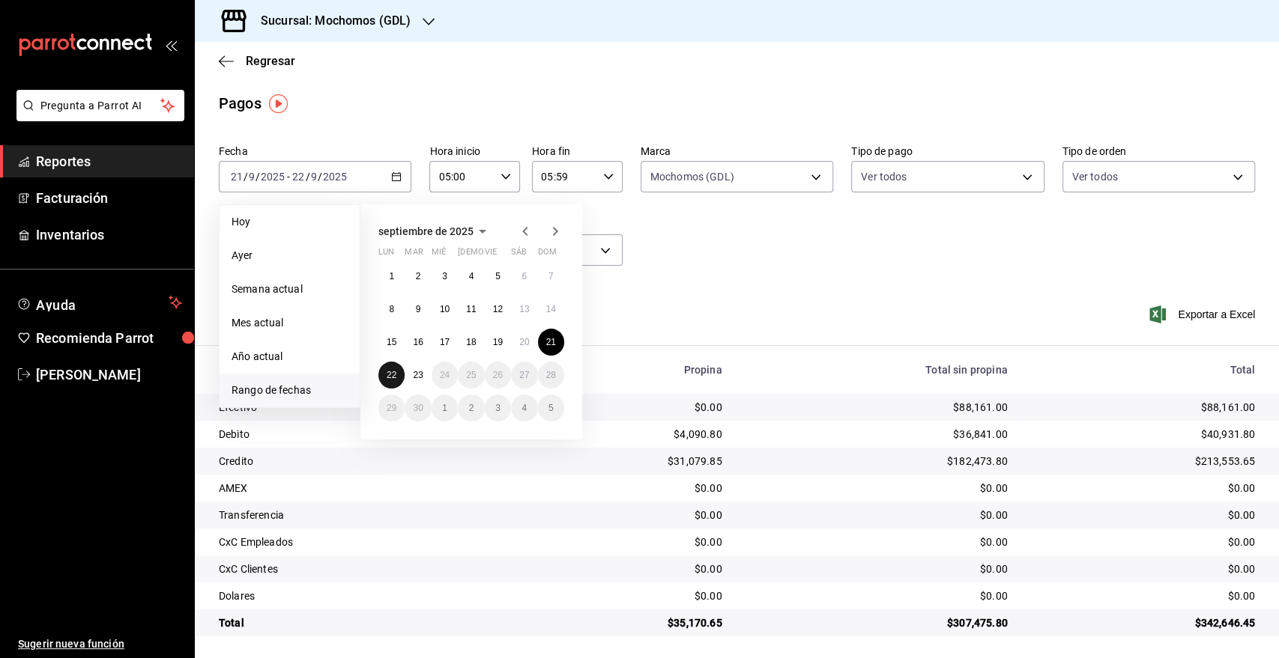
click at [390, 377] on abbr "22" at bounding box center [391, 375] width 10 height 10
click at [413, 377] on abbr "23" at bounding box center [418, 375] width 10 height 10
type input "00:00"
type input "23:59"
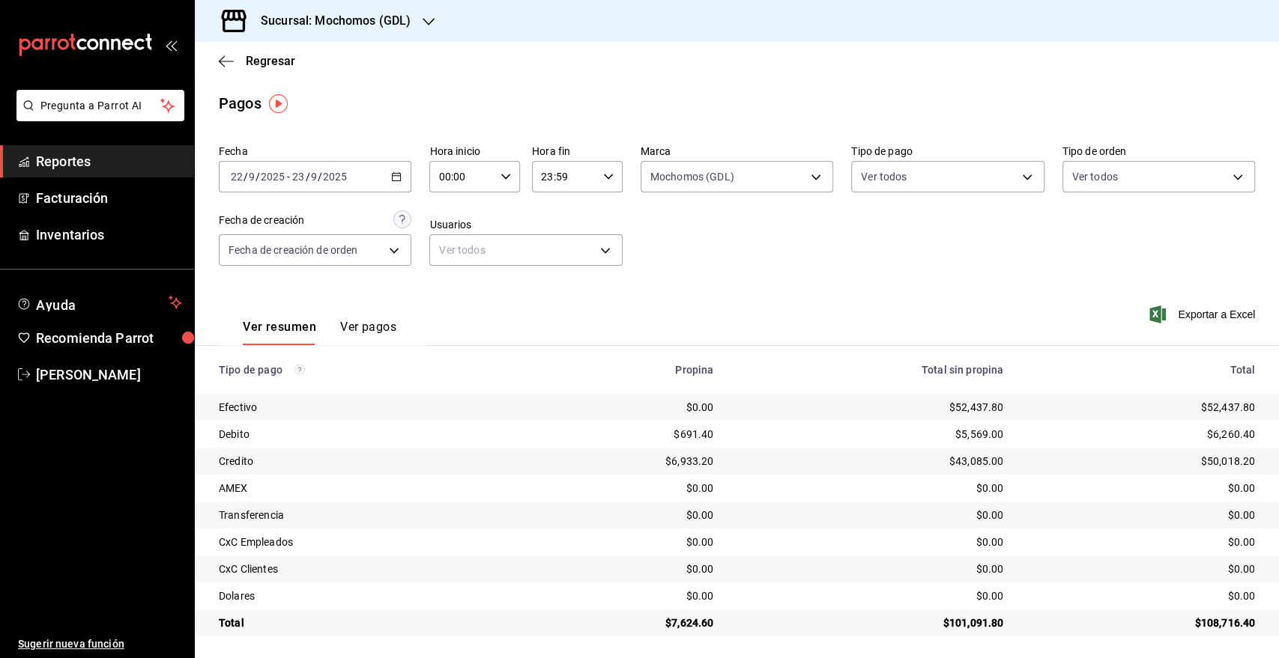
click at [504, 180] on icon "button" at bounding box center [505, 177] width 10 height 10
click at [454, 305] on button "05" at bounding box center [449, 312] width 39 height 30
type input "05:00"
click at [592, 169] on div at bounding box center [639, 329] width 1279 height 658
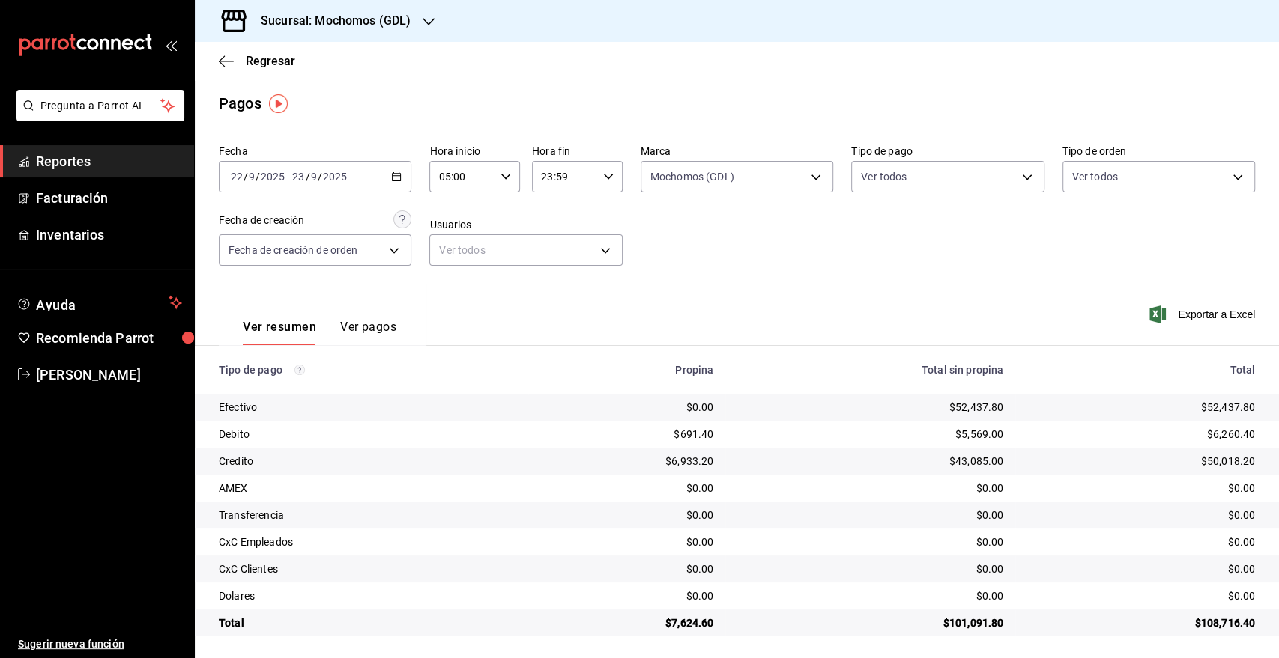
click at [603, 178] on icon "button" at bounding box center [608, 177] width 10 height 10
click at [551, 314] on span "05" at bounding box center [550, 318] width 21 height 12
type input "05:59"
click at [562, 310] on button "05" at bounding box center [555, 318] width 40 height 30
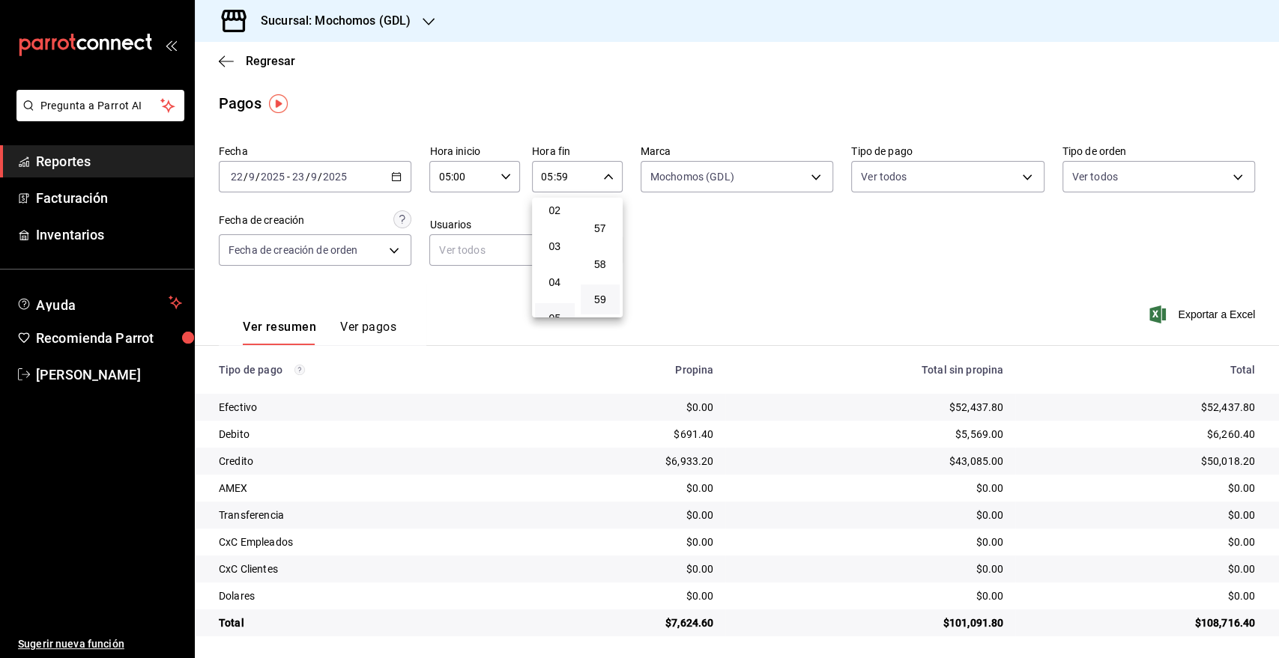
click at [786, 273] on div at bounding box center [639, 329] width 1279 height 658
